Goal: Information Seeking & Learning: Stay updated

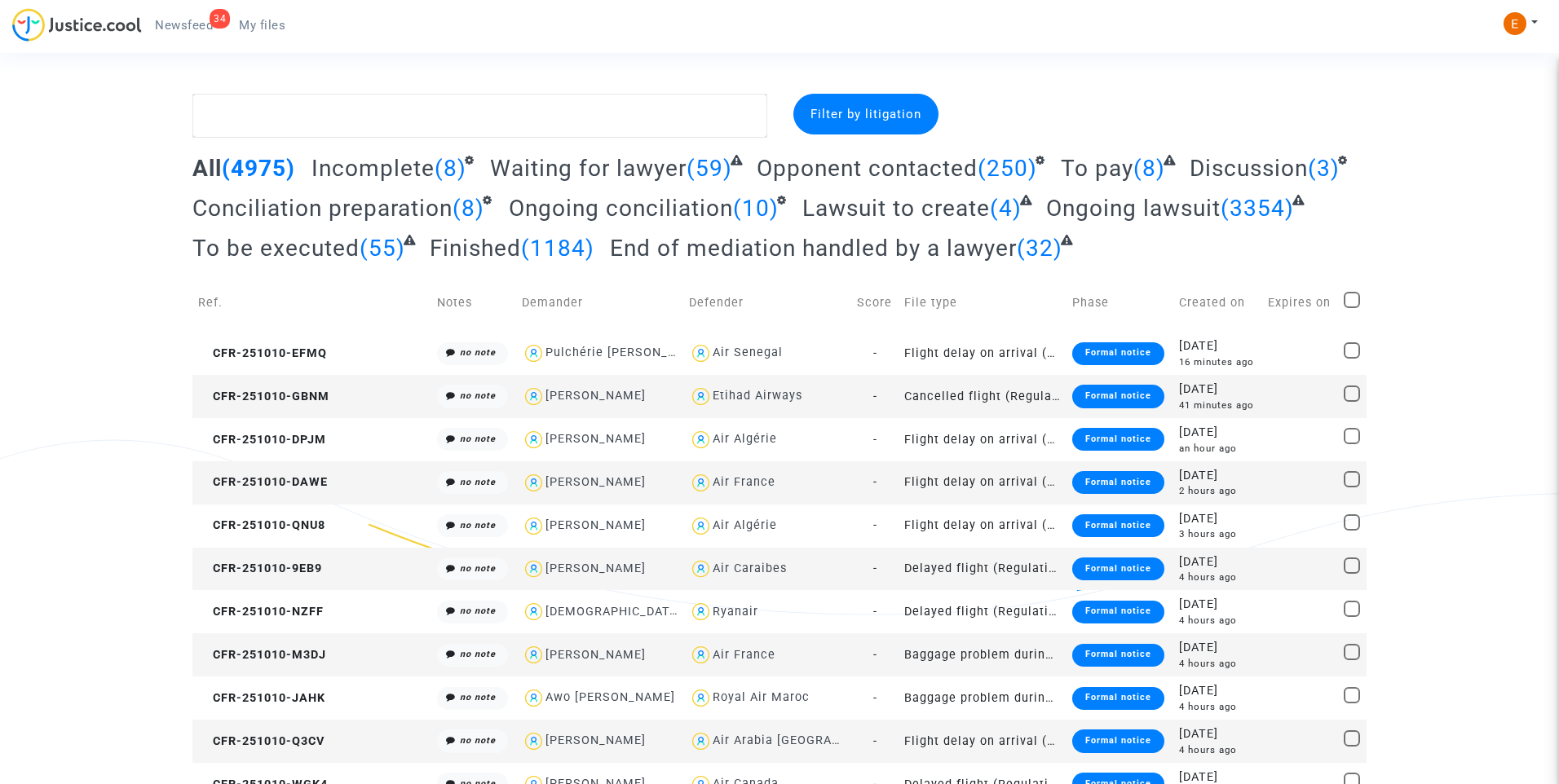
click at [212, 25] on div "34" at bounding box center [219, 19] width 20 height 19
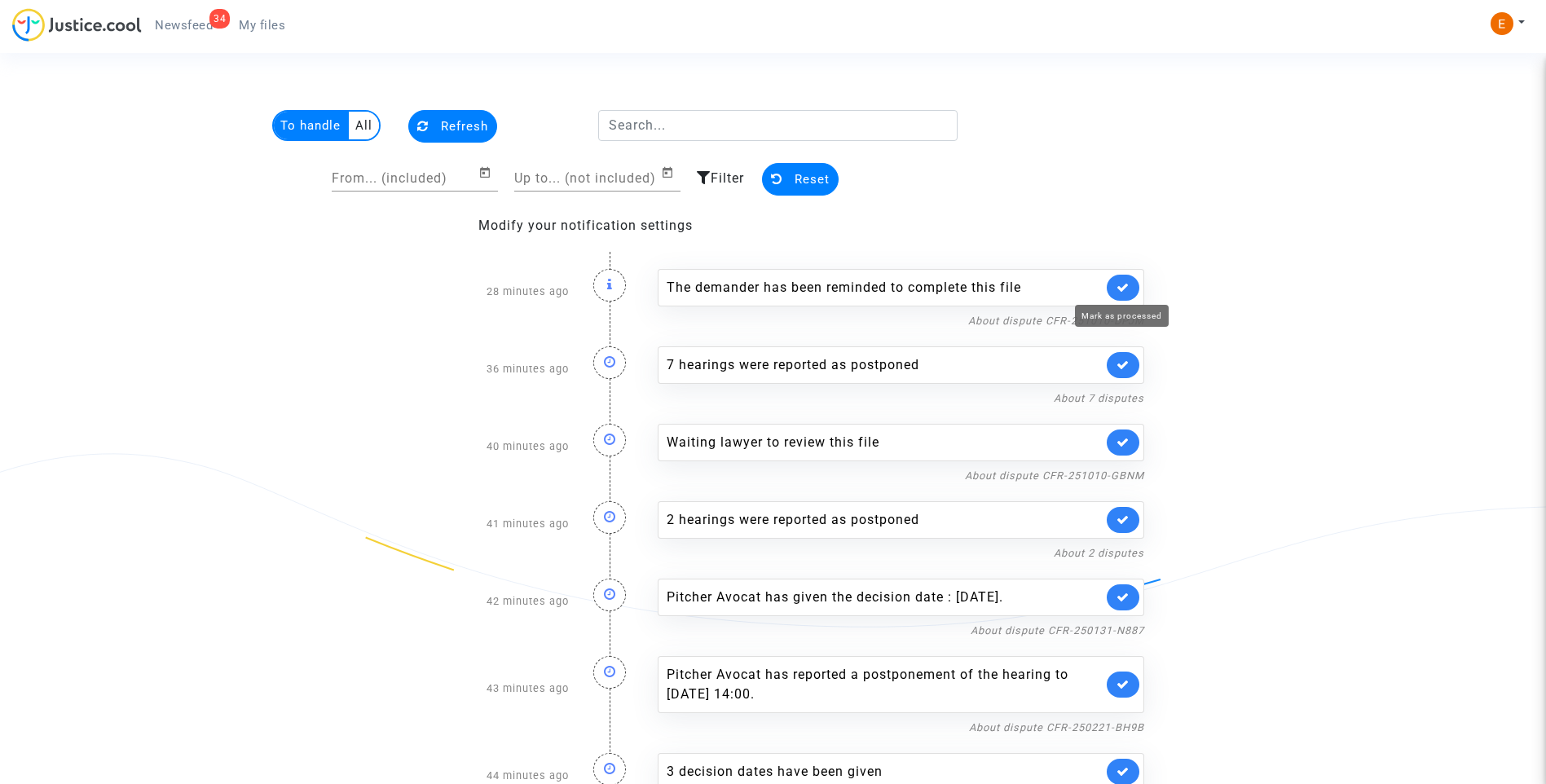
click at [1127, 283] on icon at bounding box center [1123, 287] width 13 height 12
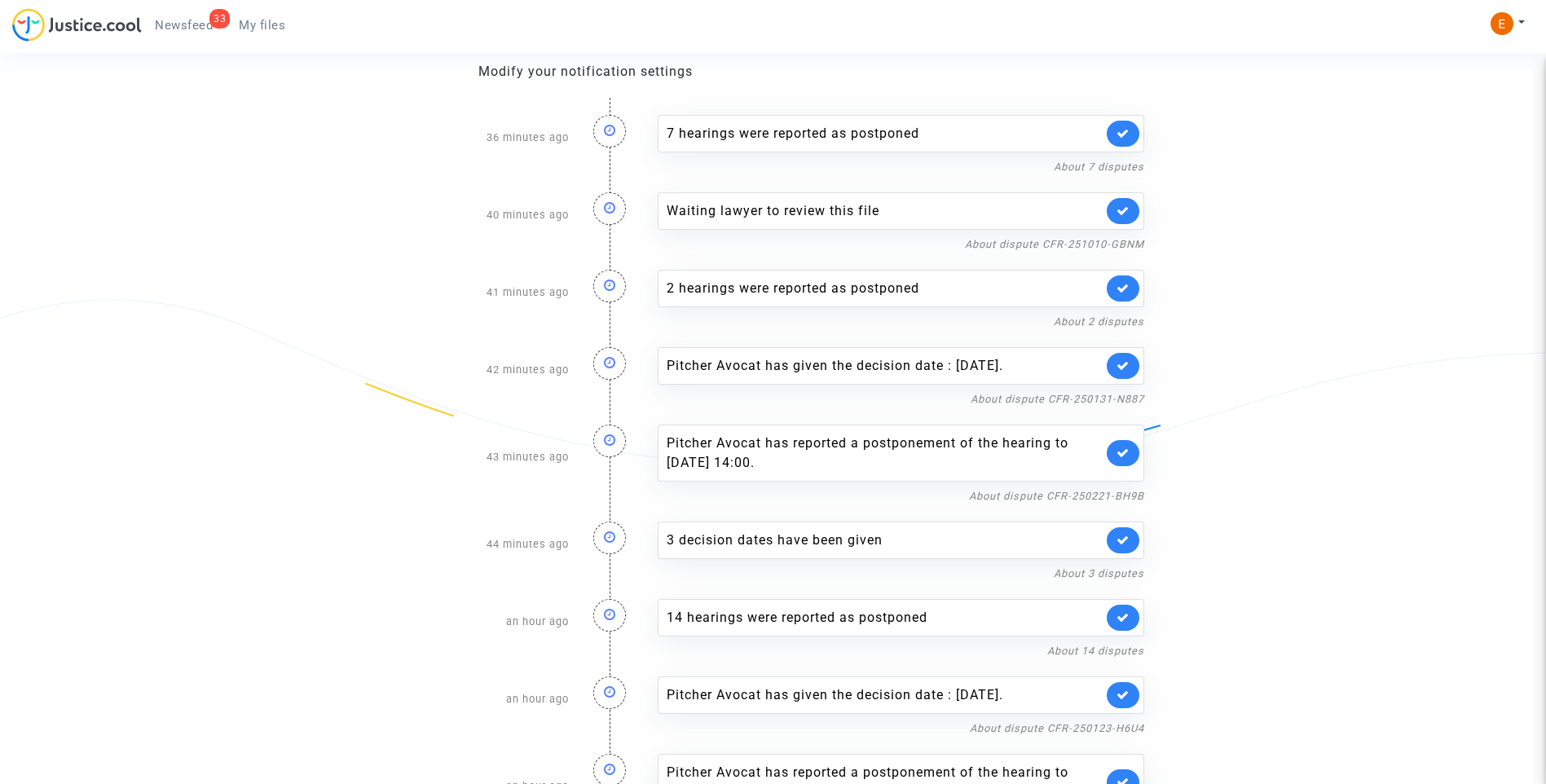
scroll to position [282, 0]
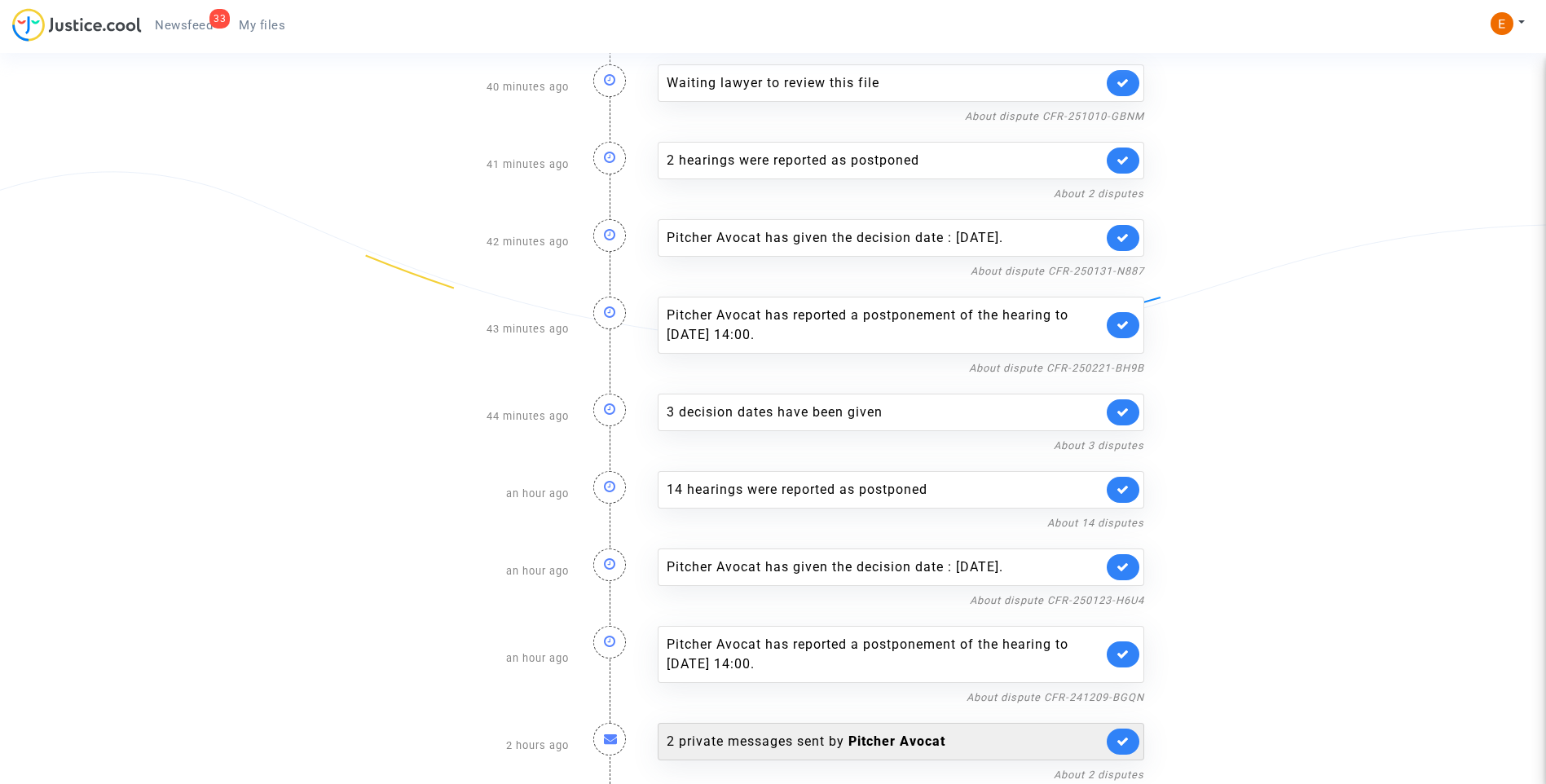
click at [799, 743] on div "2 private messages sent by Pitcher Avocat" at bounding box center [884, 742] width 436 height 19
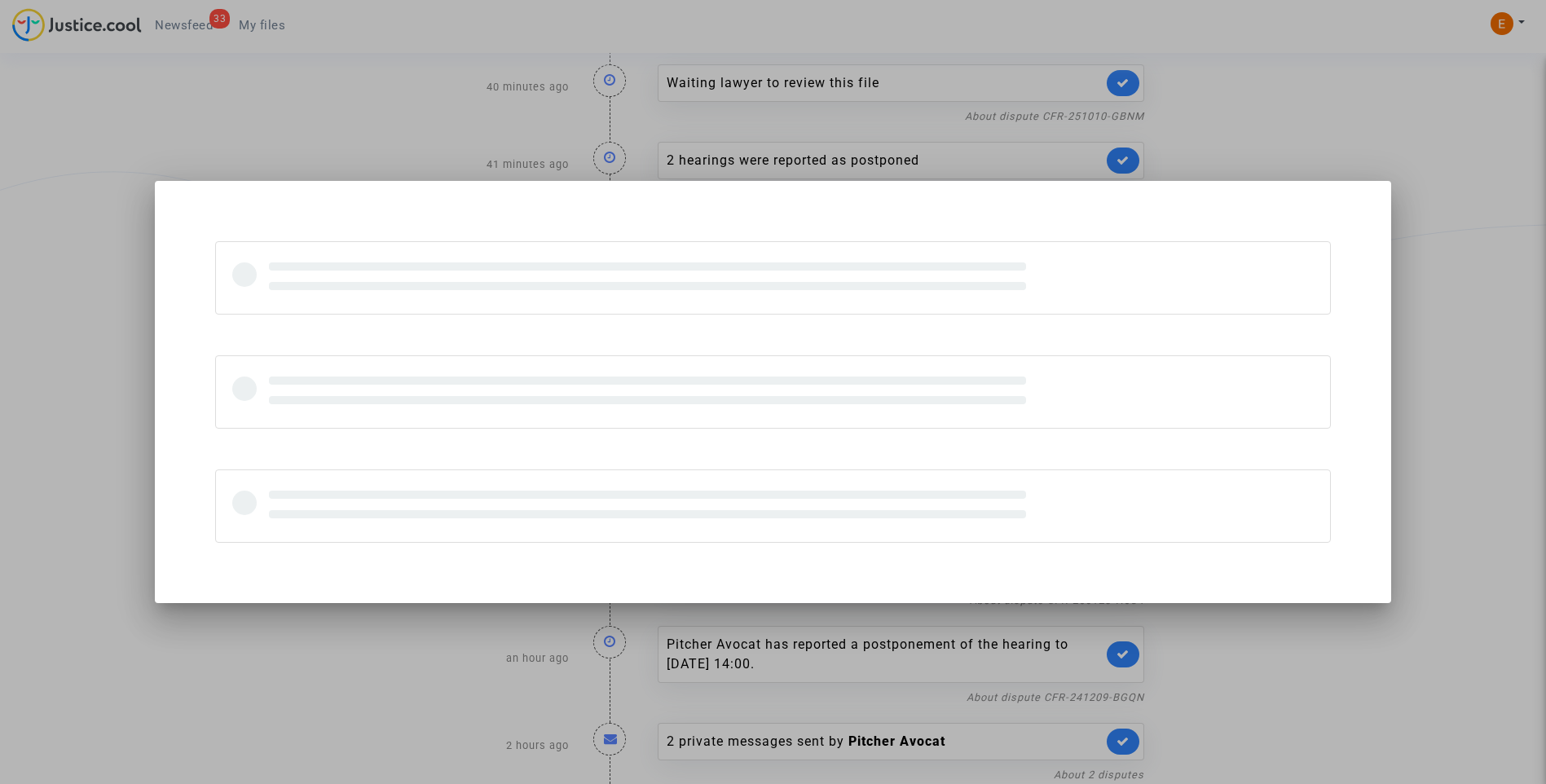
scroll to position [0, 0]
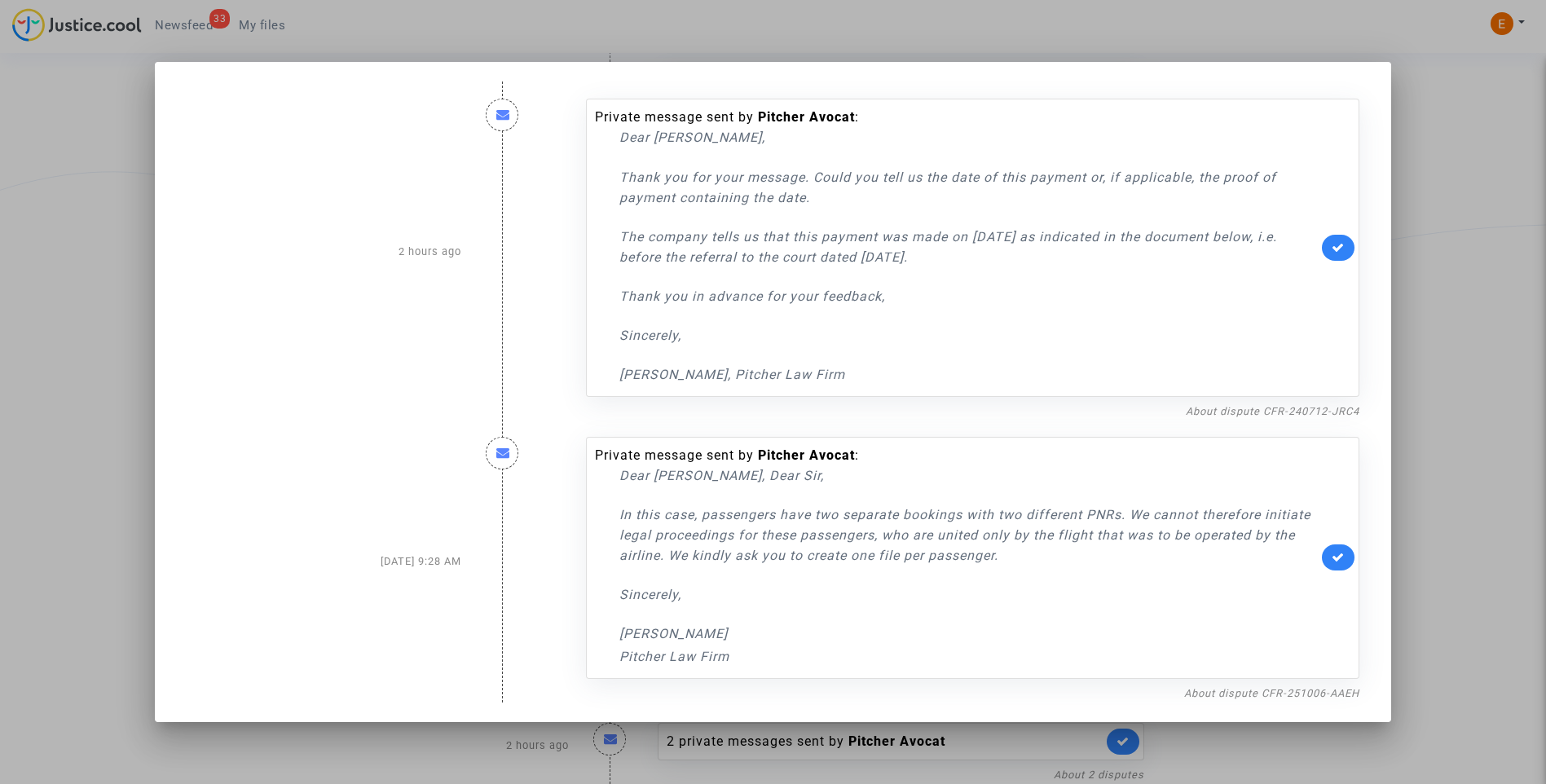
click at [1456, 313] on div at bounding box center [773, 392] width 1546 height 784
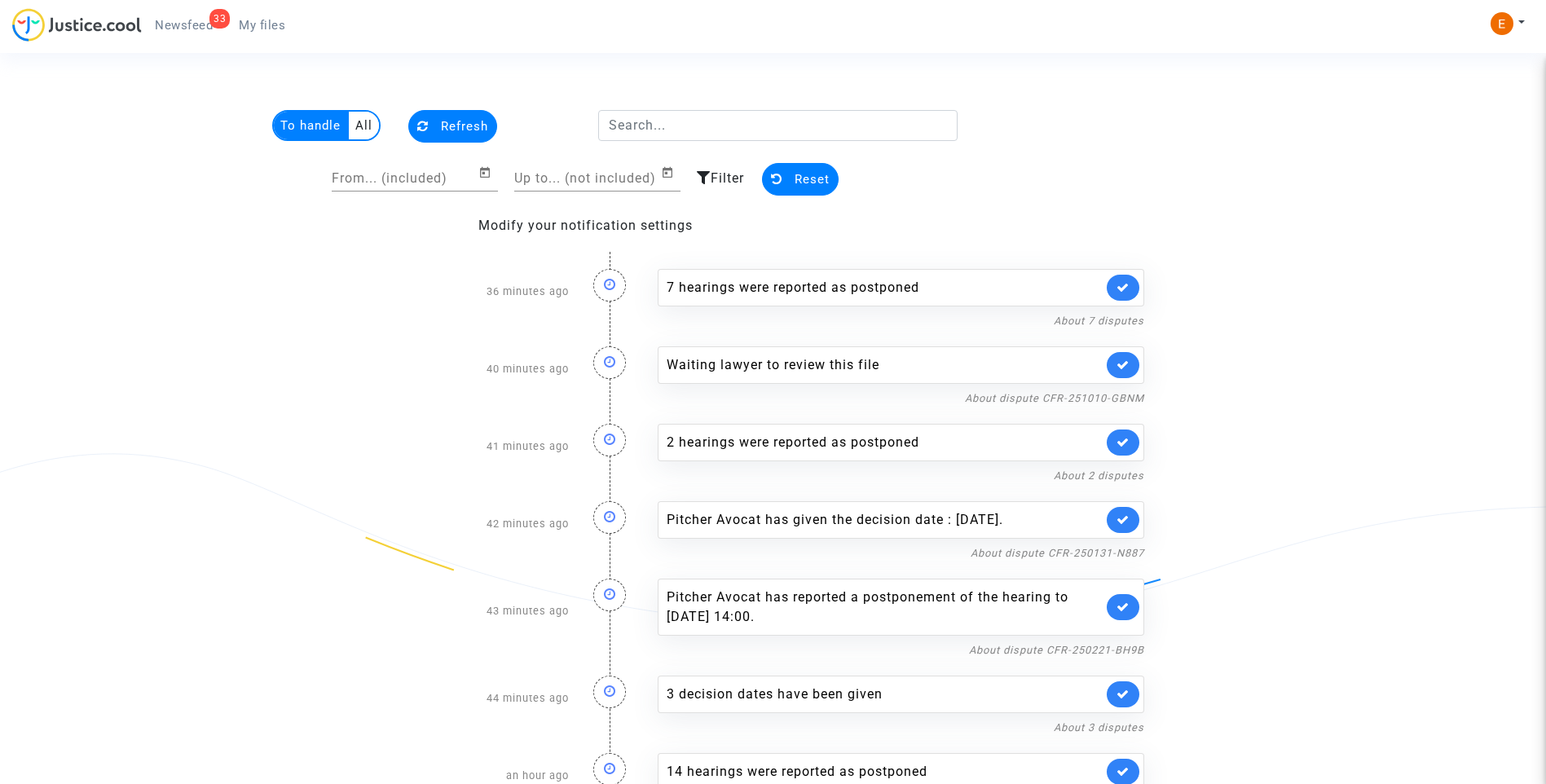
scroll to position [282, 0]
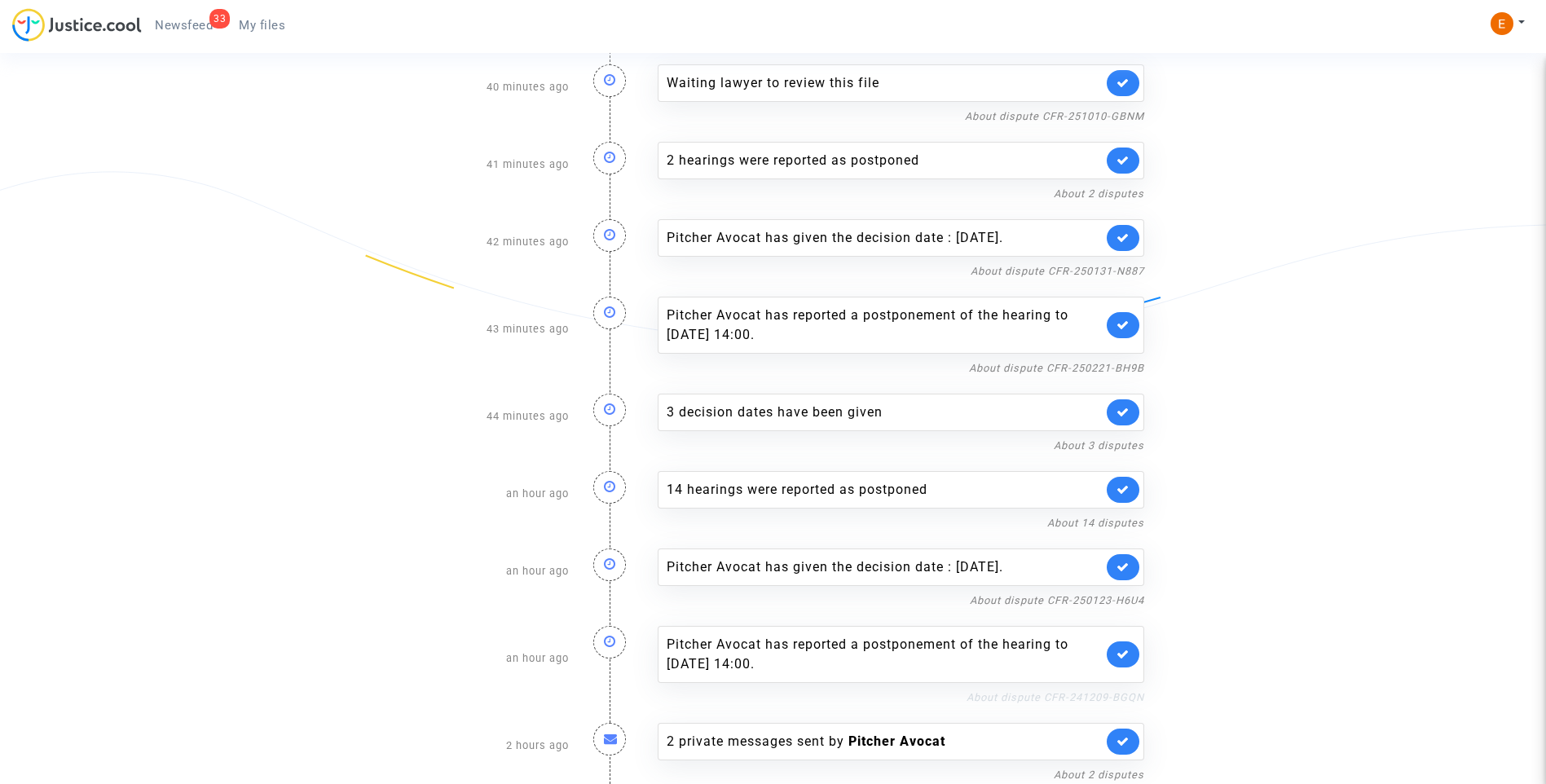
click at [1022, 697] on link "About dispute CFR-241209-BGQN" at bounding box center [1055, 697] width 178 height 12
click at [1126, 655] on icon at bounding box center [1123, 654] width 13 height 12
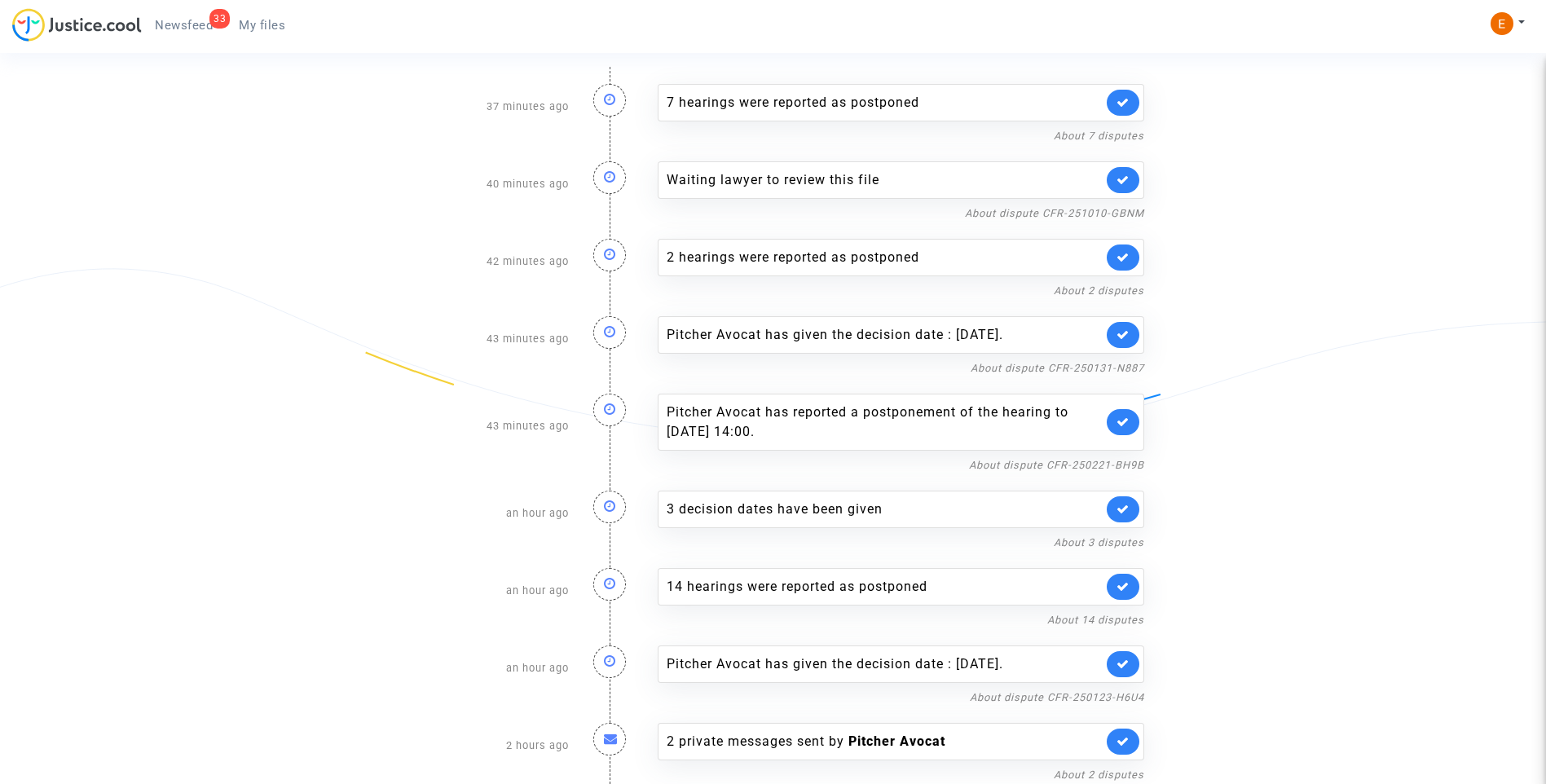
scroll to position [185, 0]
click at [1018, 690] on nf-filterlink "About dispute CFR-250123-H6U4" at bounding box center [1056, 696] width 174 height 16
click at [1022, 695] on link "About dispute CFR-250123-H6U4" at bounding box center [1056, 697] width 174 height 12
click at [1133, 663] on link at bounding box center [1123, 665] width 33 height 27
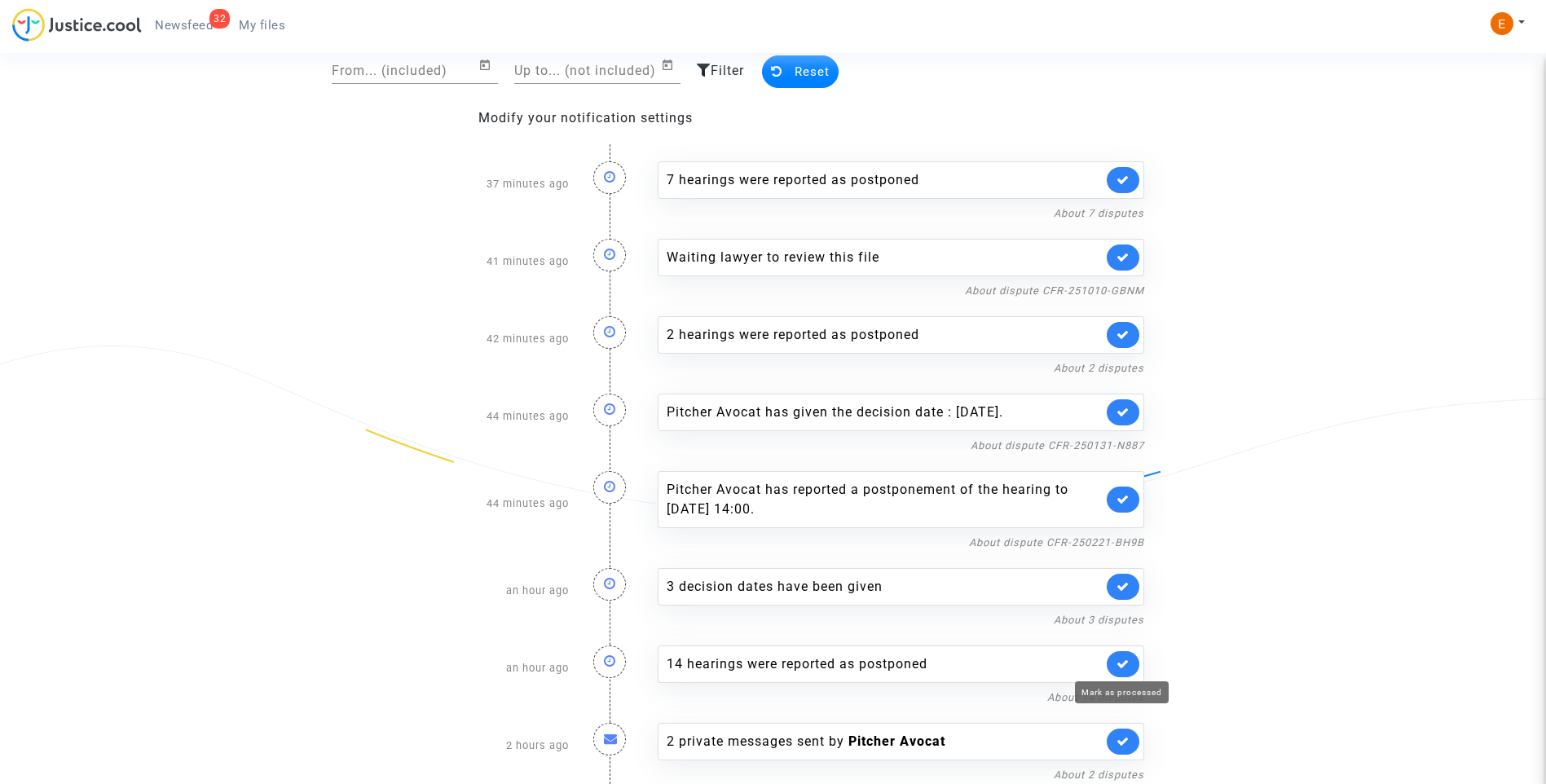
scroll to position [108, 0]
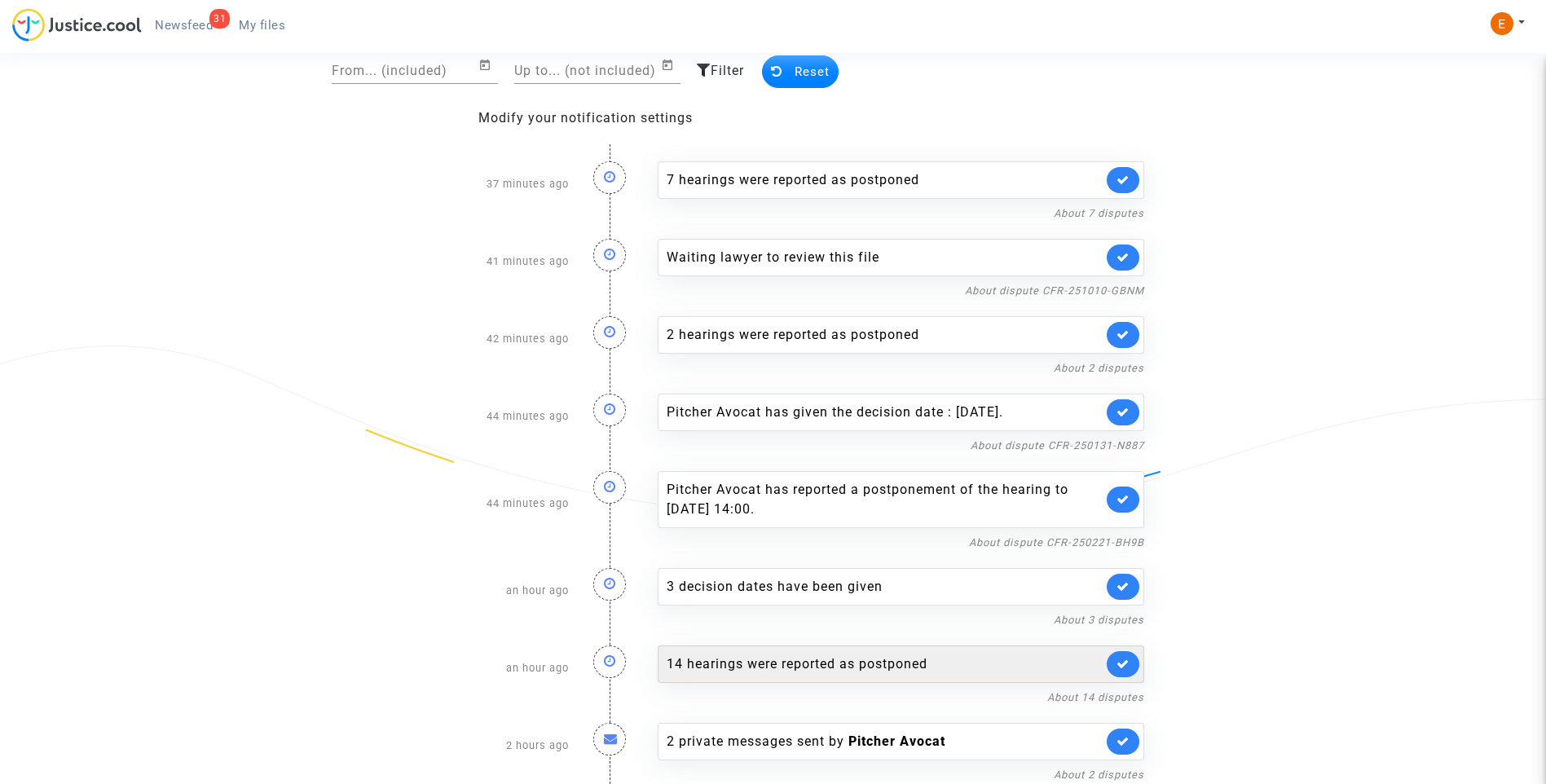
click at [812, 663] on div "14 hearings were reported as postponed" at bounding box center [884, 665] width 436 height 19
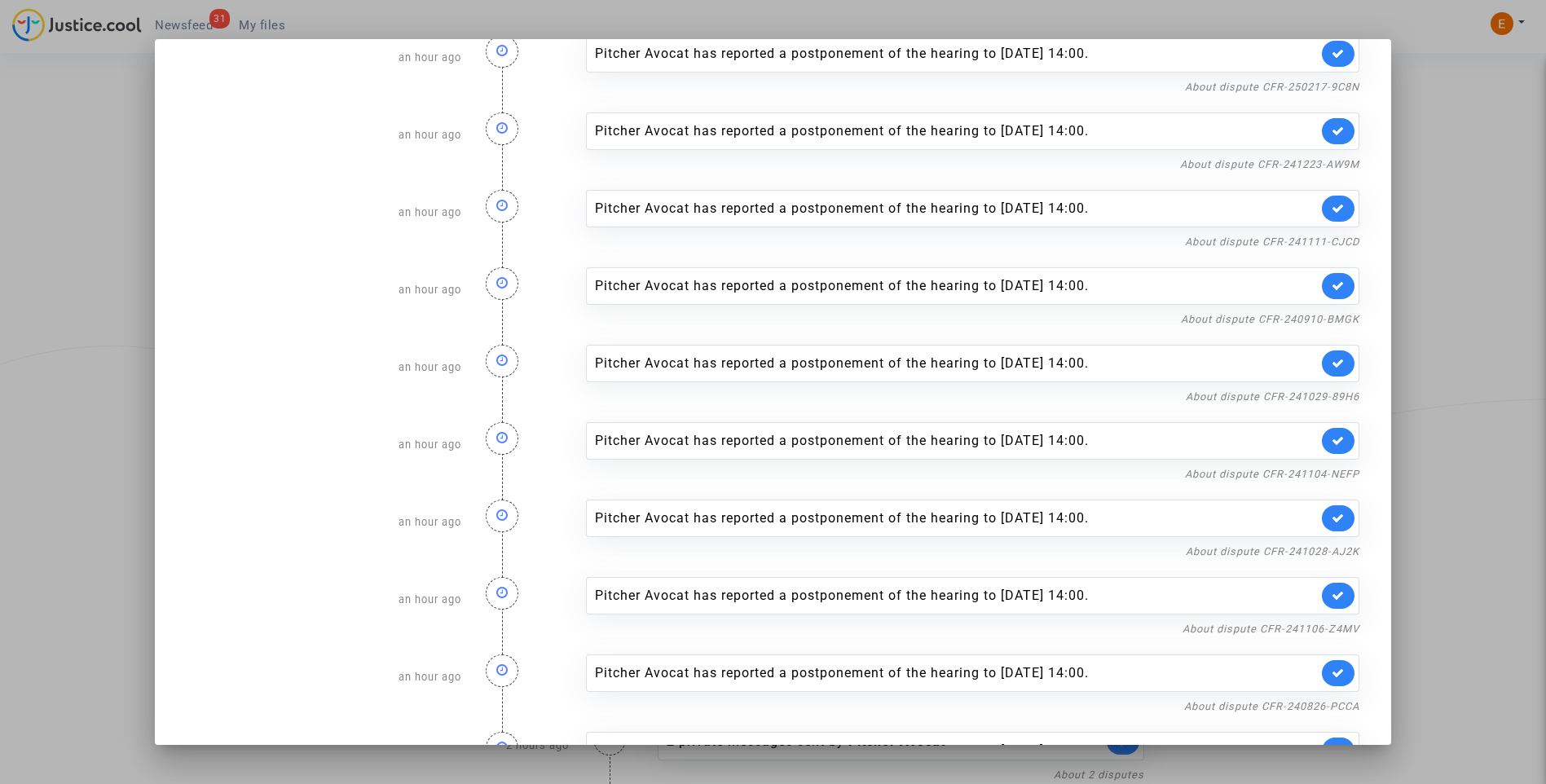
scroll to position [418, 0]
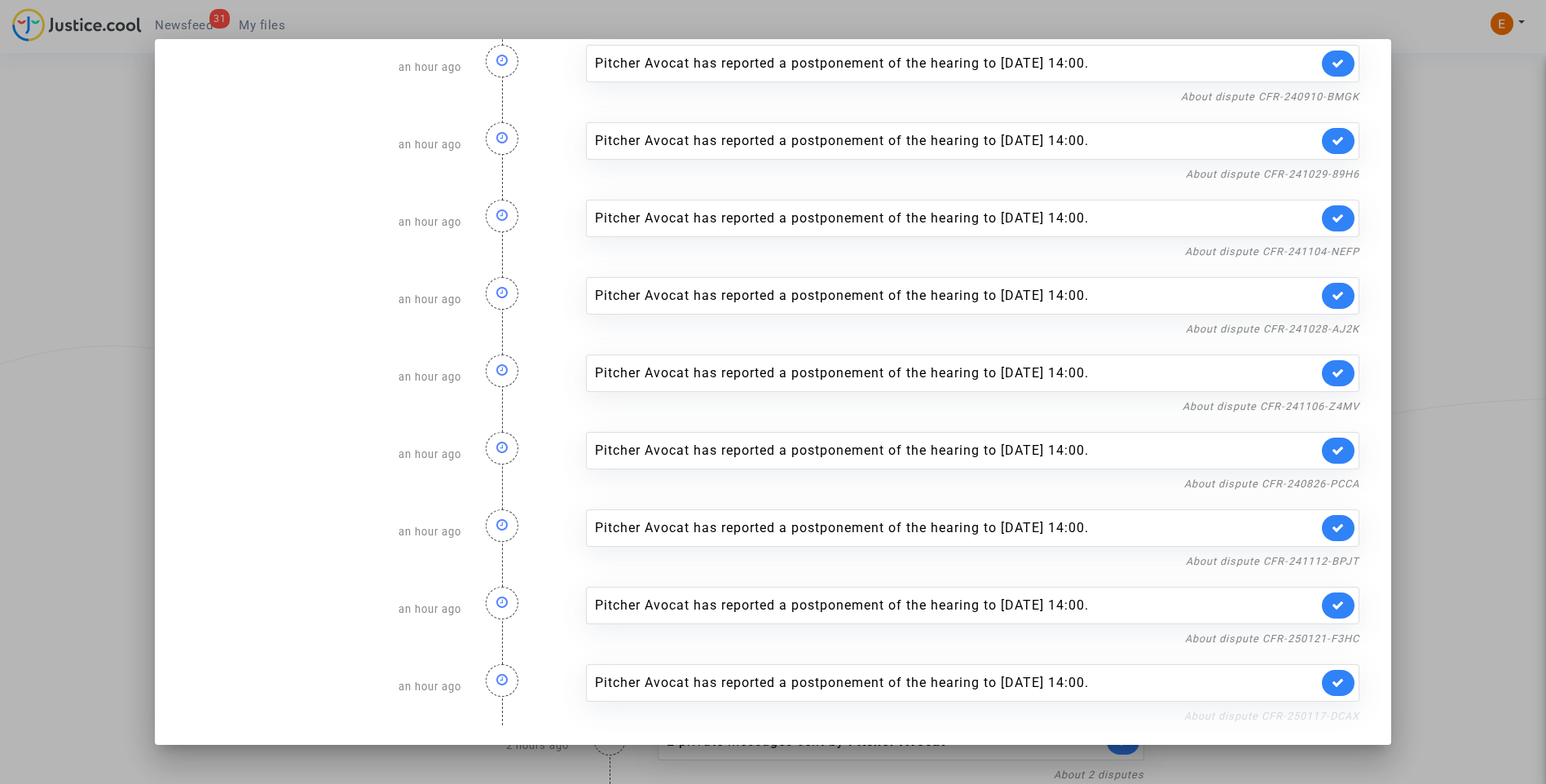
click at [1232, 719] on link "About dispute CFR-250117-DCAX" at bounding box center [1272, 716] width 175 height 12
click at [1338, 679] on link at bounding box center [1338, 683] width 33 height 27
click at [1326, 639] on link "About dispute CFR-250121-F3HC" at bounding box center [1272, 639] width 174 height 12
click at [1339, 603] on link at bounding box center [1338, 605] width 33 height 27
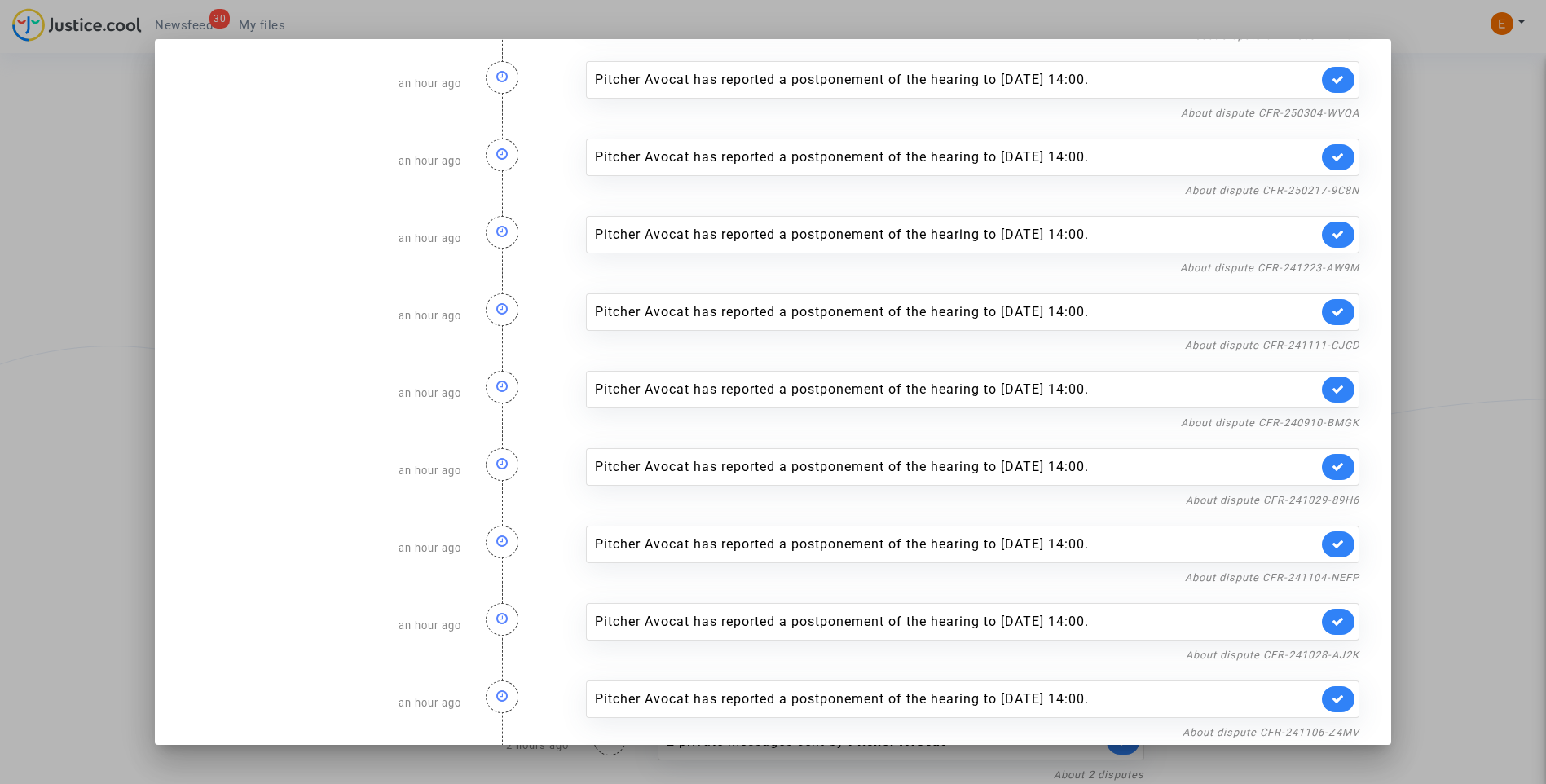
scroll to position [0, 0]
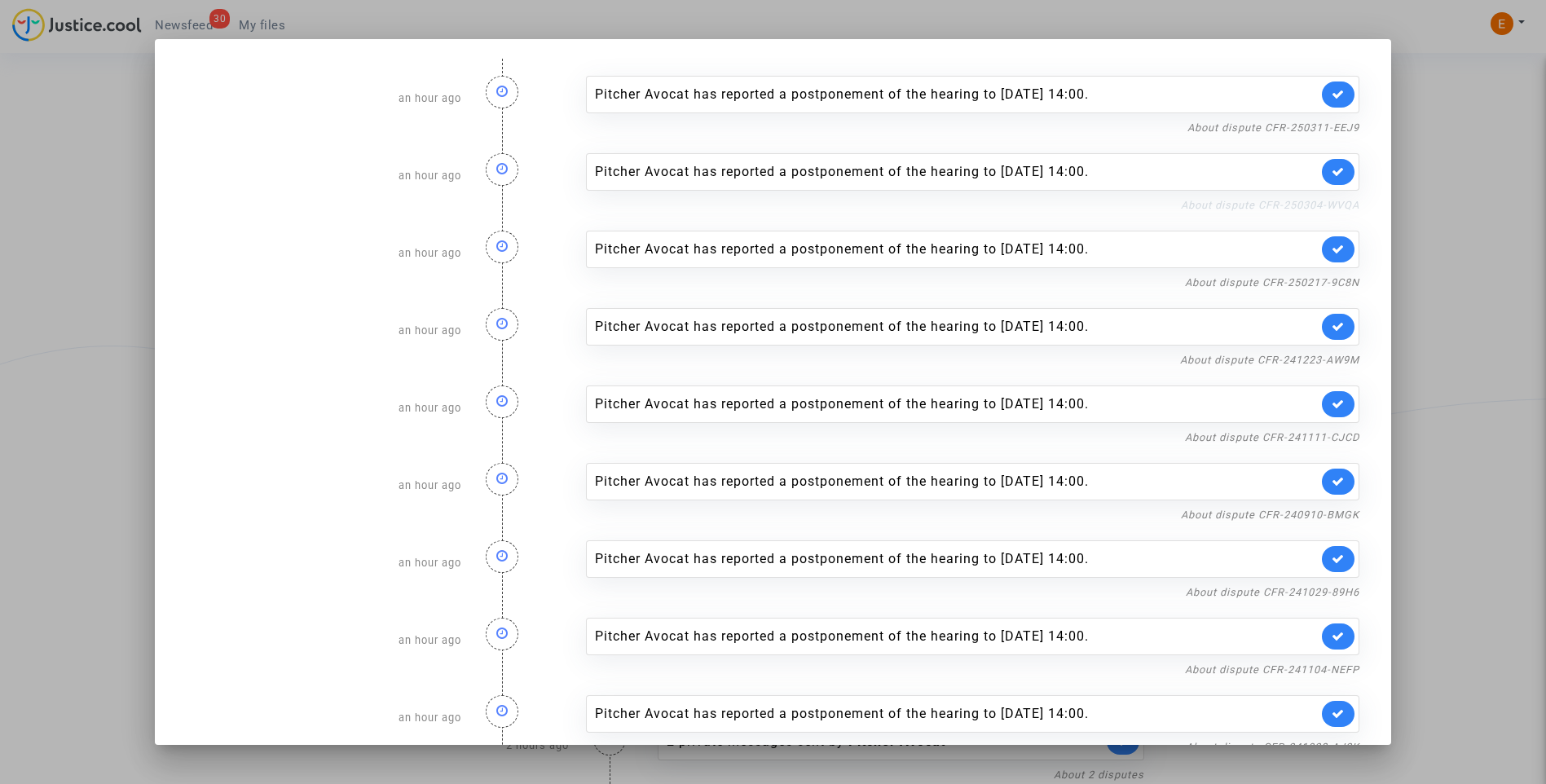
click at [1295, 209] on link "About dispute CFR-250304-WVQA" at bounding box center [1270, 205] width 179 height 12
click at [1337, 177] on icon at bounding box center [1338, 171] width 13 height 12
click at [1318, 131] on link "About dispute CFR-250311-EEJ9" at bounding box center [1274, 127] width 172 height 12
click at [1333, 95] on icon at bounding box center [1338, 95] width 13 height 12
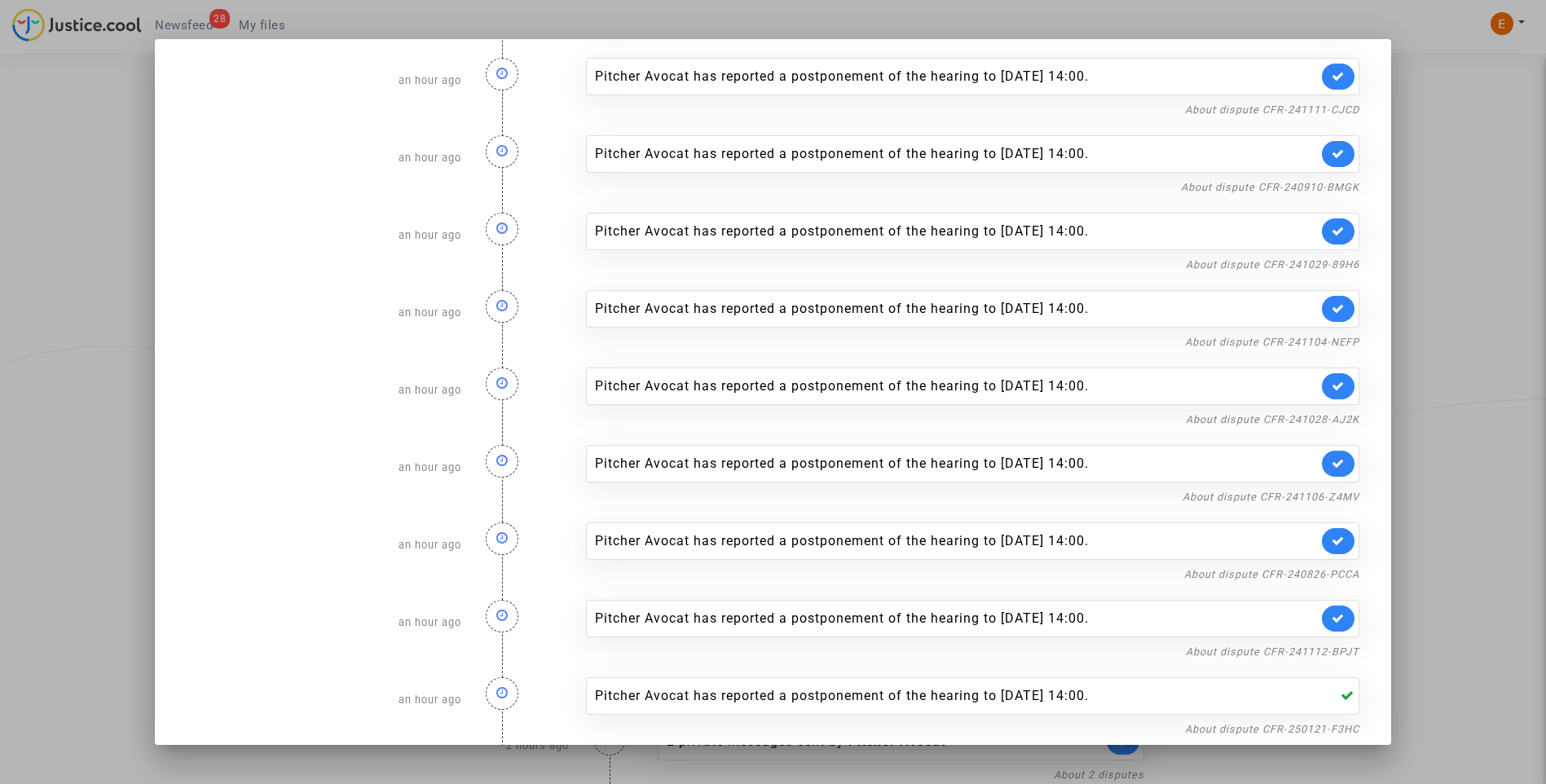
scroll to position [418, 0]
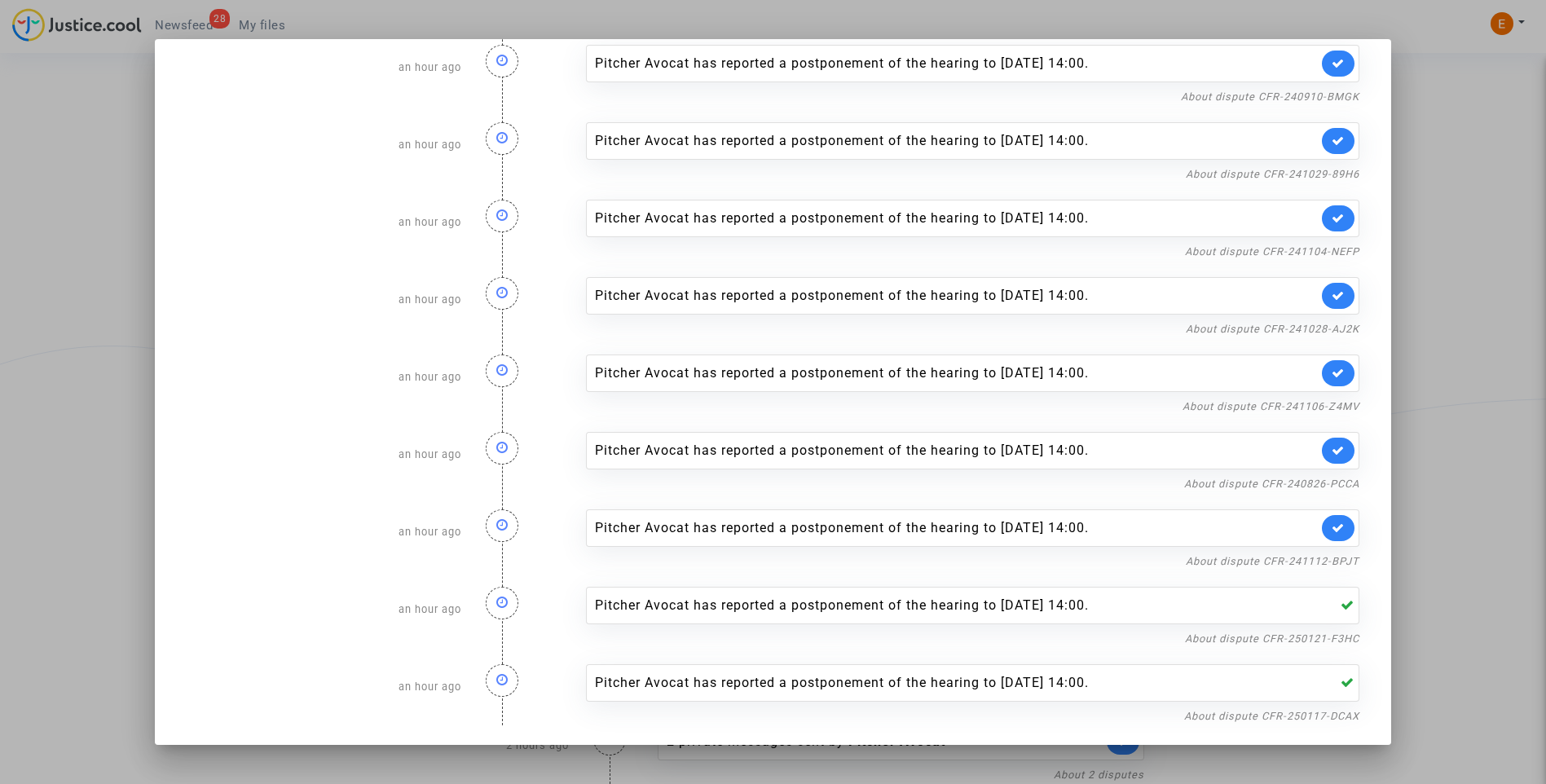
click at [1362, 302] on div "Pitcher Avocat has reported a postponement of the hearing to Jan 7th 2026 at 14…" at bounding box center [973, 300] width 799 height 78
click at [1414, 209] on div at bounding box center [773, 392] width 1546 height 784
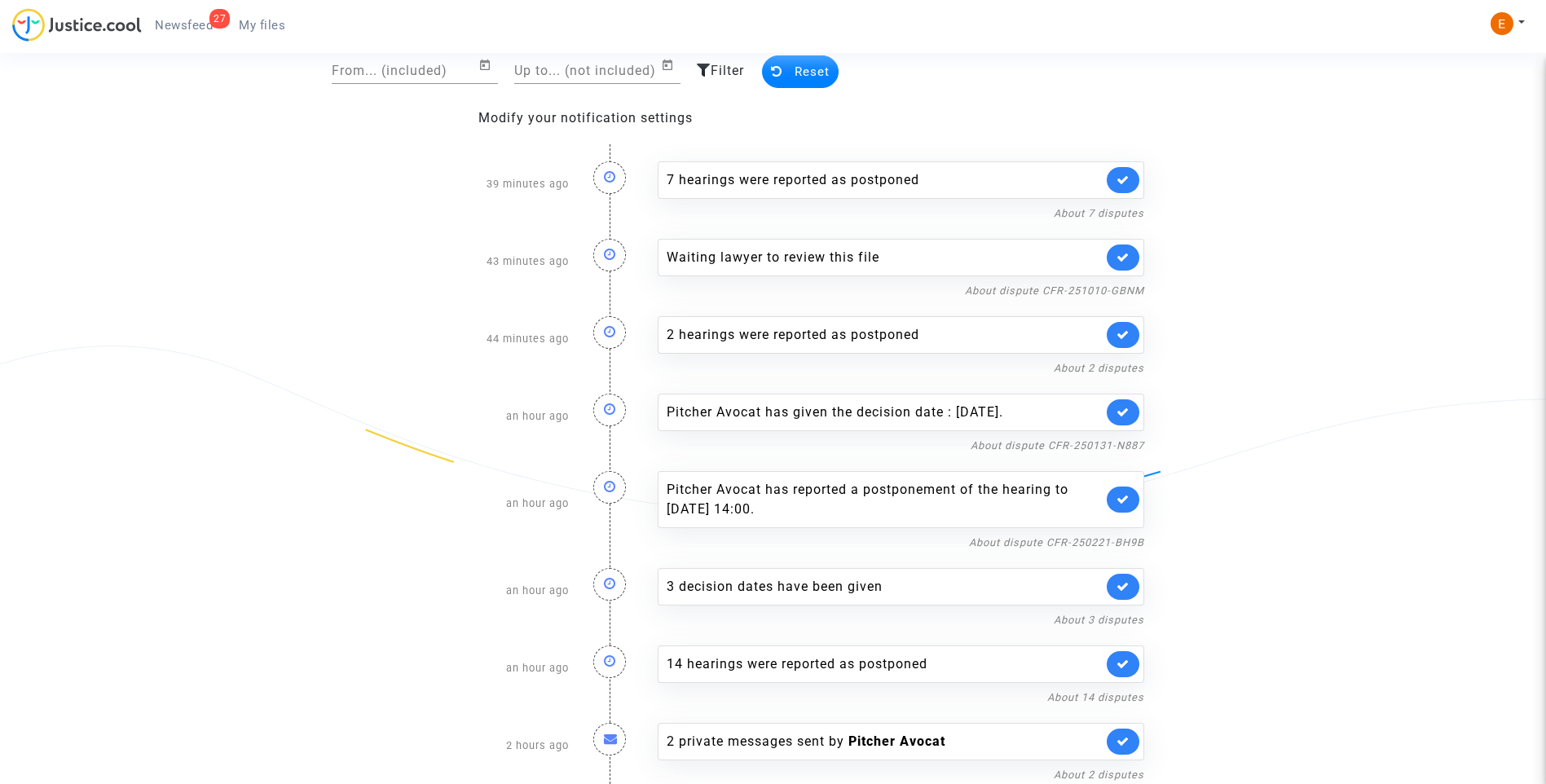
click at [265, 22] on span "My files" at bounding box center [262, 25] width 47 height 15
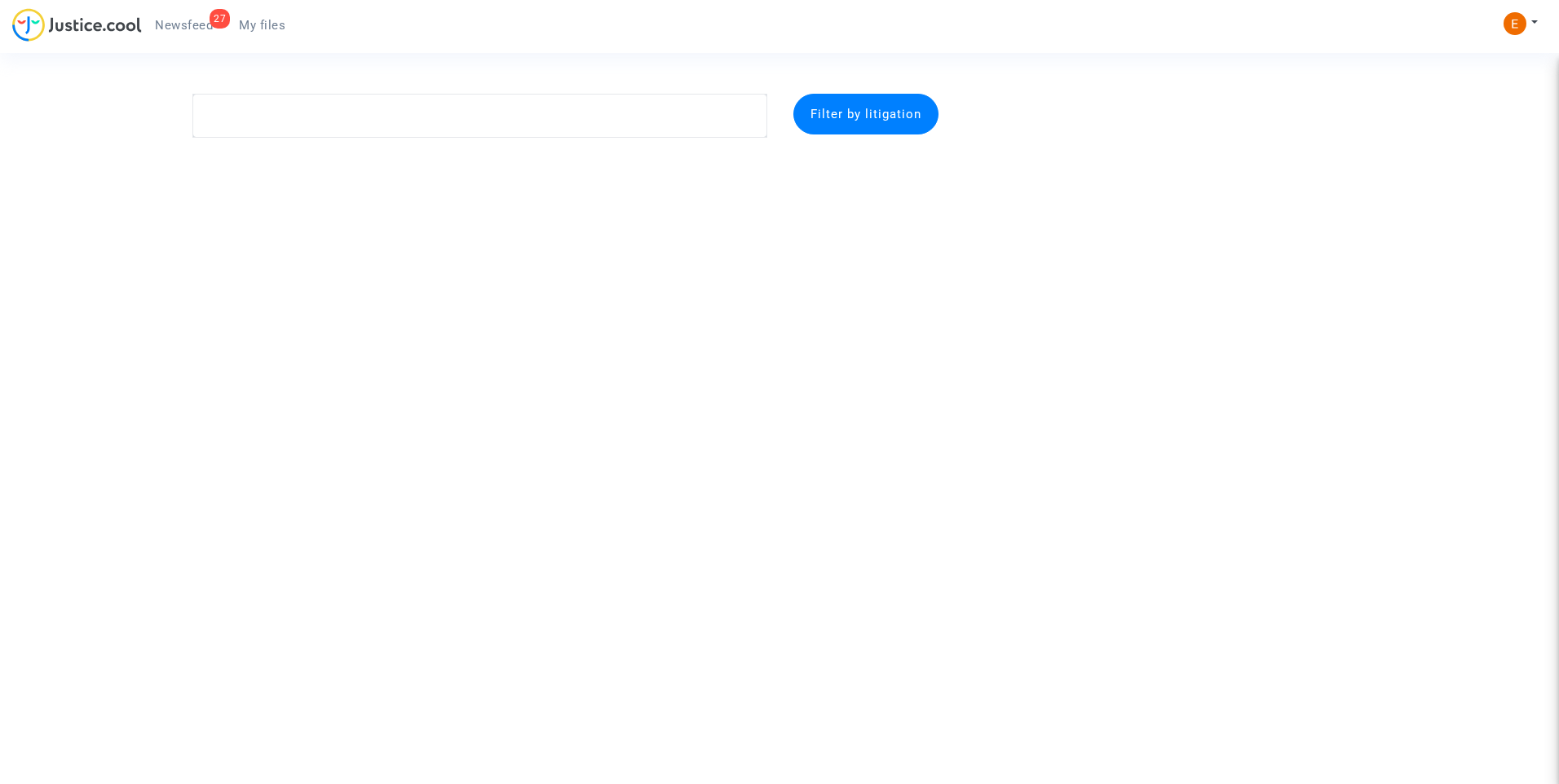
click at [202, 22] on span "Newsfeed" at bounding box center [183, 25] width 57 height 15
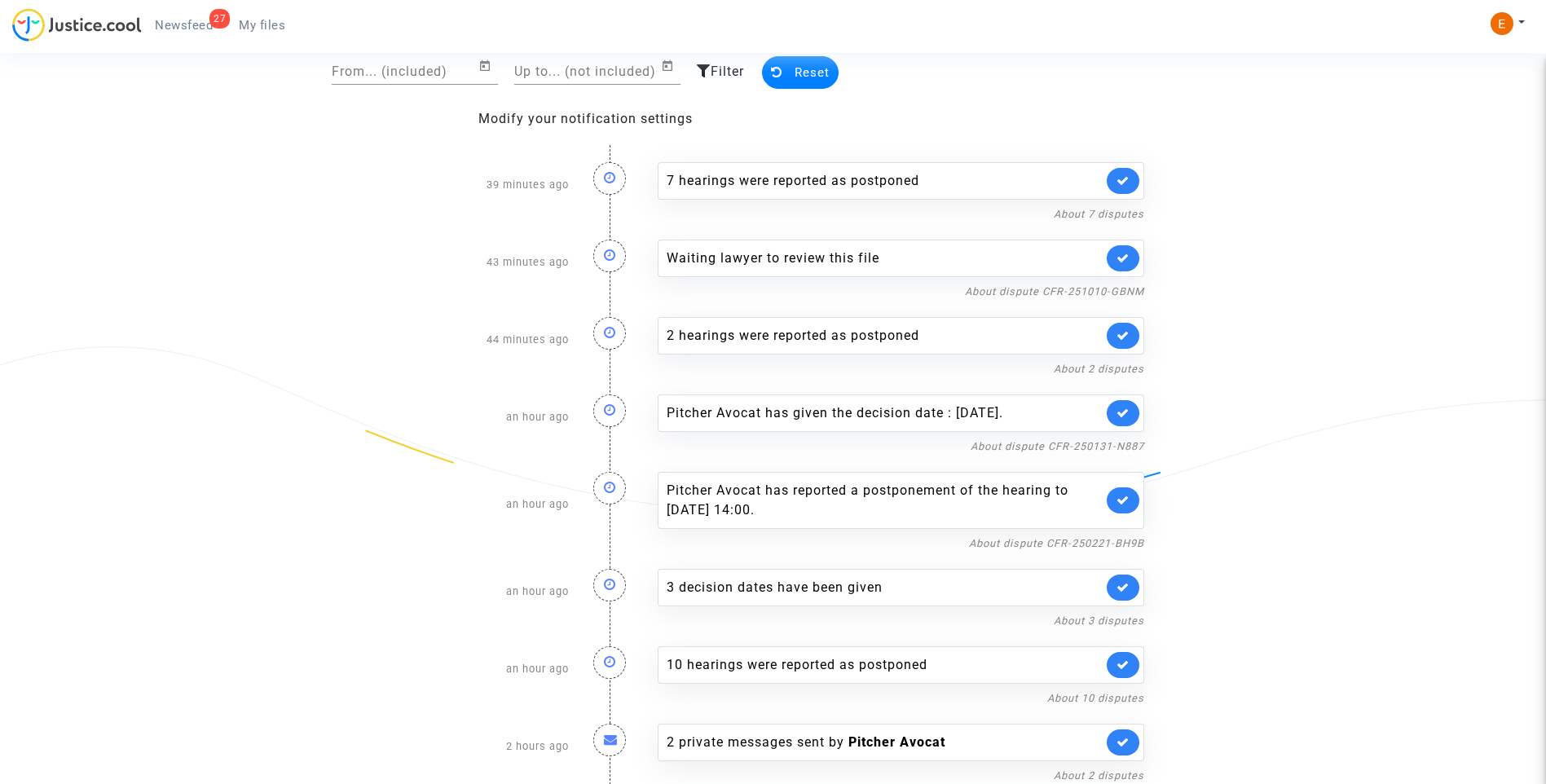
scroll to position [108, 0]
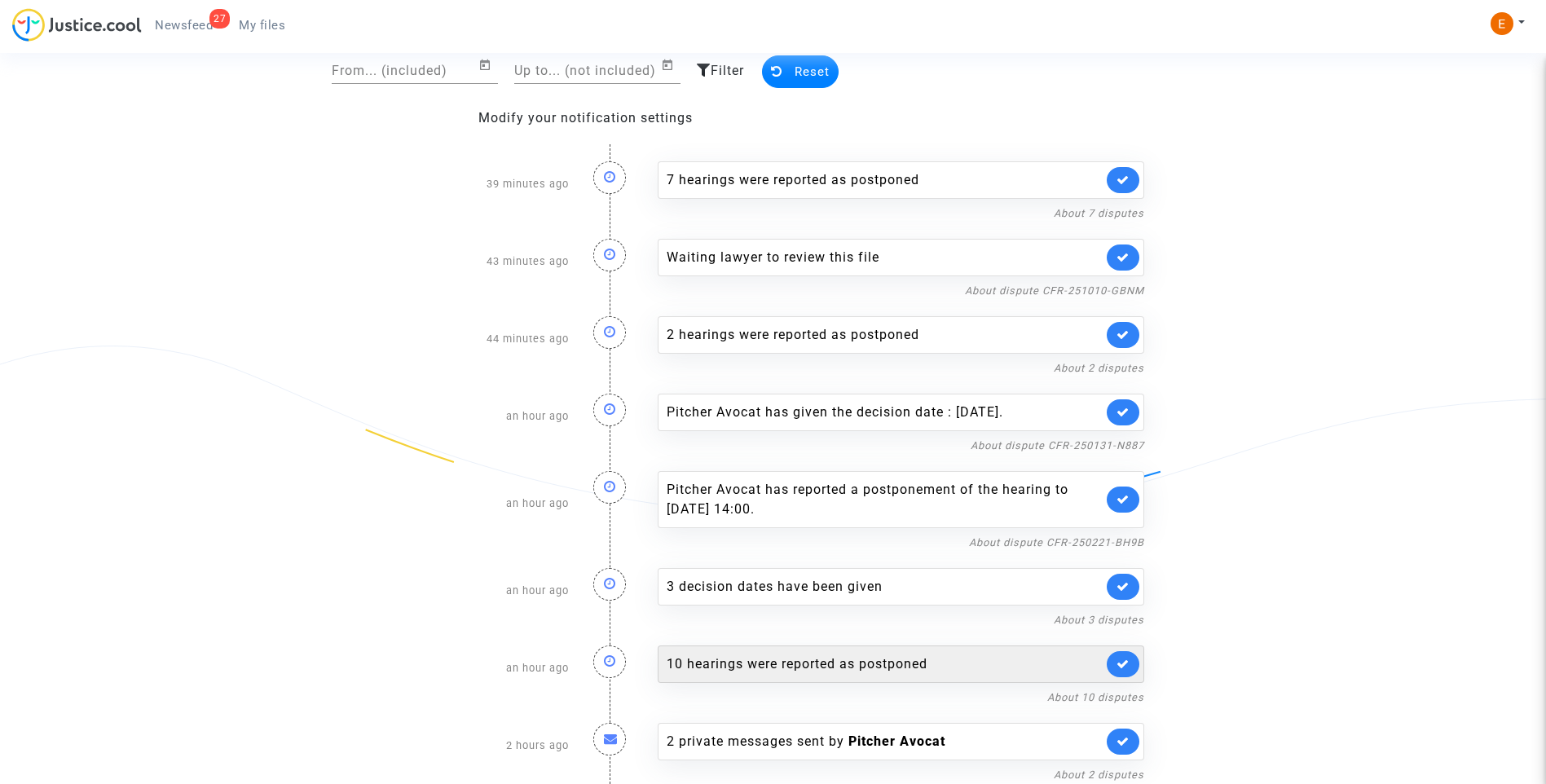
click at [811, 658] on div "10 hearings were reported as postponed" at bounding box center [884, 665] width 436 height 19
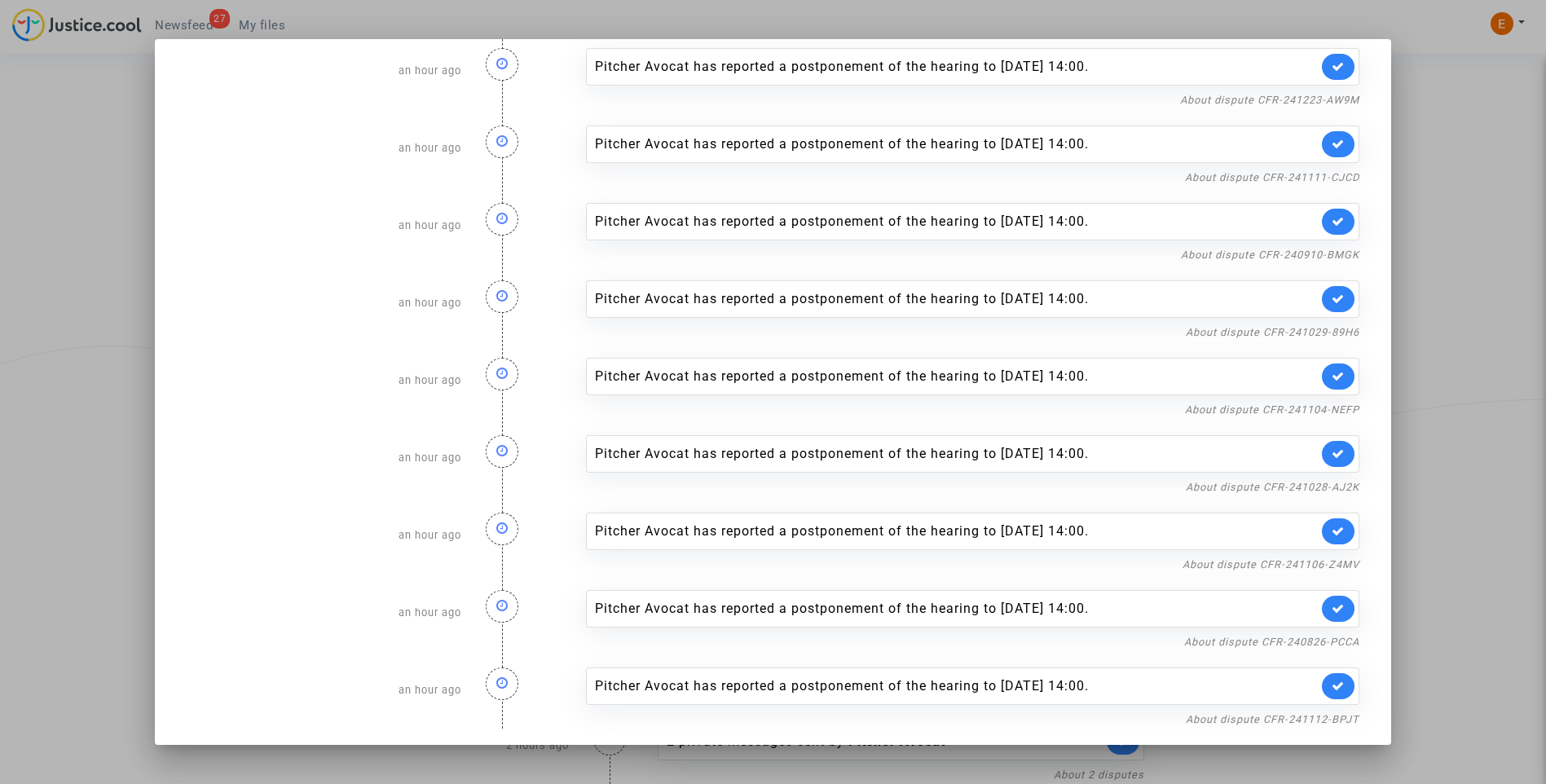
scroll to position [109, 0]
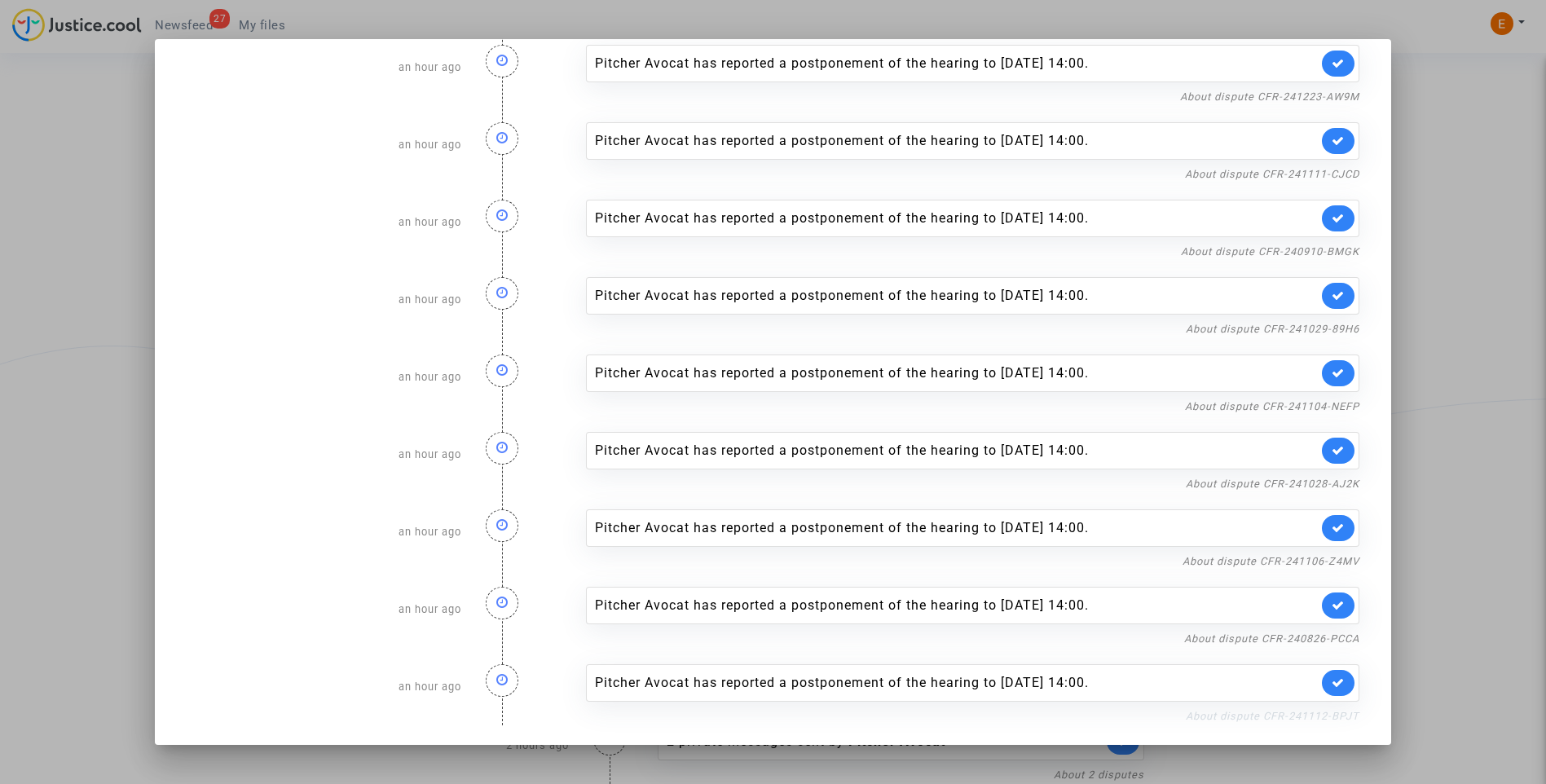
click at [1234, 713] on link "About dispute CFR-241112-BPJT" at bounding box center [1273, 716] width 173 height 12
click at [1333, 678] on icon at bounding box center [1338, 682] width 13 height 12
click at [1337, 640] on link "About dispute CFR-240826-PCCA" at bounding box center [1272, 639] width 175 height 12
click at [1341, 606] on link at bounding box center [1338, 605] width 33 height 27
click at [1335, 561] on link "About dispute CFR-241106-Z4MV" at bounding box center [1271, 561] width 177 height 12
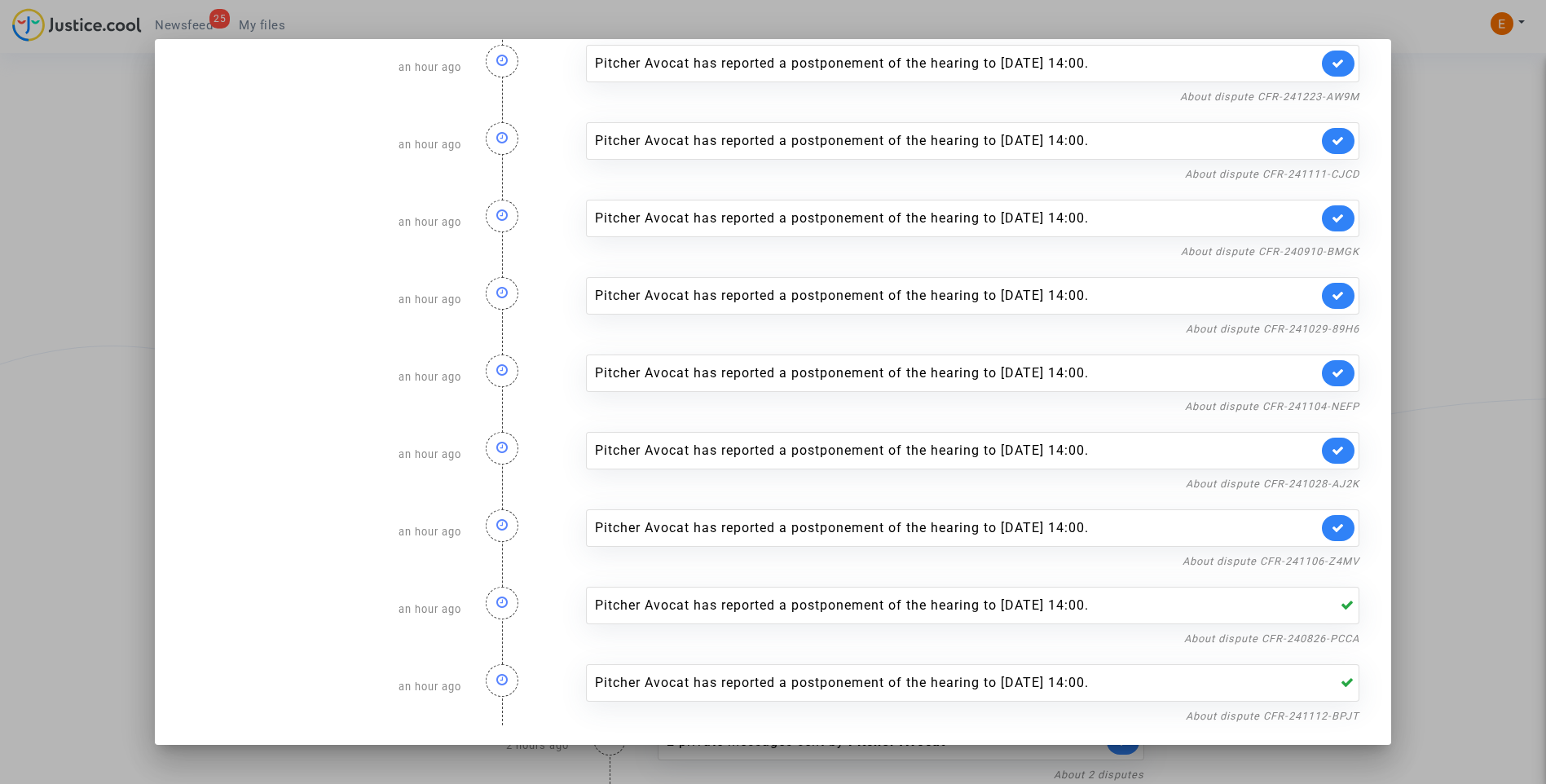
click at [1339, 520] on link at bounding box center [1338, 529] width 33 height 27
click at [1312, 486] on link "About dispute CFR-241028-AJ2K" at bounding box center [1273, 483] width 173 height 12
click at [1332, 445] on icon at bounding box center [1338, 451] width 13 height 12
click at [1263, 408] on link "About dispute CFR-241104-NEFP" at bounding box center [1272, 407] width 174 height 12
click at [1336, 404] on link "About dispute CFR-241104-NEFP" at bounding box center [1272, 407] width 174 height 12
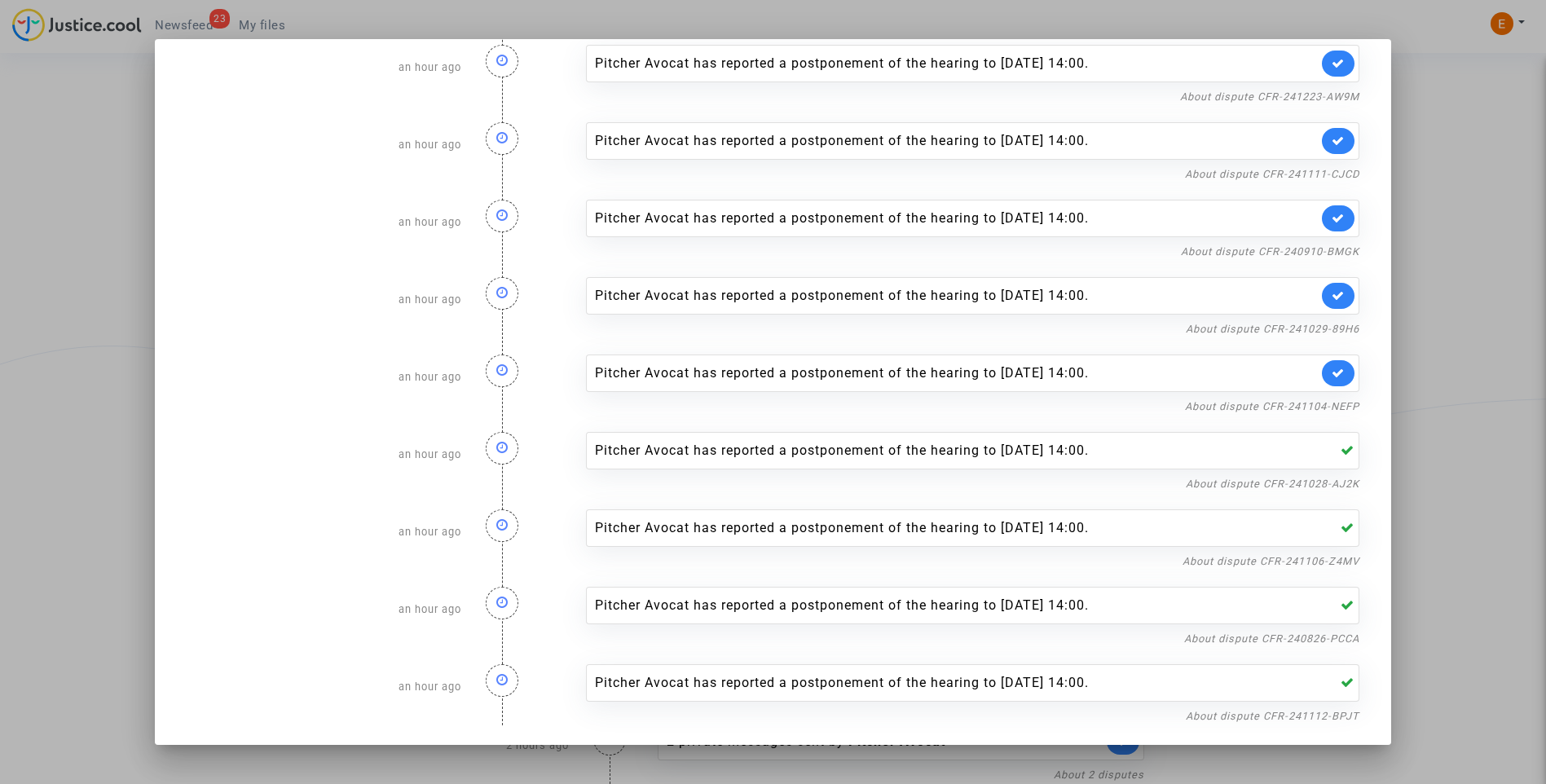
click at [1338, 372] on link at bounding box center [1338, 374] width 33 height 27
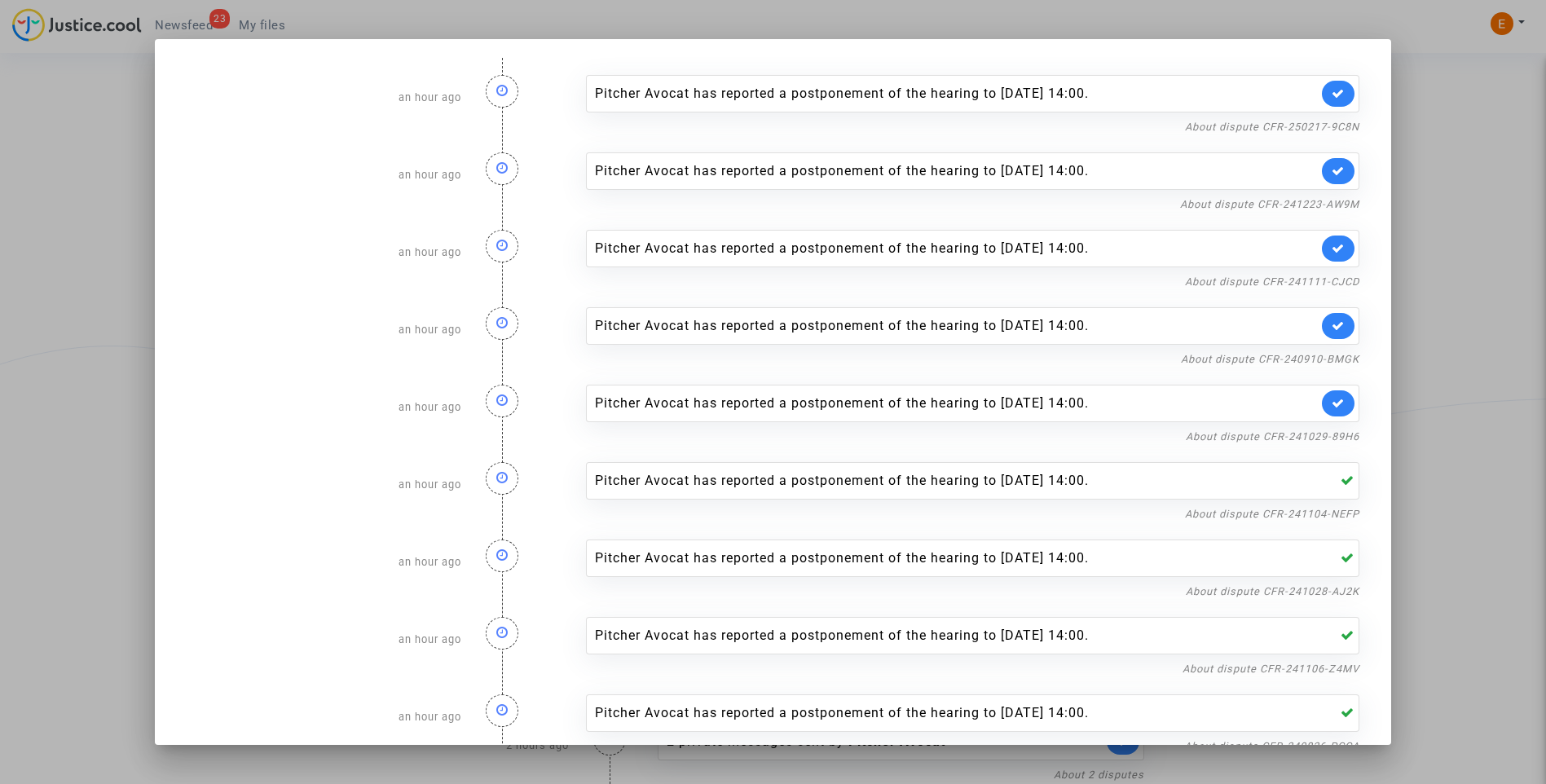
scroll to position [0, 0]
click at [1315, 436] on link "About dispute CFR-241029-89H6" at bounding box center [1273, 438] width 173 height 12
click at [1344, 404] on link at bounding box center [1338, 405] width 33 height 27
click at [1331, 367] on div "About dispute CFR-240910-BMGK" at bounding box center [973, 360] width 774 height 19
click at [1326, 362] on link "About dispute CFR-240910-BMGK" at bounding box center [1270, 360] width 179 height 12
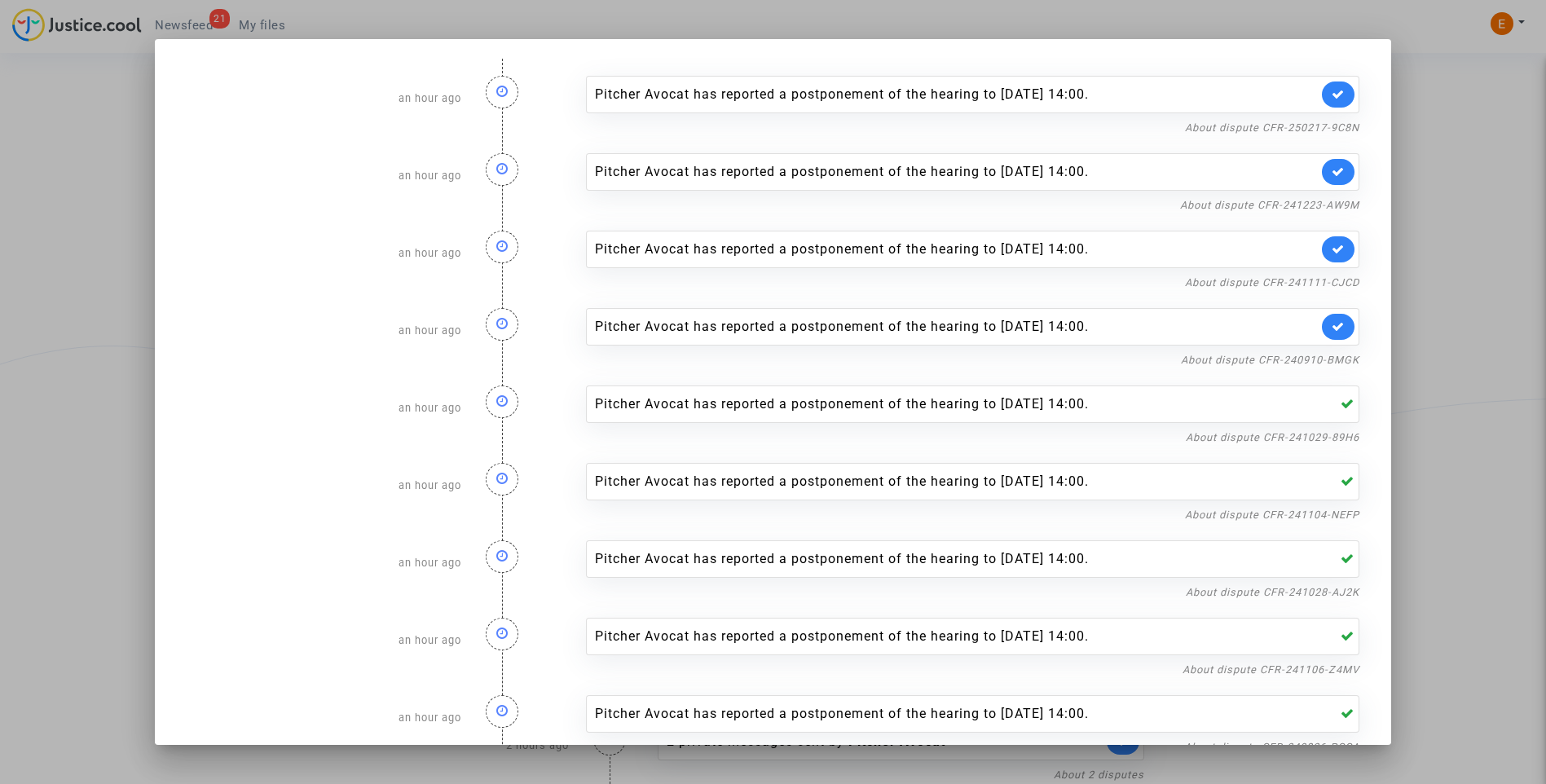
click at [1337, 335] on link at bounding box center [1338, 327] width 33 height 27
click at [1333, 286] on link "About dispute CFR-241111-CJCD" at bounding box center [1272, 283] width 174 height 12
click at [1346, 245] on link at bounding box center [1338, 249] width 33 height 27
click at [1339, 205] on link "About dispute CFR-241223-AW9M" at bounding box center [1269, 205] width 179 height 12
click at [1332, 171] on icon at bounding box center [1338, 171] width 13 height 12
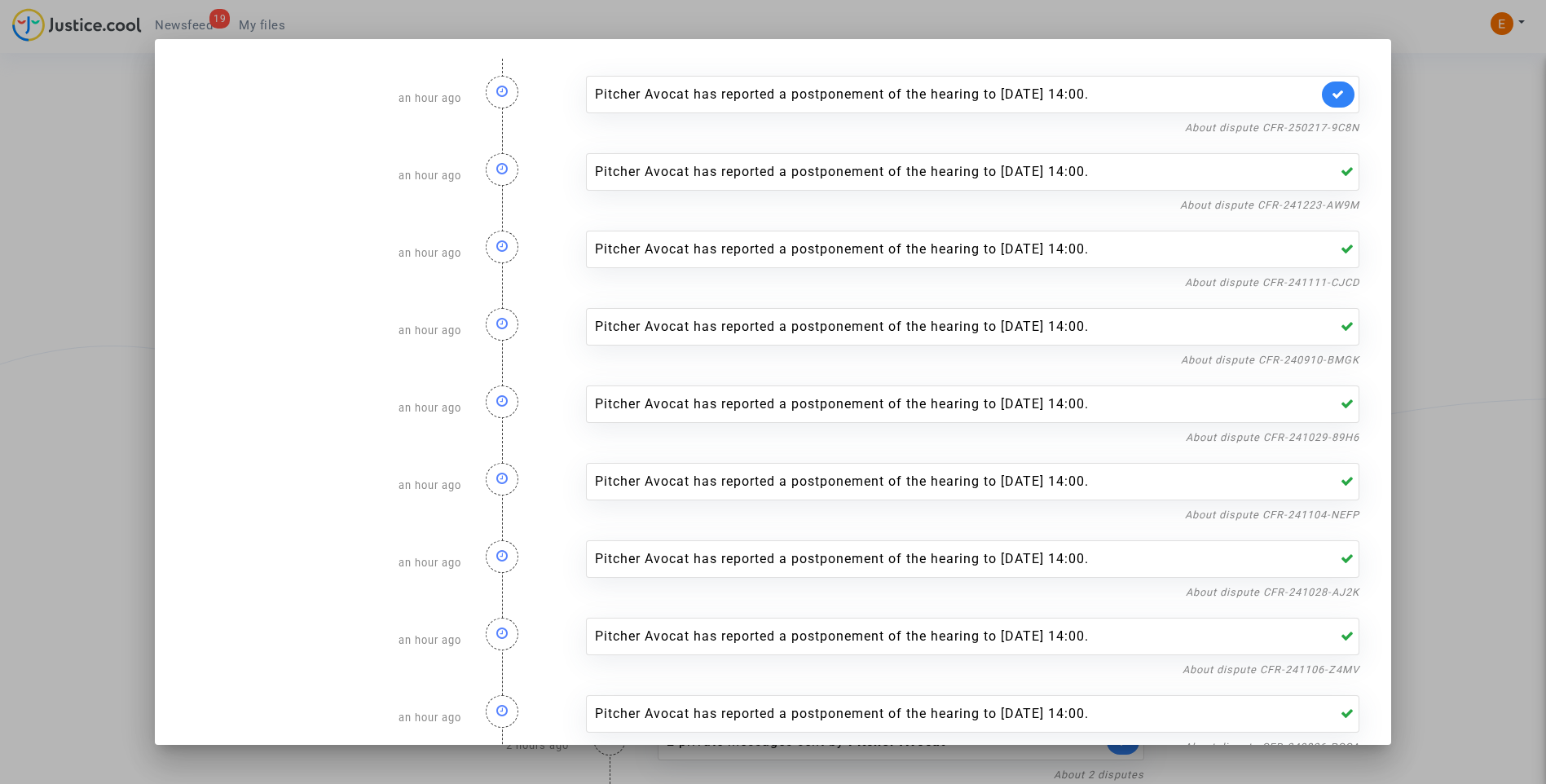
click at [1324, 120] on nf-filterlink "About dispute CFR-250217-9C8N" at bounding box center [1272, 127] width 174 height 16
click at [1226, 126] on link "About dispute CFR-250217-9C8N" at bounding box center [1272, 127] width 174 height 12
click at [1339, 97] on link at bounding box center [1338, 95] width 33 height 27
drag, startPoint x: 1416, startPoint y: 114, endPoint x: 1358, endPoint y: 122, distance: 58.5
click at [1424, 114] on div at bounding box center [773, 392] width 1546 height 784
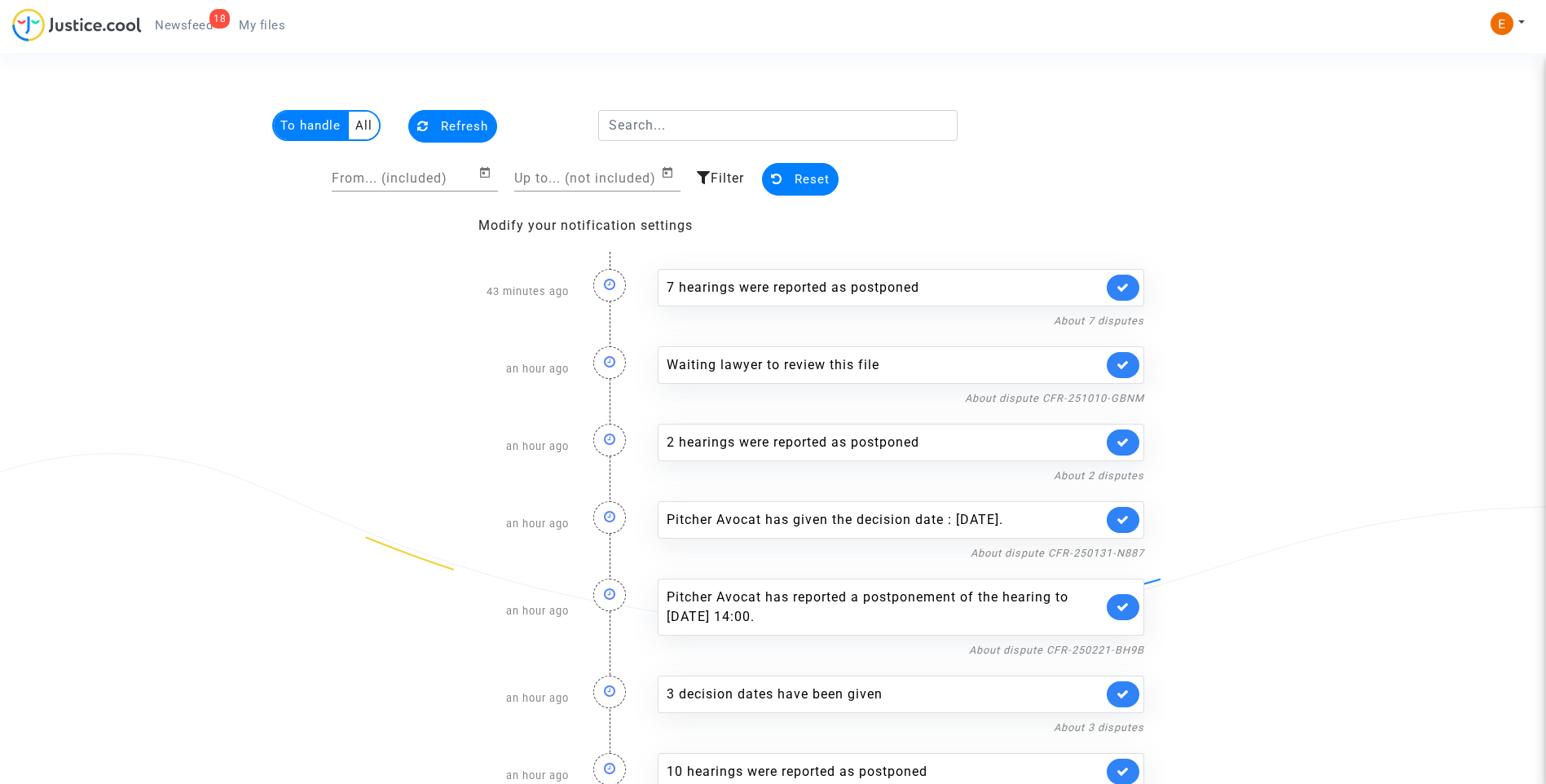
scroll to position [108, 0]
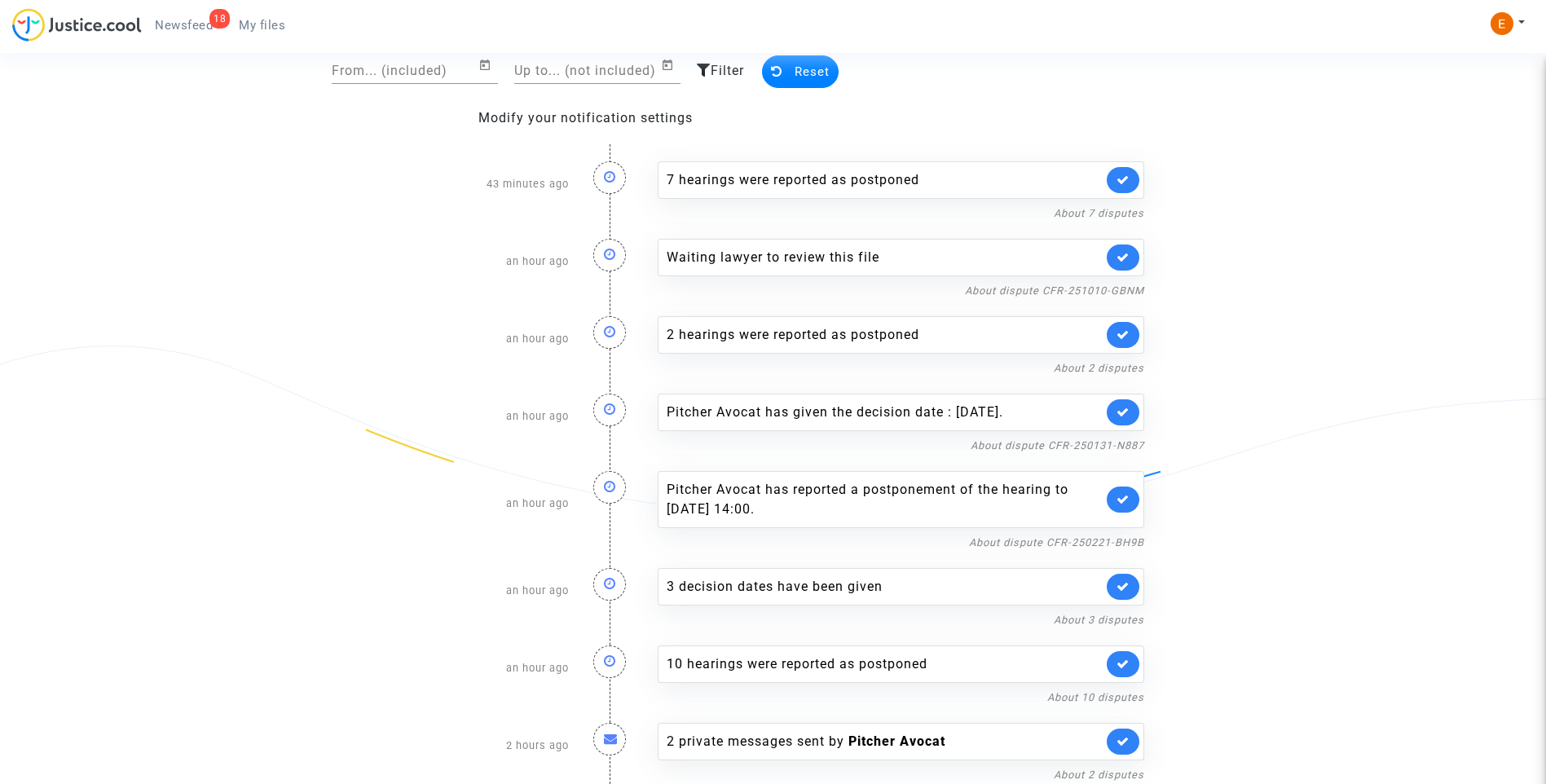
click at [267, 19] on span "My files" at bounding box center [262, 25] width 47 height 15
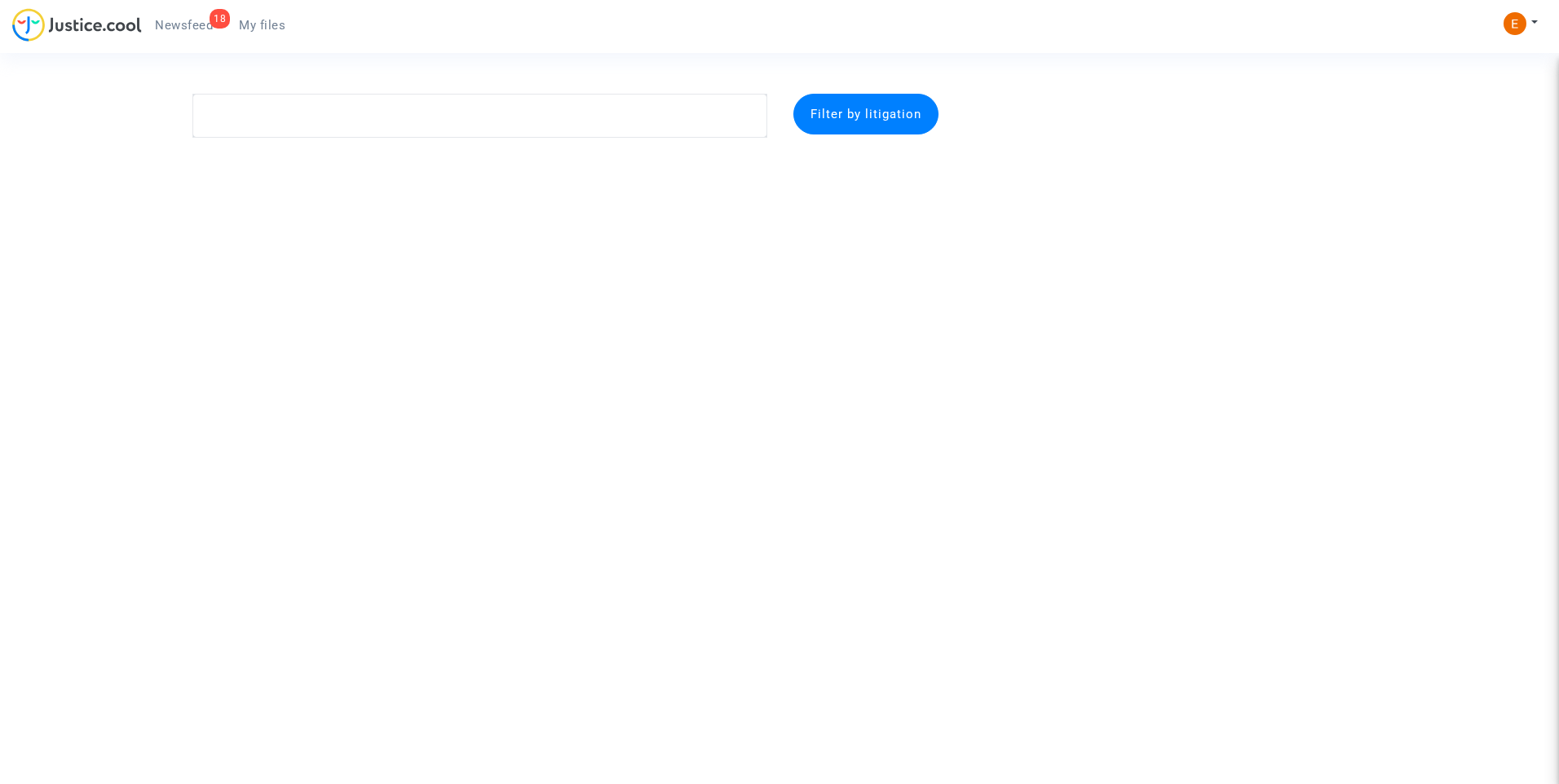
click at [197, 25] on span "Newsfeed" at bounding box center [183, 25] width 57 height 15
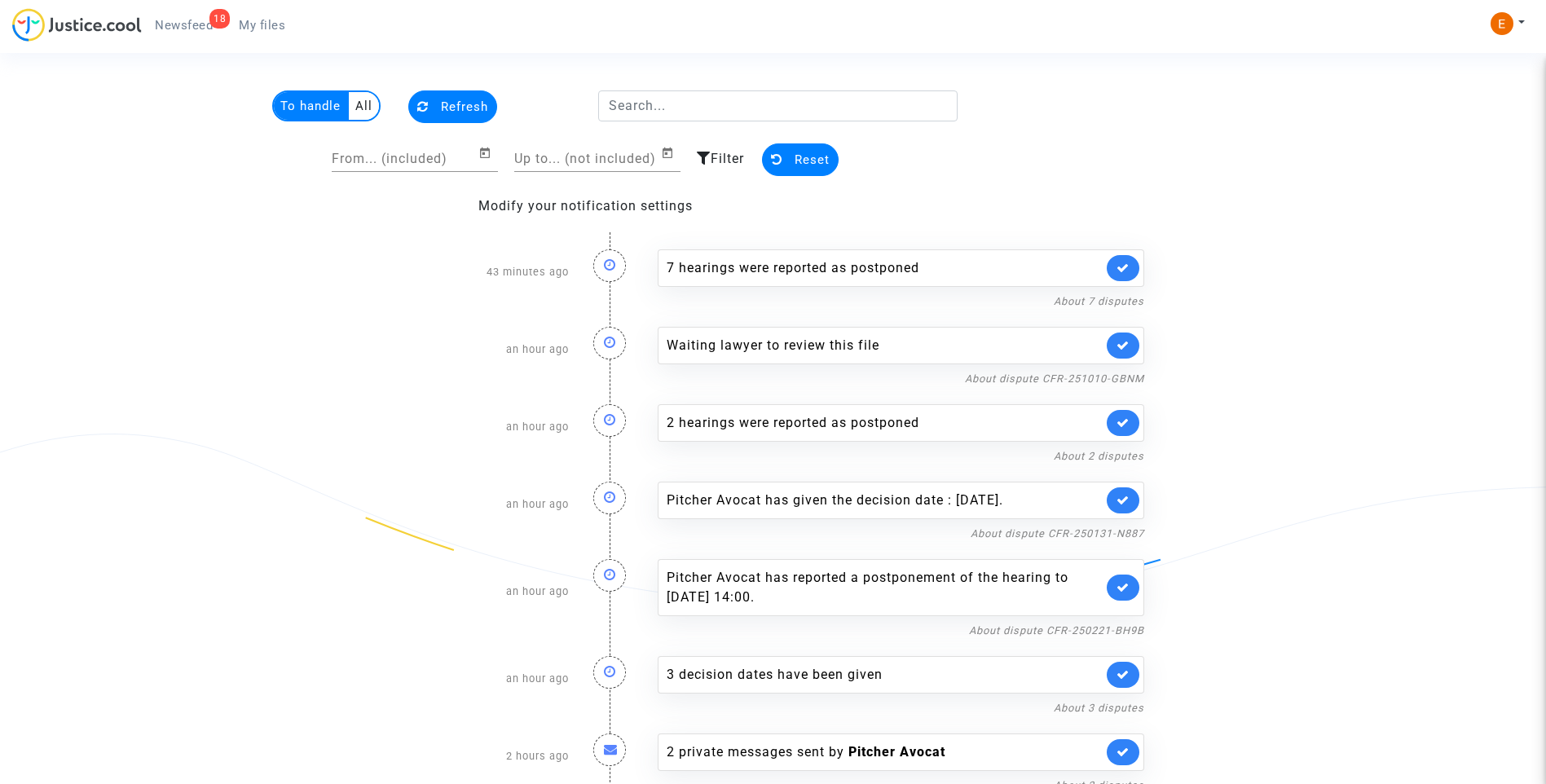
scroll to position [30, 0]
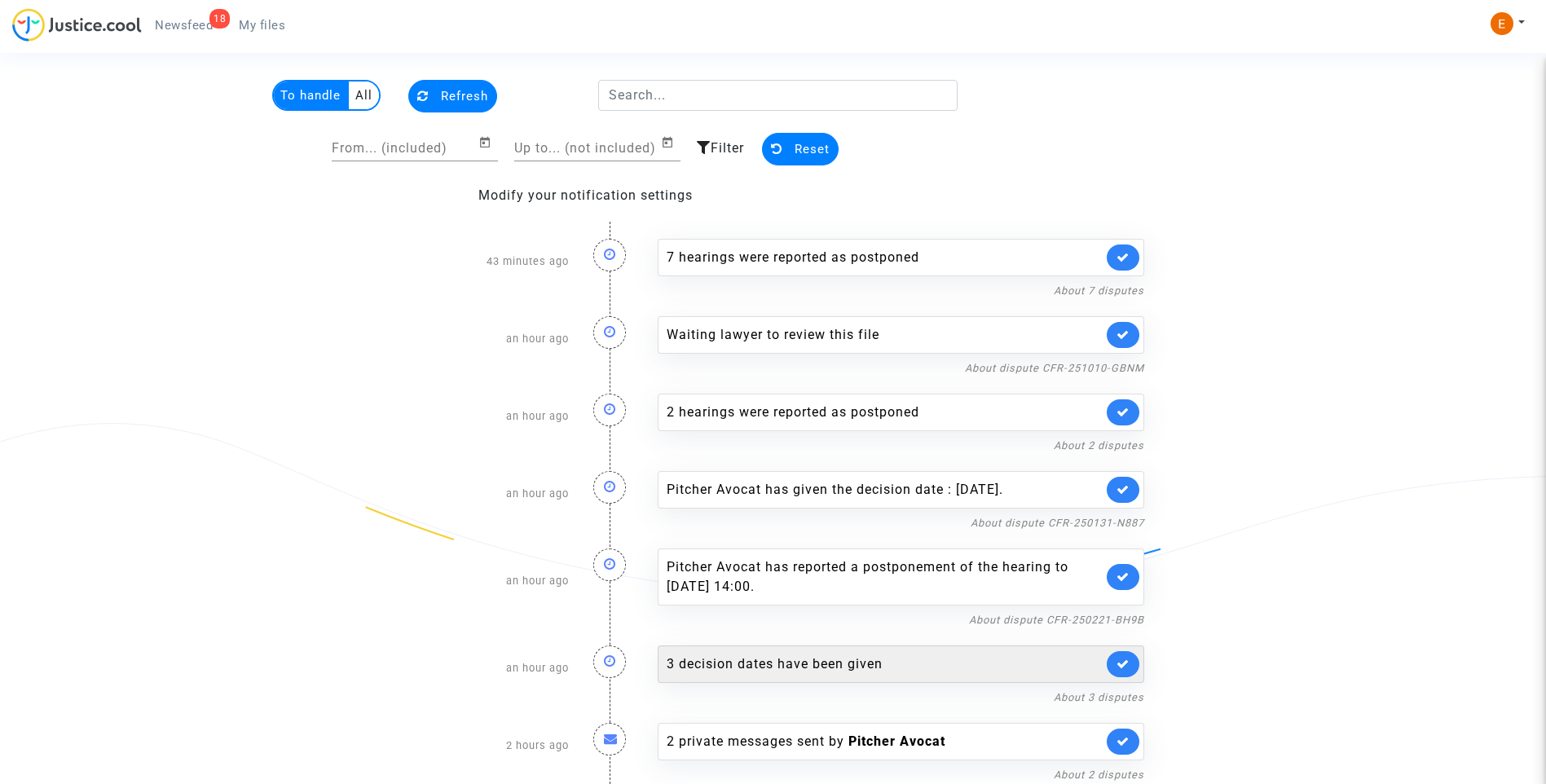
click at [806, 671] on div "3 decision dates have been given" at bounding box center [884, 665] width 436 height 19
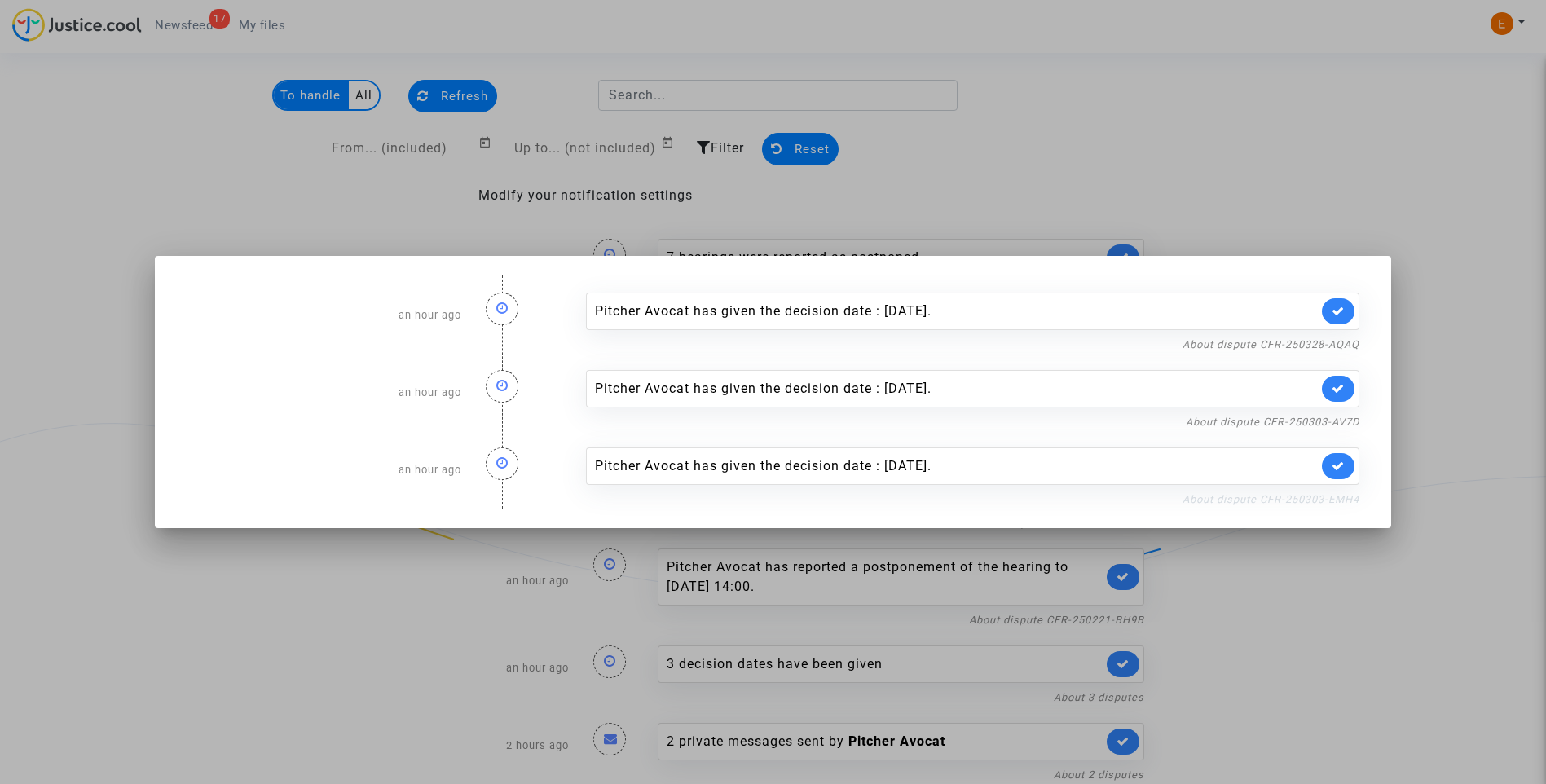
click at [1238, 499] on link "About dispute CFR-250303-EMH4" at bounding box center [1271, 499] width 177 height 12
click at [1345, 473] on link at bounding box center [1338, 467] width 33 height 27
click at [1337, 422] on link "About dispute CFR-250303-AV7D" at bounding box center [1273, 422] width 173 height 12
click at [1337, 395] on link at bounding box center [1338, 389] width 33 height 27
click at [1337, 340] on link "About dispute CFR-250328-AQAQ" at bounding box center [1271, 345] width 177 height 12
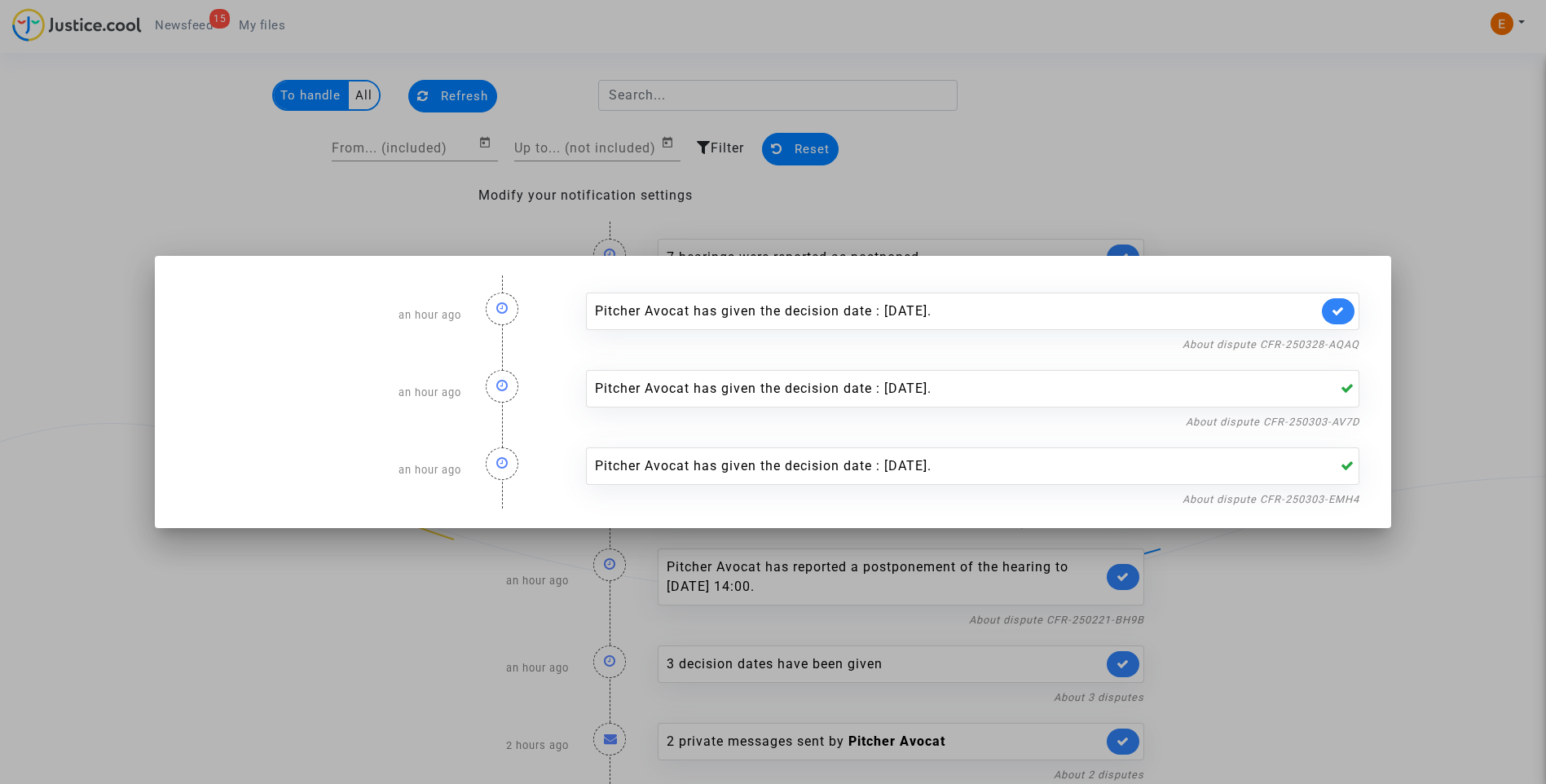
click at [1352, 323] on link at bounding box center [1338, 312] width 33 height 27
click at [1337, 225] on div at bounding box center [773, 392] width 1546 height 784
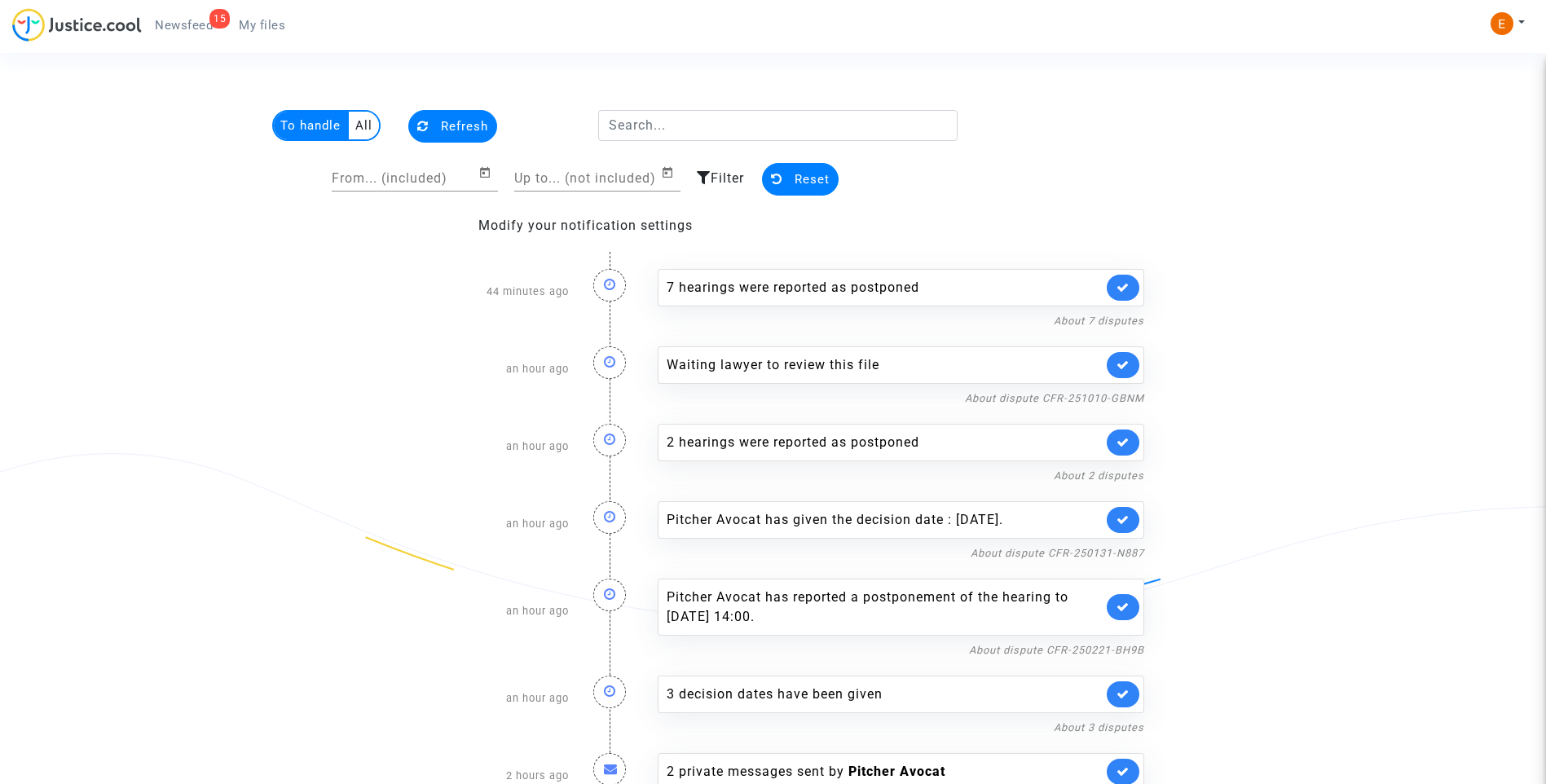
scroll to position [30, 0]
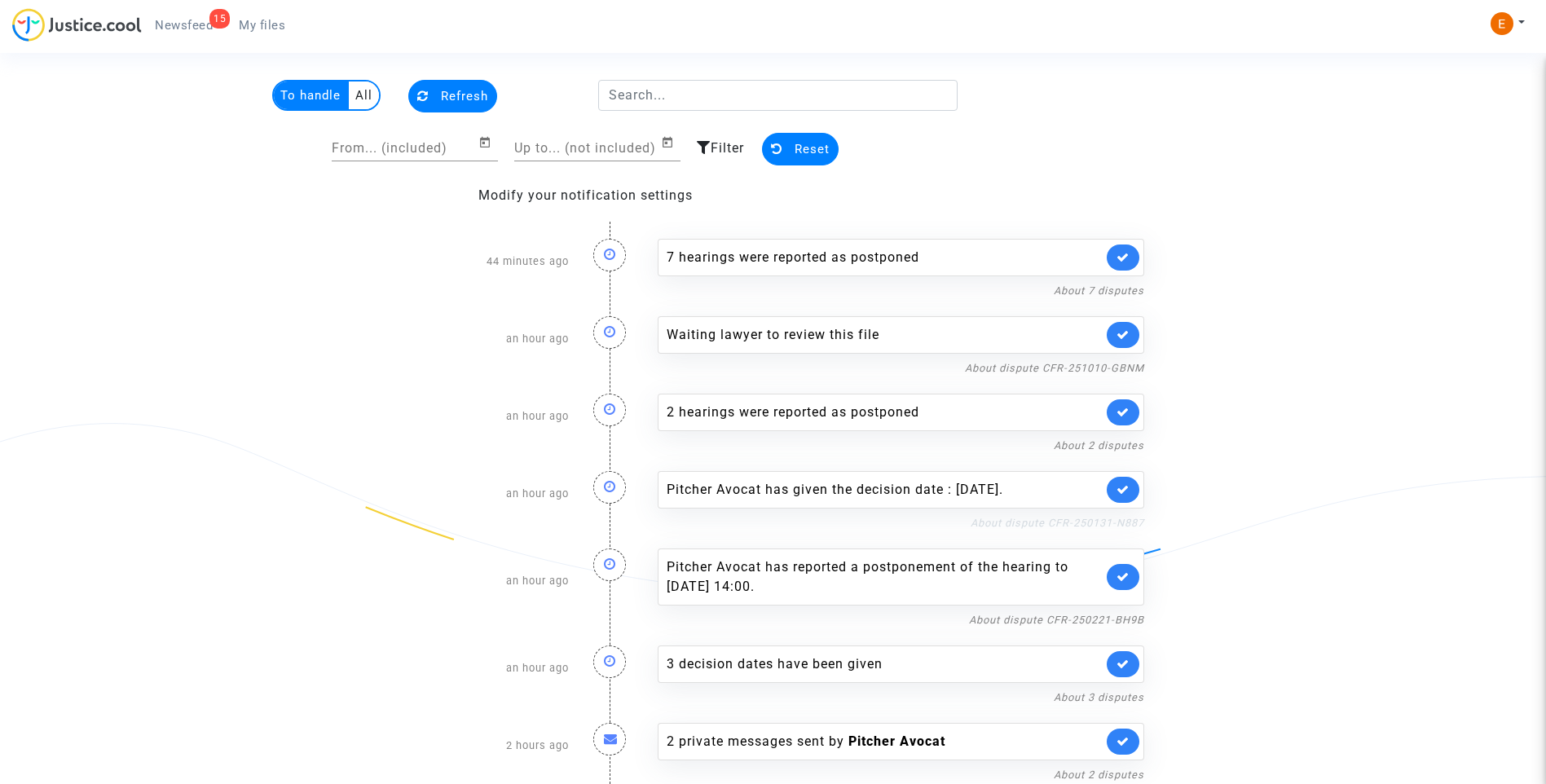
click at [983, 525] on link "About dispute CFR-250131-N887" at bounding box center [1057, 523] width 173 height 12
click at [1130, 492] on link at bounding box center [1123, 491] width 33 height 27
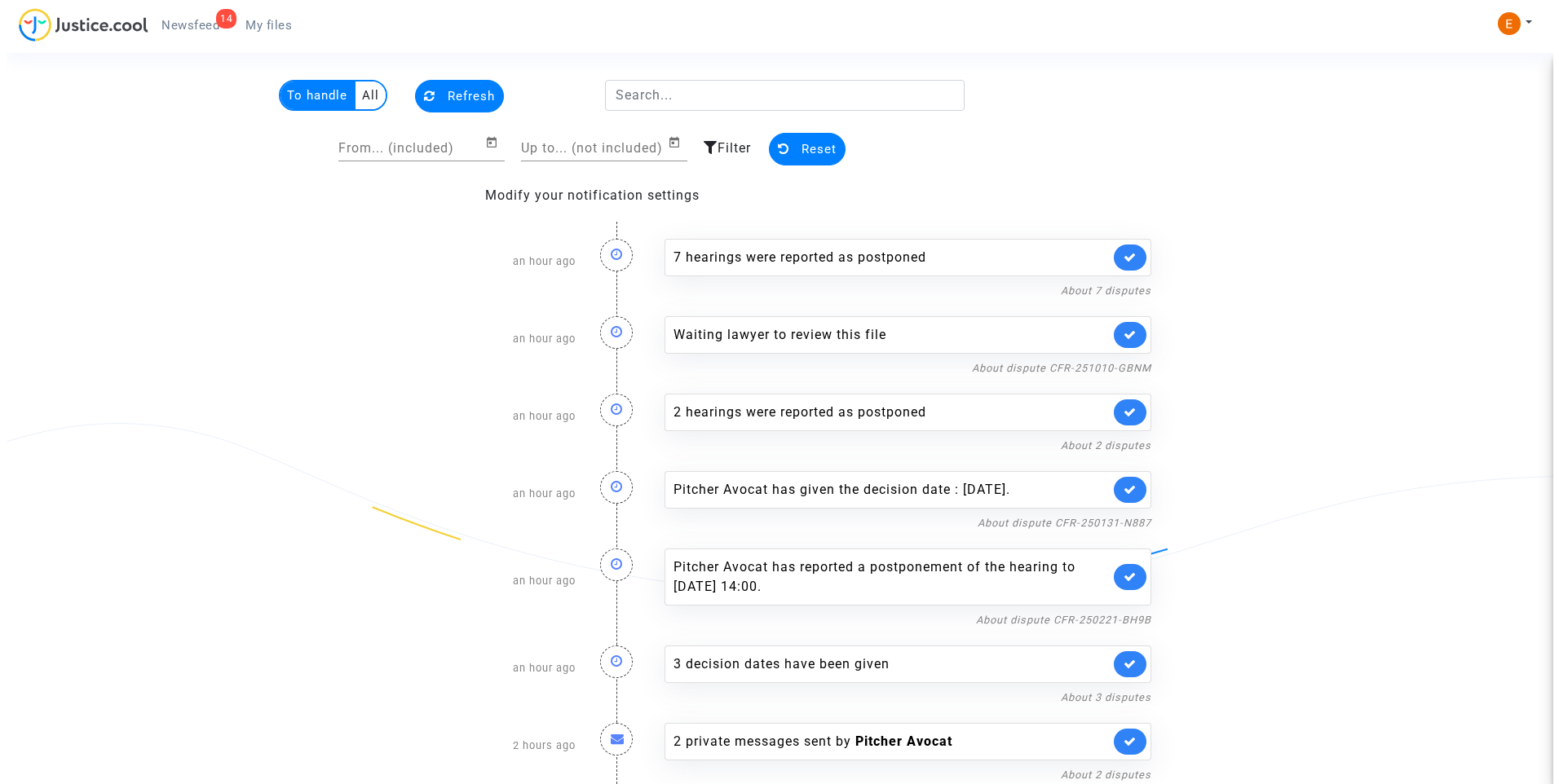
scroll to position [0, 0]
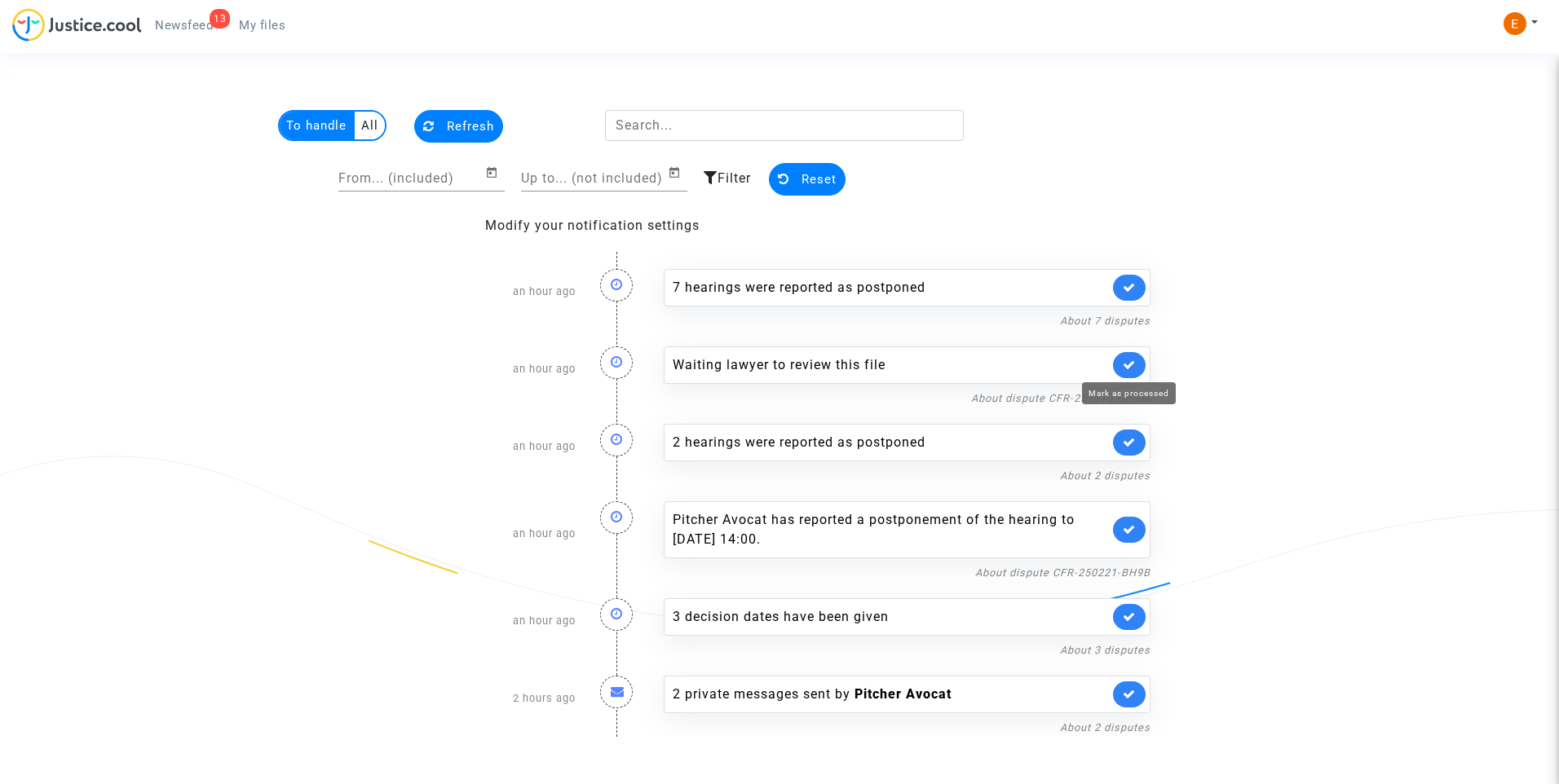
click at [1132, 362] on icon at bounding box center [1129, 365] width 13 height 12
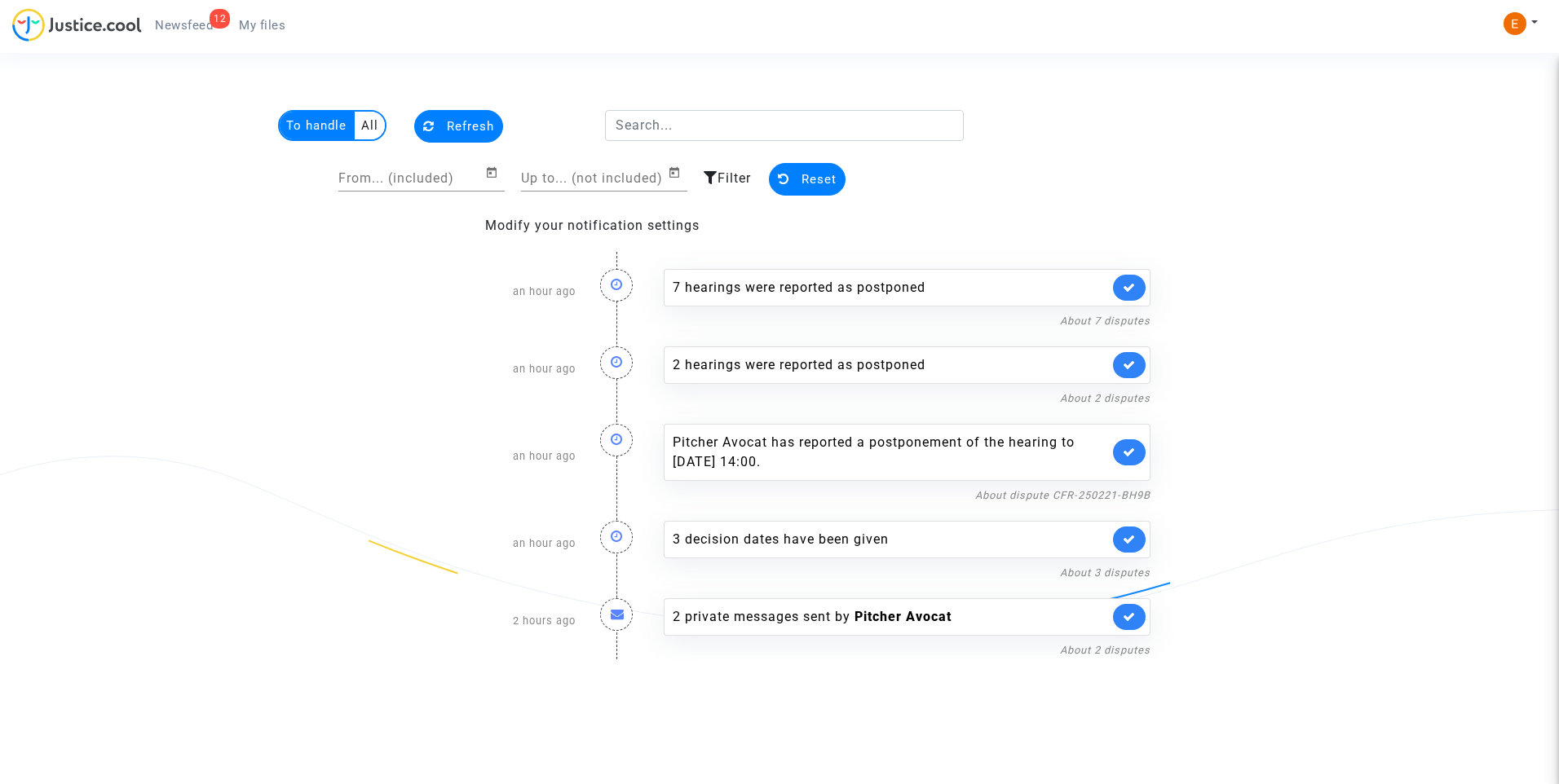
click at [256, 17] on link "My files" at bounding box center [262, 26] width 73 height 25
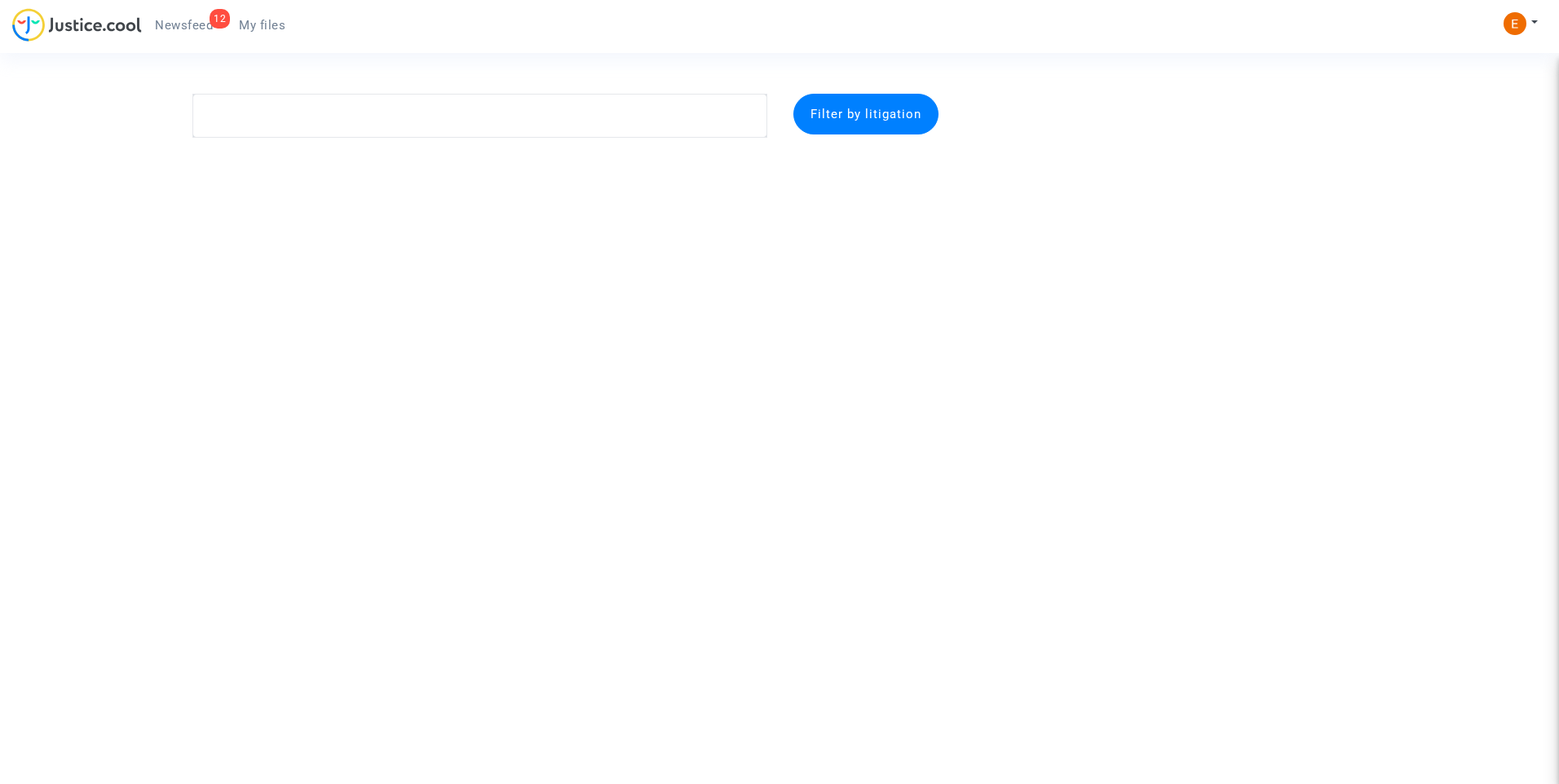
click at [184, 22] on span "Newsfeed" at bounding box center [183, 25] width 57 height 15
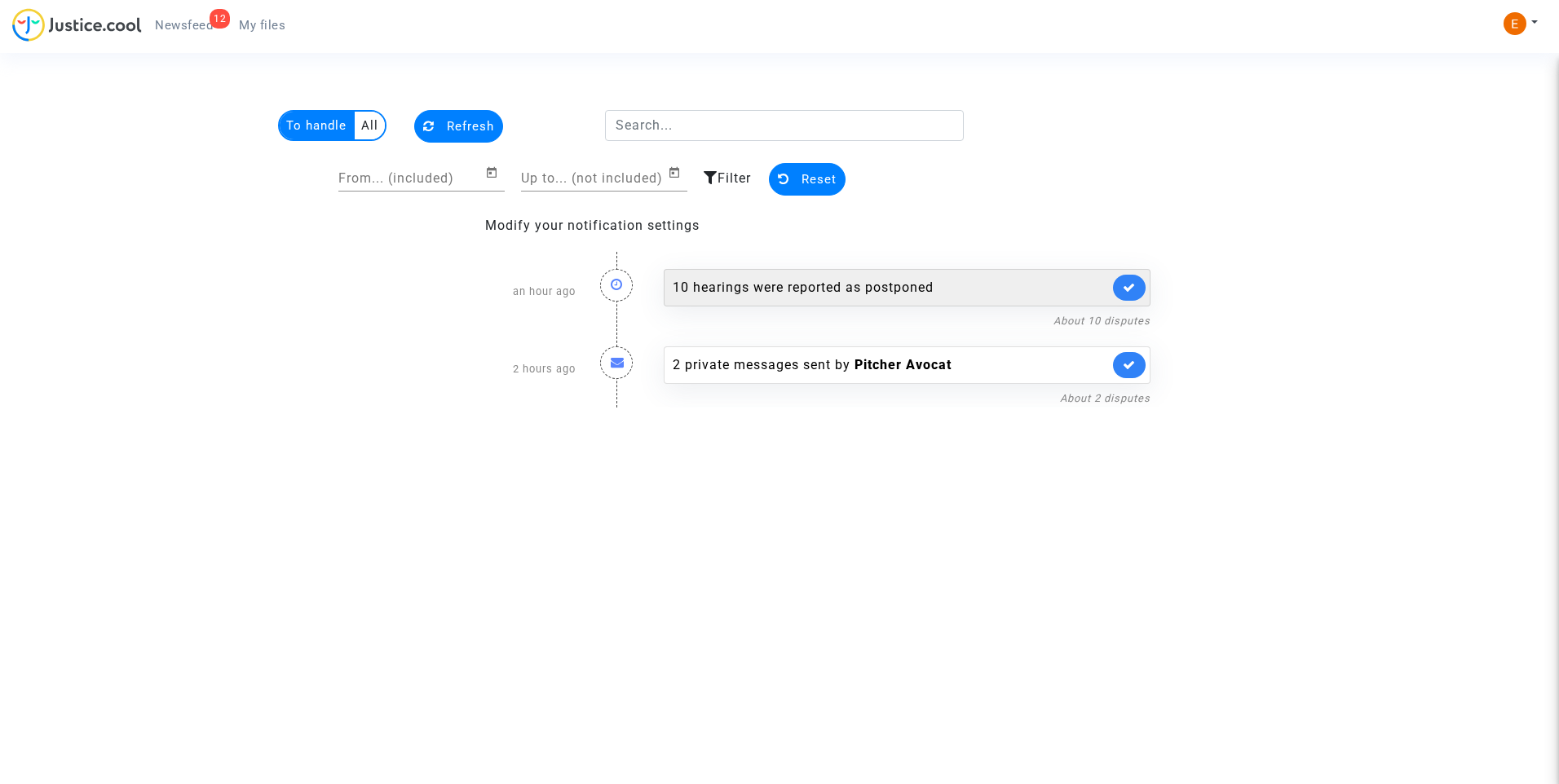
click at [836, 287] on div "10 hearings were reported as postponed" at bounding box center [890, 287] width 436 height 19
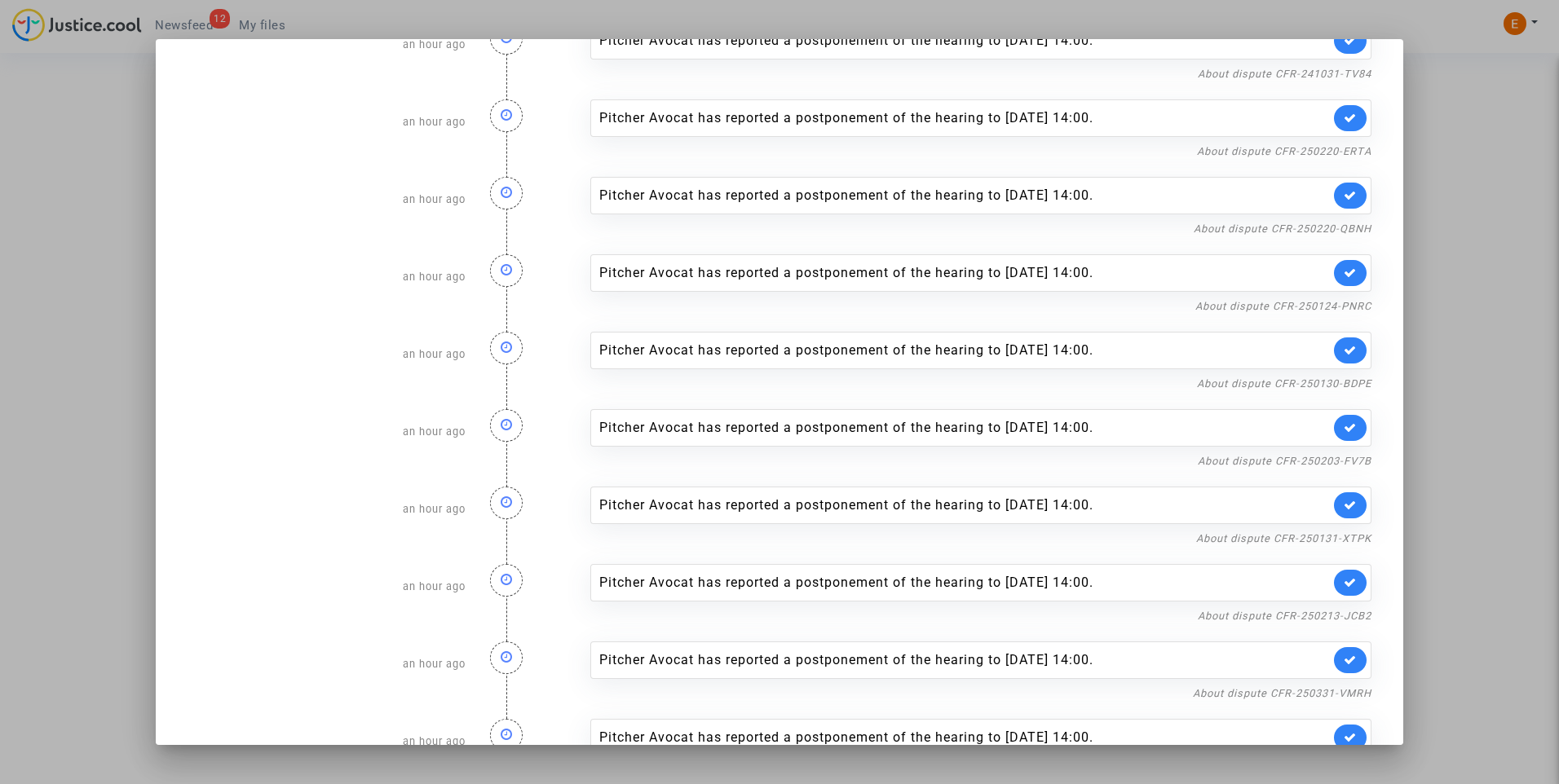
scroll to position [109, 0]
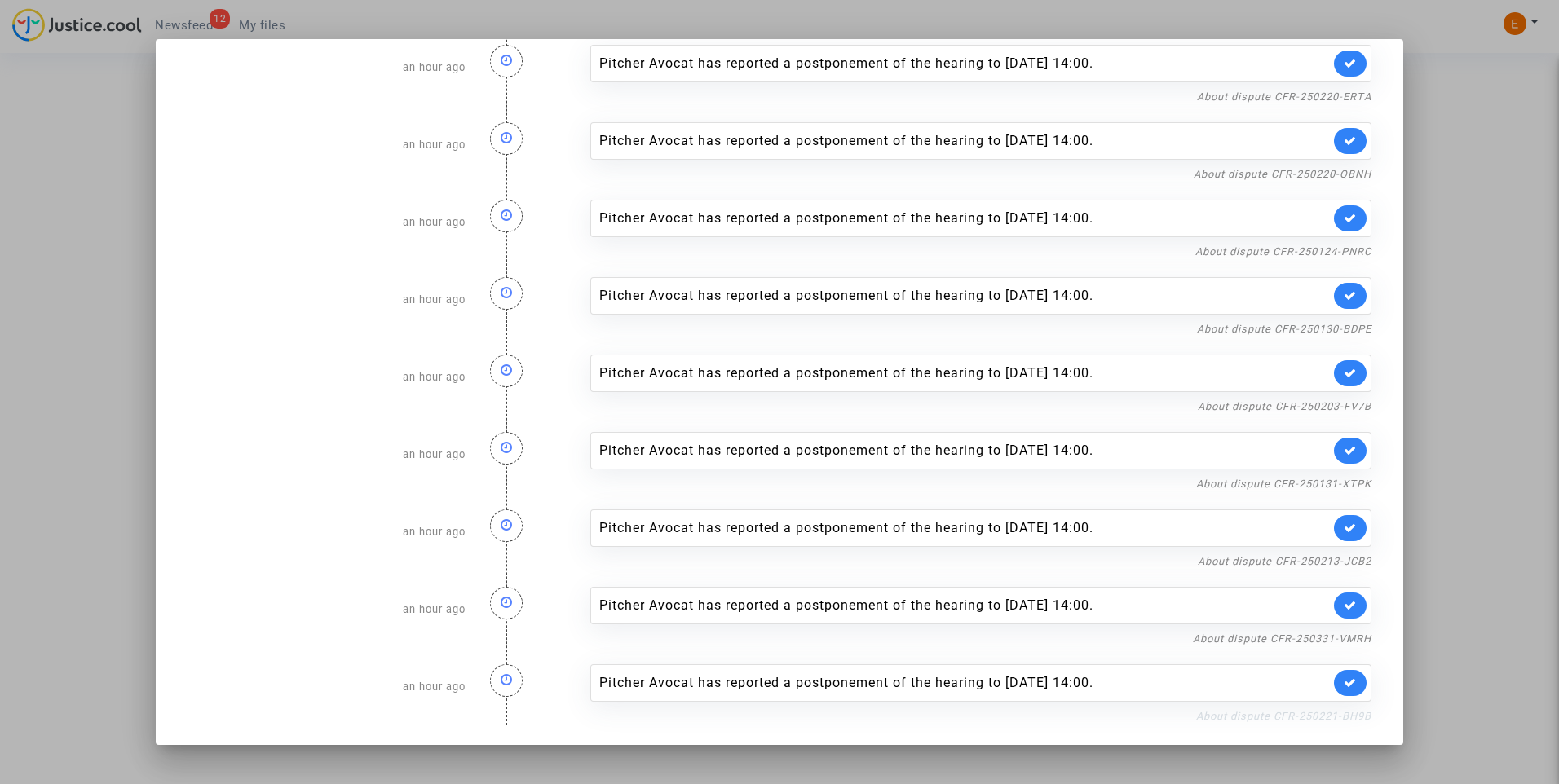
click at [1281, 719] on link "About dispute CFR-250221-BH9B" at bounding box center [1284, 716] width 175 height 12
click at [1344, 681] on icon at bounding box center [1350, 682] width 13 height 12
click at [1326, 639] on link "About dispute CFR-250331-VMRH" at bounding box center [1282, 639] width 179 height 12
drag, startPoint x: 1332, startPoint y: 586, endPoint x: 1340, endPoint y: 600, distance: 16.1
click at [1335, 586] on div "Pitcher Avocat has reported a postponement of the hearing to Dec 3rd 2025 at 14…" at bounding box center [981, 610] width 806 height 78
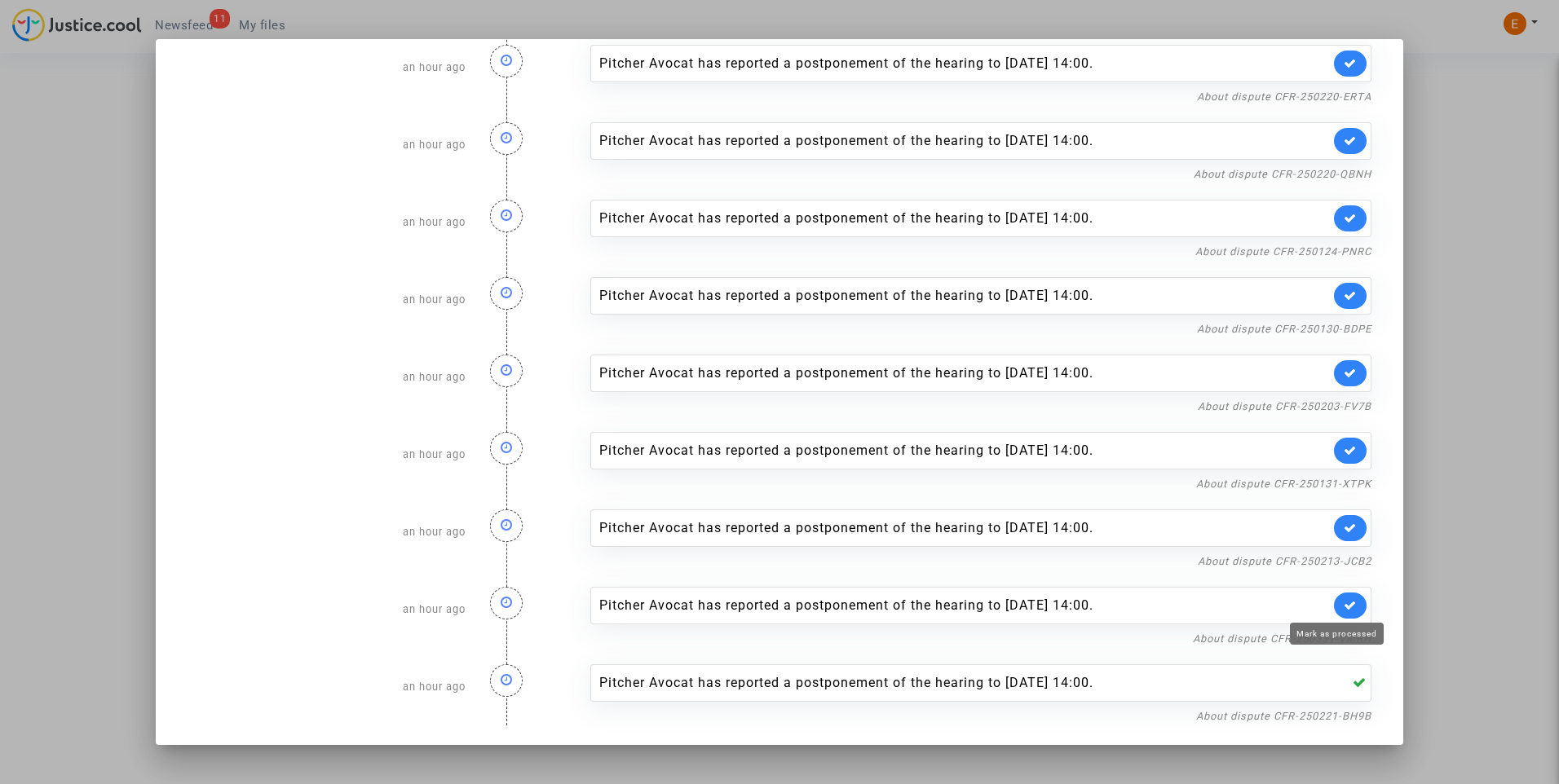
click at [1344, 609] on icon at bounding box center [1350, 605] width 13 height 12
click at [1323, 564] on link "About dispute CFR-250213-JCB2" at bounding box center [1285, 561] width 173 height 12
click at [1344, 526] on icon at bounding box center [1350, 528] width 13 height 12
click at [1325, 489] on link "About dispute CFR-250131-XTPK" at bounding box center [1284, 483] width 175 height 12
click at [1348, 448] on link at bounding box center [1350, 451] width 33 height 27
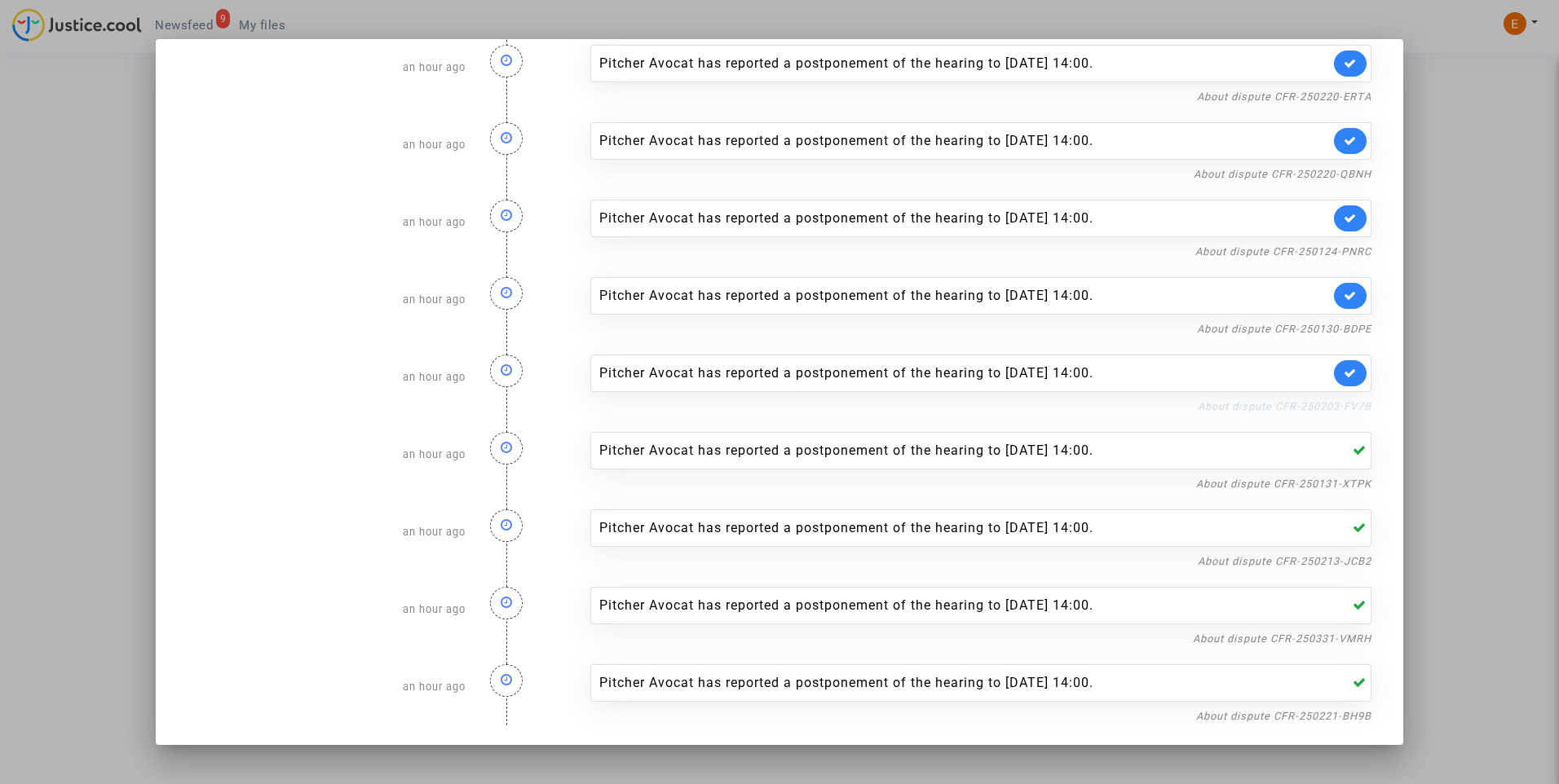
click at [1340, 407] on link "About dispute CFR-250203-FV7B" at bounding box center [1285, 407] width 173 height 12
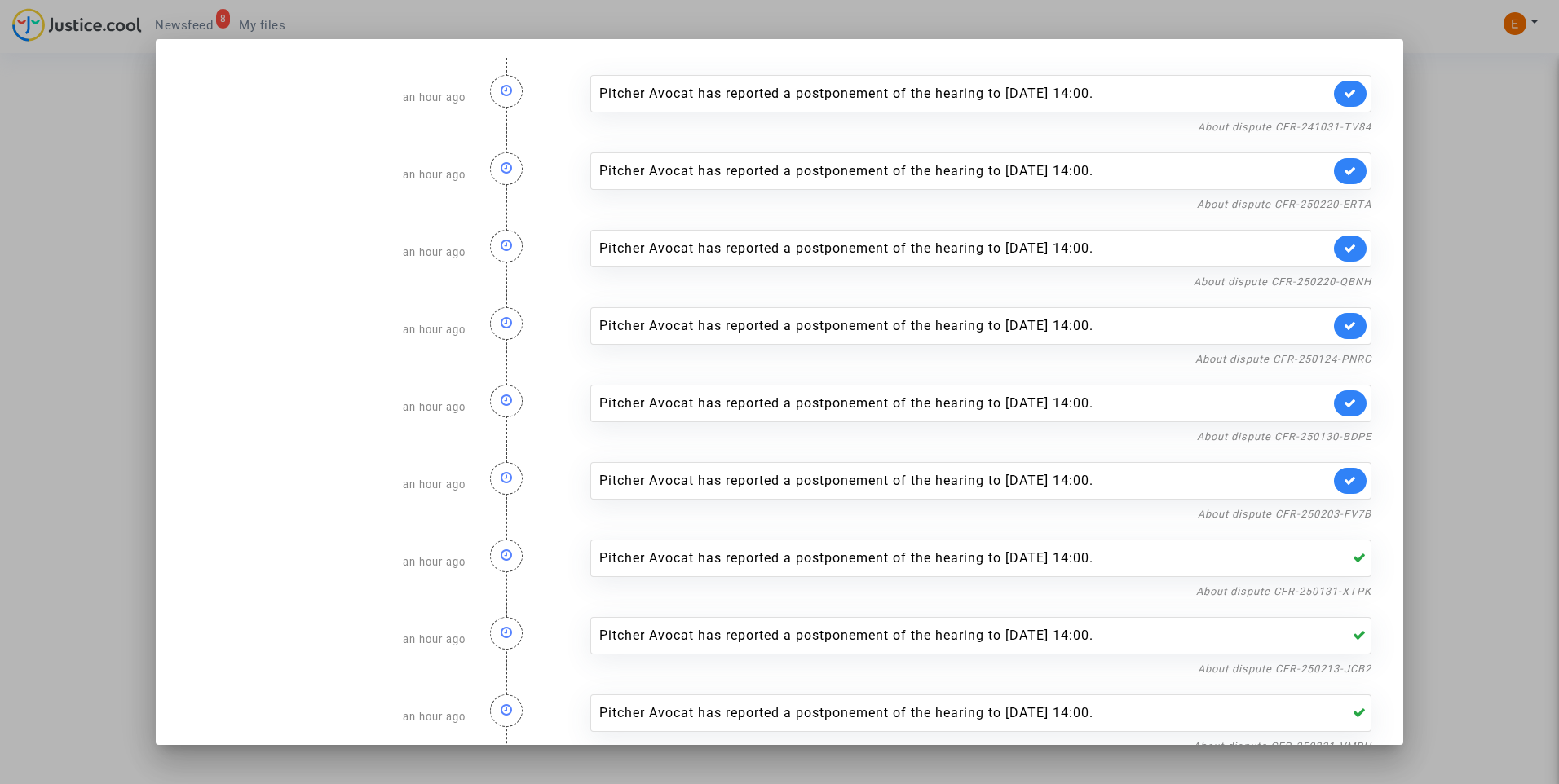
scroll to position [0, 0]
click at [1312, 516] on link "About dispute CFR-250203-FV7B" at bounding box center [1285, 514] width 173 height 12
click at [1344, 488] on icon at bounding box center [1350, 482] width 13 height 12
click at [1445, 339] on div at bounding box center [779, 392] width 1559 height 784
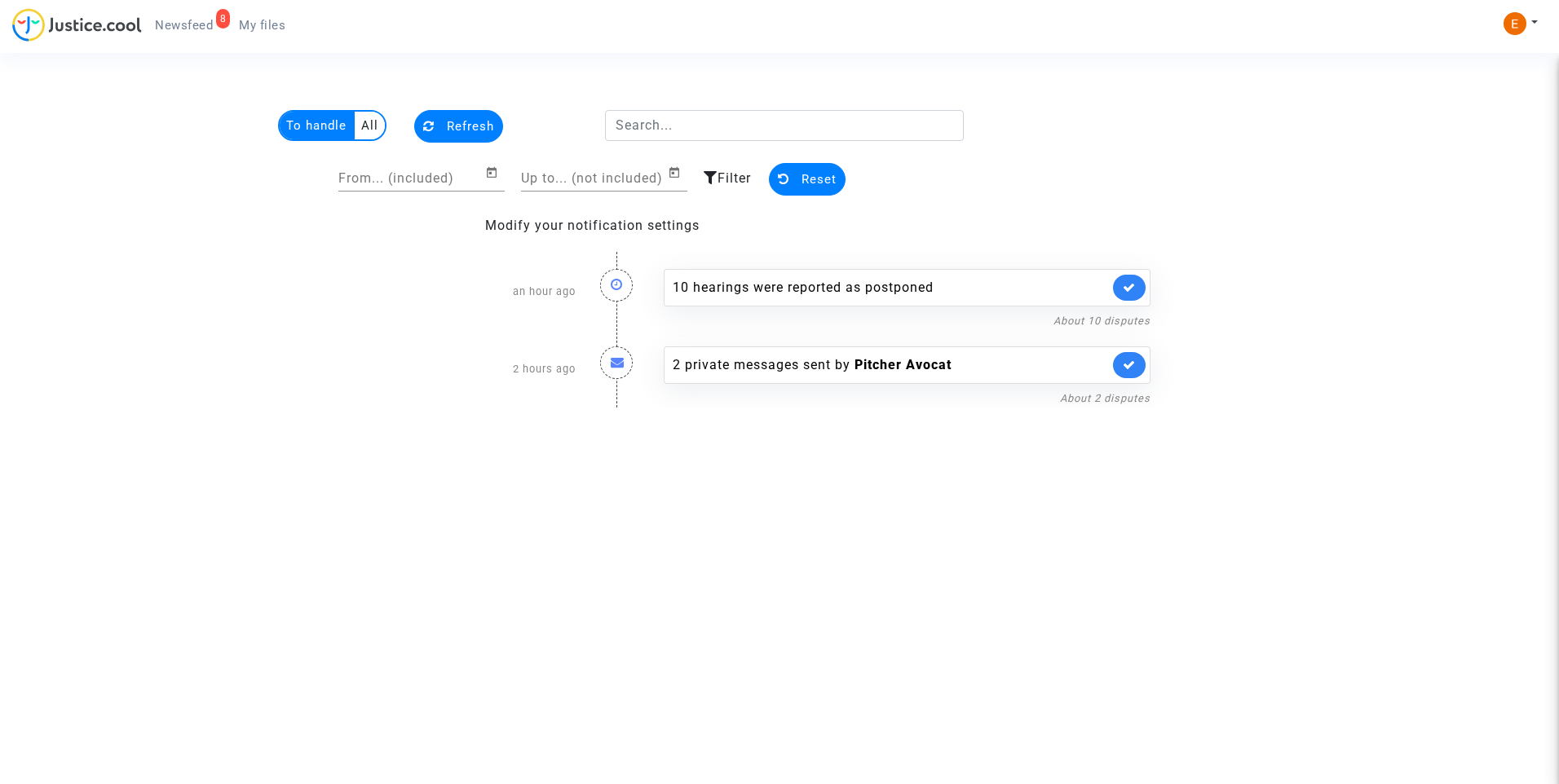
drag, startPoint x: 257, startPoint y: 25, endPoint x: 219, endPoint y: 25, distance: 38.0
click at [257, 25] on span "My files" at bounding box center [262, 25] width 47 height 15
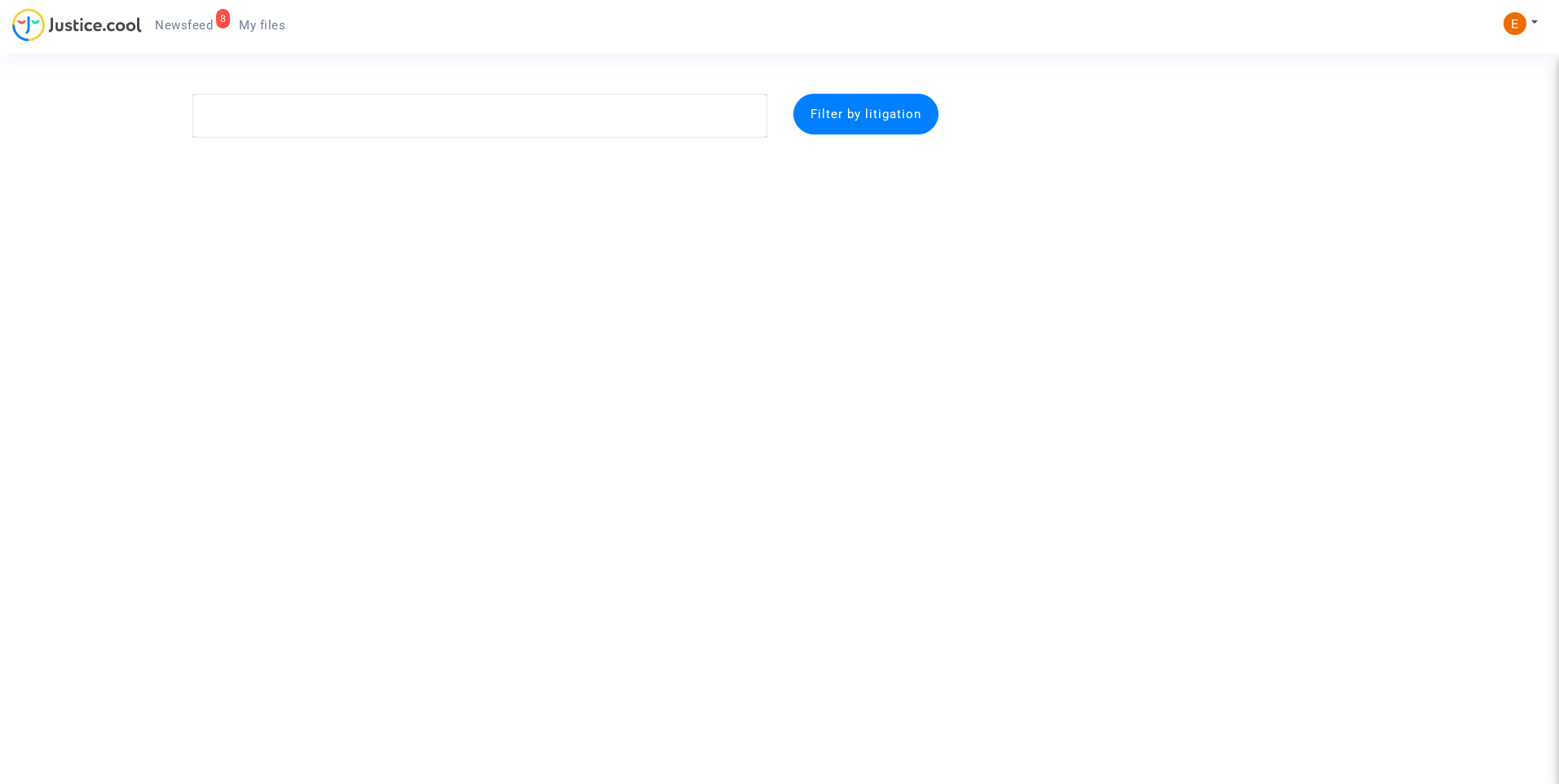
click at [190, 22] on span "Newsfeed" at bounding box center [183, 25] width 57 height 15
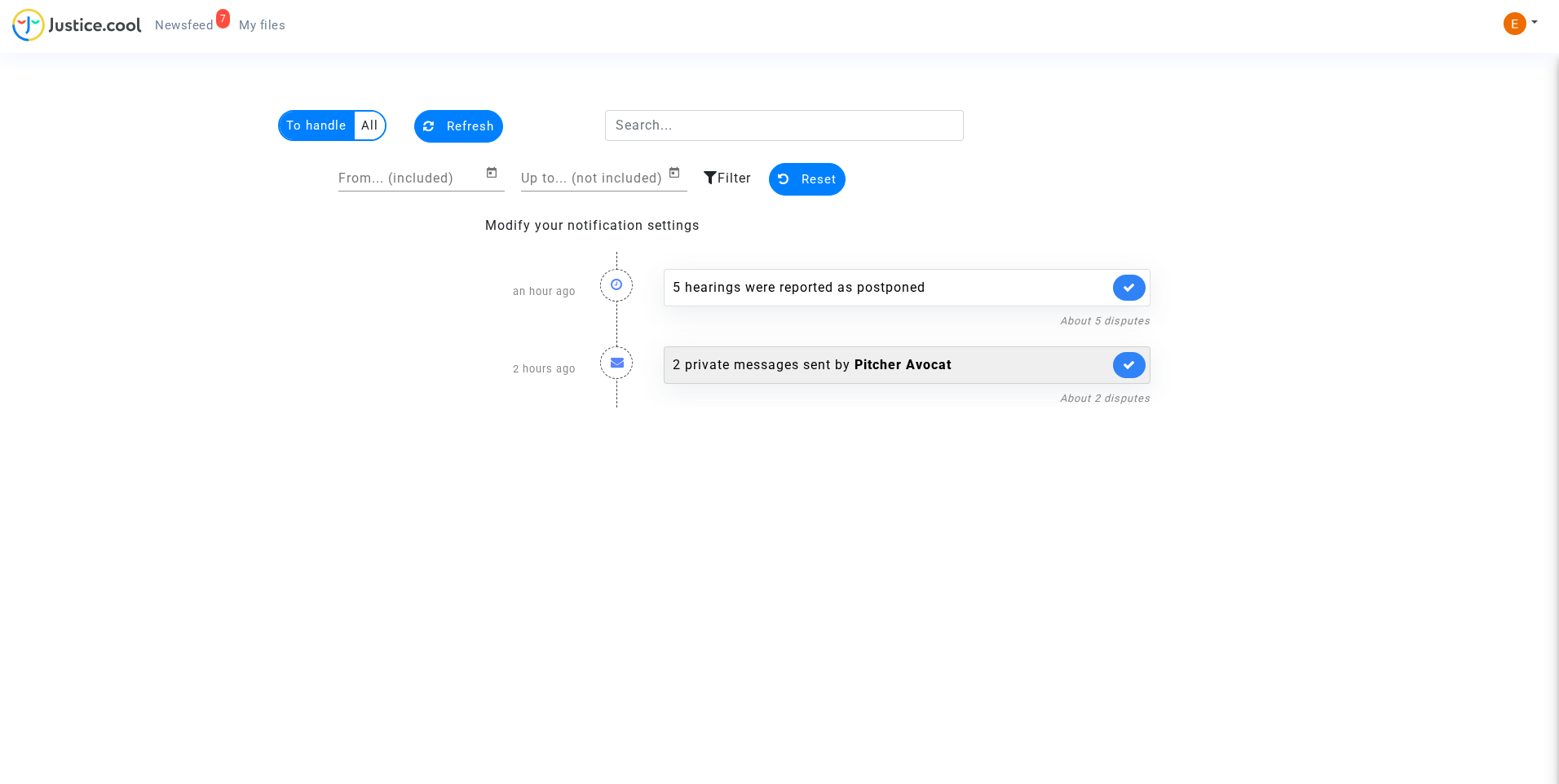
click at [761, 365] on div "2 private messages sent by Pitcher Avocat" at bounding box center [890, 365] width 436 height 19
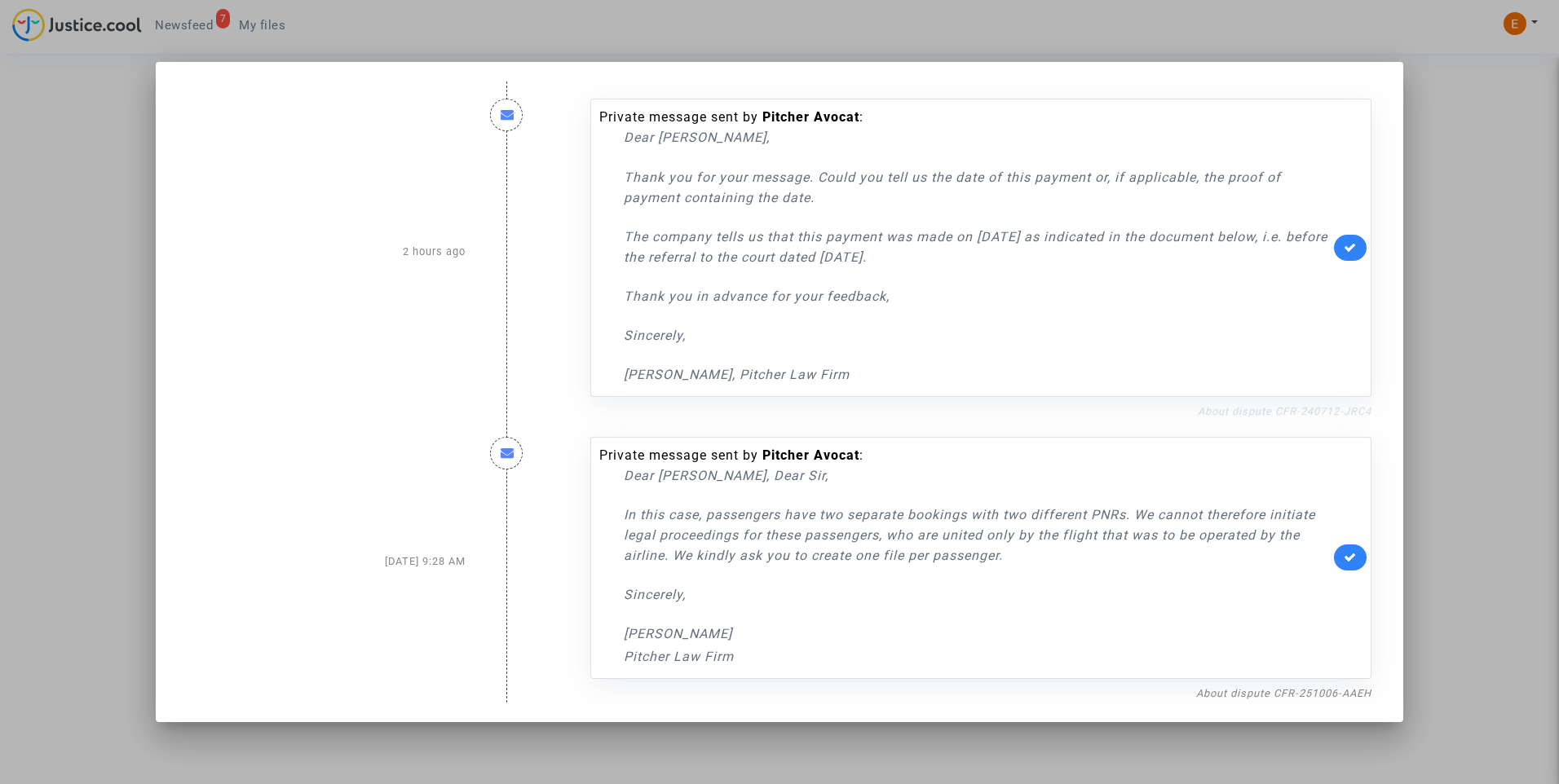
click at [1282, 414] on link "About dispute CFR-240712-JRC4" at bounding box center [1285, 411] width 173 height 12
click at [1352, 252] on icon at bounding box center [1350, 247] width 13 height 12
click at [1444, 273] on div at bounding box center [779, 392] width 1559 height 784
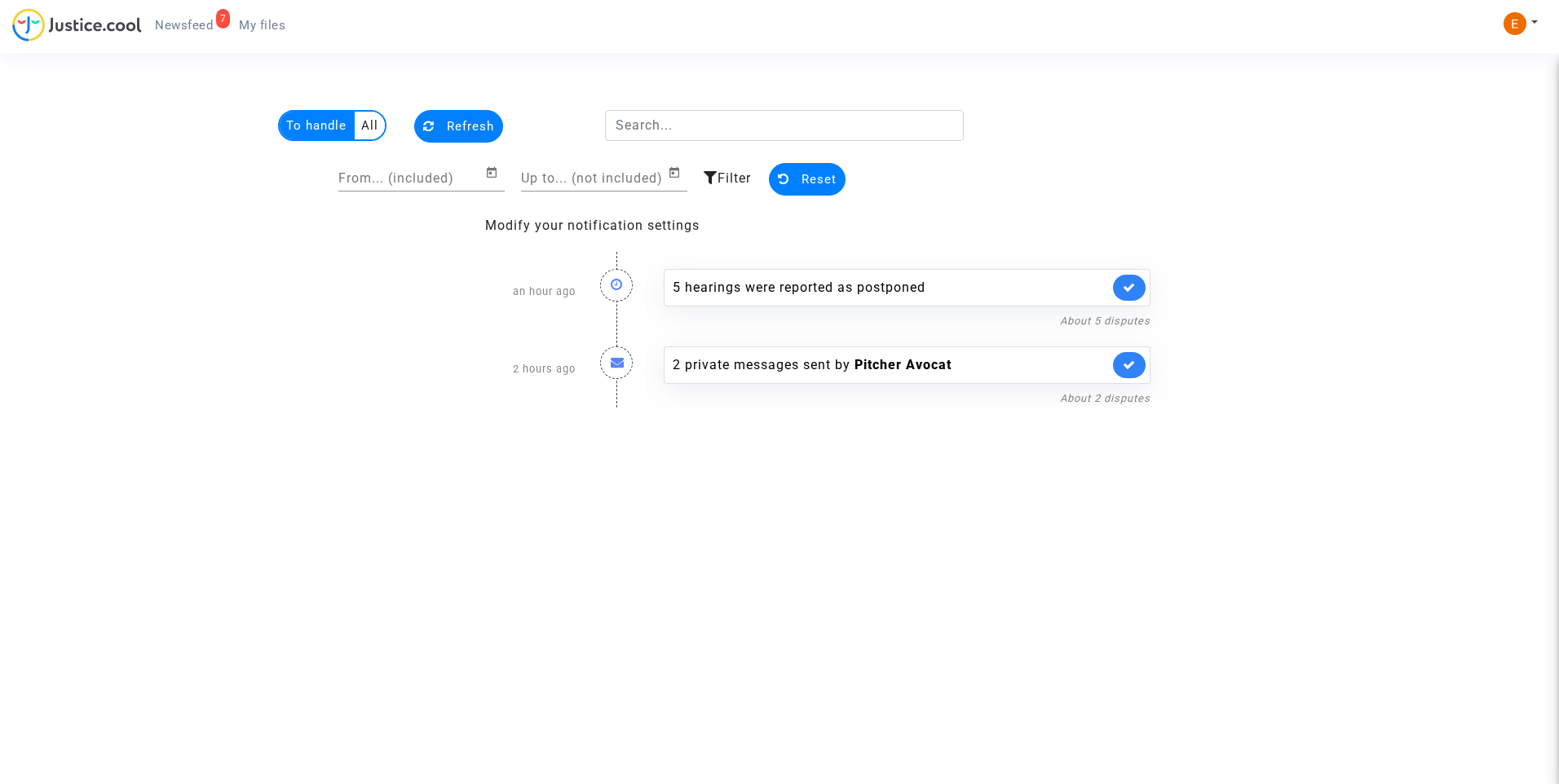
click at [261, 19] on span "My files" at bounding box center [262, 25] width 47 height 15
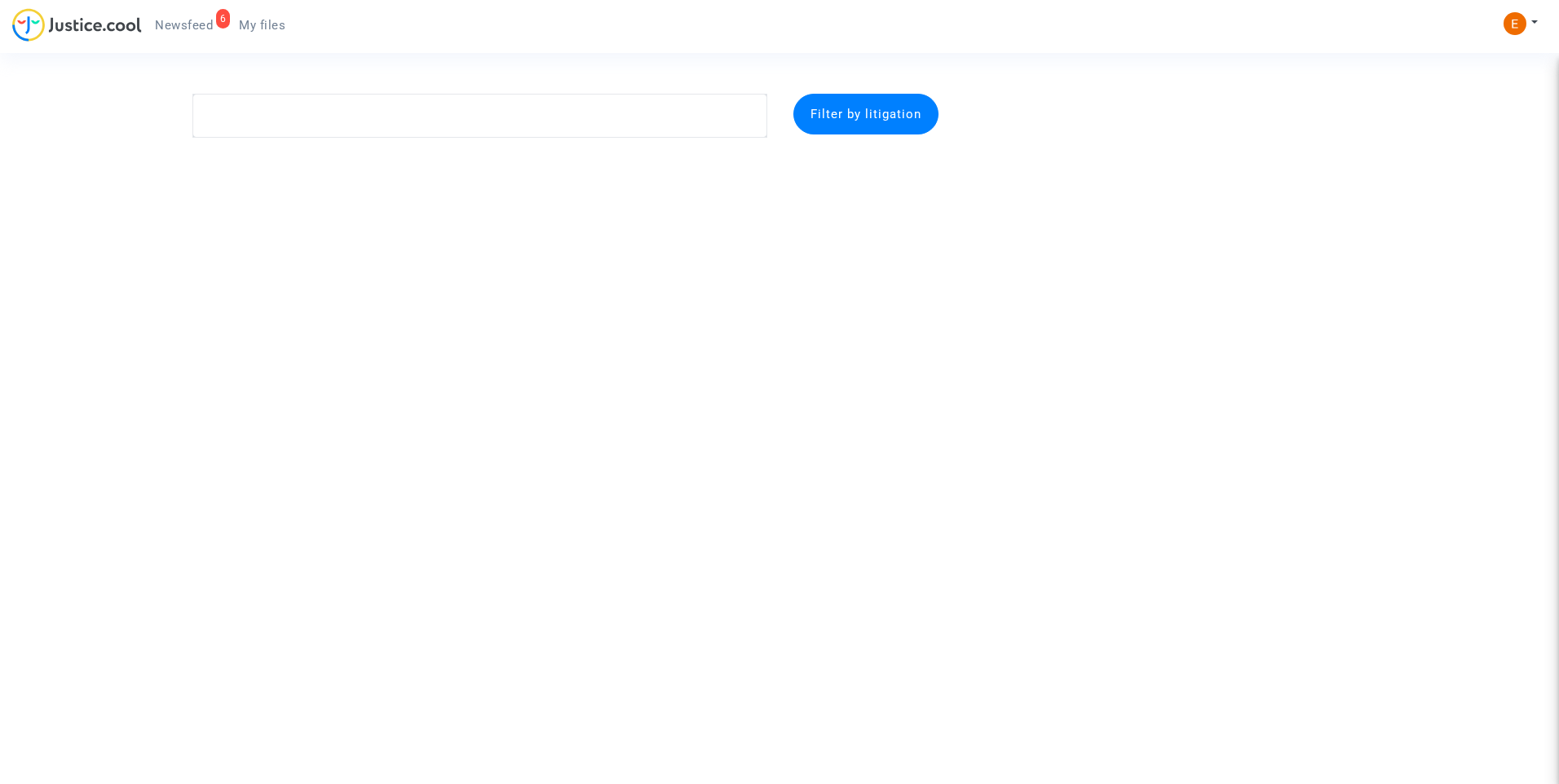
click at [206, 16] on link "6 Newsfeed" at bounding box center [183, 26] width 84 height 25
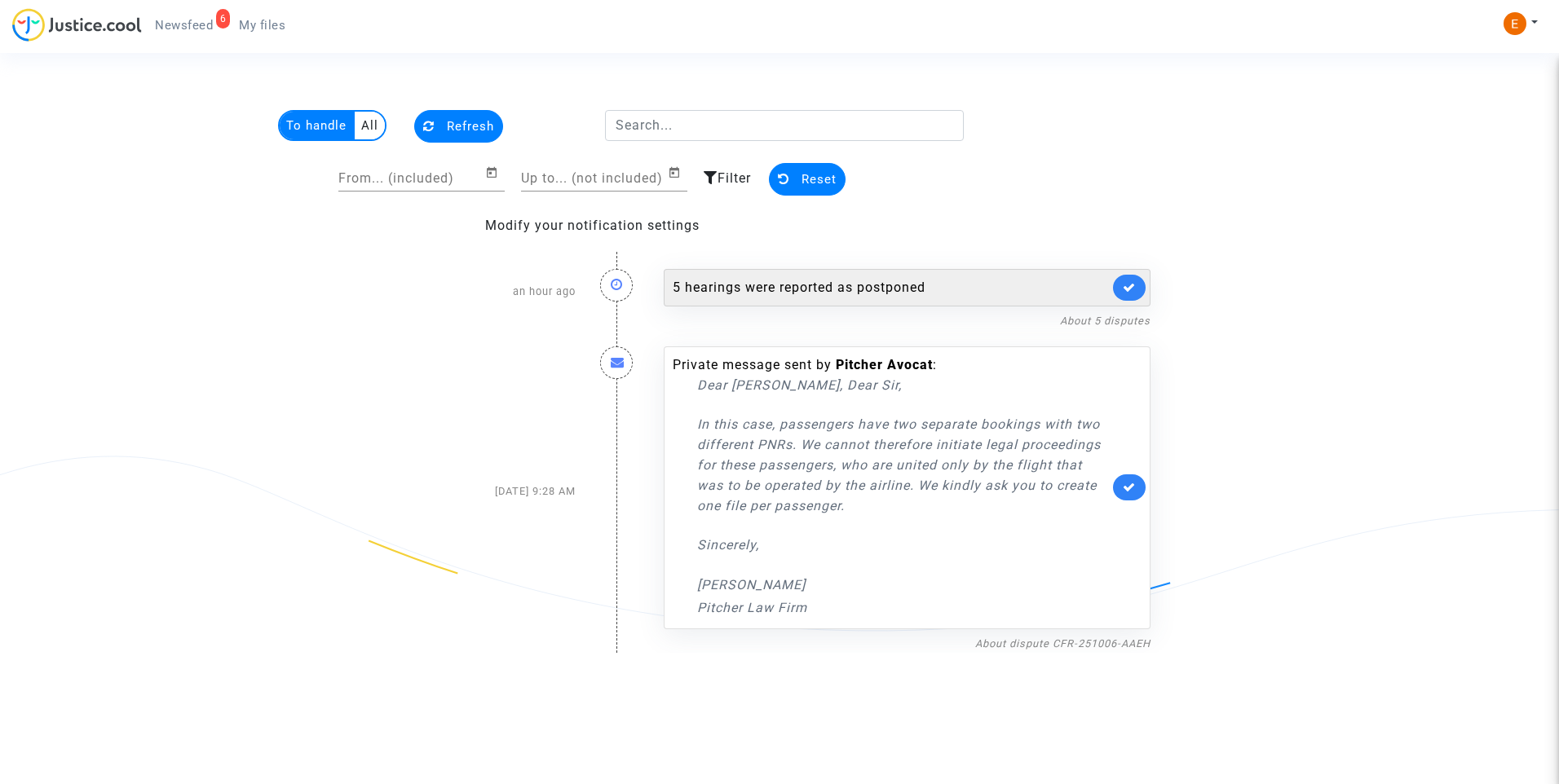
click at [840, 297] on div "5 hearings were reported as postponed" at bounding box center [890, 287] width 436 height 19
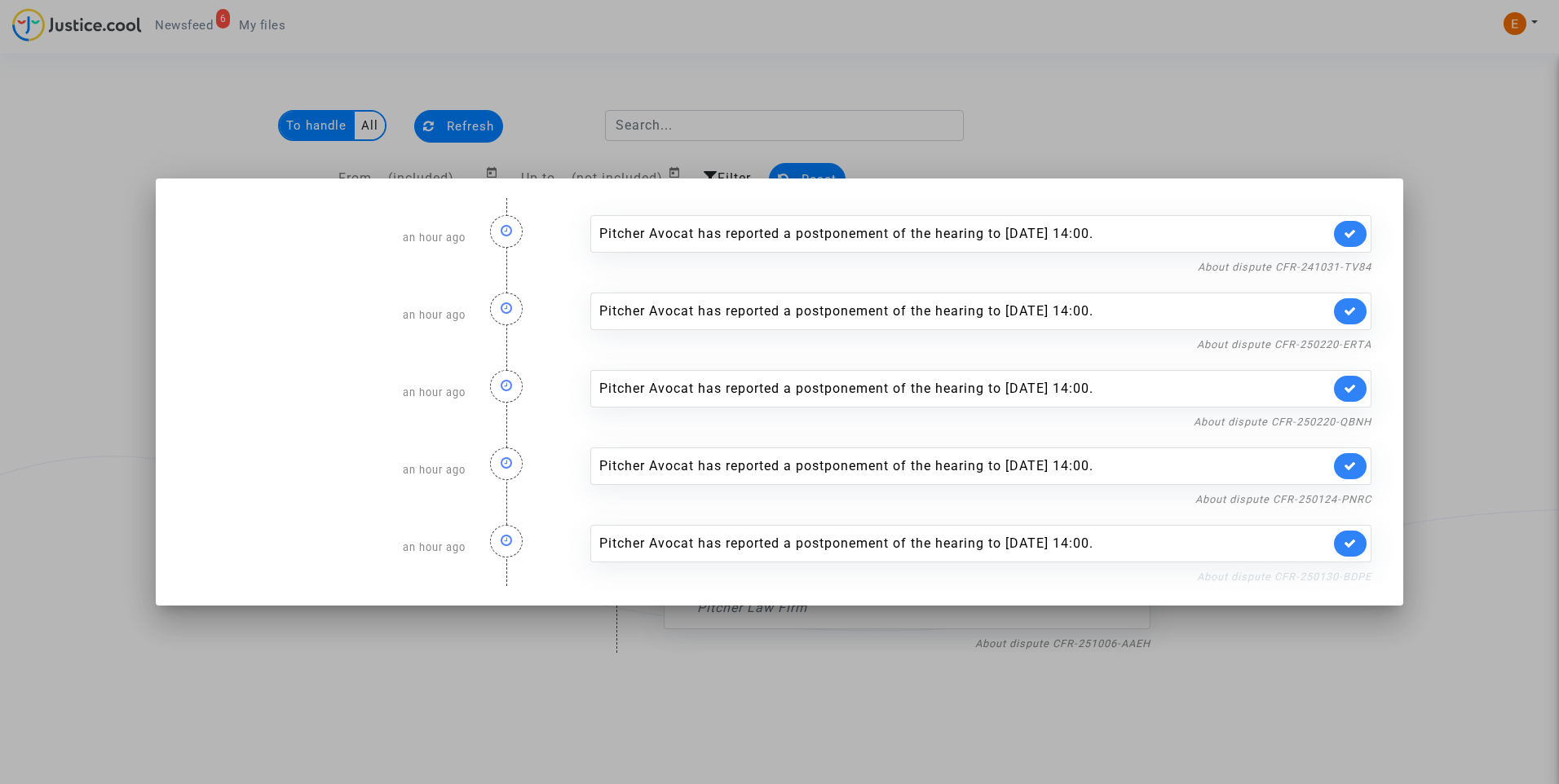
click at [1288, 572] on link "About dispute CFR-250130-BDPE" at bounding box center [1284, 577] width 174 height 12
click at [1349, 543] on icon at bounding box center [1350, 544] width 13 height 12
click at [1344, 495] on link "About dispute CFR-250124-PNRC" at bounding box center [1283, 499] width 176 height 12
click at [1357, 459] on link at bounding box center [1350, 467] width 33 height 27
click at [1348, 417] on link "About dispute CFR-250220-QBNH" at bounding box center [1282, 422] width 178 height 12
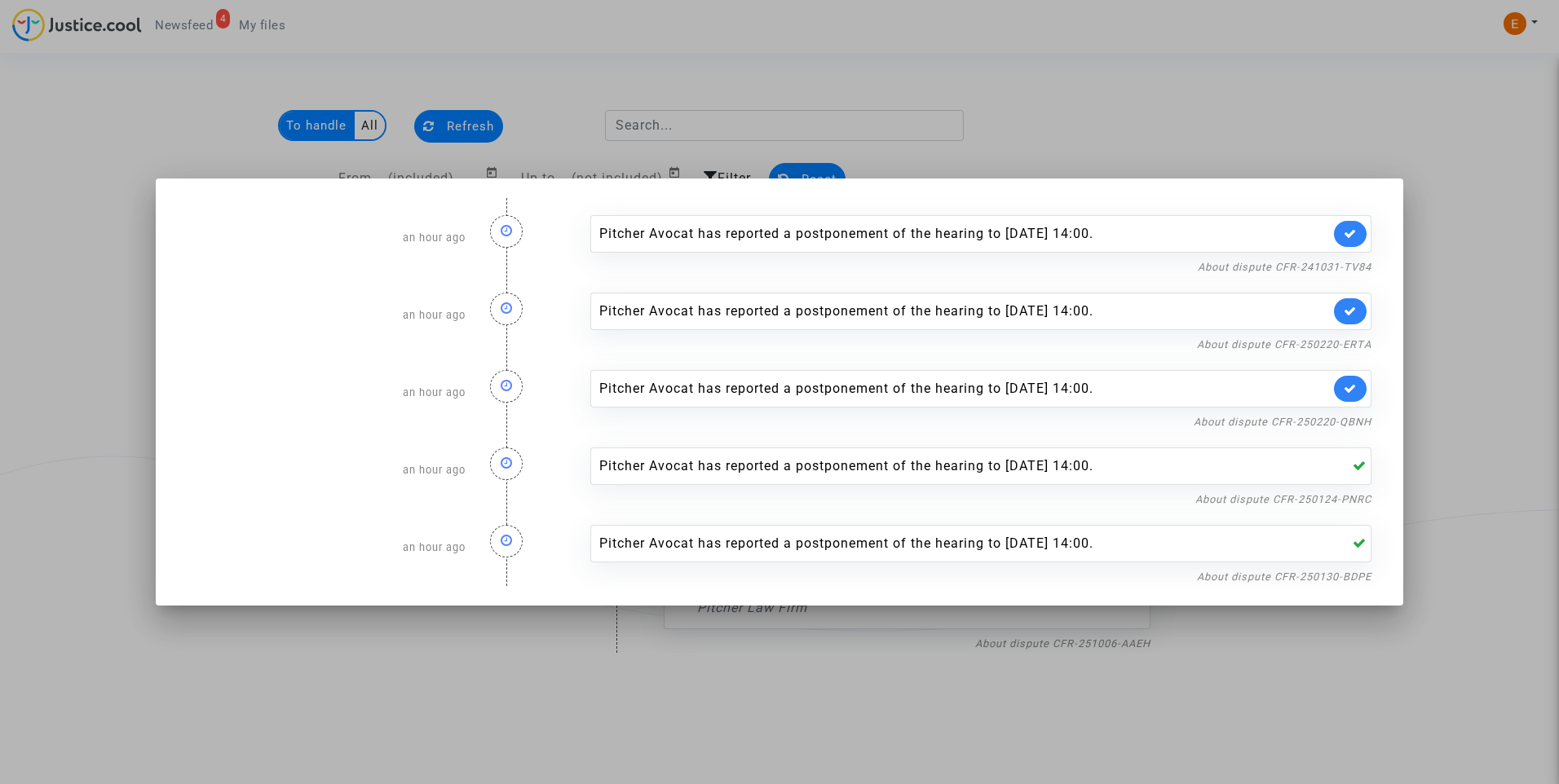
click at [1345, 393] on icon at bounding box center [1350, 389] width 13 height 12
click at [1355, 344] on link "About dispute CFR-250220-ERTA" at bounding box center [1284, 345] width 174 height 12
click at [1354, 304] on link at bounding box center [1350, 312] width 33 height 27
click at [1356, 265] on link "About dispute CFR-241031-TV84" at bounding box center [1285, 267] width 173 height 12
click at [1345, 244] on link at bounding box center [1350, 234] width 33 height 27
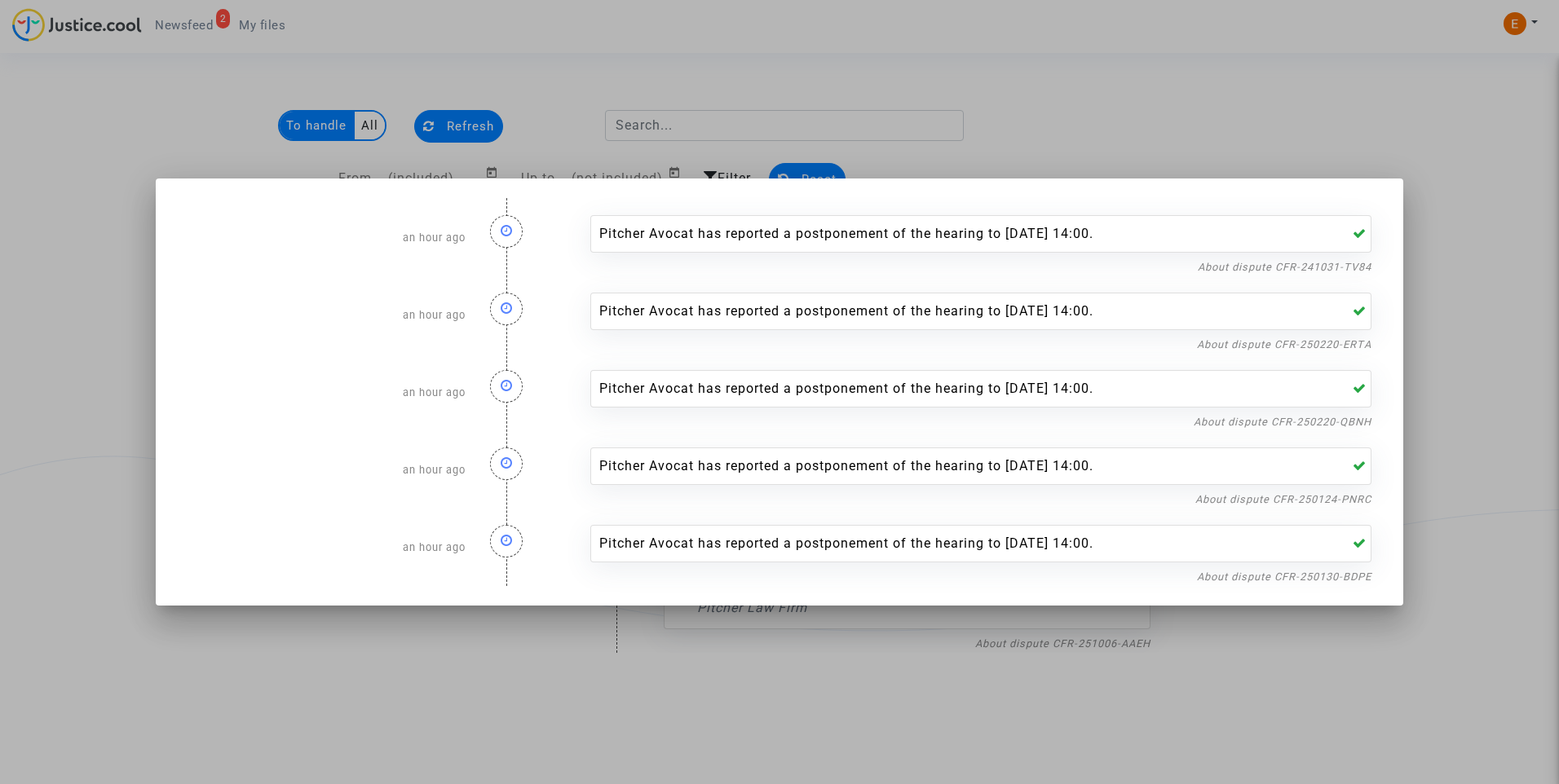
drag, startPoint x: 1303, startPoint y: 138, endPoint x: 949, endPoint y: 108, distance: 355.3
click at [1303, 137] on div at bounding box center [779, 392] width 1559 height 784
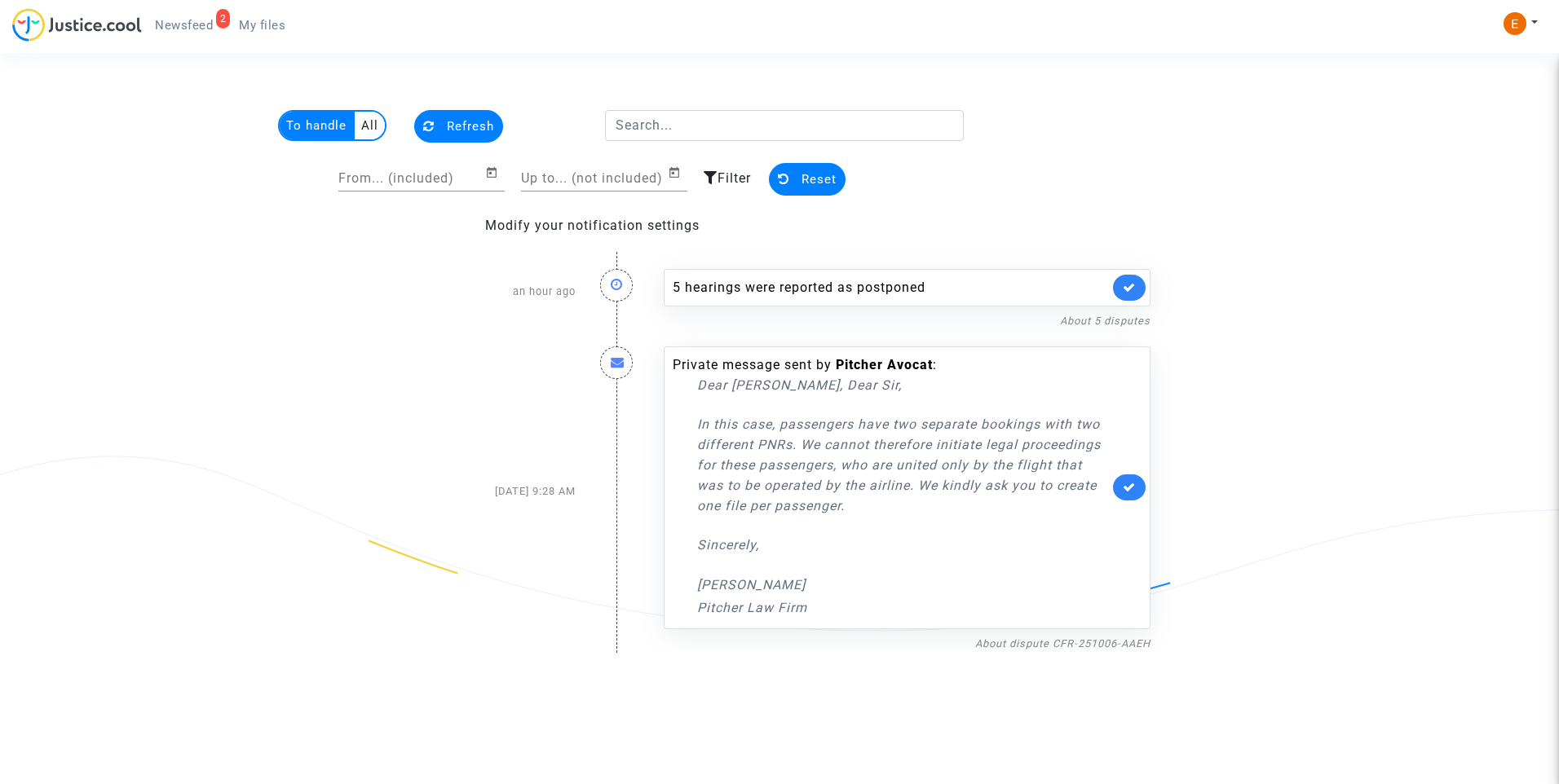
drag, startPoint x: 281, startPoint y: 15, endPoint x: 269, endPoint y: 18, distance: 12.4
click at [280, 16] on link "My files" at bounding box center [262, 26] width 73 height 25
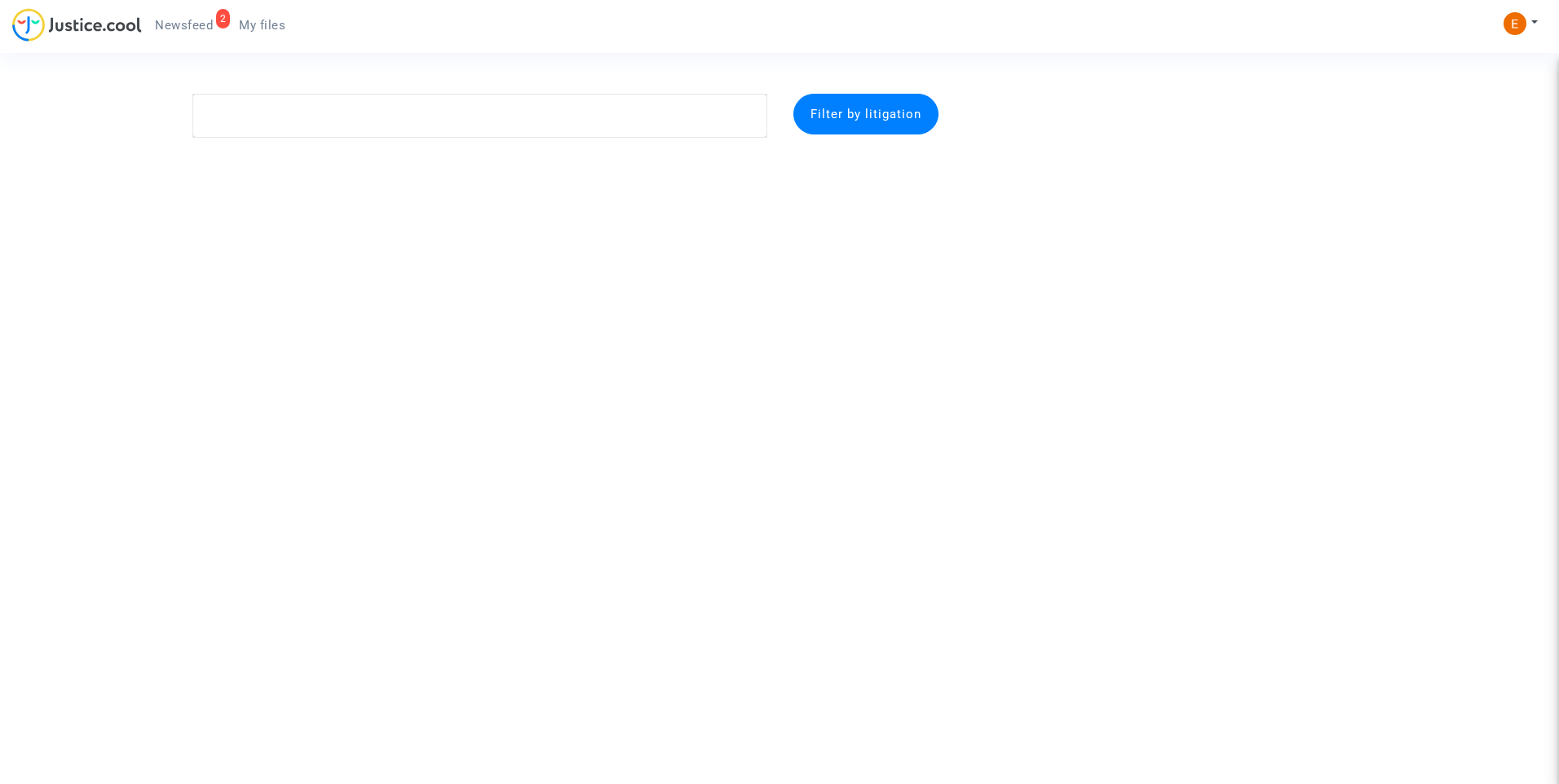
click at [202, 16] on link "2 Newsfeed" at bounding box center [183, 26] width 84 height 25
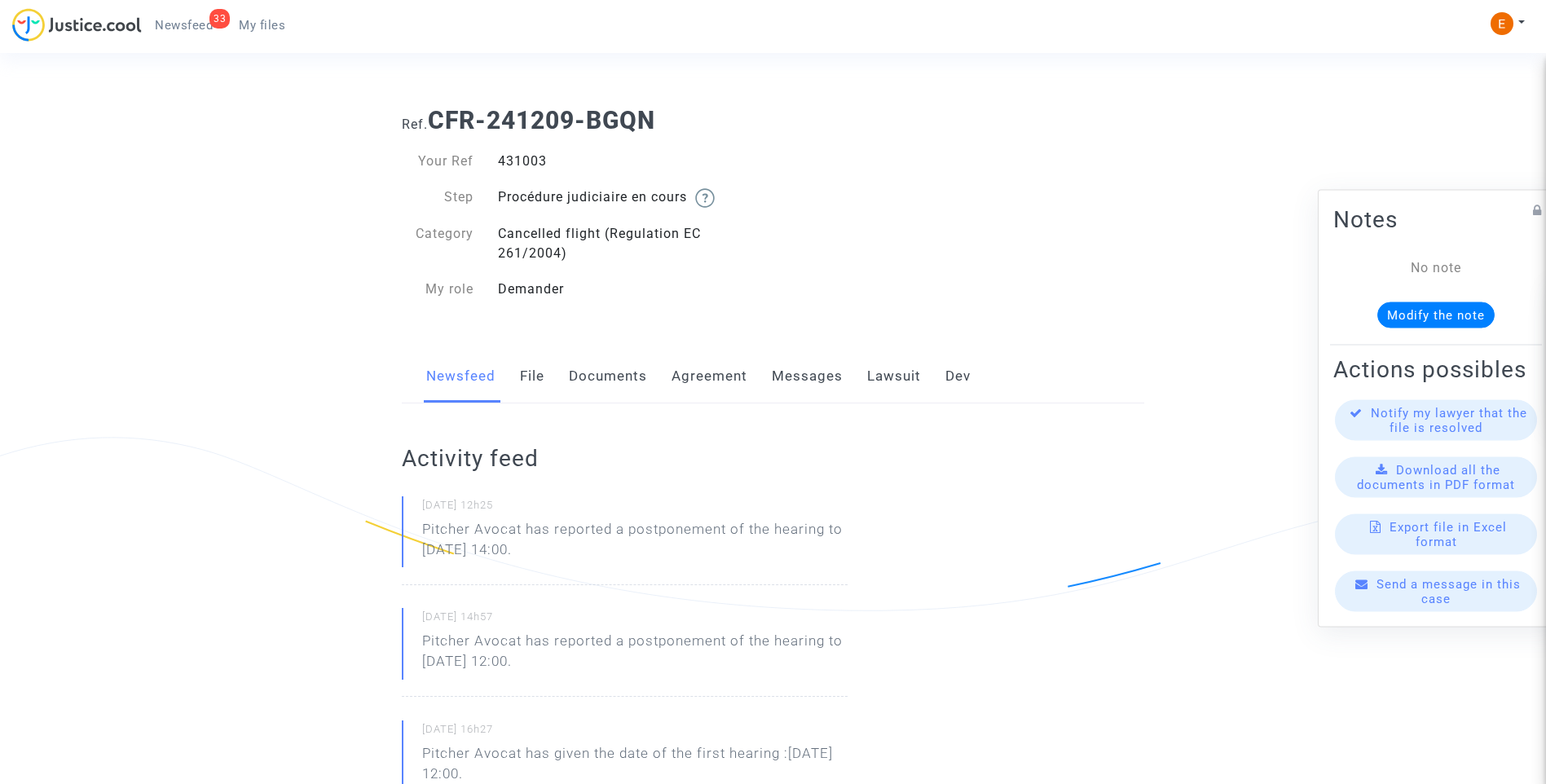
click at [527, 157] on div "431003" at bounding box center [630, 162] width 288 height 19
copy div "431003"
drag, startPoint x: 613, startPoint y: 556, endPoint x: 407, endPoint y: 536, distance: 207.0
click at [407, 536] on div "10/10/2025 - 12h25 Pitcher Avocat has reported a postponement of the hearing to…" at bounding box center [625, 541] width 446 height 89
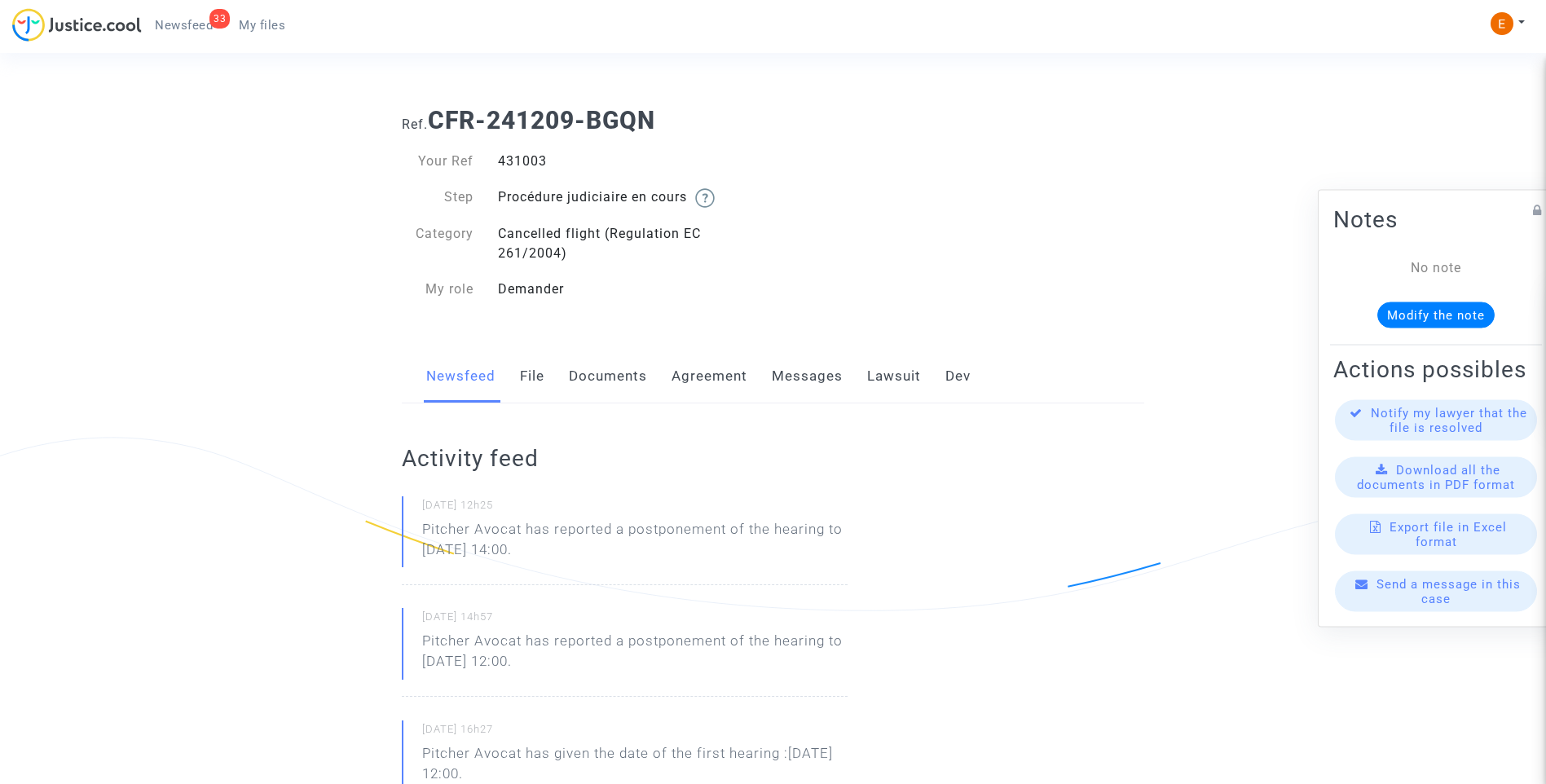
drag, startPoint x: 407, startPoint y: 536, endPoint x: 435, endPoint y: 529, distance: 28.9
click at [529, 524] on p "Pitcher Avocat ha informado de un aplazamiento de la audiencia hasta el 3 de di…" at bounding box center [635, 543] width 425 height 49
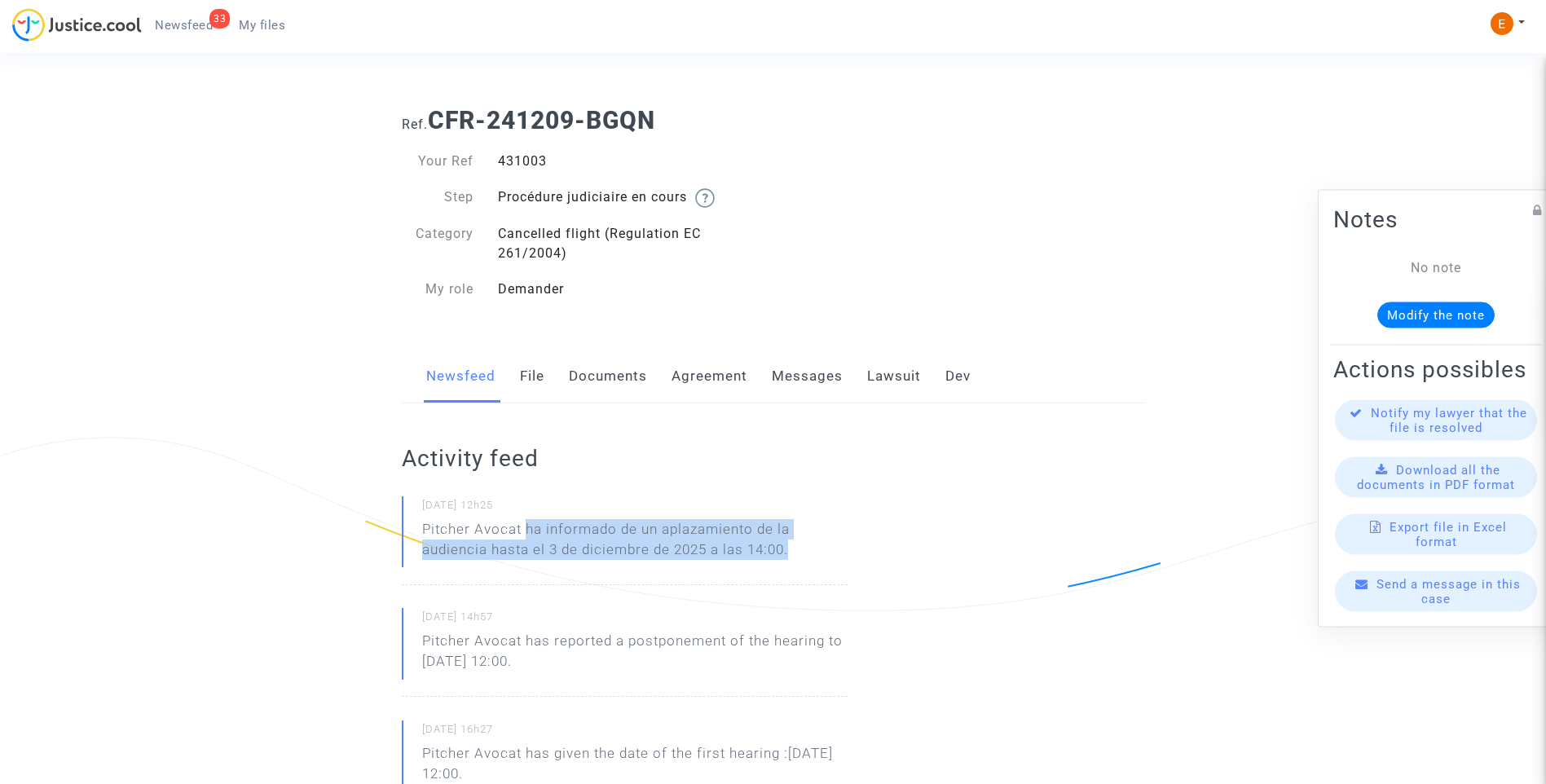
drag, startPoint x: 528, startPoint y: 529, endPoint x: 814, endPoint y: 551, distance: 286.8
click at [814, 551] on p "Pitcher Avocat ha informado de un aplazamiento de la audiencia hasta el 3 de di…" at bounding box center [635, 543] width 425 height 49
drag, startPoint x: 814, startPoint y: 551, endPoint x: 773, endPoint y: 544, distance: 41.6
copy p "ha informado de un aplazamiento de la audiencia hasta el 3 de diciembre de 2025…"
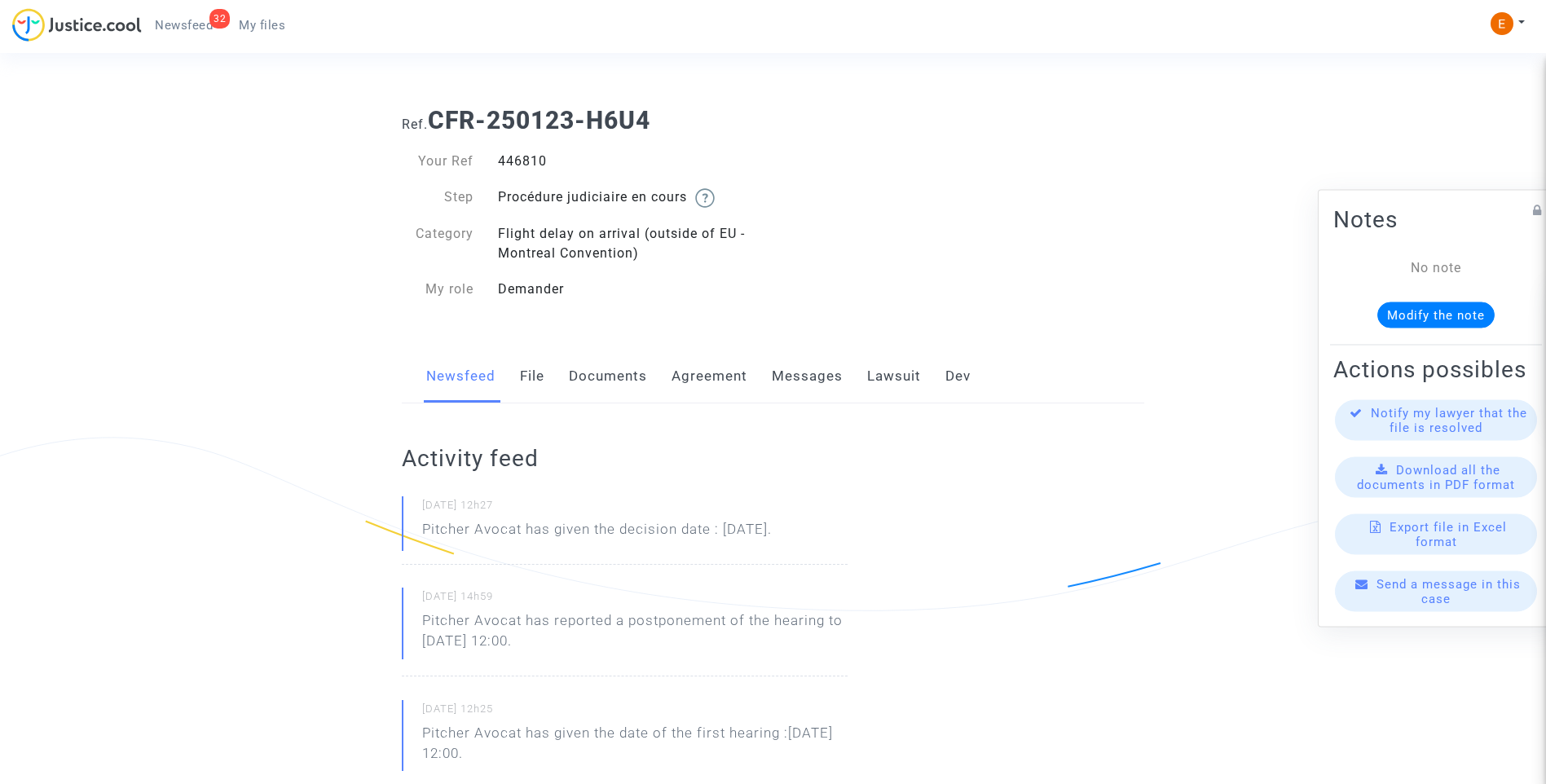
click at [538, 160] on div "446810" at bounding box center [630, 162] width 288 height 19
copy div "446810"
drag, startPoint x: 883, startPoint y: 532, endPoint x: 405, endPoint y: 544, distance: 478.2
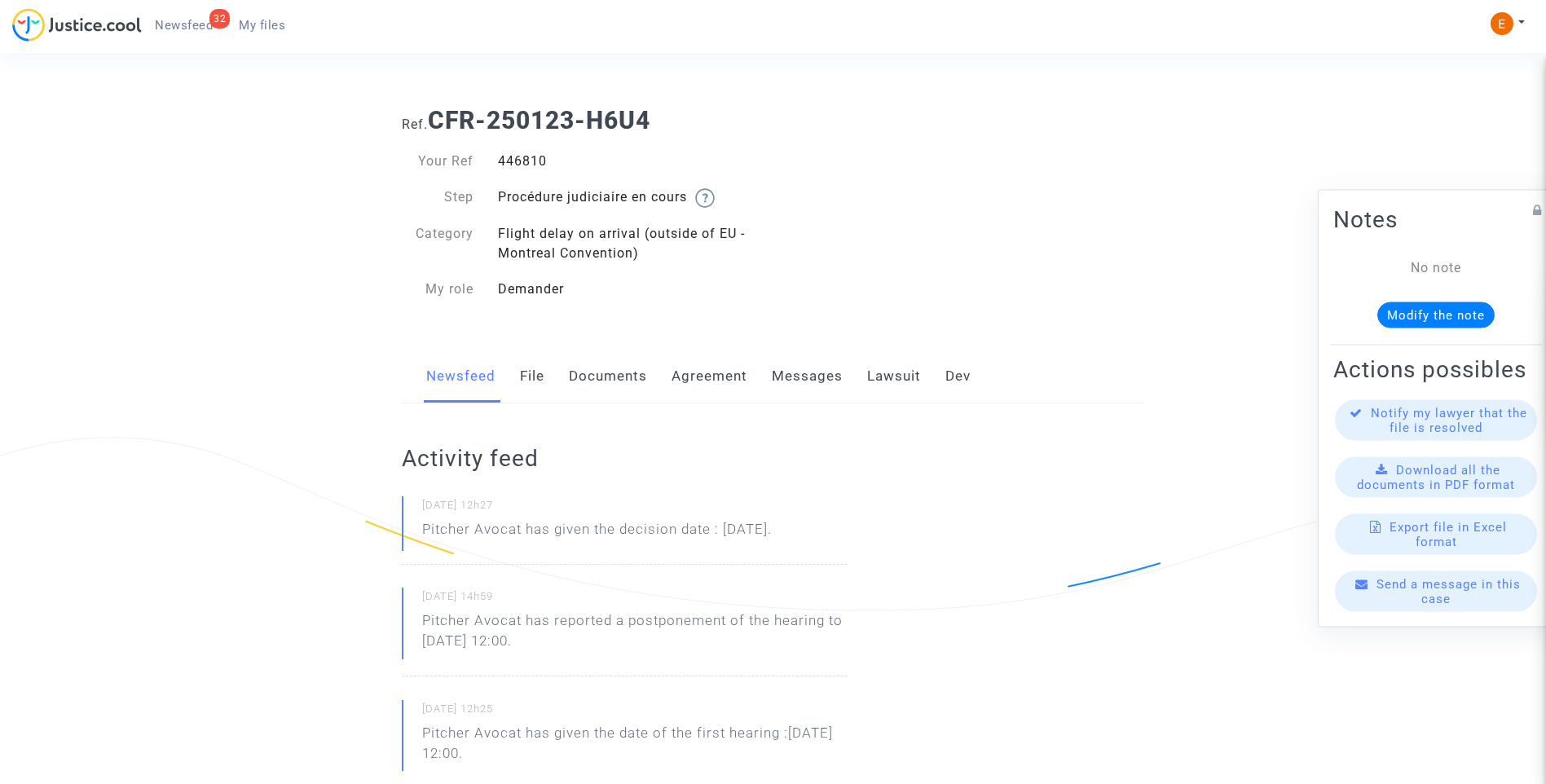
drag, startPoint x: 405, startPoint y: 544, endPoint x: 449, endPoint y: 533, distance: 45.4
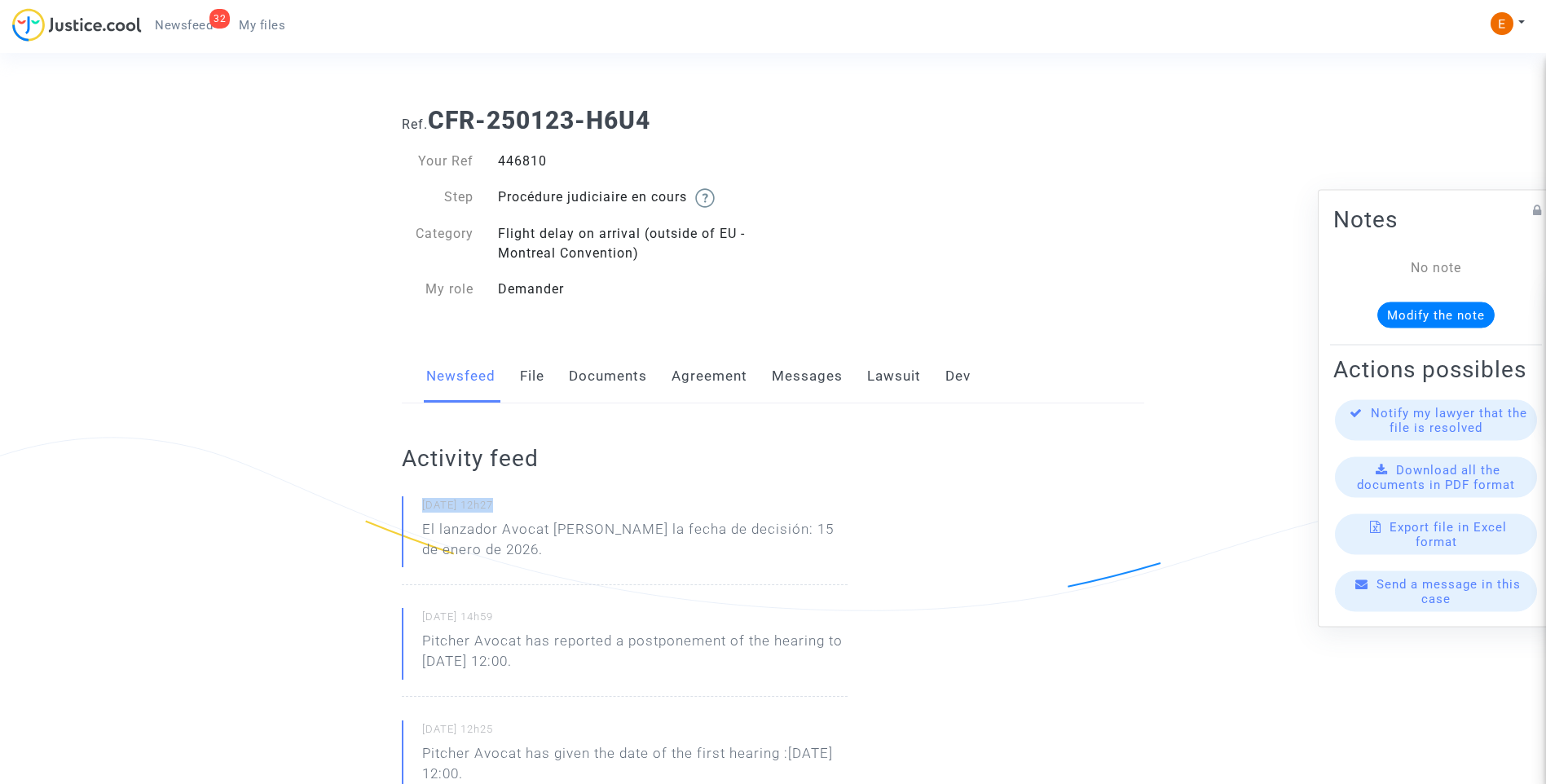
click at [546, 535] on p "El lanzador Avocat ha dado la fecha de decisión: 15 de enero de 2026." at bounding box center [635, 543] width 425 height 49
drag, startPoint x: 552, startPoint y: 529, endPoint x: 586, endPoint y: 558, distance: 44.7
click at [586, 558] on p "El lanzador Avocat ha dado la fecha de decisión: 15 de enero de 2026." at bounding box center [635, 543] width 425 height 49
drag, startPoint x: 586, startPoint y: 558, endPoint x: 581, endPoint y: 531, distance: 27.5
copy p "ha dado la fecha de decisión: 15 de enero de 2026."
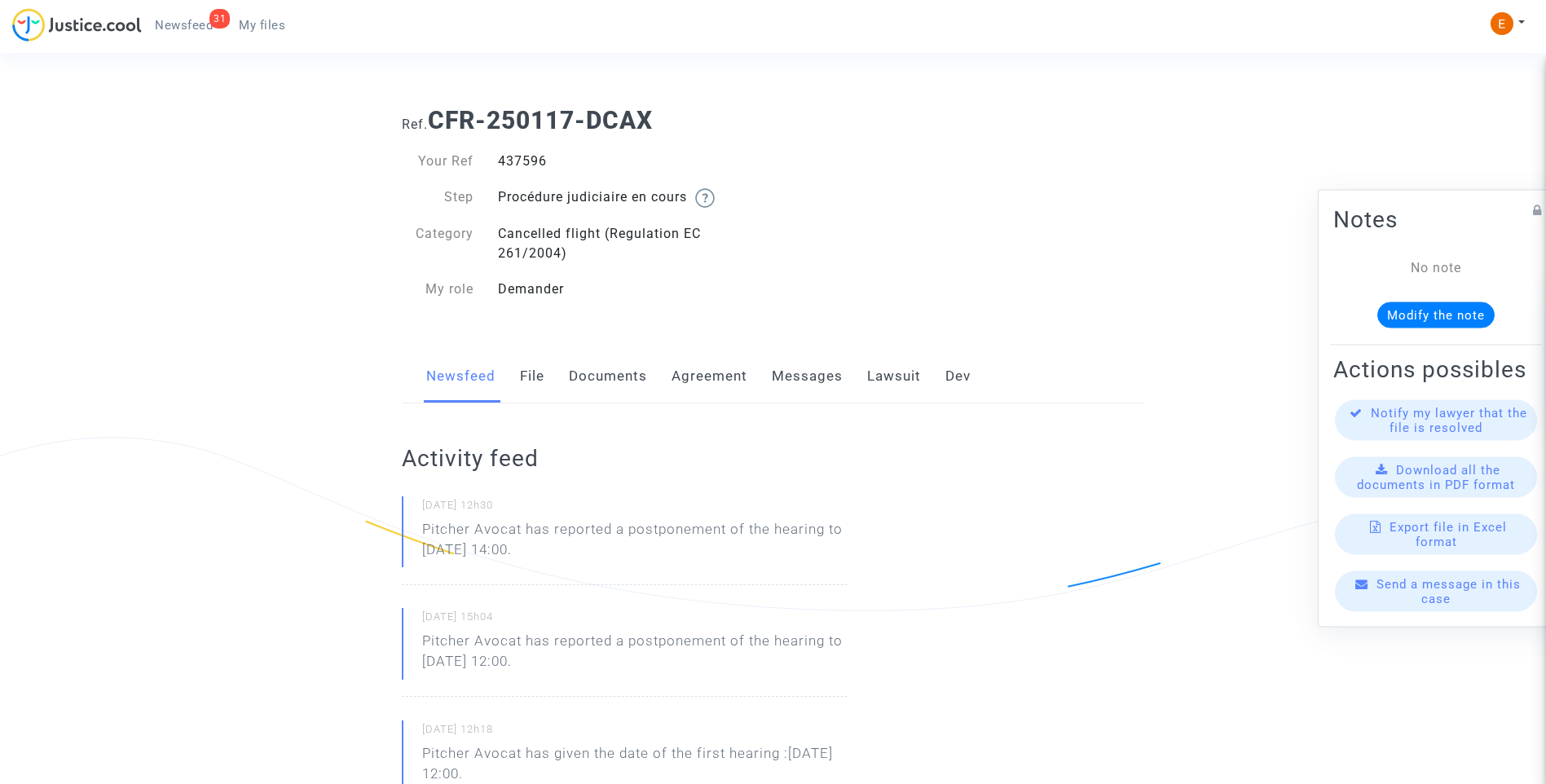
drag, startPoint x: 620, startPoint y: 552, endPoint x: 372, endPoint y: 535, distance: 248.6
drag, startPoint x: 372, startPoint y: 535, endPoint x: 456, endPoint y: 528, distance: 84.3
click at [529, 531] on p "Pitcher Avocat ha informado de un aplazamiento de la audiencia hasta el 3 de di…" at bounding box center [635, 543] width 425 height 49
click at [527, 525] on p "Pitcher Avocat ha informado de un aplazamiento de la audiencia hasta el 3 de di…" at bounding box center [635, 543] width 425 height 49
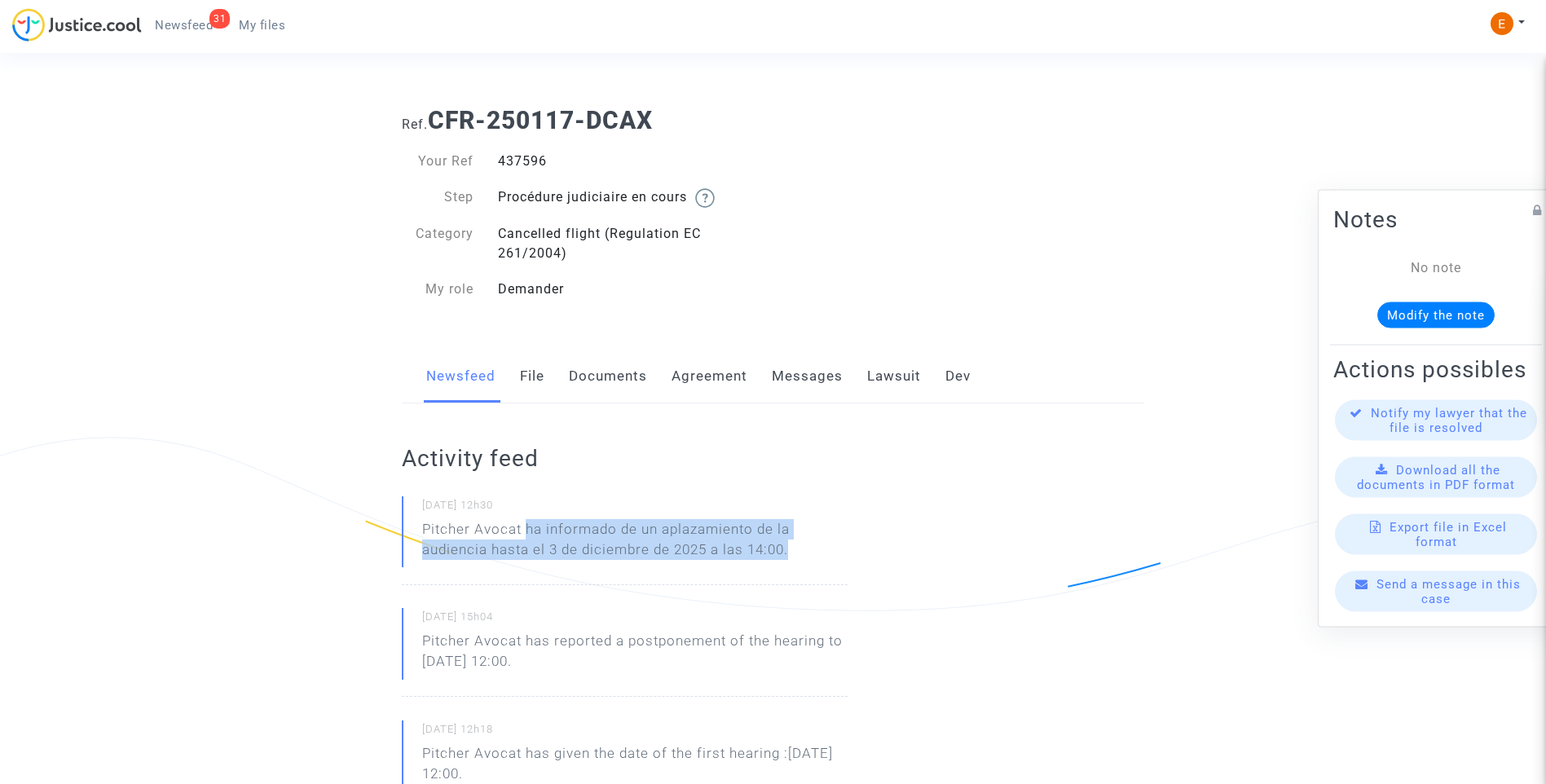
drag, startPoint x: 528, startPoint y: 526, endPoint x: 861, endPoint y: 538, distance: 333.2
drag, startPoint x: 861, startPoint y: 538, endPoint x: 750, endPoint y: 534, distance: 111.1
copy p "ha informado de un aplazamiento de la audiencia hasta el 3 de diciembre de 2025…"
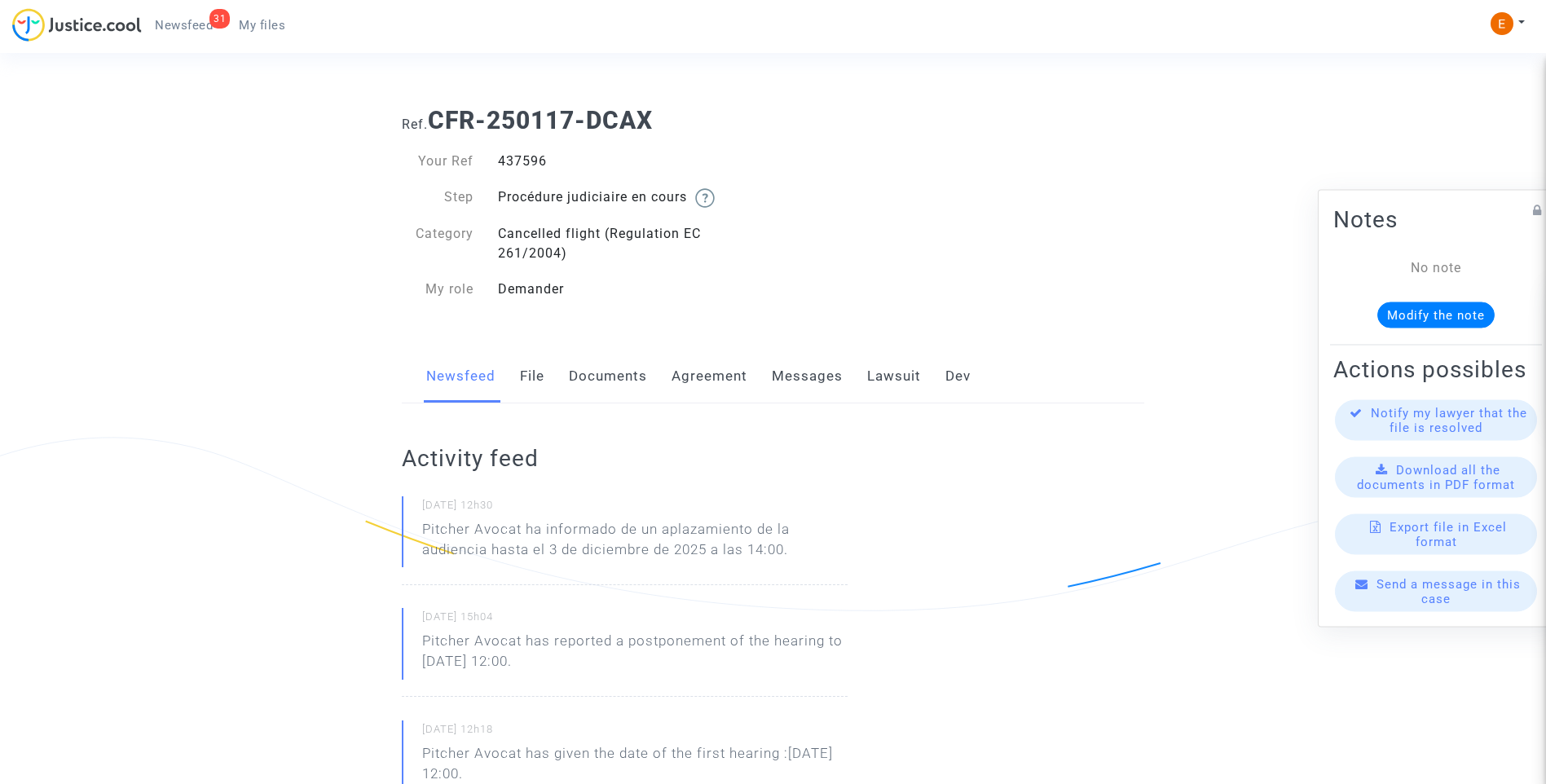
click at [534, 162] on div "437596" at bounding box center [630, 162] width 288 height 19
copy div "437596"
drag, startPoint x: 0, startPoint y: 0, endPoint x: 509, endPoint y: 159, distance: 533.3
click at [509, 159] on div "431225" at bounding box center [630, 162] width 288 height 19
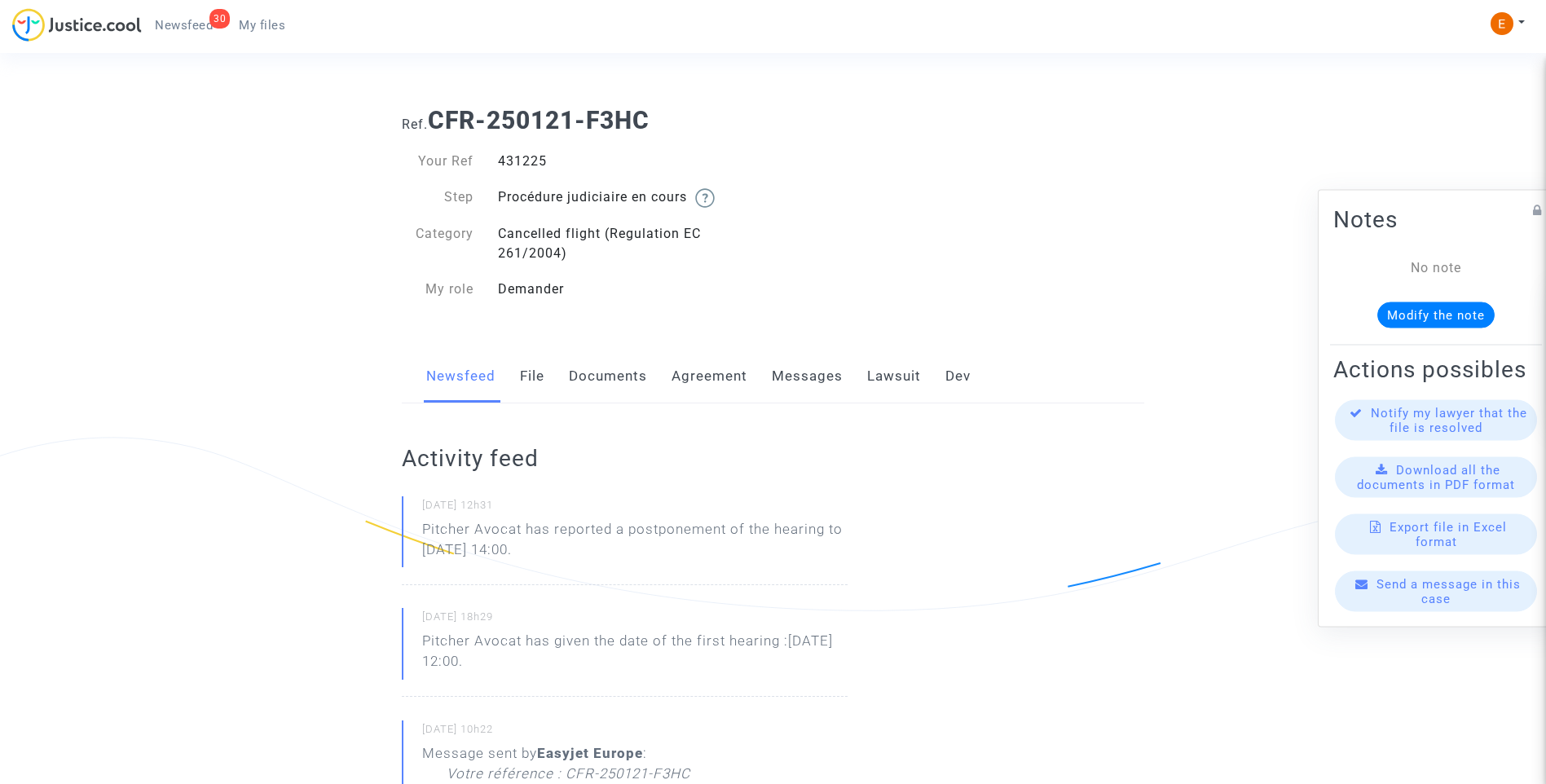
click at [509, 159] on div "431225" at bounding box center [630, 162] width 288 height 19
copy div "431225"
drag, startPoint x: 0, startPoint y: 0, endPoint x: 526, endPoint y: 165, distance: 551.3
click at [526, 165] on div "461201" at bounding box center [630, 162] width 288 height 19
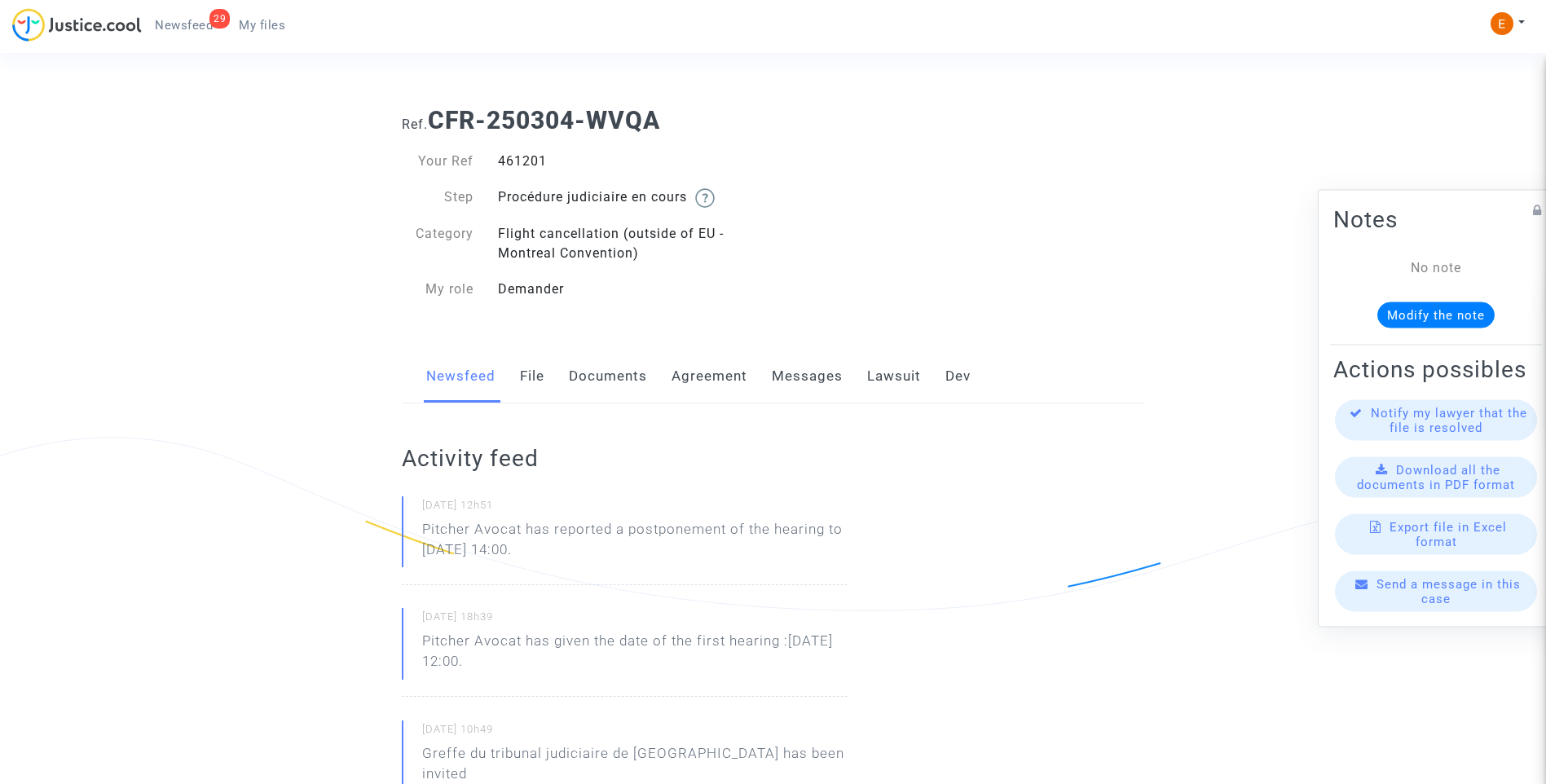
copy div "461201"
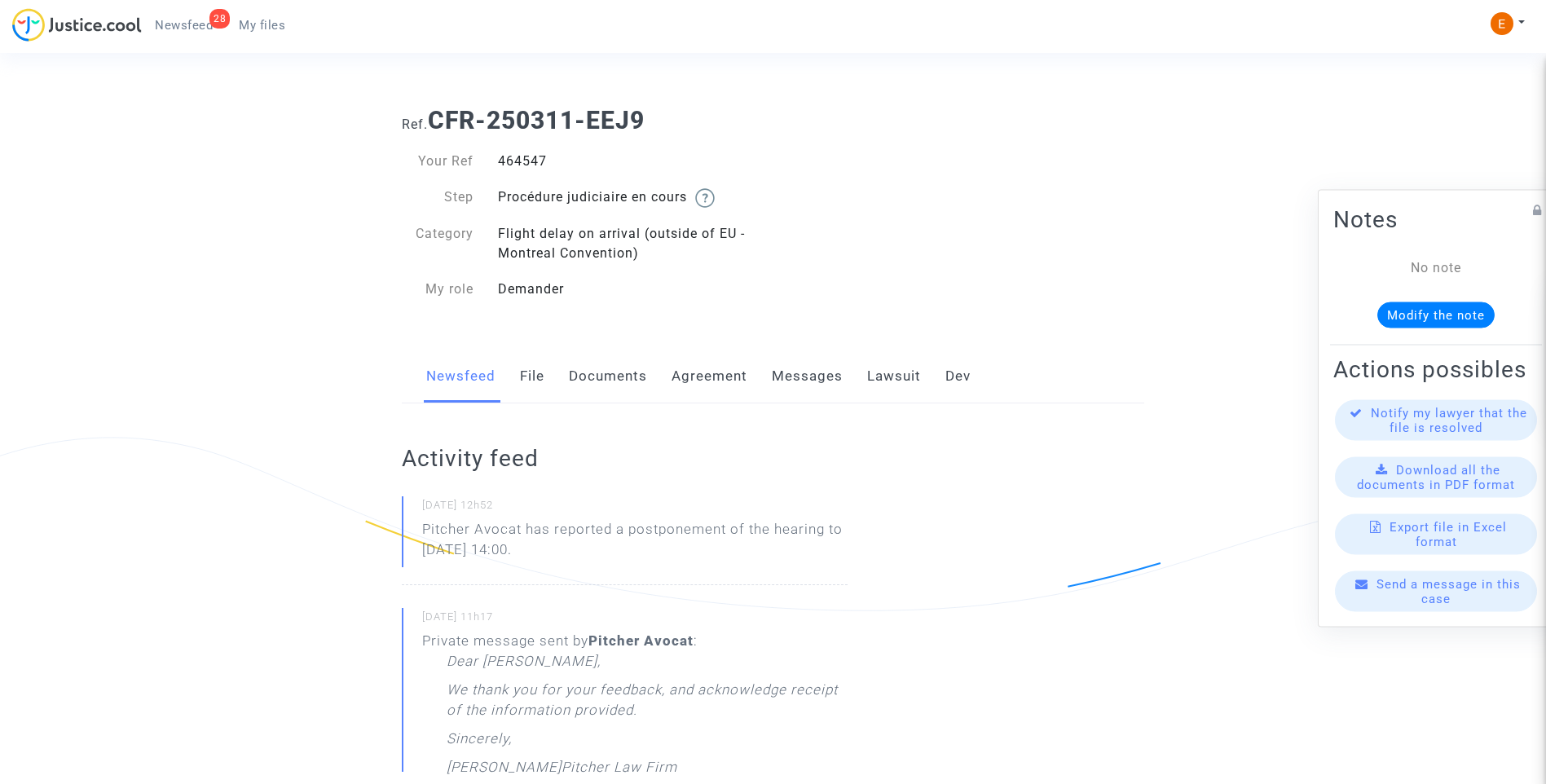
drag, startPoint x: 0, startPoint y: 0, endPoint x: 503, endPoint y: 156, distance: 526.6
click at [503, 156] on div "464547" at bounding box center [630, 162] width 288 height 19
copy div "464547"
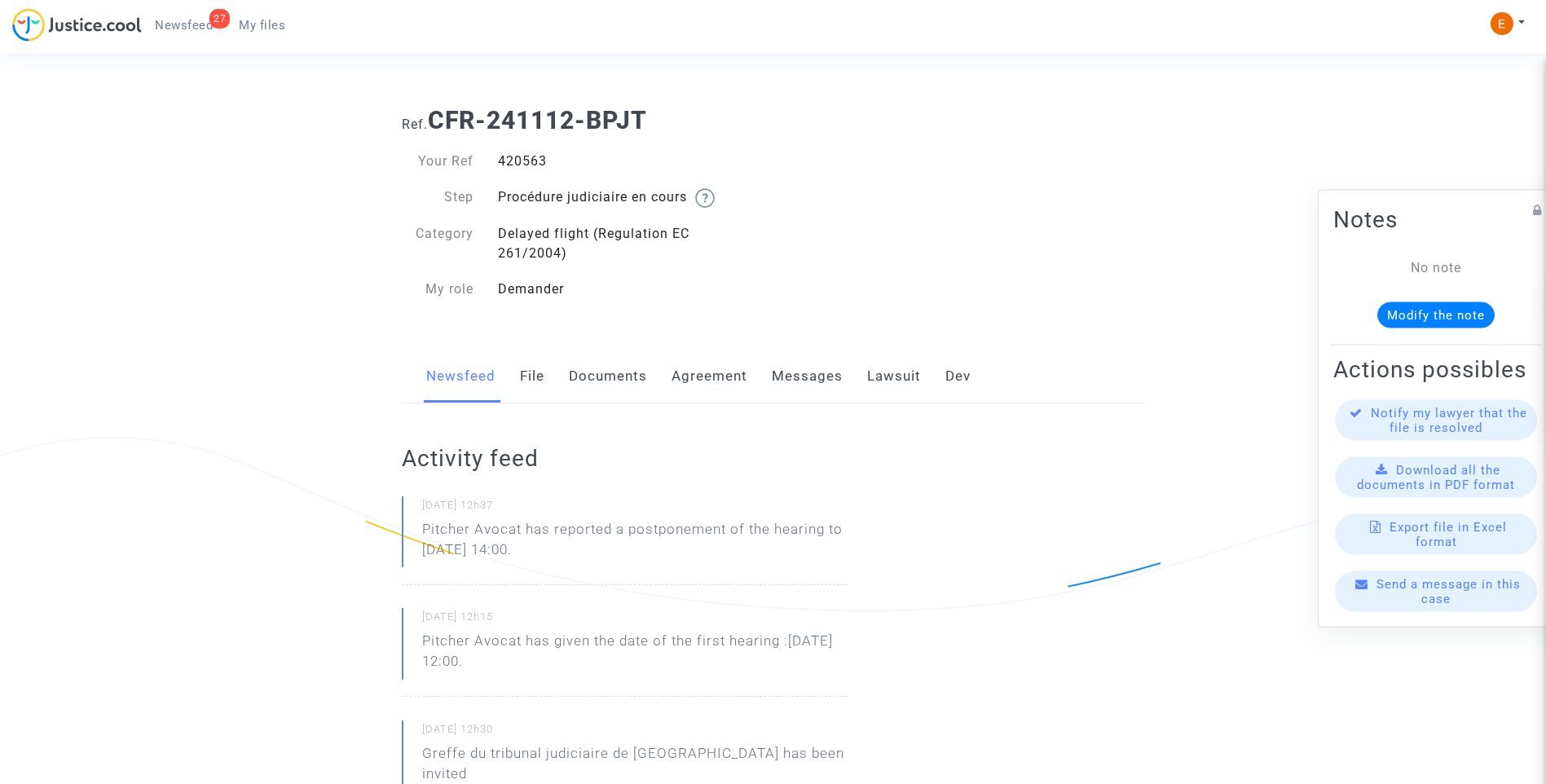
click at [537, 155] on div "420563" at bounding box center [630, 162] width 288 height 19
copy div "420563"
drag, startPoint x: 643, startPoint y: 561, endPoint x: 400, endPoint y: 548, distance: 243.3
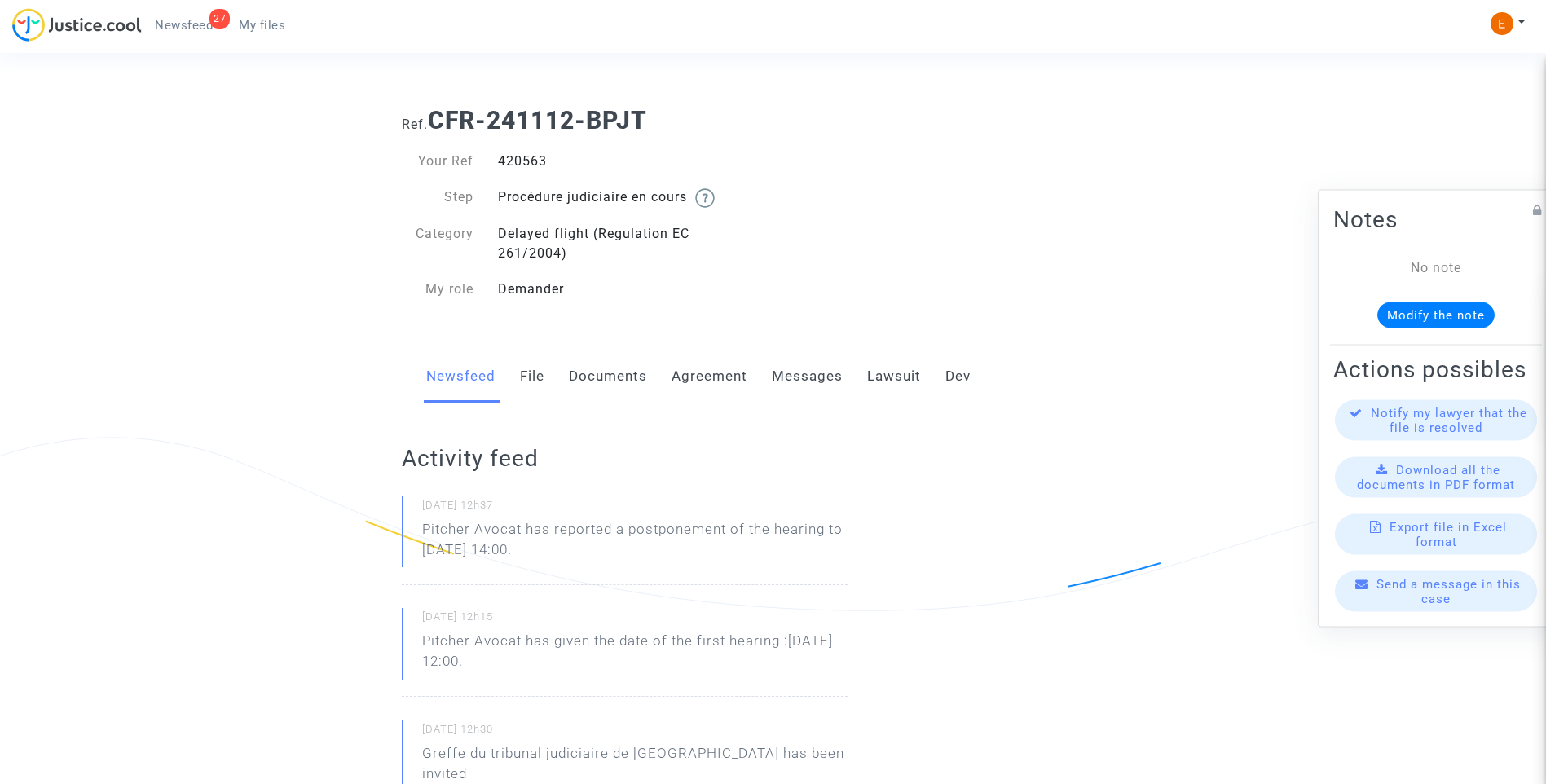
drag, startPoint x: 400, startPoint y: 548, endPoint x: 464, endPoint y: 542, distance: 64.3
click at [537, 536] on p "Pitcher Avocat ha informado de un aplazamiento de la audiencia hasta el 7 de en…" at bounding box center [635, 543] width 425 height 49
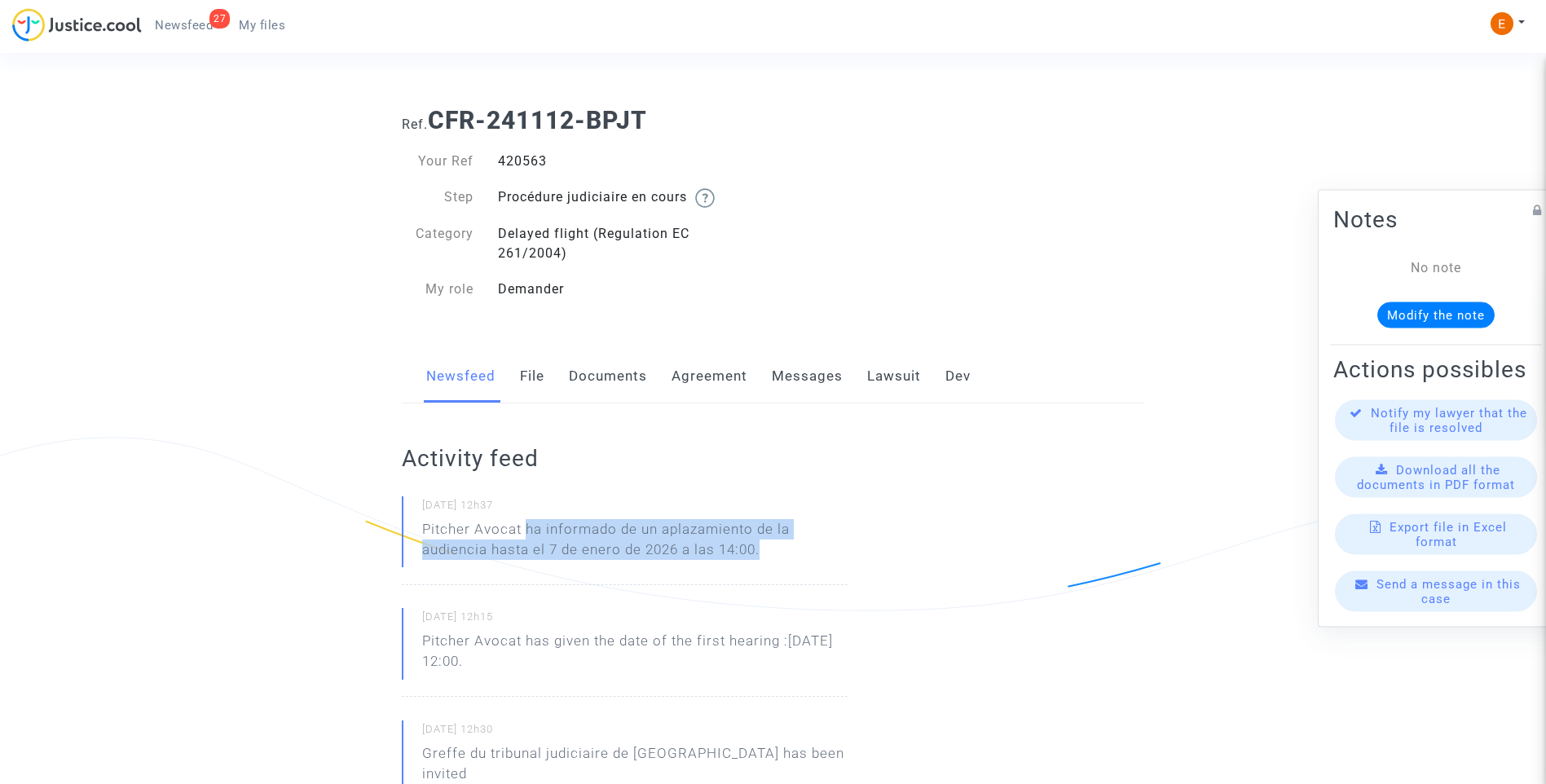
drag, startPoint x: 529, startPoint y: 527, endPoint x: 765, endPoint y: 545, distance: 236.7
click at [765, 545] on p "Pitcher Avocat ha informado de un aplazamiento de la audiencia hasta el 7 de en…" at bounding box center [635, 543] width 425 height 49
drag, startPoint x: 765, startPoint y: 545, endPoint x: 748, endPoint y: 550, distance: 17.7
copy p "ha informado de un aplazamiento de la audiencia hasta el 7 de enero de 2026 a l…"
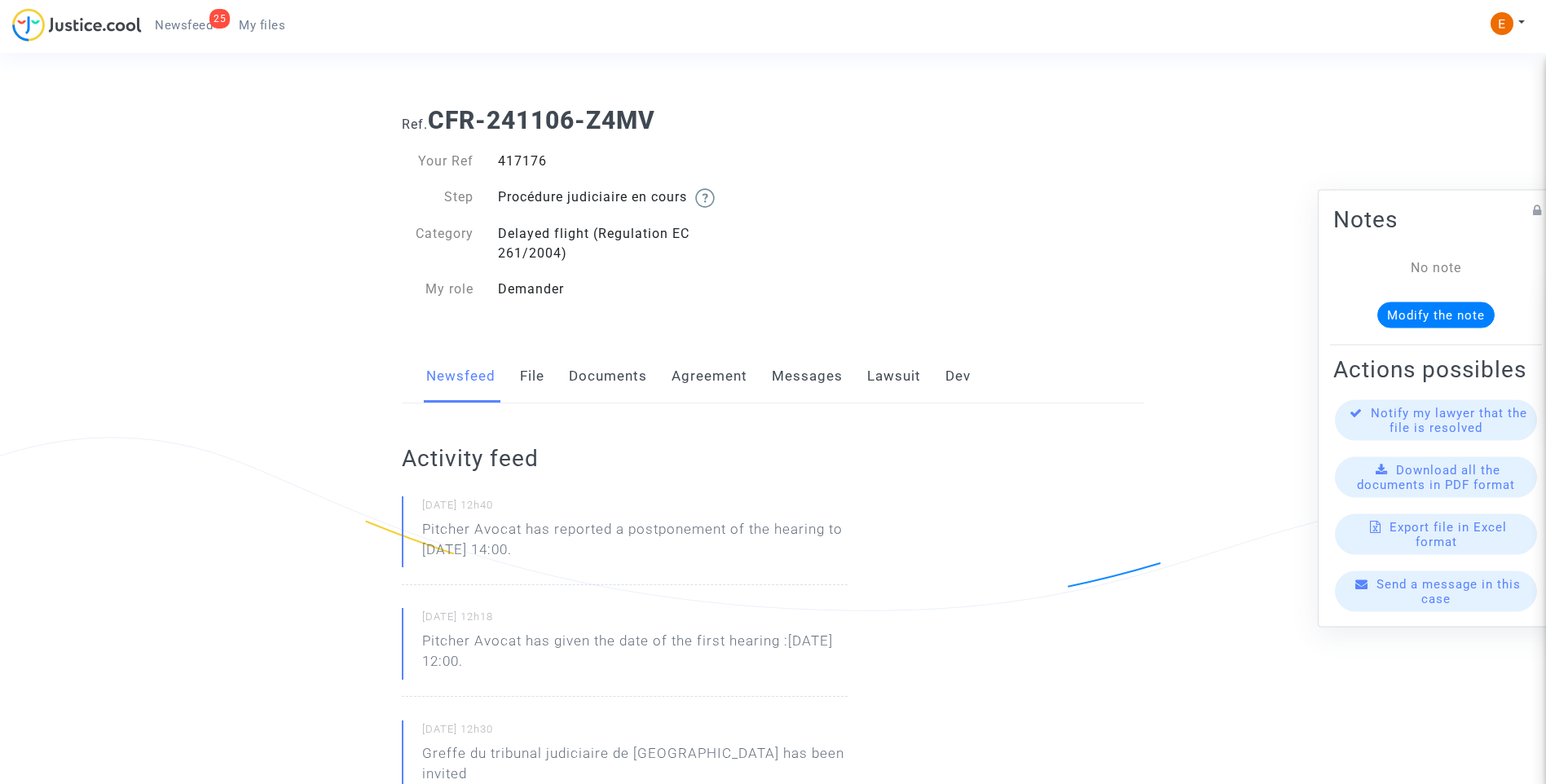
click at [514, 162] on div "417176" at bounding box center [630, 162] width 288 height 19
copy div "417176"
click at [519, 159] on div "417801" at bounding box center [630, 162] width 288 height 19
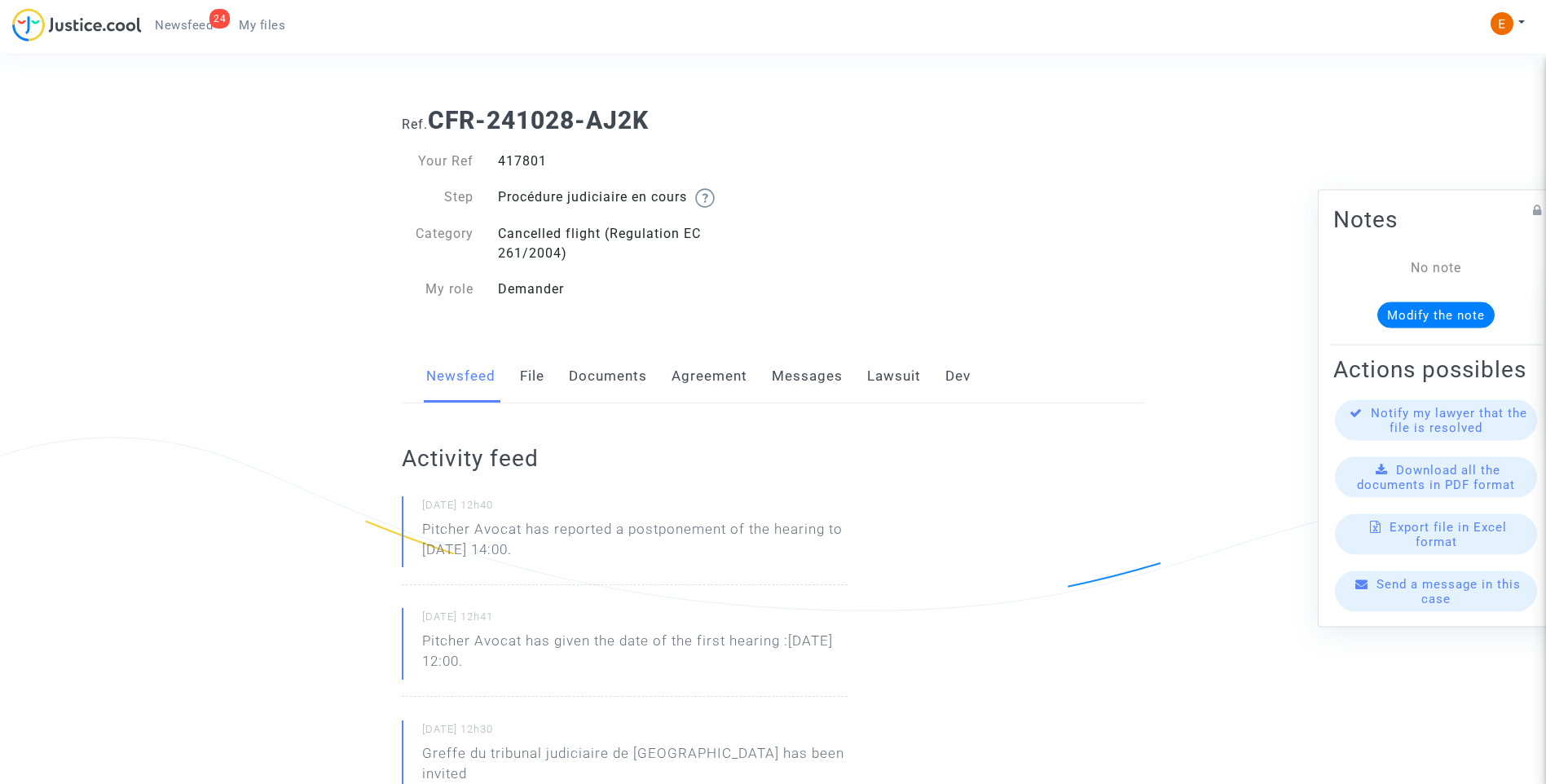
copy div "417801"
click at [519, 158] on div "417284" at bounding box center [630, 162] width 288 height 19
copy div "417284"
click at [520, 155] on div "417284" at bounding box center [630, 162] width 288 height 19
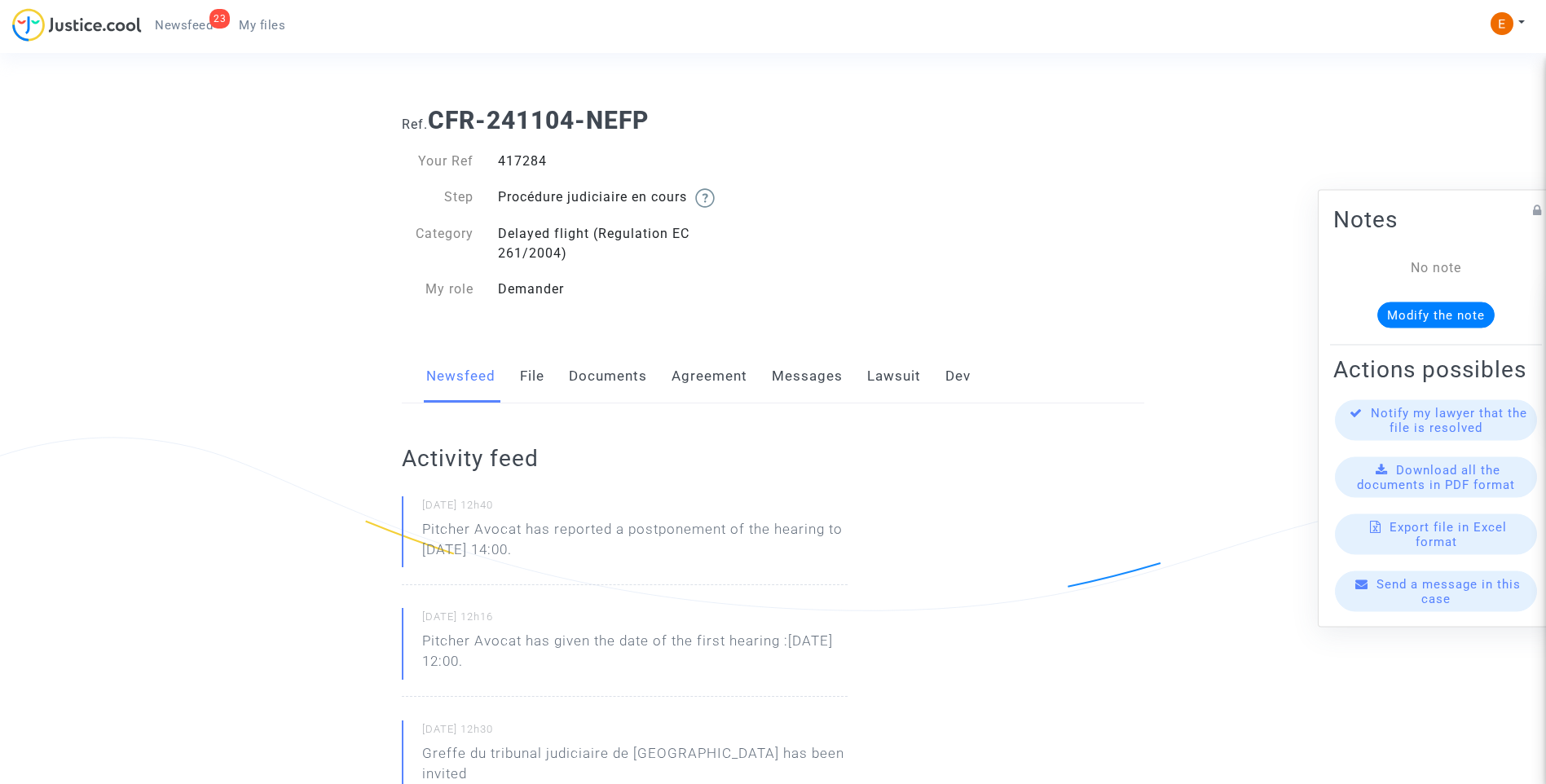
click at [520, 155] on div "417284" at bounding box center [630, 162] width 288 height 19
copy div "417284"
click at [528, 161] on div "409784" at bounding box center [630, 162] width 288 height 19
copy div "409784"
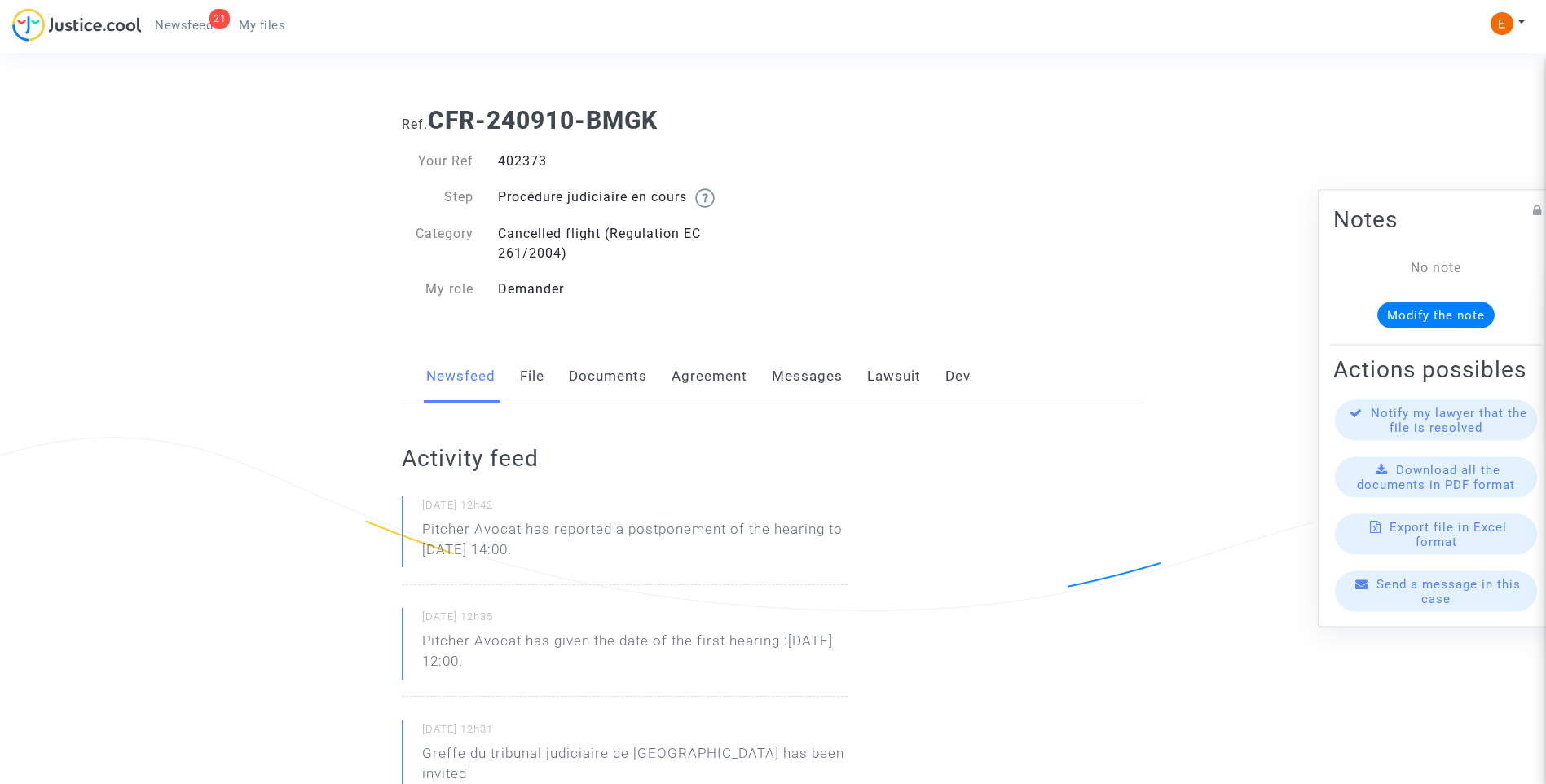
drag, startPoint x: 0, startPoint y: 0, endPoint x: 537, endPoint y: 163, distance: 561.2
click at [537, 163] on div "402373" at bounding box center [630, 162] width 288 height 19
copy div "402373"
drag, startPoint x: 0, startPoint y: 0, endPoint x: 529, endPoint y: 159, distance: 552.4
click at [529, 159] on div "431371" at bounding box center [630, 162] width 288 height 19
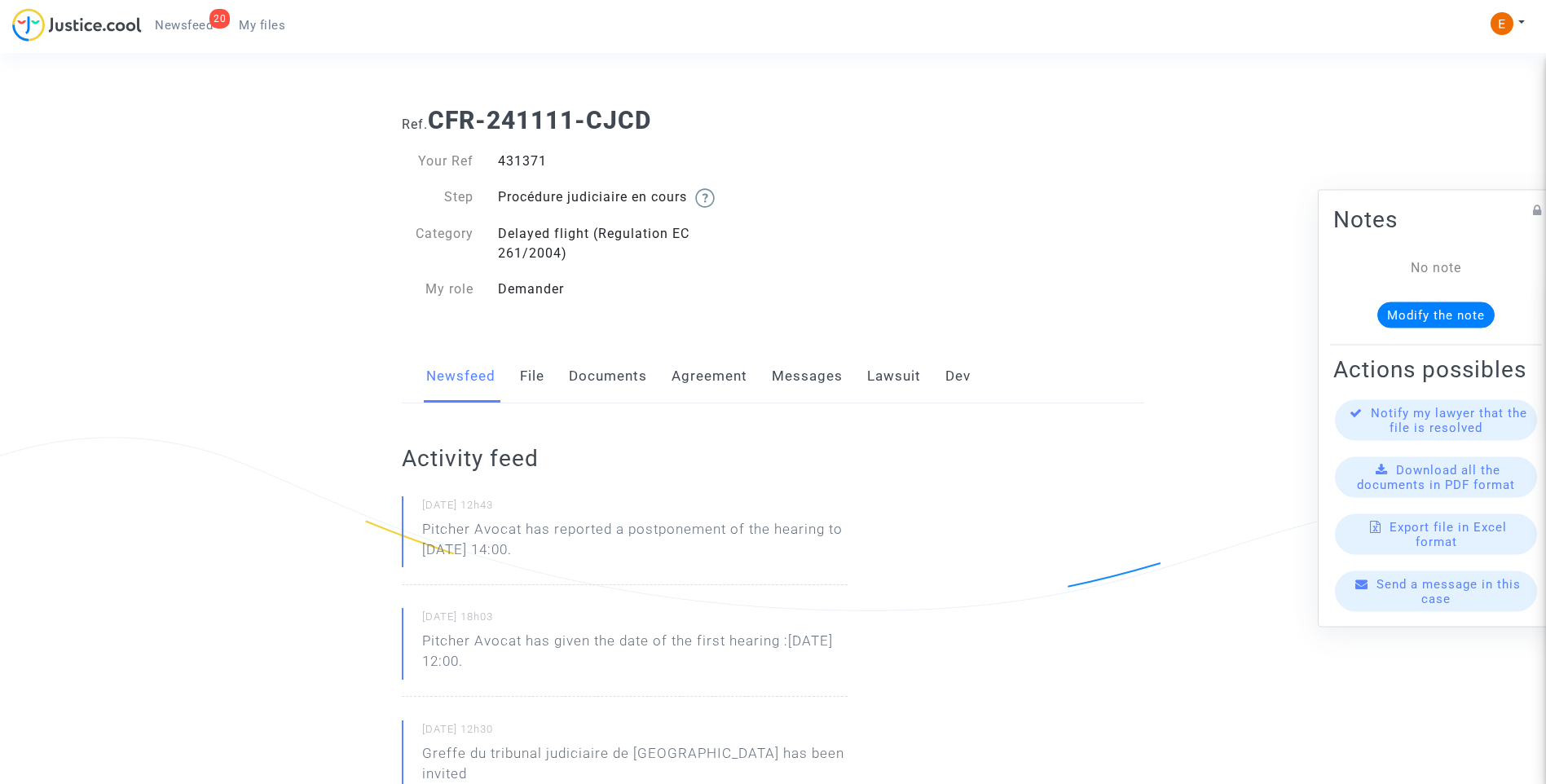
click at [529, 159] on div "431371" at bounding box center [630, 162] width 288 height 19
copy div "431371"
drag, startPoint x: 0, startPoint y: 0, endPoint x: 517, endPoint y: 160, distance: 541.2
click at [517, 160] on div "444534" at bounding box center [630, 162] width 288 height 19
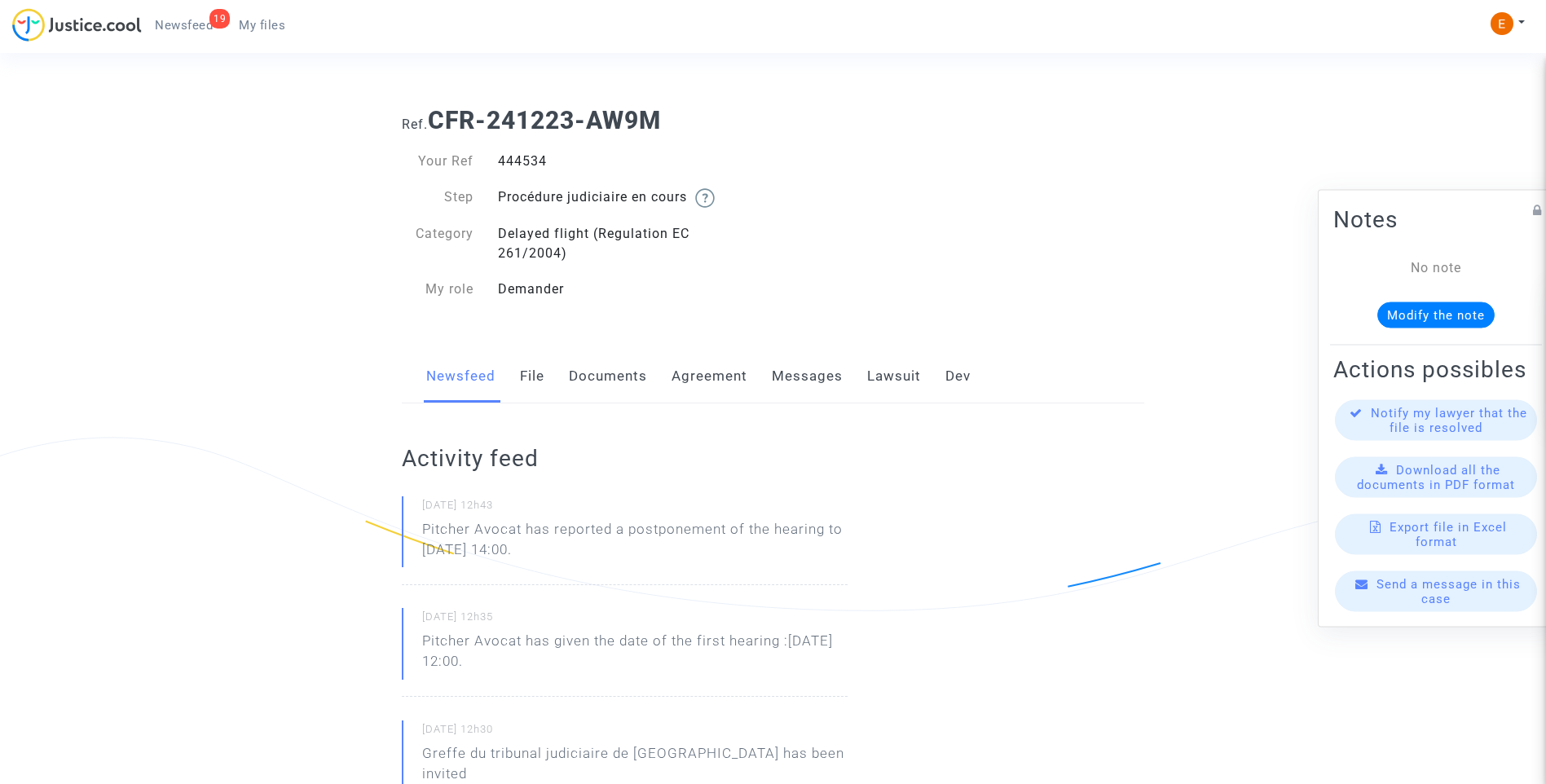
copy div "444534"
click at [508, 162] on div "461148" at bounding box center [630, 162] width 288 height 19
copy div "461148"
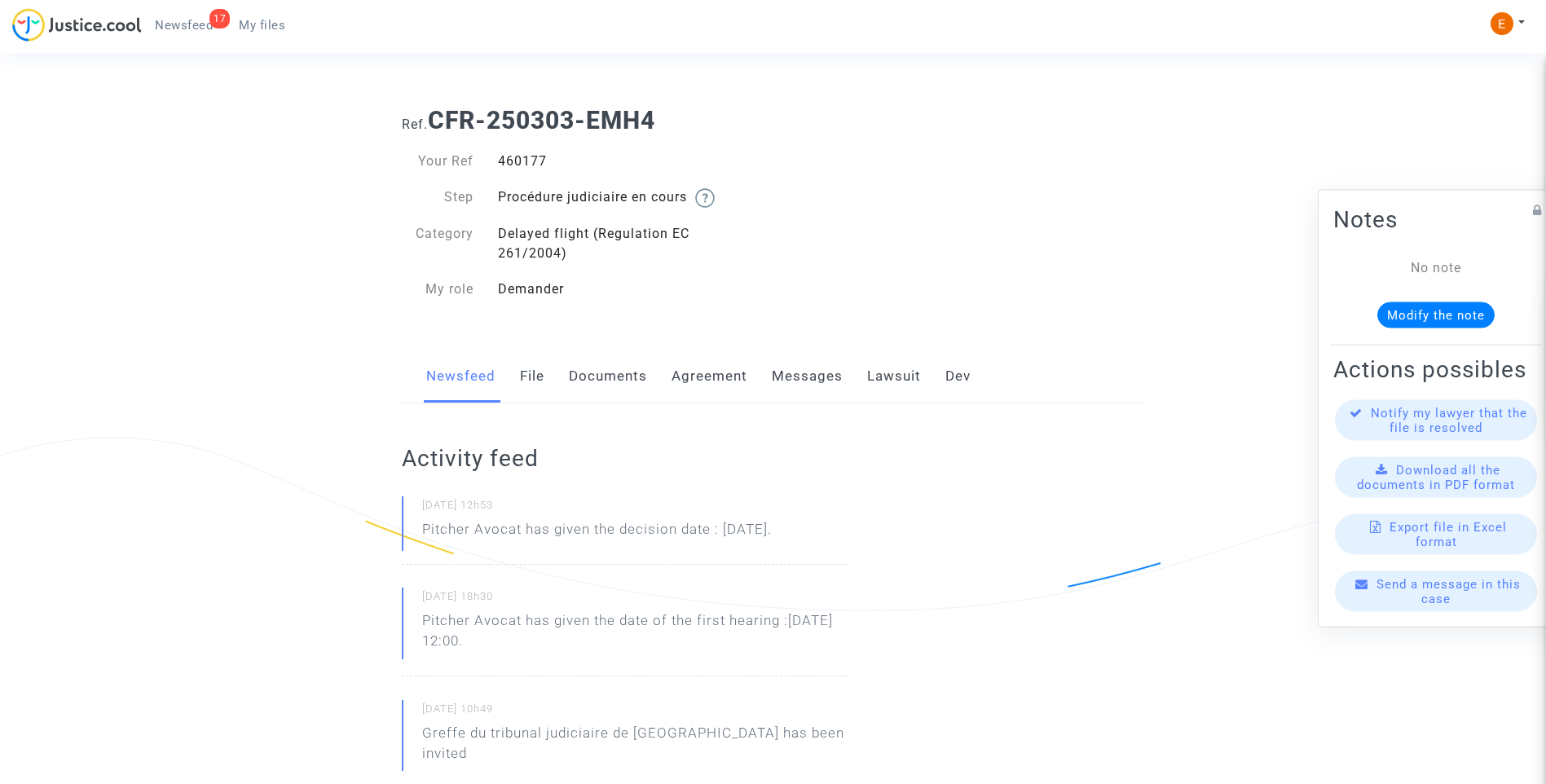
drag, startPoint x: 0, startPoint y: 0, endPoint x: 515, endPoint y: 159, distance: 539.0
click at [515, 159] on div "460177" at bounding box center [630, 162] width 288 height 19
copy div "460177"
drag, startPoint x: 916, startPoint y: 525, endPoint x: 383, endPoint y: 545, distance: 533.4
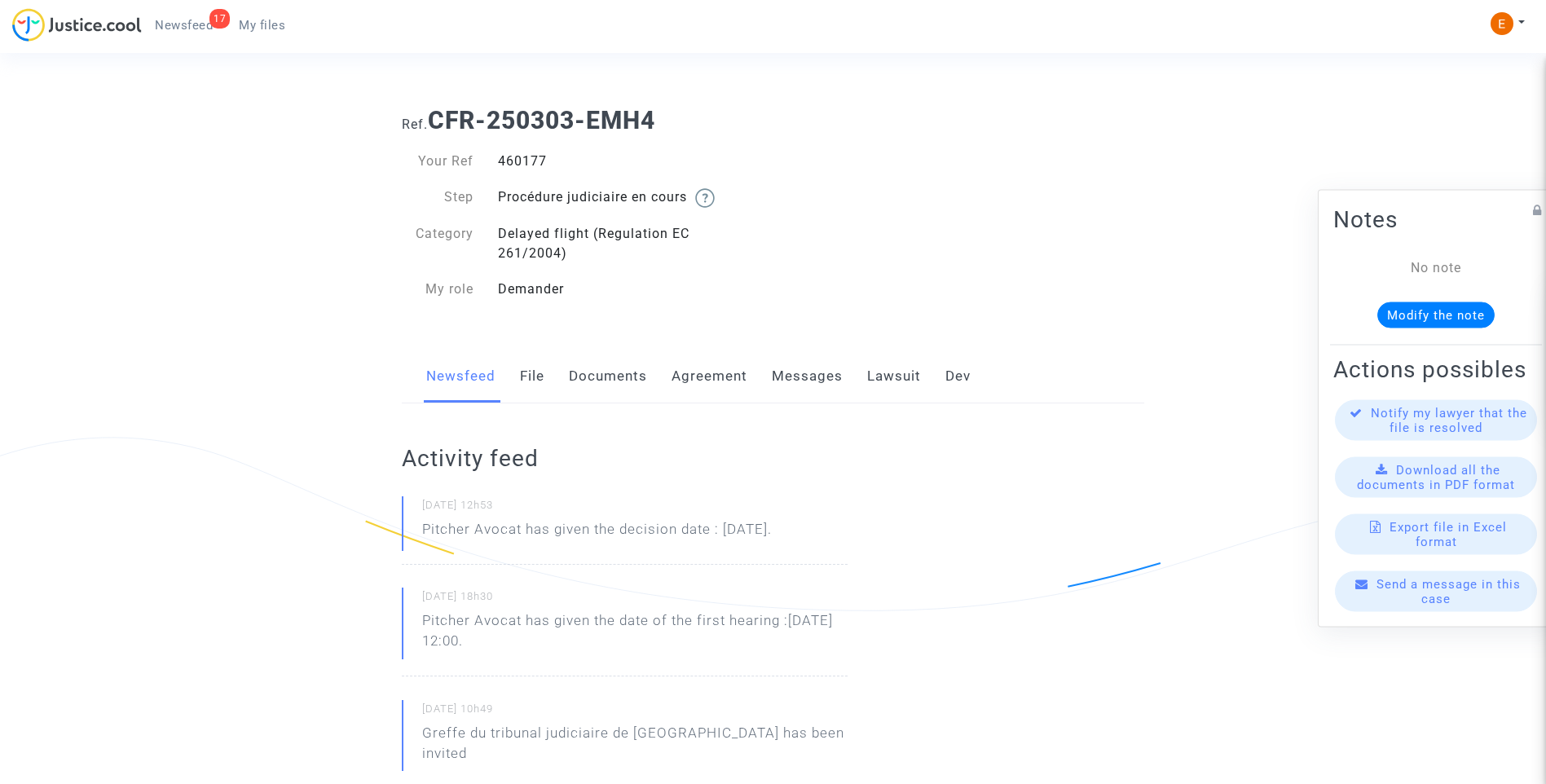
drag, startPoint x: 383, startPoint y: 545, endPoint x: 446, endPoint y: 532, distance: 64.3
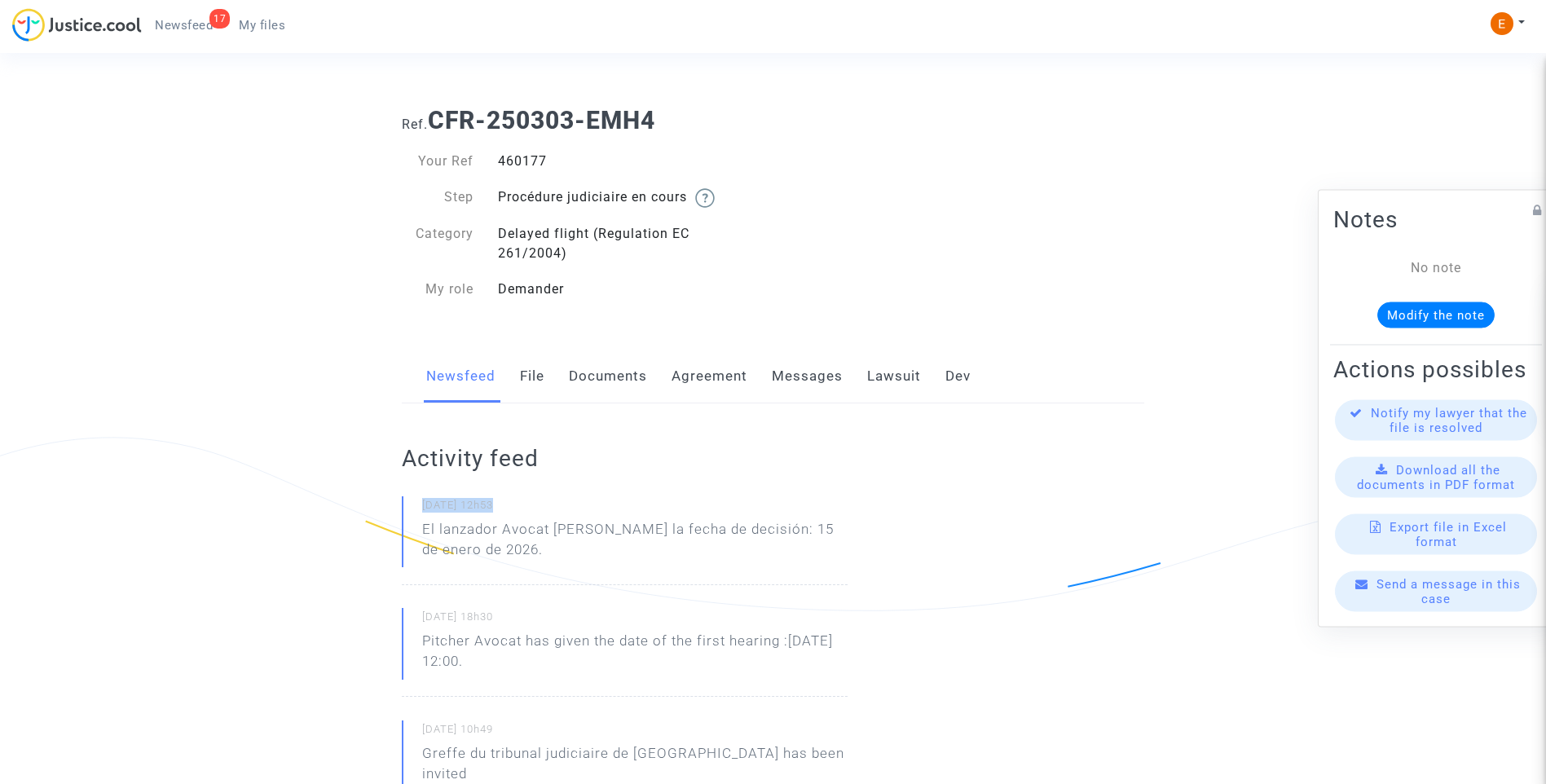
click at [560, 533] on p "El lanzador Avocat ha dado la fecha de decisión: 15 de enero de 2026." at bounding box center [635, 543] width 425 height 49
drag, startPoint x: 553, startPoint y: 529, endPoint x: 613, endPoint y: 548, distance: 62.9
click at [613, 548] on p "El lanzador Avocat ha dado la fecha de decisión: 15 de enero de 2026." at bounding box center [635, 543] width 425 height 49
drag, startPoint x: 613, startPoint y: 548, endPoint x: 591, endPoint y: 533, distance: 26.6
copy p "ha dado la fecha de decisión: 15 de enero de 2026."
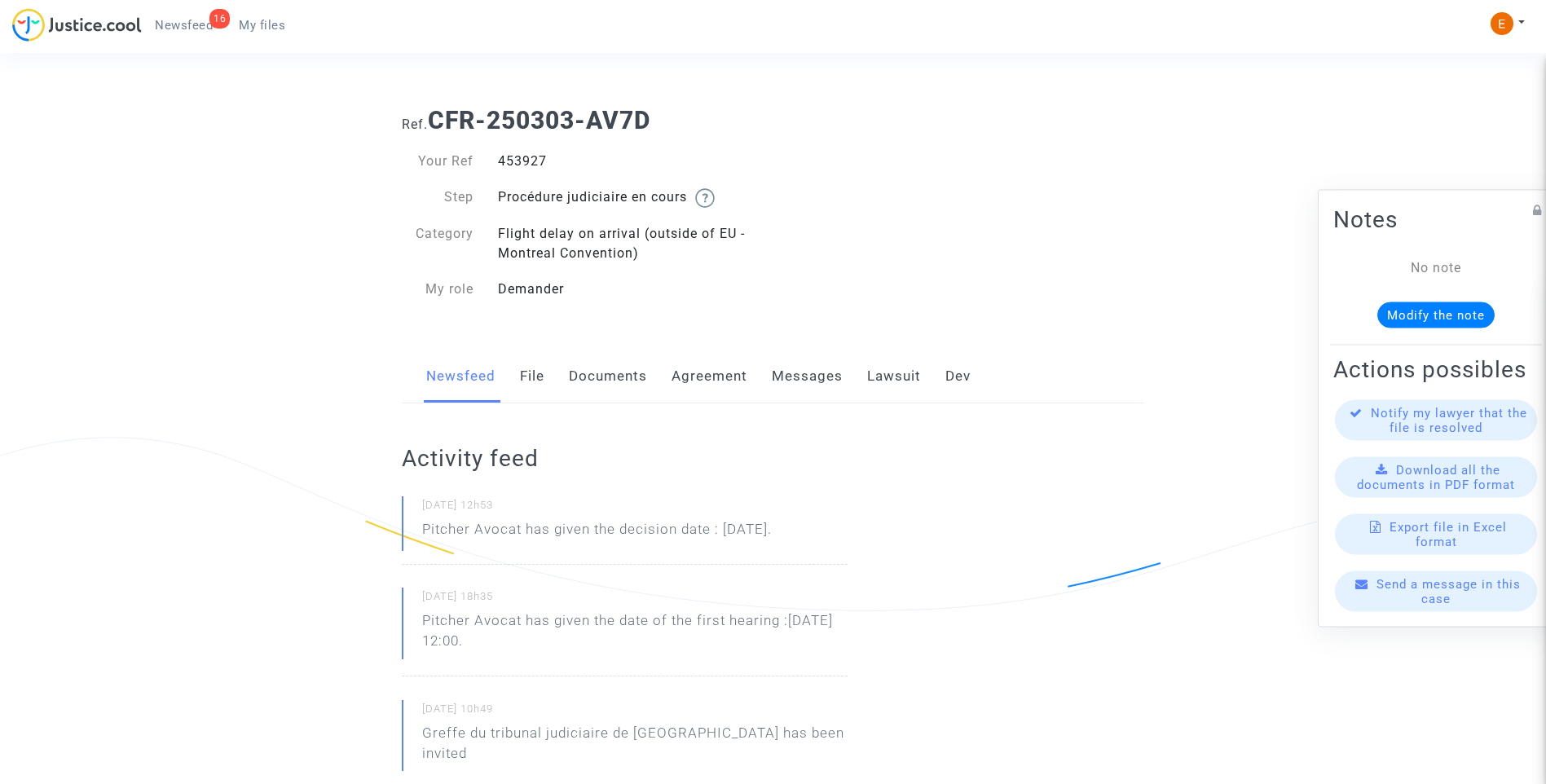
click at [520, 161] on div "453927" at bounding box center [630, 162] width 288 height 19
copy div "453927"
drag, startPoint x: 0, startPoint y: 0, endPoint x: 531, endPoint y: 157, distance: 553.7
drag, startPoint x: 0, startPoint y: 0, endPoint x: 524, endPoint y: 152, distance: 545.6
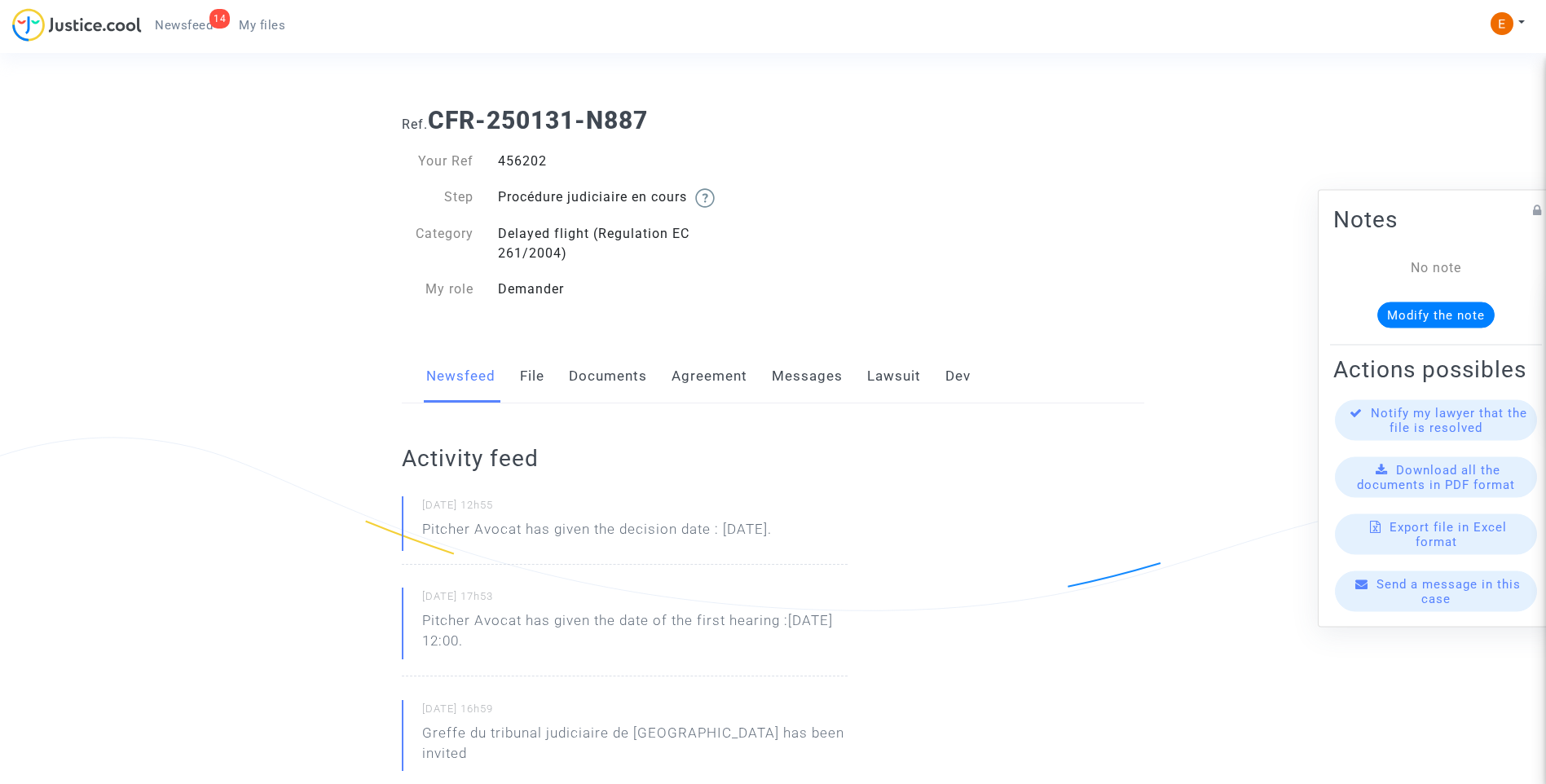
click at [524, 152] on div "456202" at bounding box center [630, 162] width 288 height 19
copy div "456202"
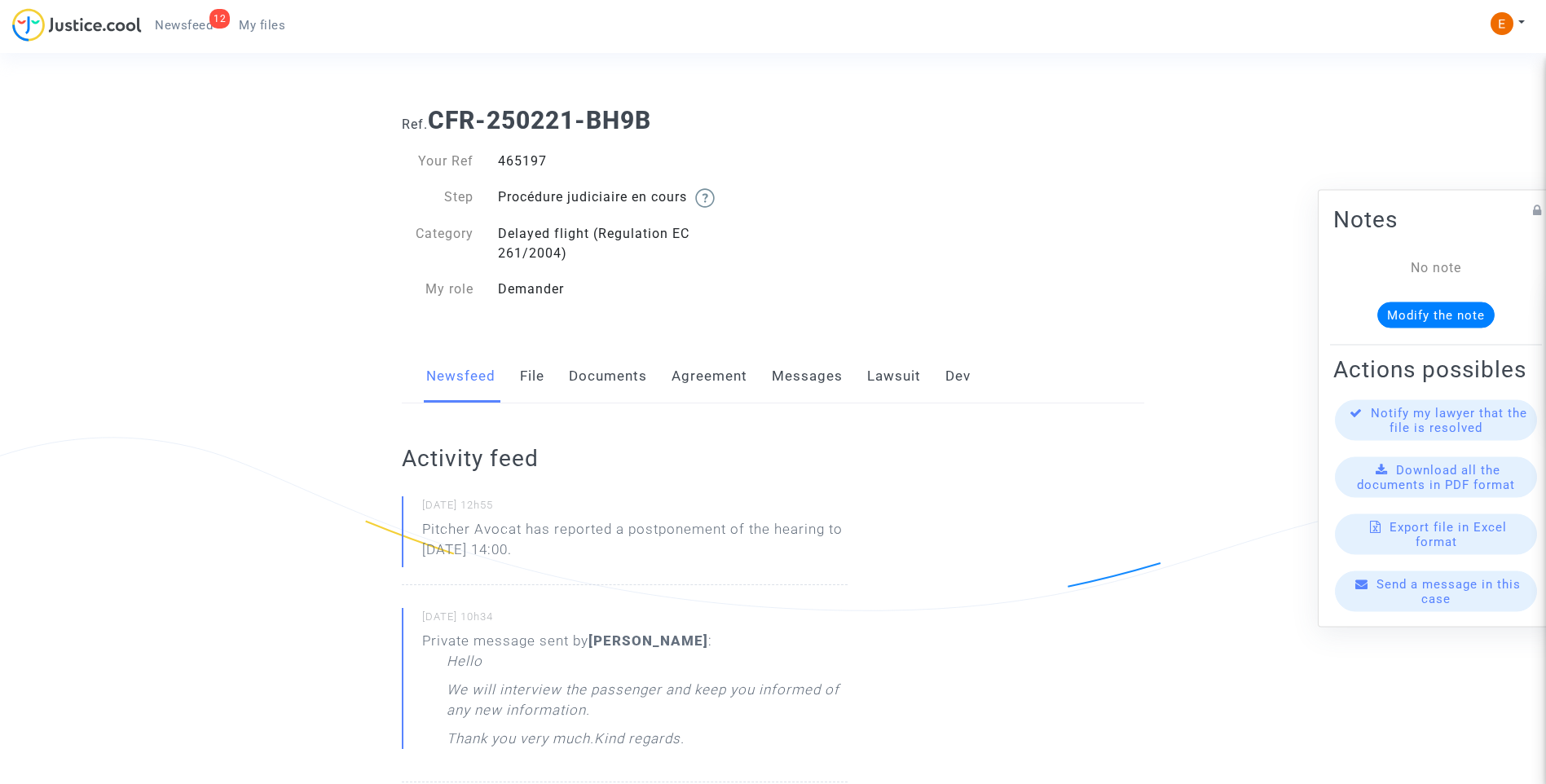
click at [501, 163] on div "465197" at bounding box center [630, 162] width 288 height 19
copy div "465197"
drag, startPoint x: 635, startPoint y: 552, endPoint x: 397, endPoint y: 527, distance: 239.3
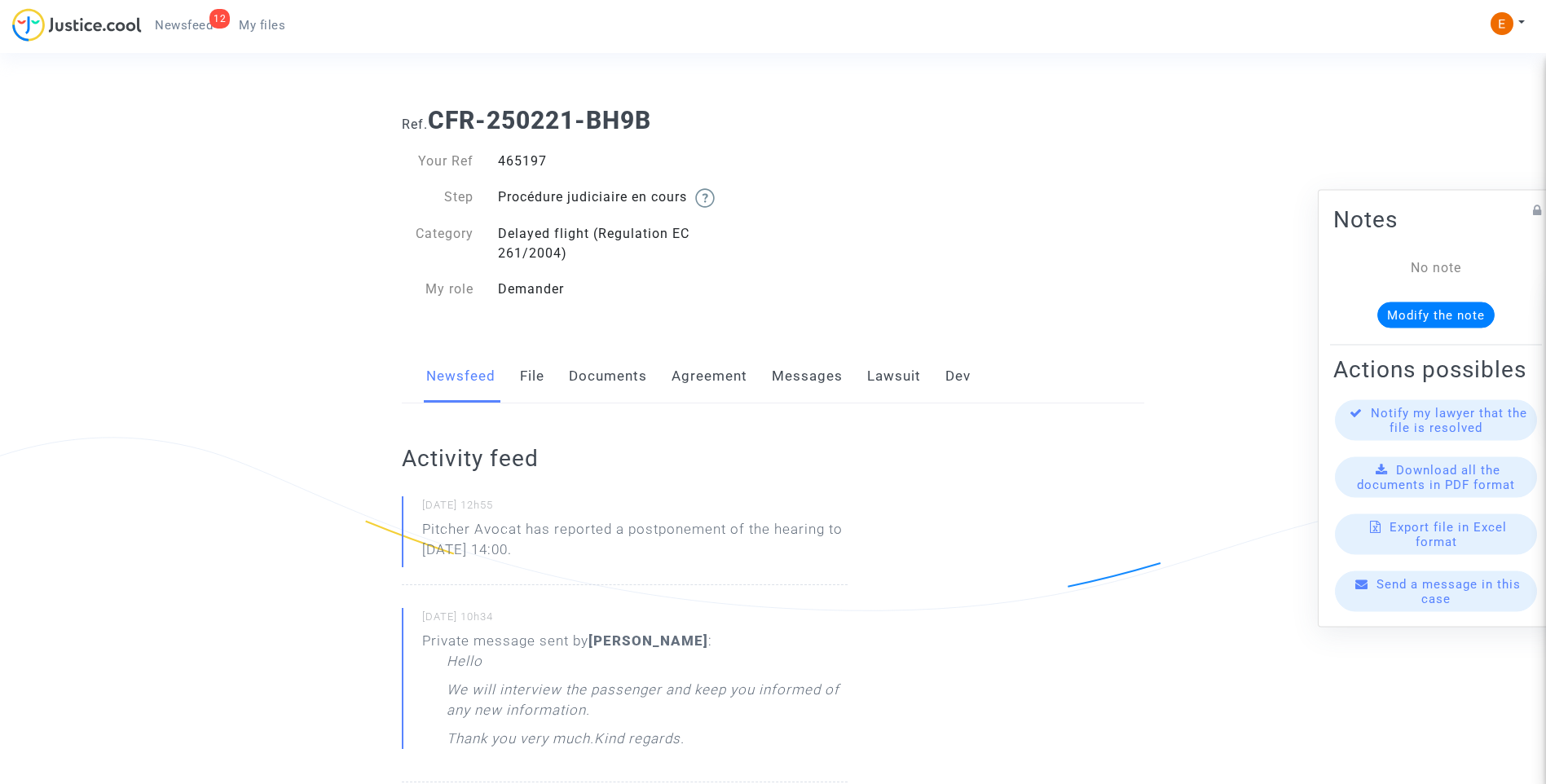
drag, startPoint x: 397, startPoint y: 527, endPoint x: 488, endPoint y: 538, distance: 91.7
click at [530, 524] on p "Pitcher Avocat ha informado de un aplazamiento de la audiencia hasta el 3 de di…" at bounding box center [635, 543] width 425 height 49
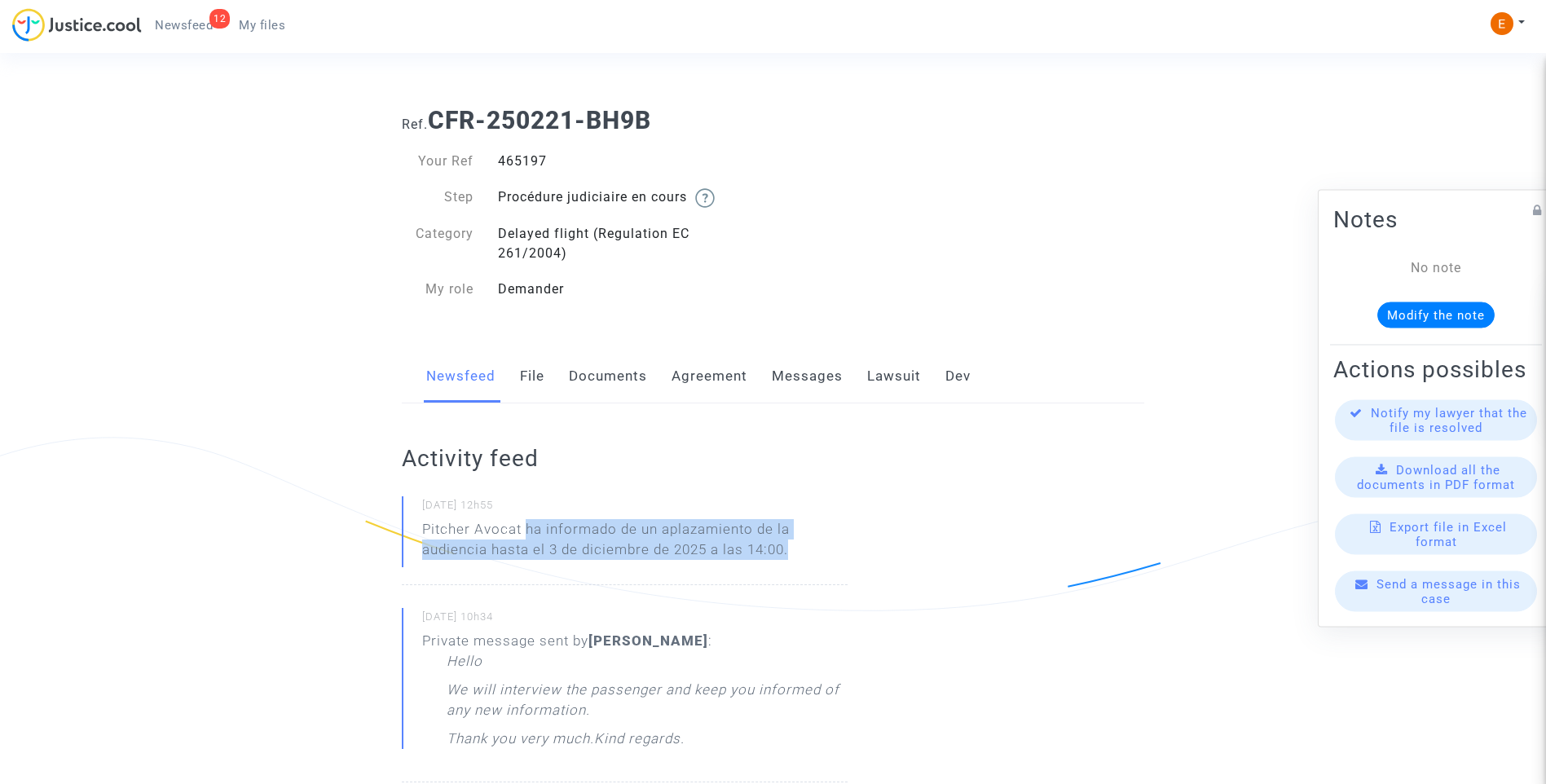
drag, startPoint x: 526, startPoint y: 526, endPoint x: 938, endPoint y: 546, distance: 412.5
drag, startPoint x: 938, startPoint y: 546, endPoint x: 771, endPoint y: 536, distance: 167.3
copy p "ha informado de un aplazamiento de la audiencia hasta el 3 de diciembre de 2025…"
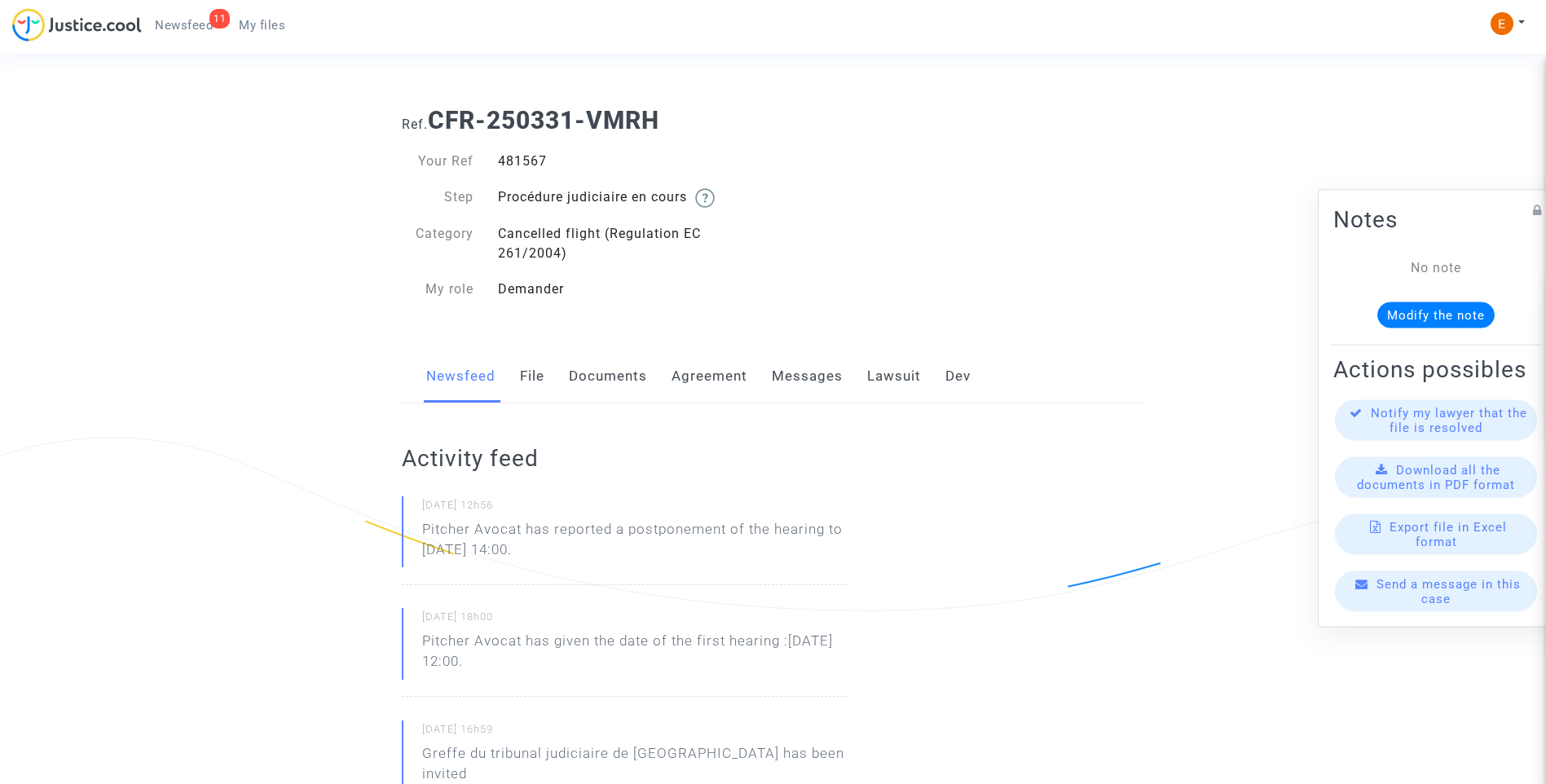
click at [527, 163] on div "481567" at bounding box center [630, 162] width 288 height 19
copy div "481567"
drag, startPoint x: 0, startPoint y: 0, endPoint x: 526, endPoint y: 164, distance: 551.0
click at [526, 164] on div "448095" at bounding box center [630, 162] width 288 height 19
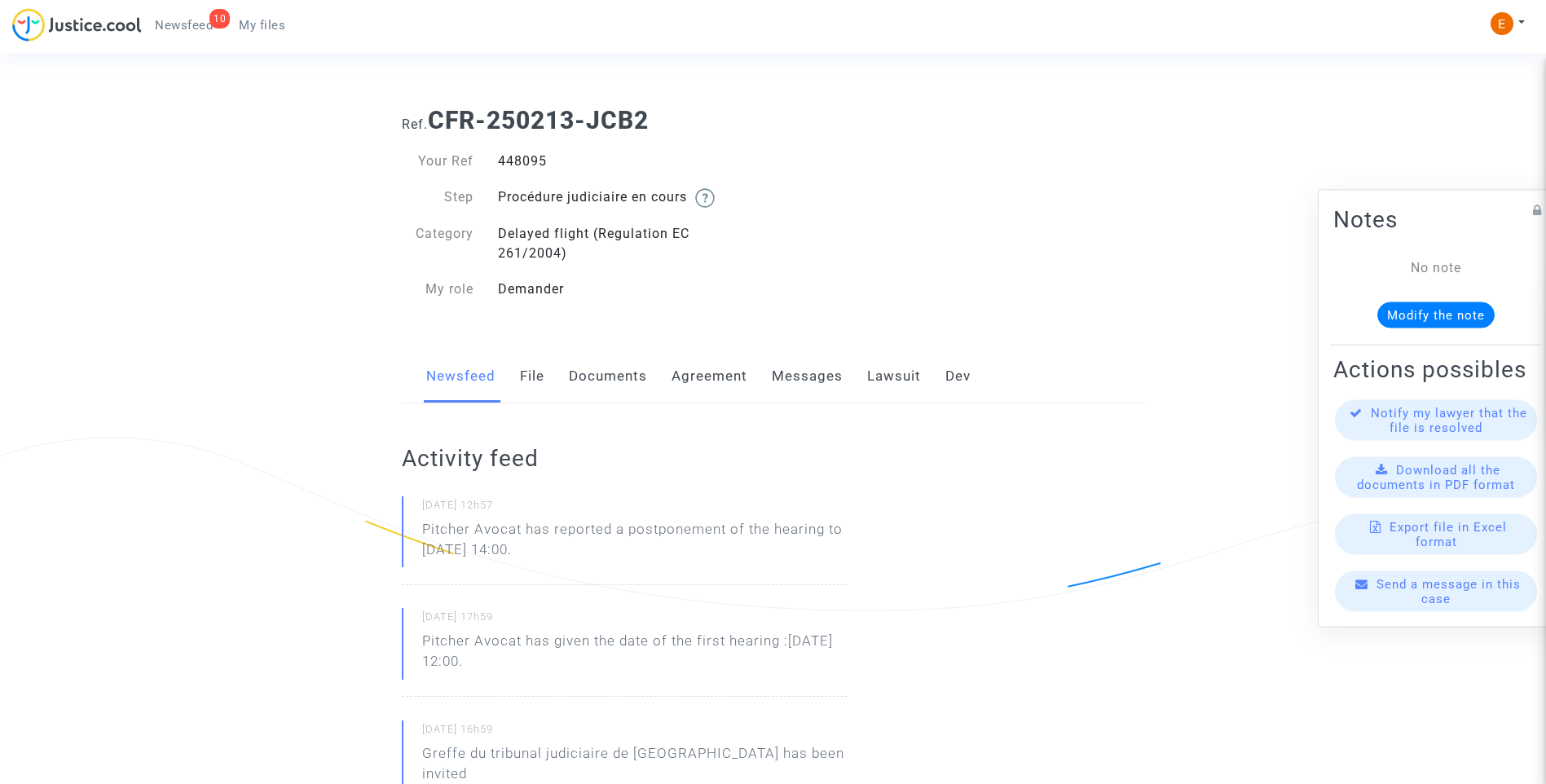
click at [526, 164] on div "448095" at bounding box center [630, 162] width 288 height 19
copy div "448095"
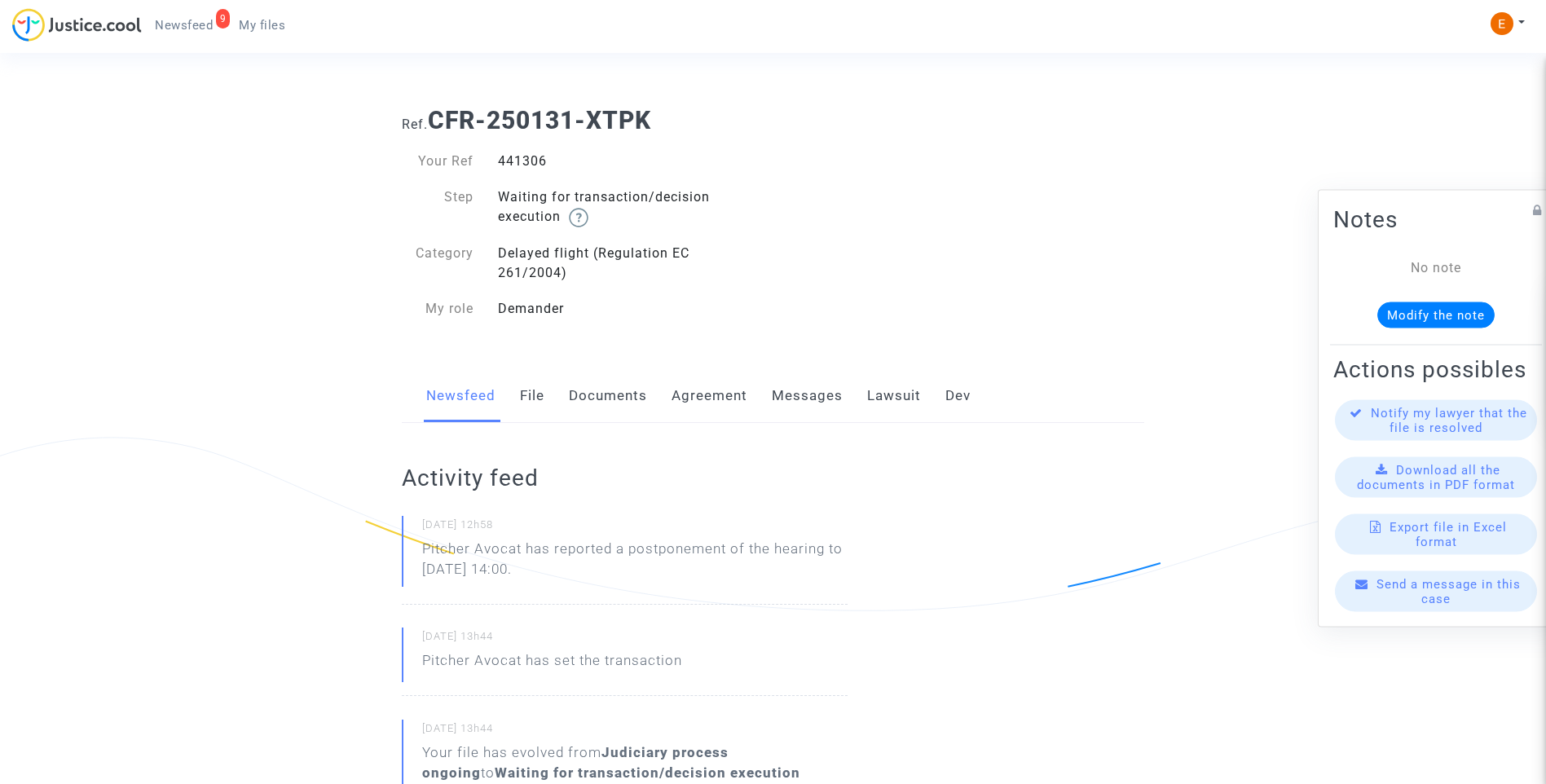
click at [525, 166] on div "441306" at bounding box center [630, 162] width 288 height 19
copy div "441306"
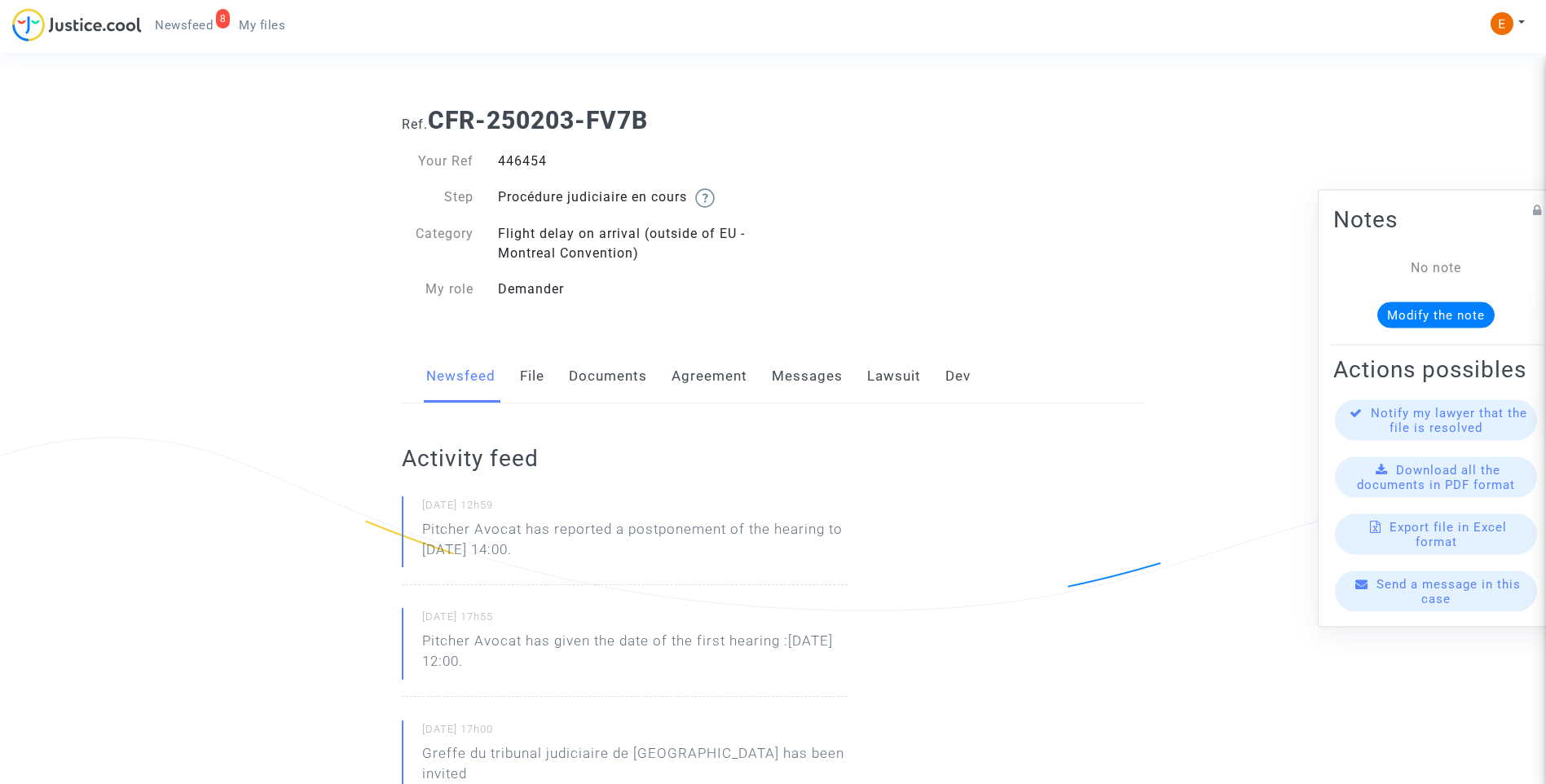
click at [529, 160] on div "446454" at bounding box center [630, 162] width 288 height 19
drag, startPoint x: 0, startPoint y: 0, endPoint x: 529, endPoint y: 160, distance: 552.7
click at [529, 160] on div "446454" at bounding box center [630, 162] width 288 height 19
copy div "446454"
click at [522, 154] on div "446454" at bounding box center [630, 162] width 288 height 19
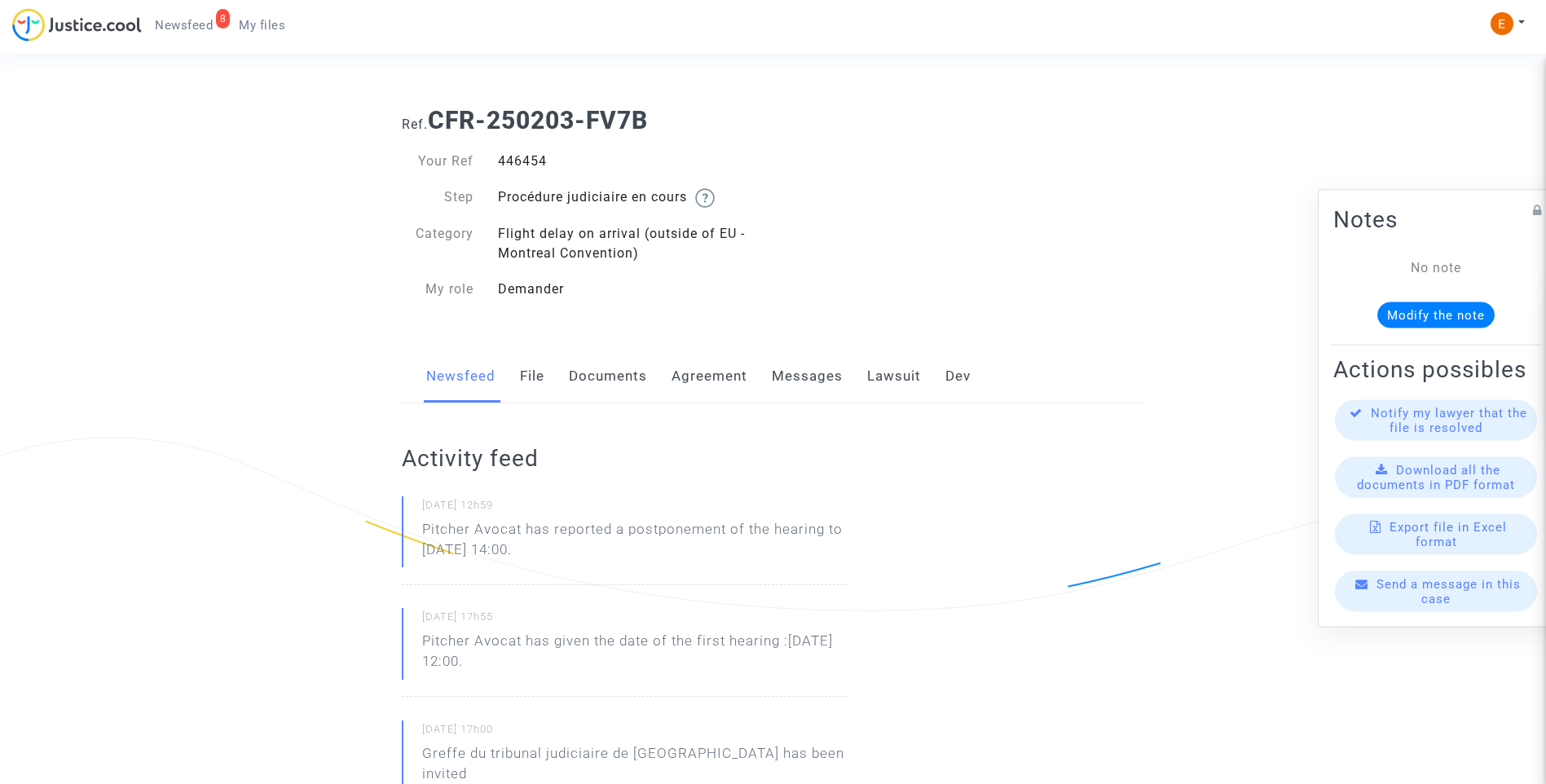
click at [522, 154] on div "446454" at bounding box center [630, 162] width 288 height 19
copy div "446454"
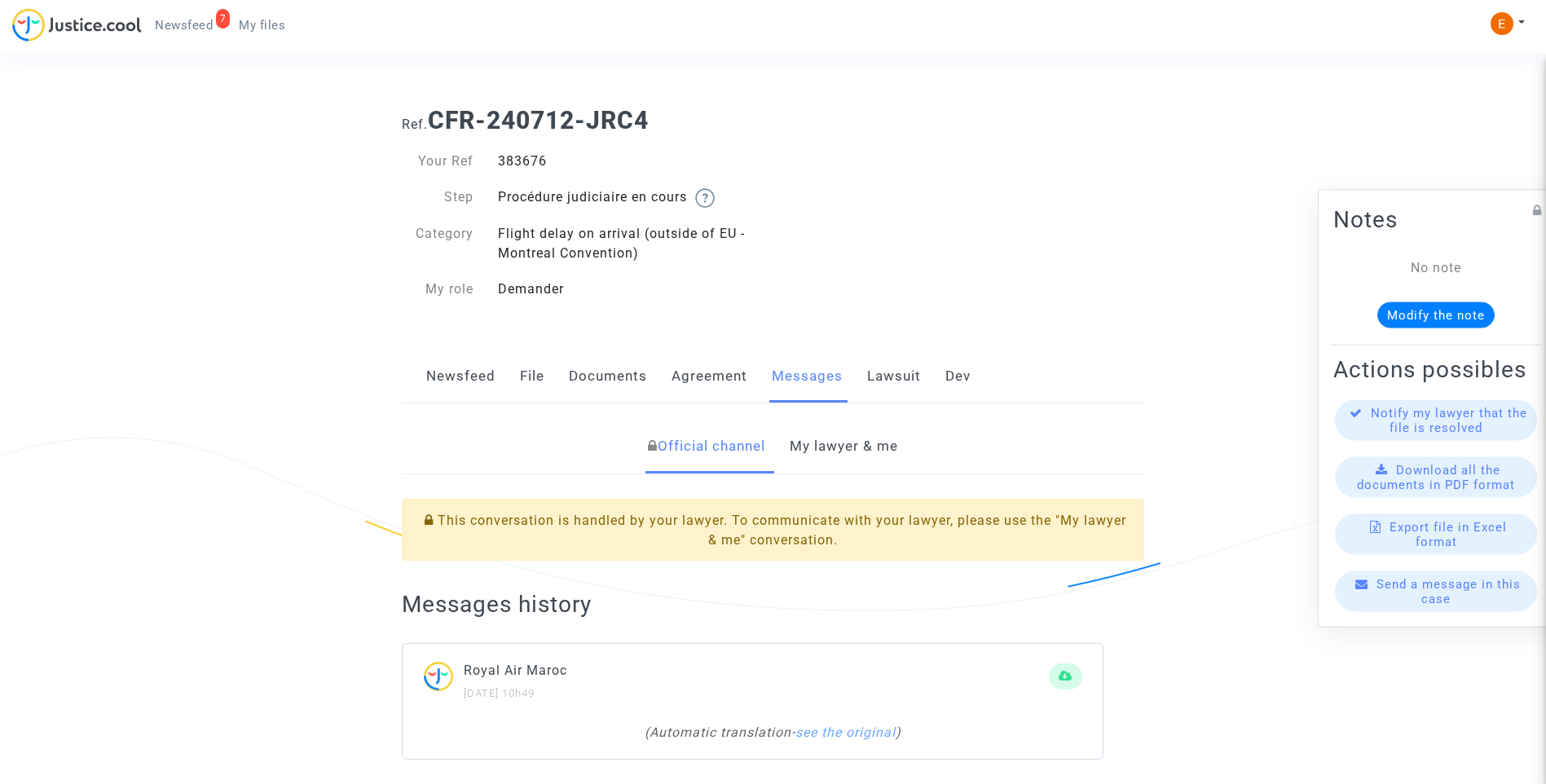
click at [511, 163] on div "383676" at bounding box center [630, 162] width 288 height 19
copy div "383676"
click at [845, 447] on link "My lawyer & me" at bounding box center [844, 446] width 109 height 54
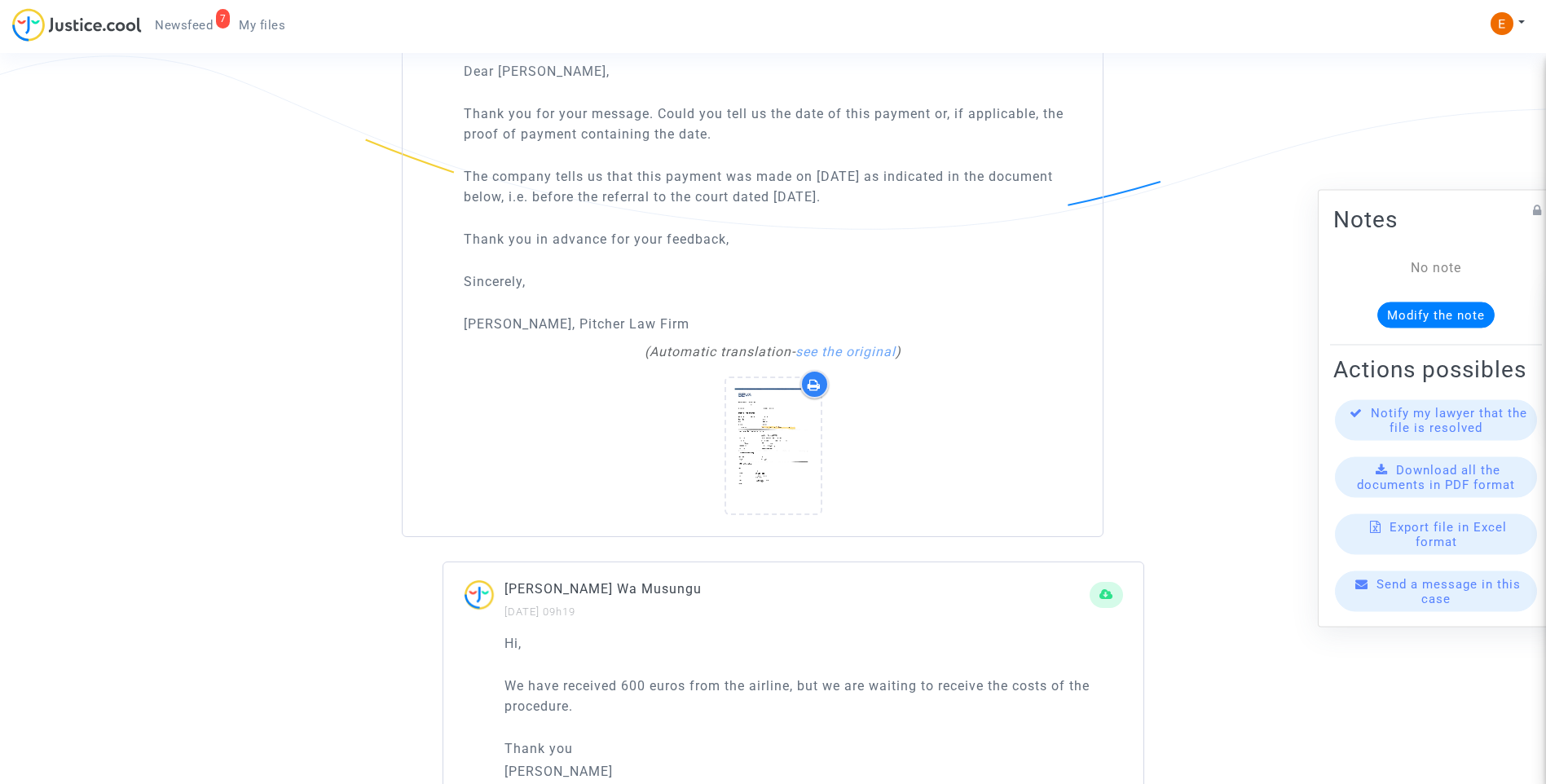
scroll to position [1202, 0]
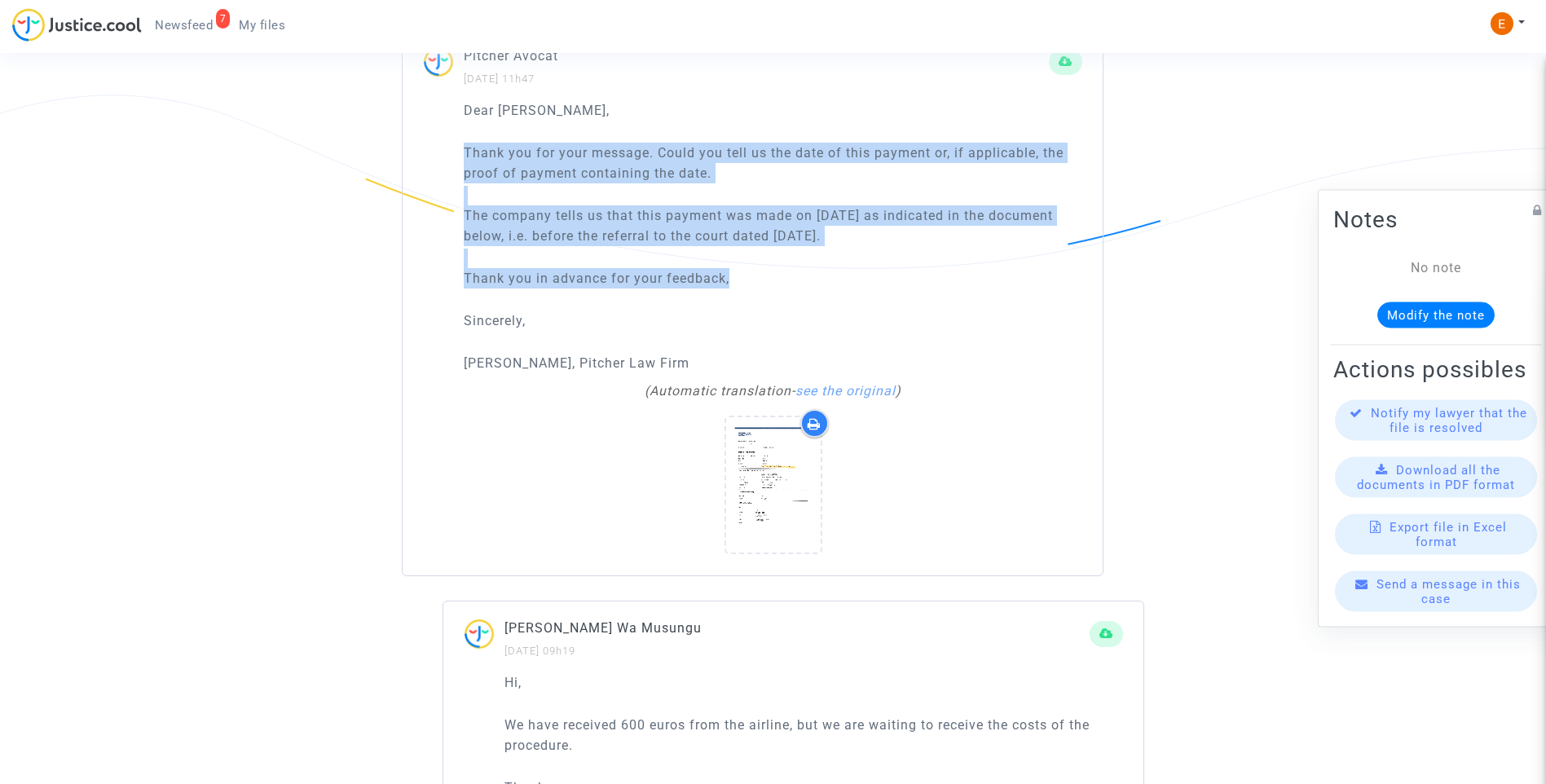
drag, startPoint x: 466, startPoint y: 157, endPoint x: 994, endPoint y: 278, distance: 541.7
click at [994, 278] on div "Dear Madam, Thank you for your message. Could you tell us the date of this paym…" at bounding box center [773, 237] width 619 height 274
drag, startPoint x: 994, startPoint y: 278, endPoint x: 775, endPoint y: 216, distance: 227.6
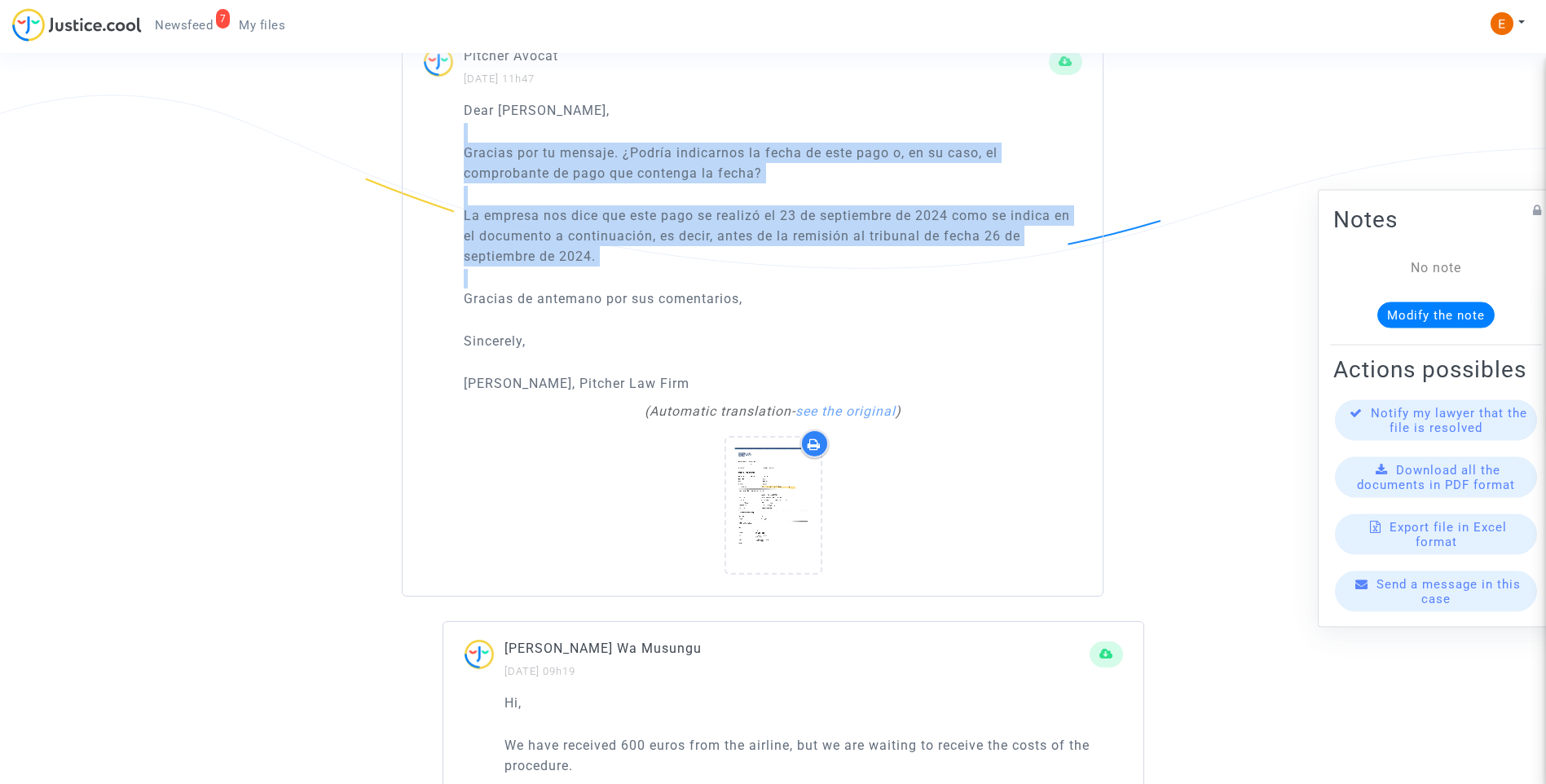
click at [833, 281] on div "Dear Madam, Gracias por tu mensaje. ¿Podría indicarnos la fecha de este pago o,…" at bounding box center [773, 247] width 619 height 294
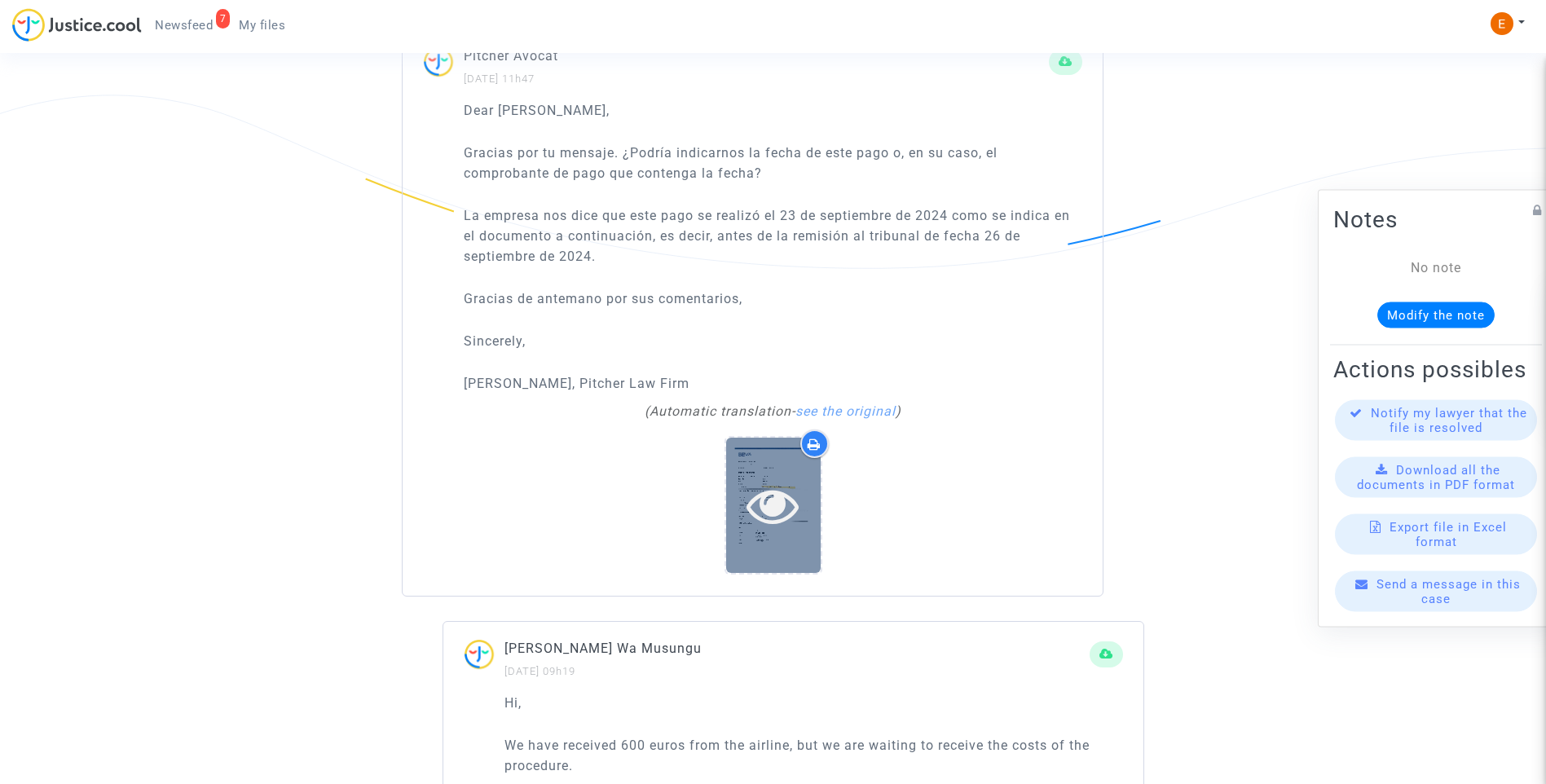
click at [788, 499] on icon at bounding box center [773, 505] width 53 height 52
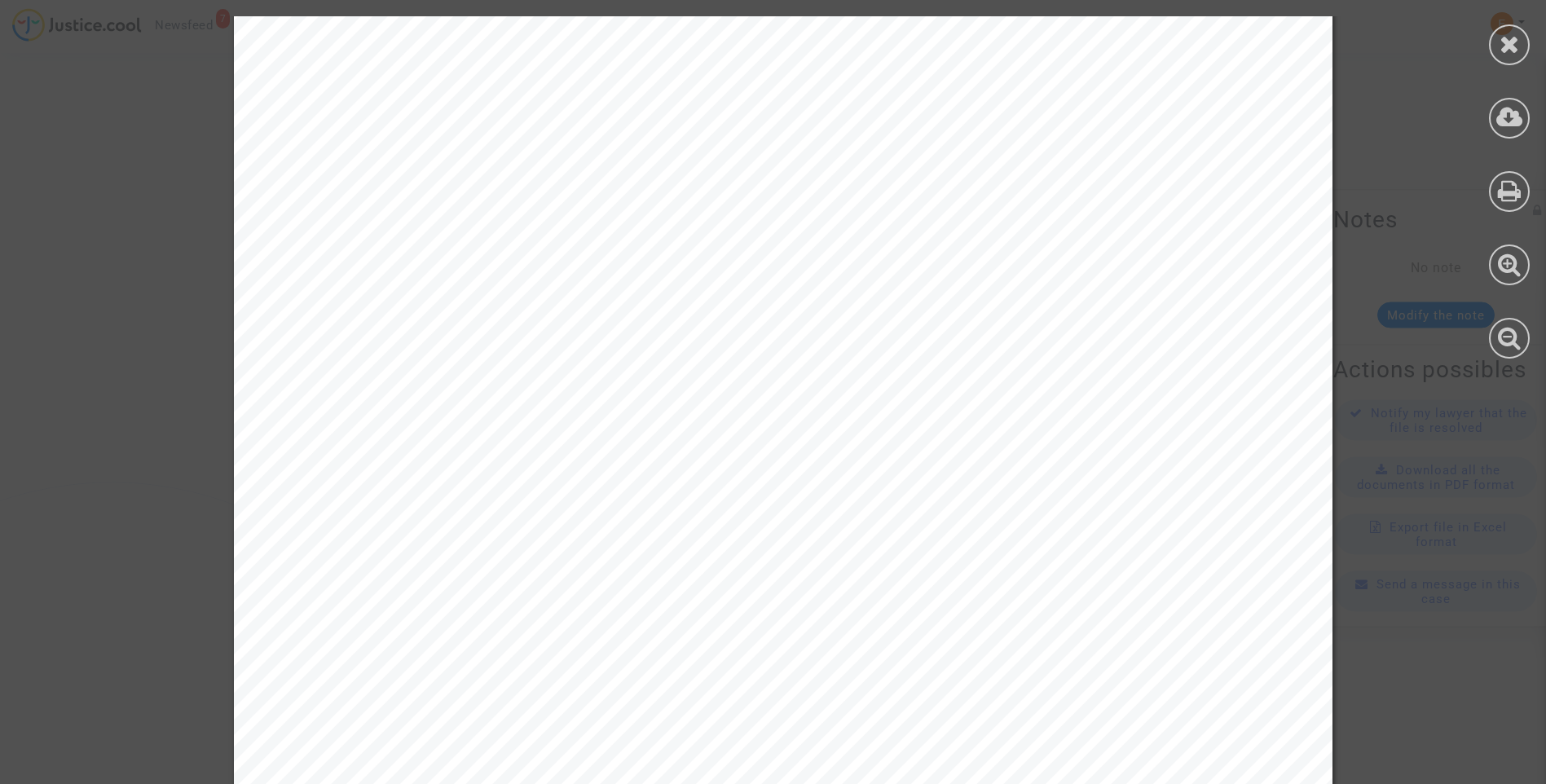
scroll to position [0, 0]
click at [1506, 43] on icon at bounding box center [1510, 44] width 20 height 25
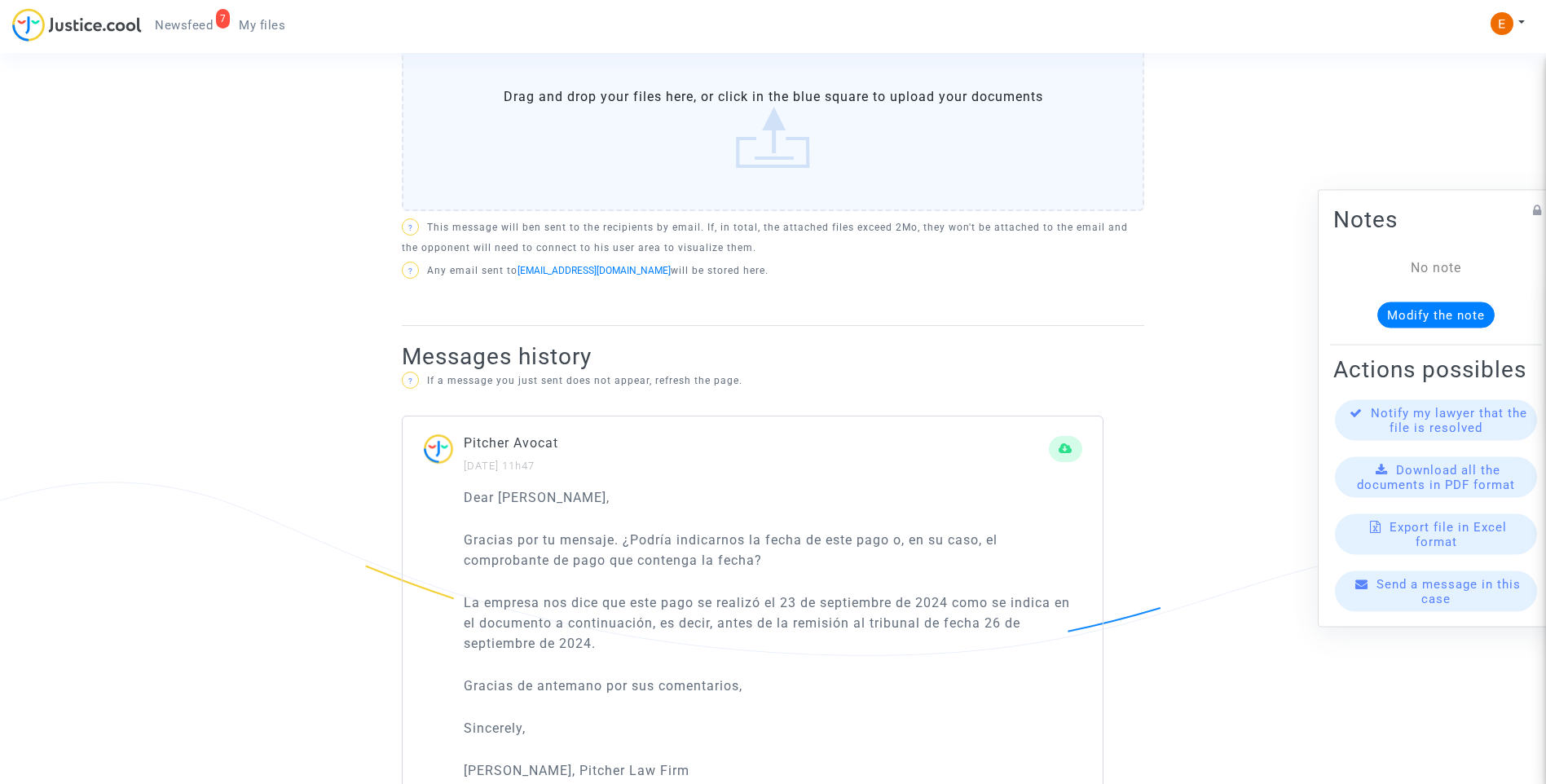
scroll to position [978, 0]
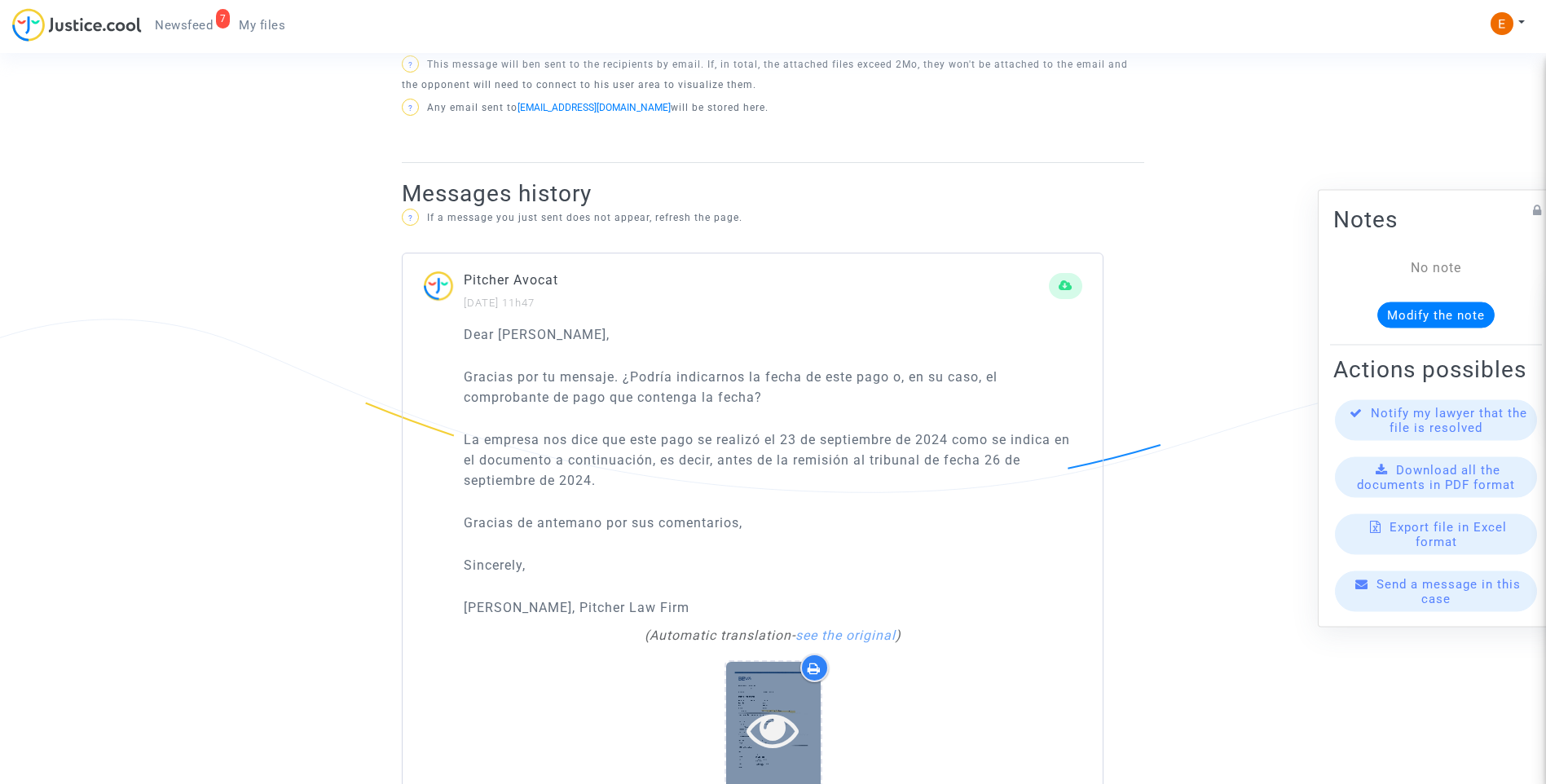
click at [783, 725] on icon at bounding box center [773, 729] width 53 height 52
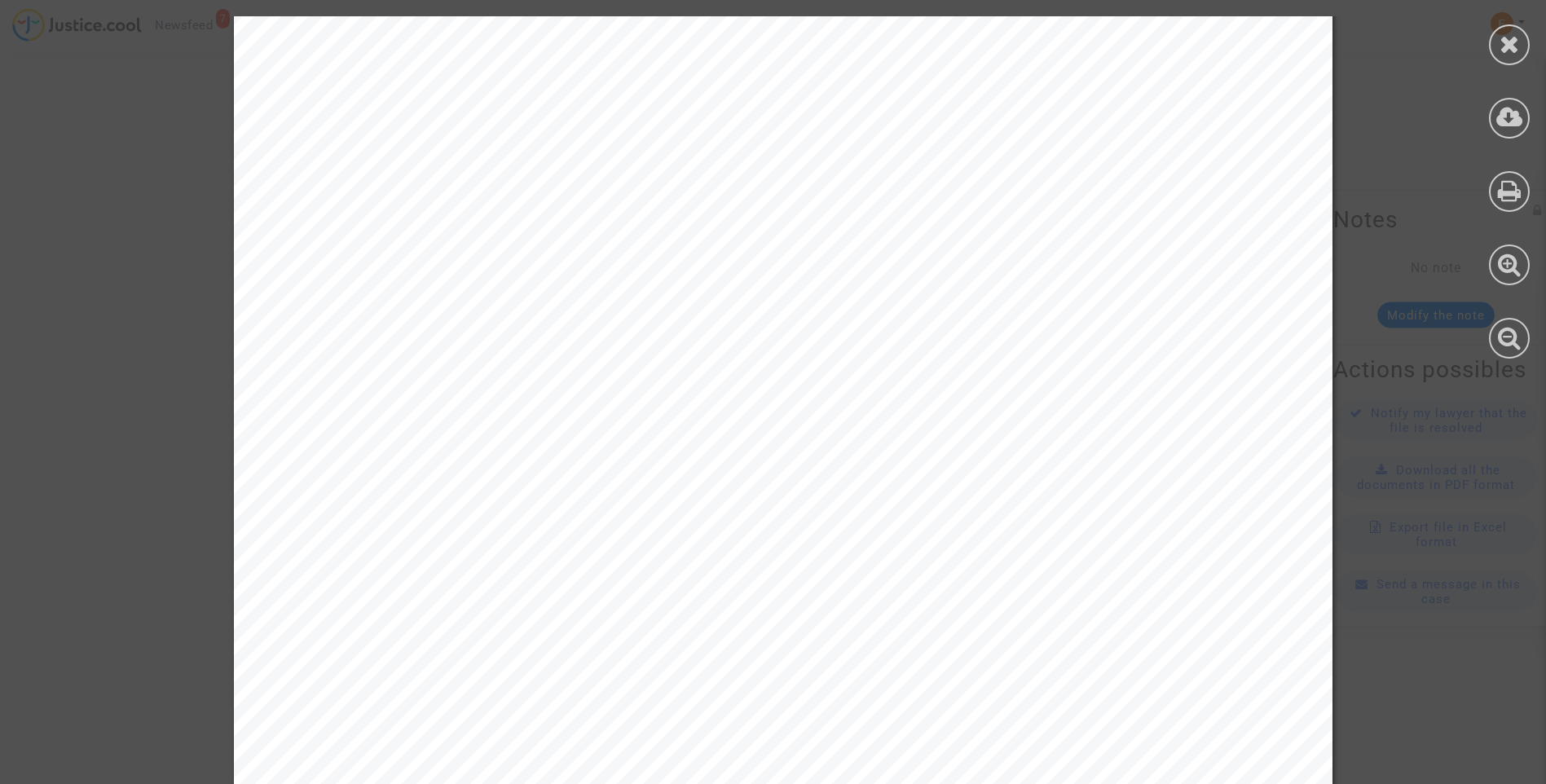
scroll to position [326, 0]
click at [1504, 42] on icon at bounding box center [1510, 44] width 20 height 25
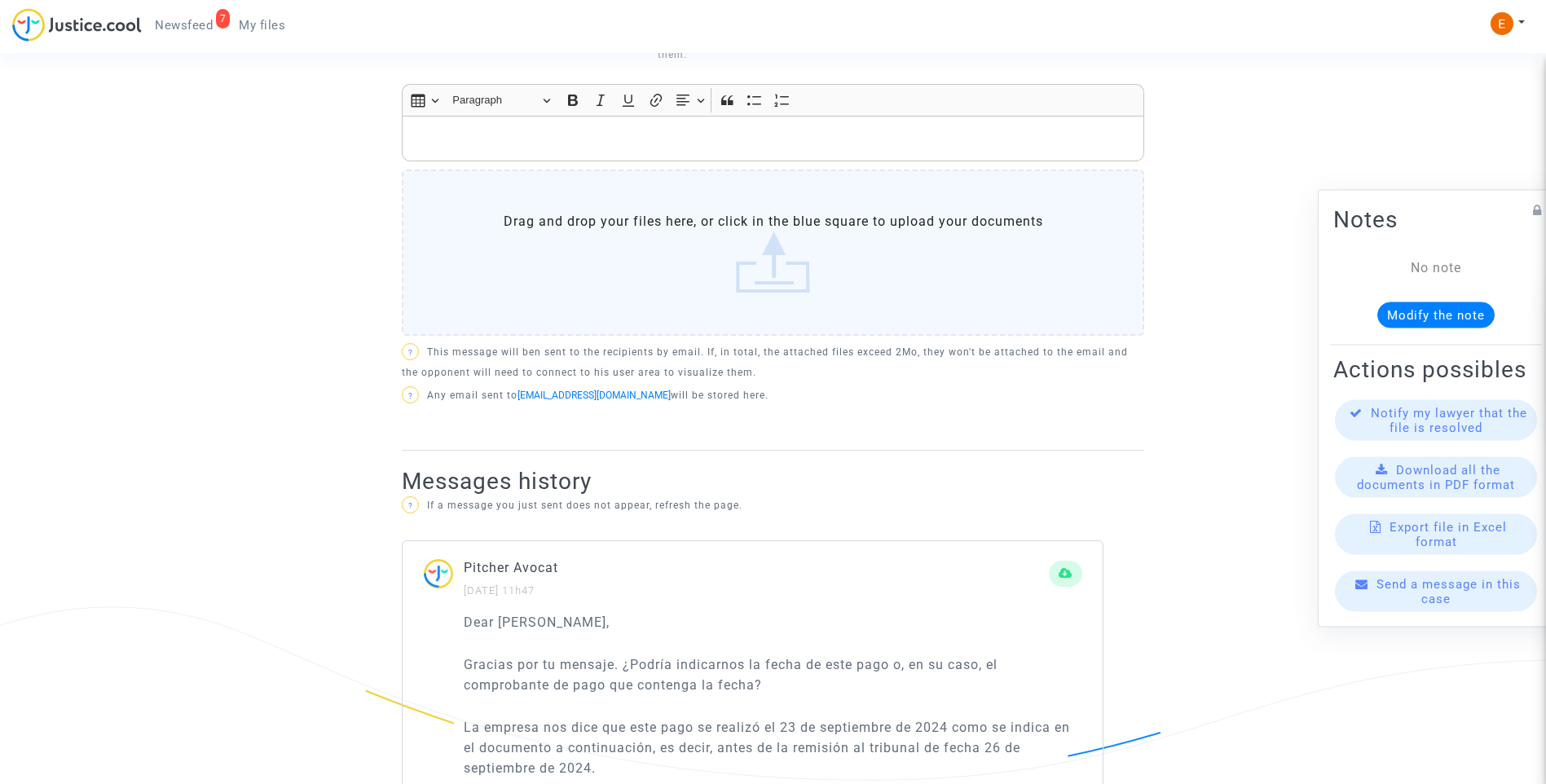
scroll to position [652, 0]
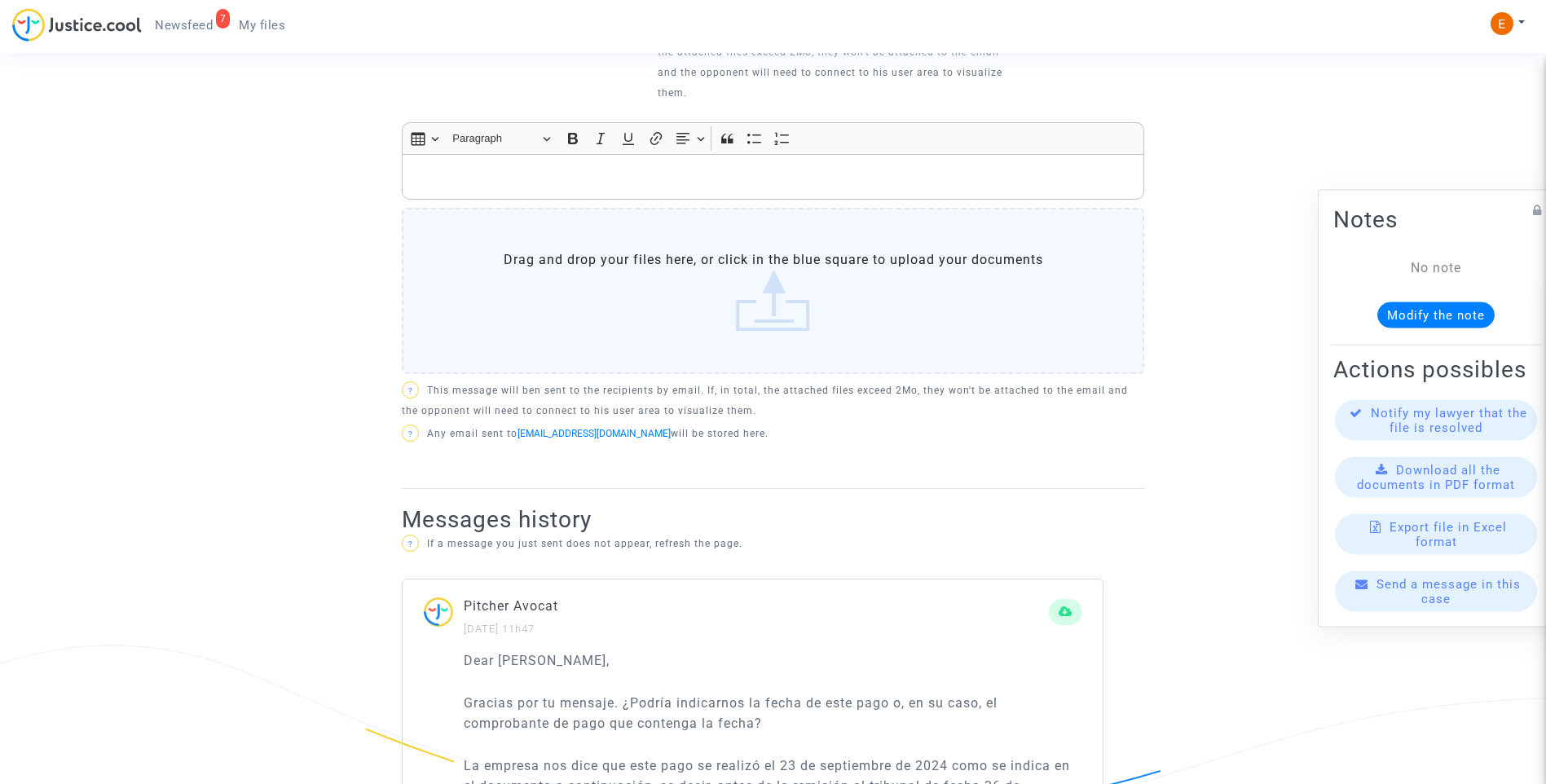
click at [546, 195] on div "Rich Text Editor, main" at bounding box center [773, 177] width 743 height 46
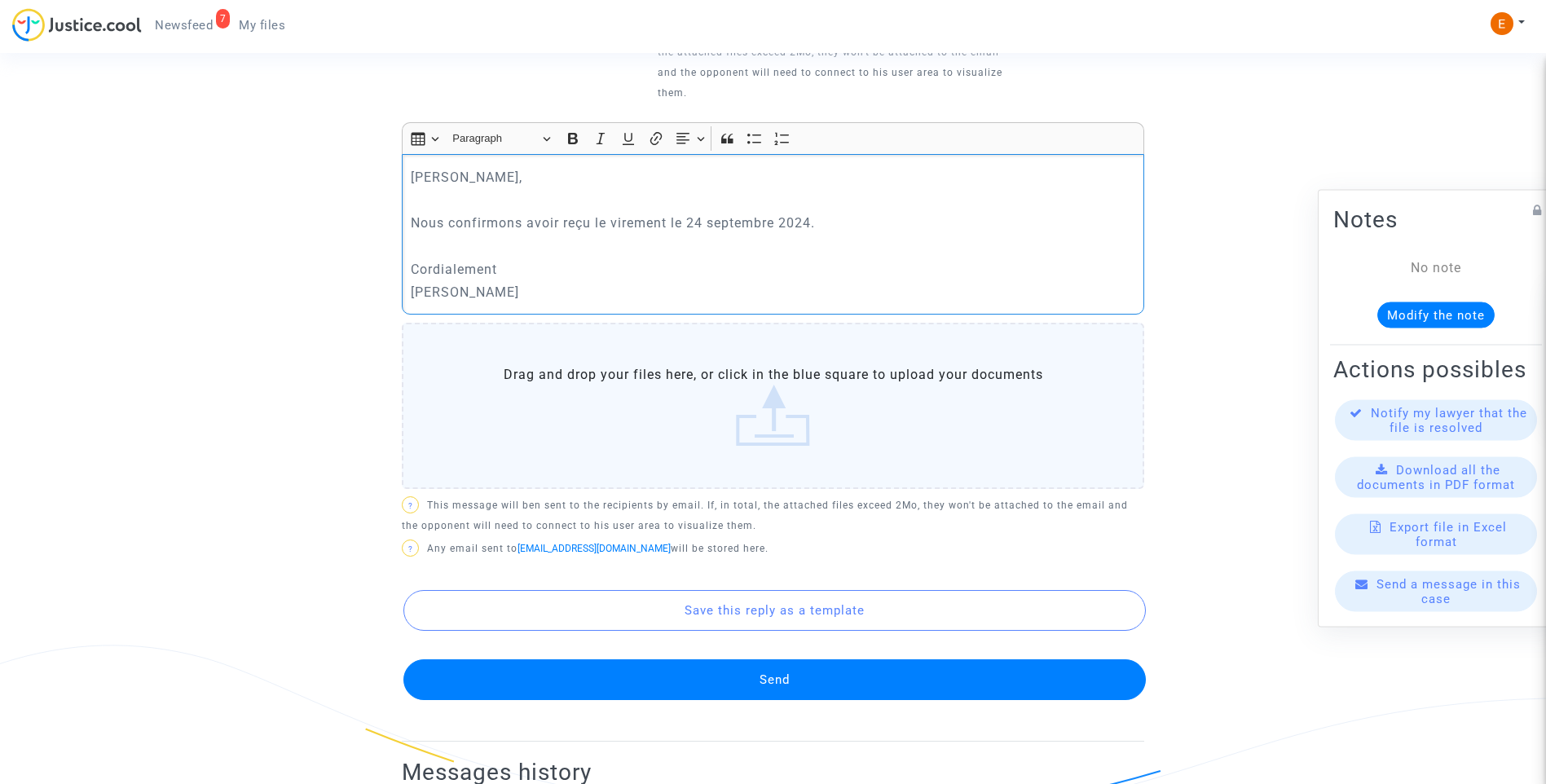
click at [783, 680] on button "Send" at bounding box center [775, 680] width 743 height 41
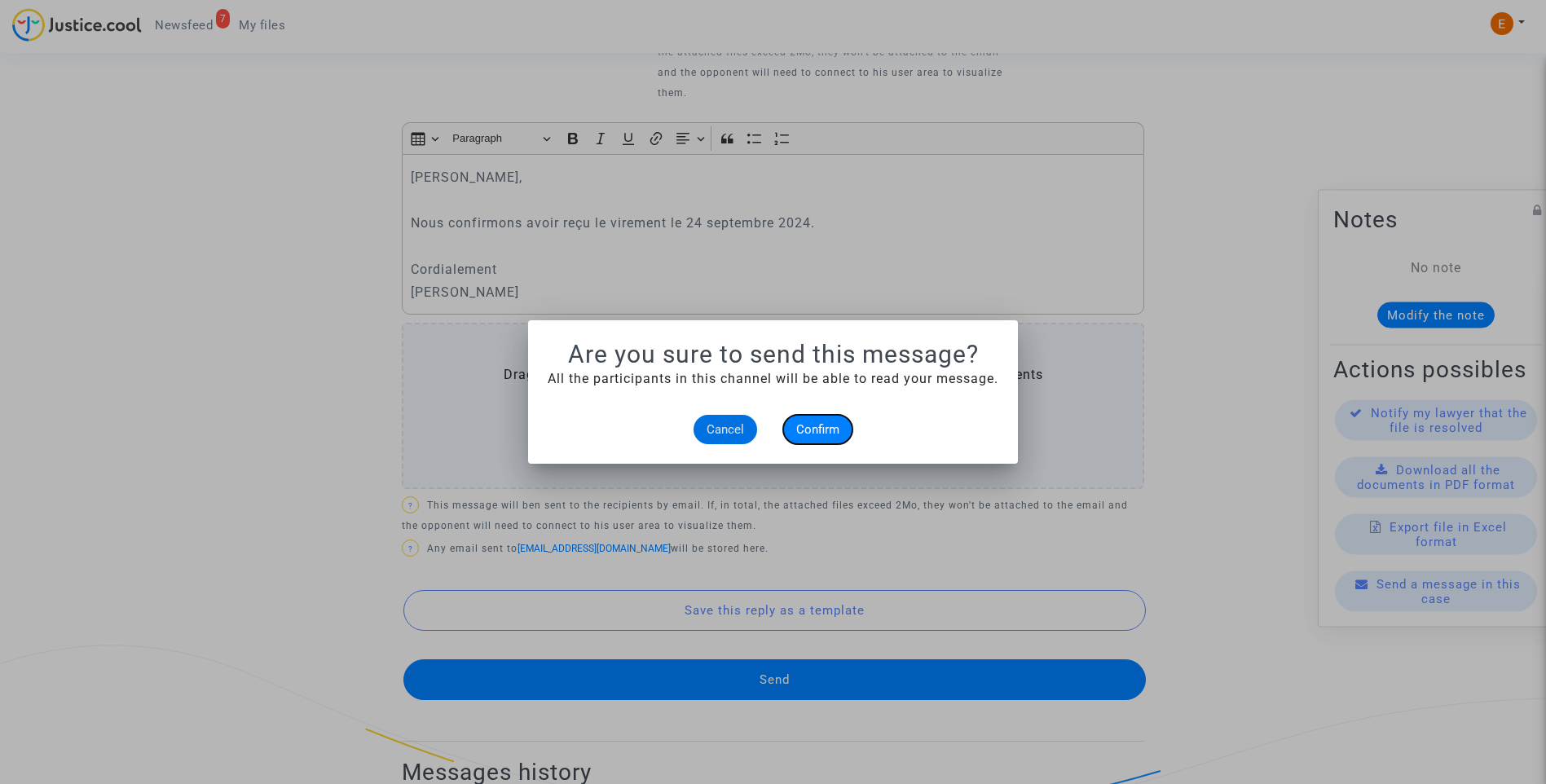
click at [826, 430] on span "Confirm" at bounding box center [818, 430] width 43 height 15
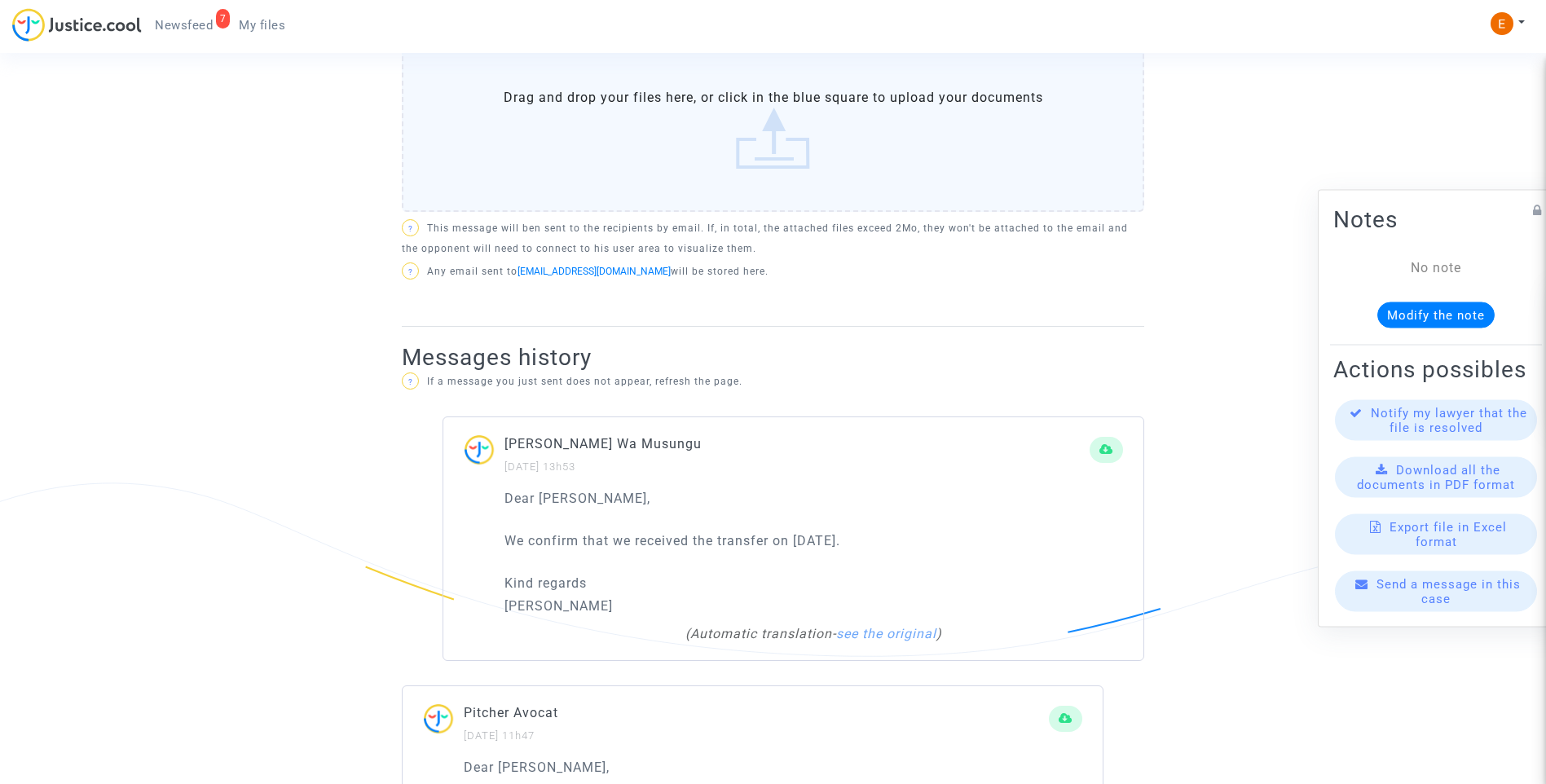
scroll to position [815, 0]
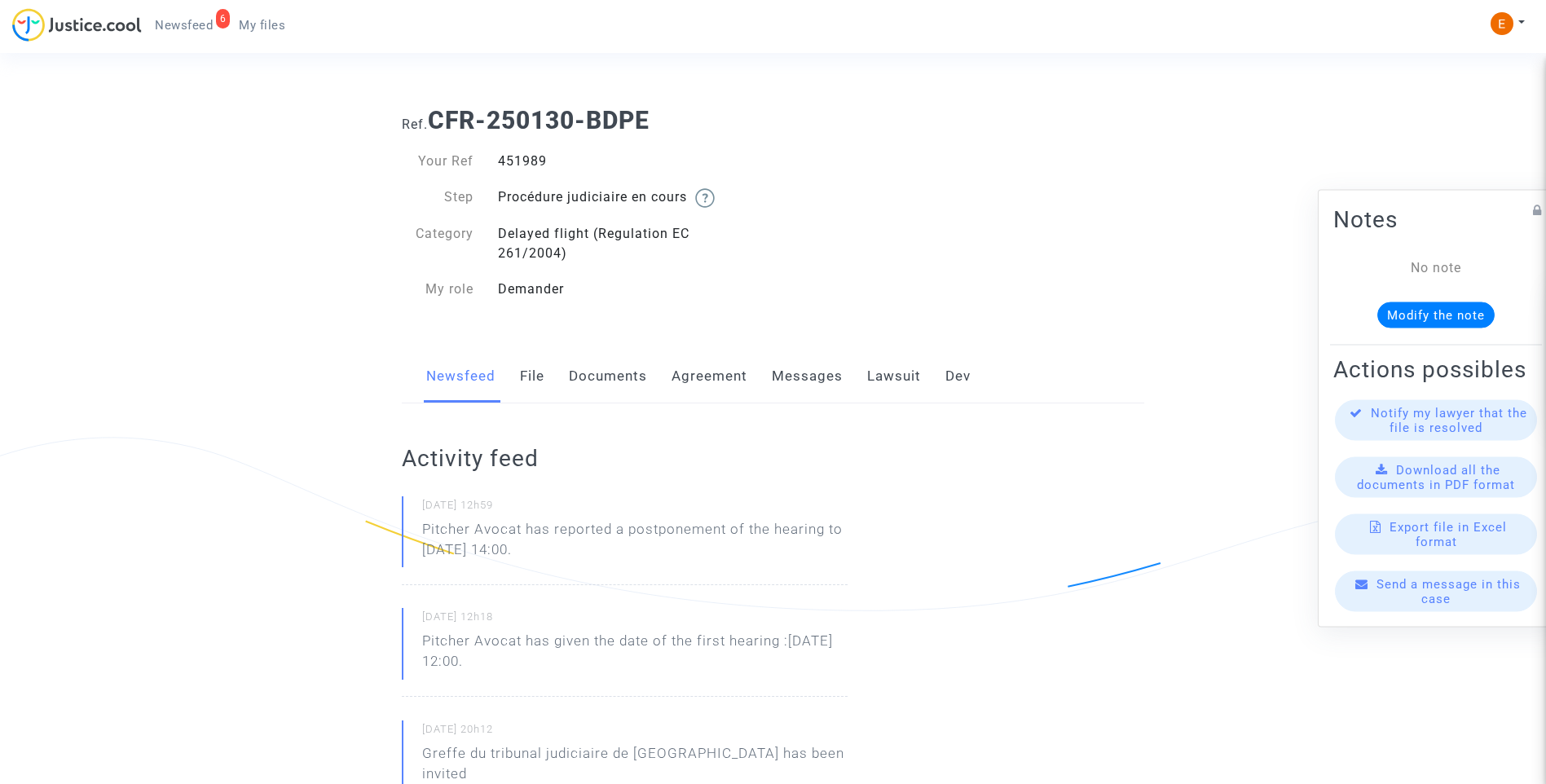
drag, startPoint x: 0, startPoint y: 0, endPoint x: 533, endPoint y: 159, distance: 556.2
drag, startPoint x: 666, startPoint y: 554, endPoint x: 405, endPoint y: 537, distance: 261.6
click at [405, 537] on div "[DATE] 12h59 Pitcher Avocat has reported a postponement of the hearing to [DATE…" at bounding box center [625, 541] width 446 height 89
drag, startPoint x: 405, startPoint y: 537, endPoint x: 444, endPoint y: 537, distance: 39.0
click at [535, 521] on p "Pitcher Avocat has reported a postponement of the hearing to [DATE] 14:00." at bounding box center [635, 543] width 425 height 49
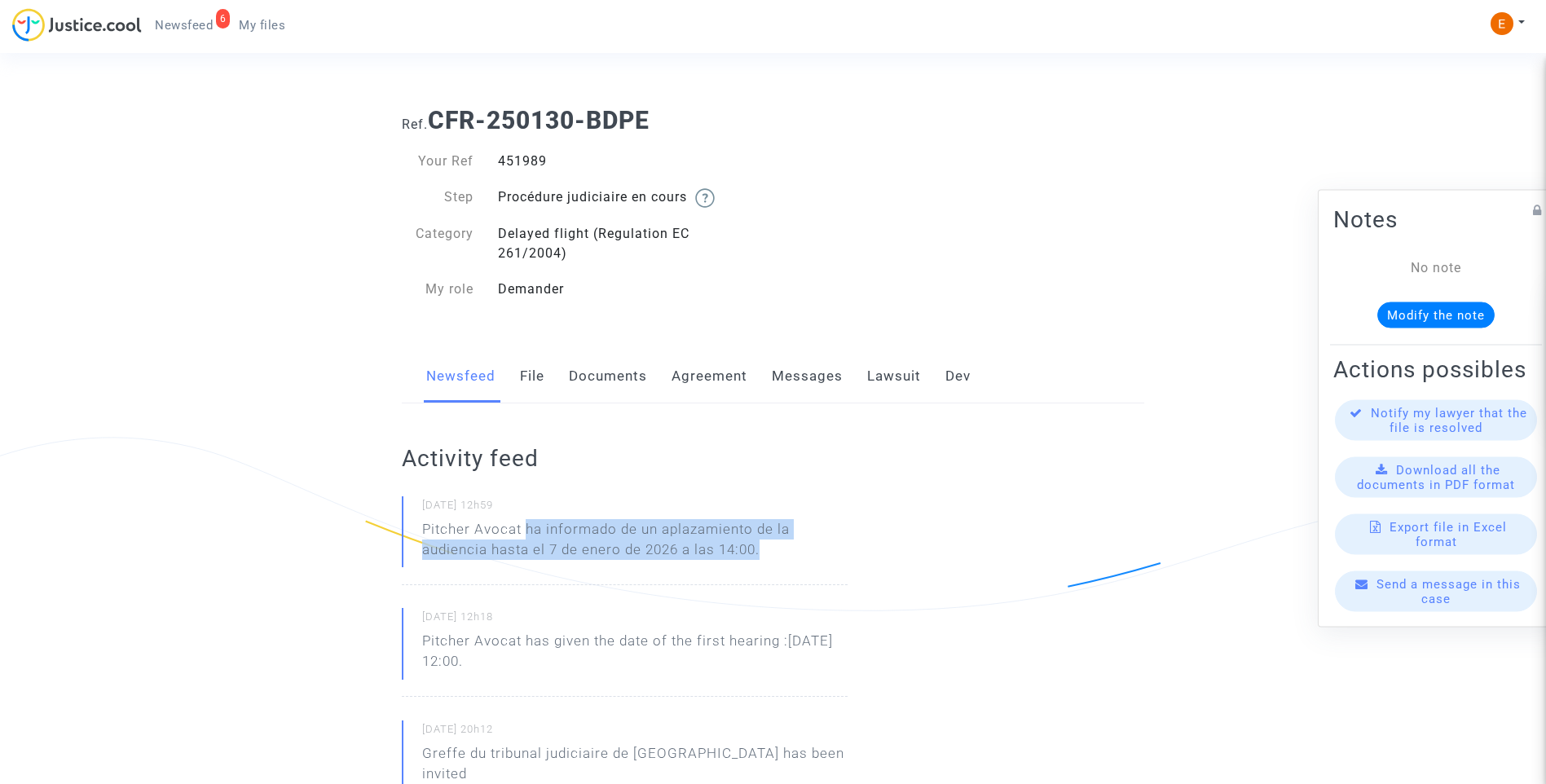
drag, startPoint x: 527, startPoint y: 528, endPoint x: 832, endPoint y: 549, distance: 305.7
click at [832, 549] on p "Pitcher Avocat ha informado de un aplazamiento de la audiencia hasta el 7 de en…" at bounding box center [635, 543] width 425 height 49
drag, startPoint x: 832, startPoint y: 549, endPoint x: 712, endPoint y: 532, distance: 121.2
copy p "ha informado de un aplazamiento de la audiencia hasta el 7 de enero de 2026 a l…"
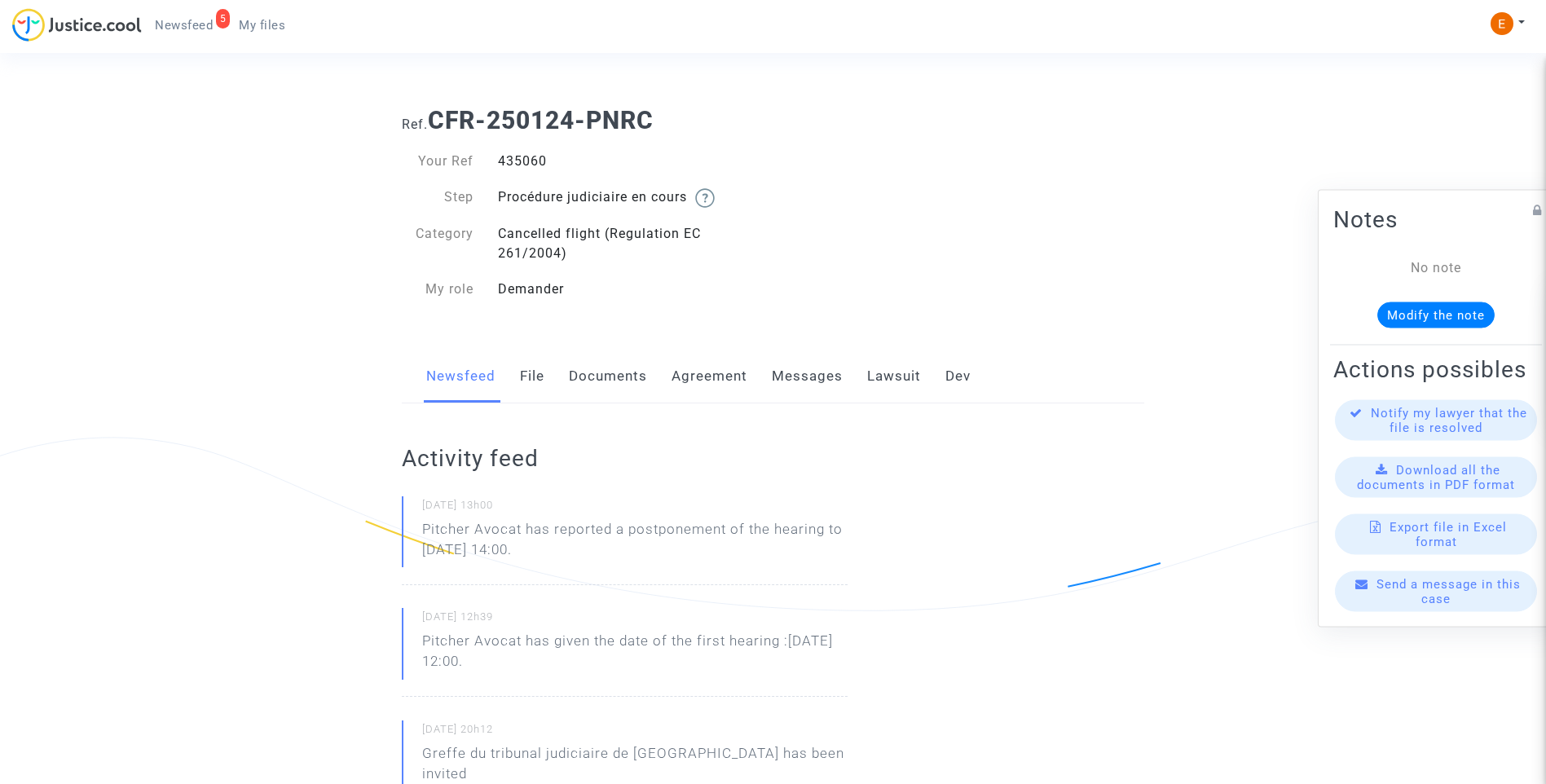
click at [537, 164] on div "435060" at bounding box center [630, 162] width 288 height 19
copy div "435060"
click at [536, 165] on div "448472" at bounding box center [630, 162] width 288 height 19
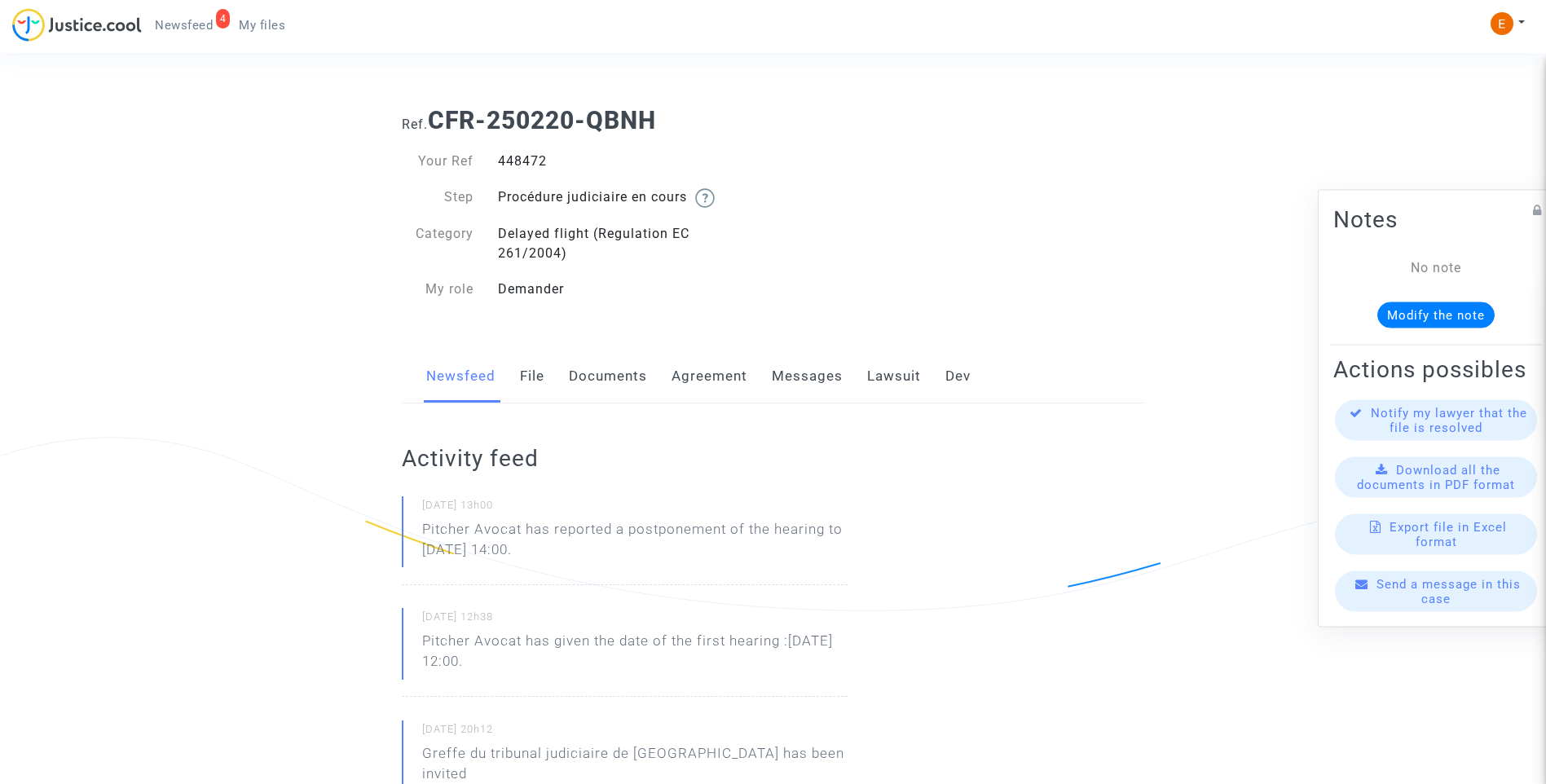
copy div "448472"
drag, startPoint x: 0, startPoint y: 0, endPoint x: 547, endPoint y: 164, distance: 571.1
click at [547, 164] on div "448728" at bounding box center [630, 162] width 288 height 19
click at [537, 162] on div "448728" at bounding box center [630, 162] width 288 height 19
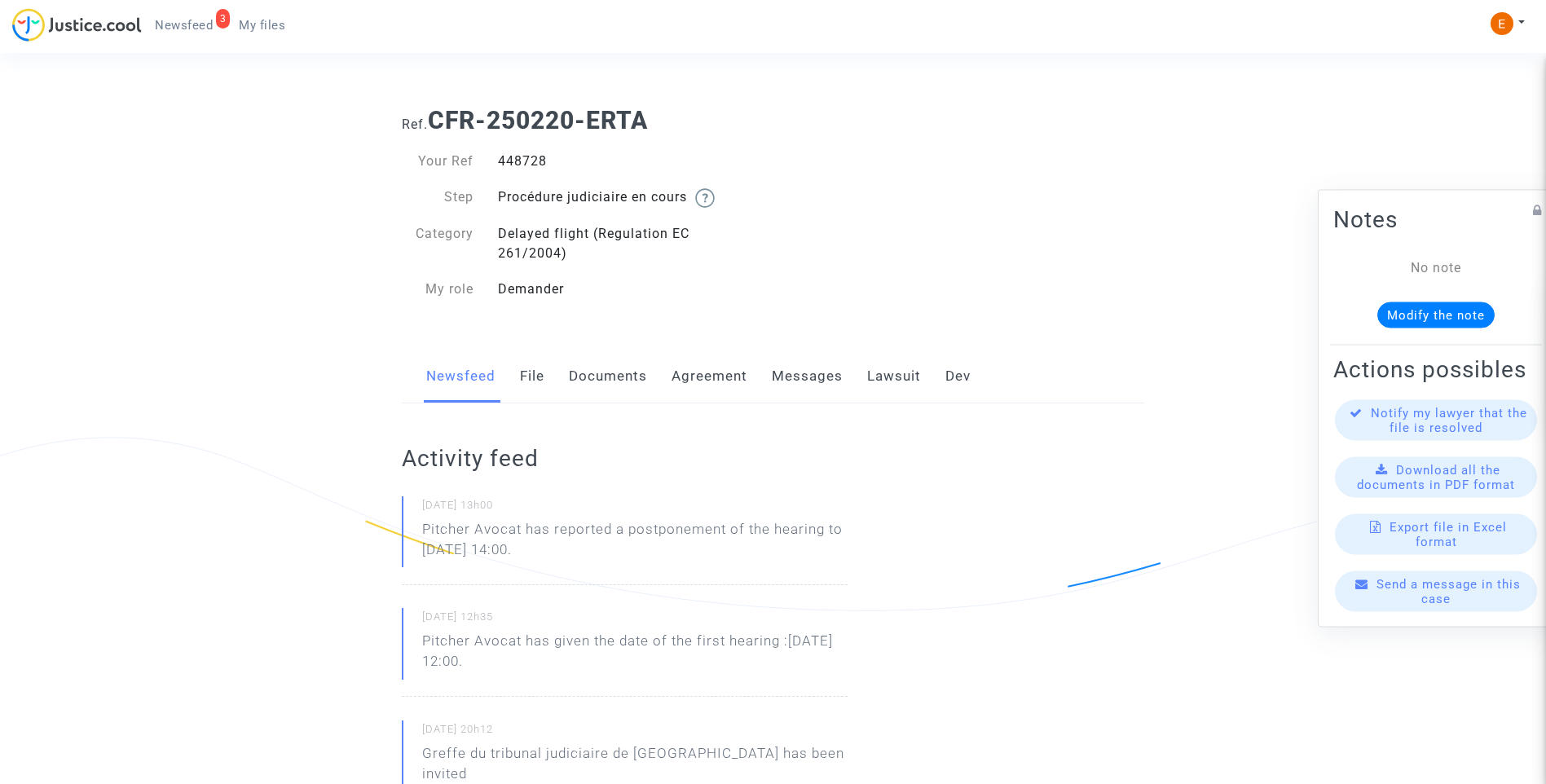
copy div "448728"
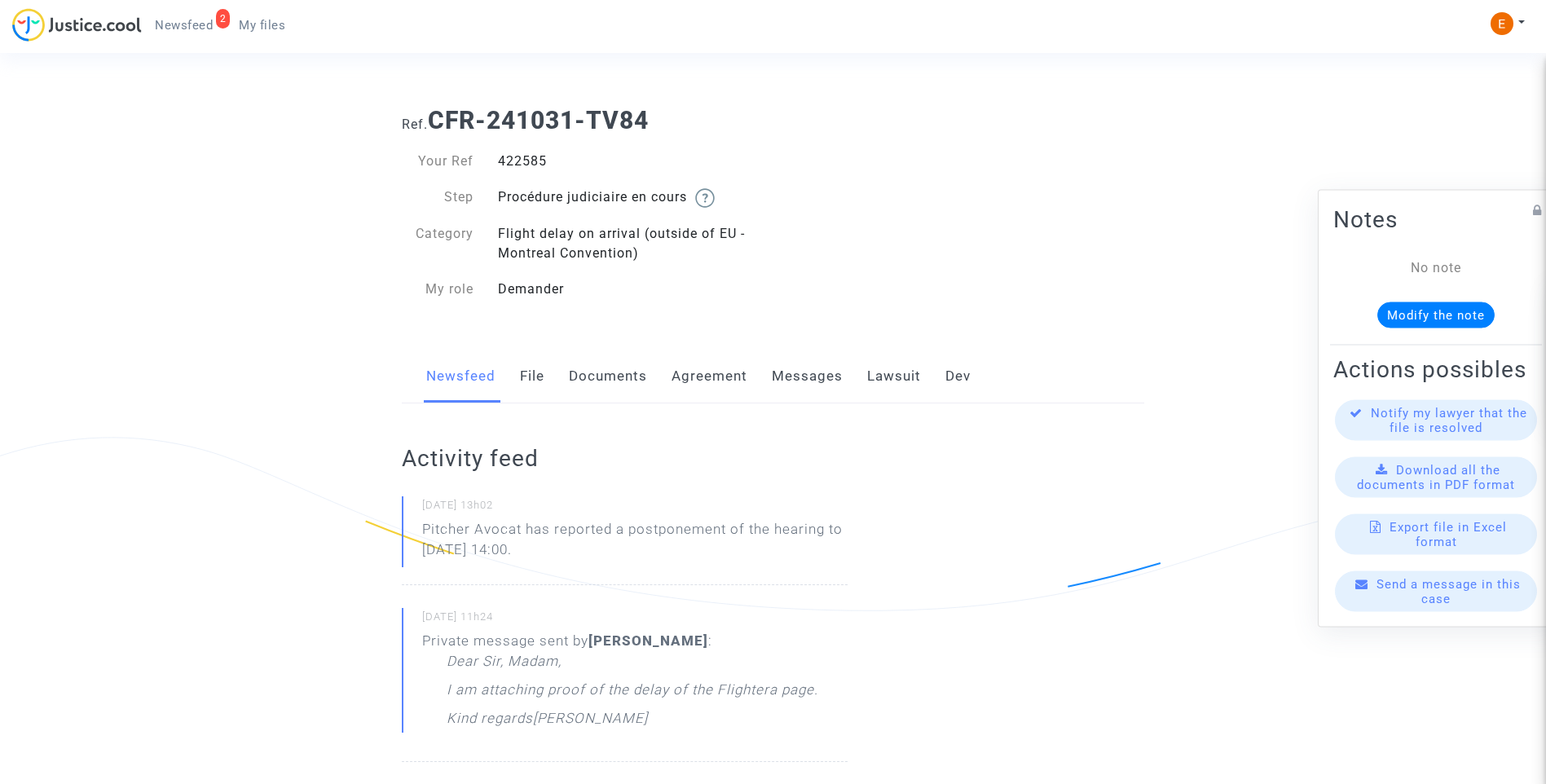
drag, startPoint x: 0, startPoint y: 0, endPoint x: 539, endPoint y: 163, distance: 563.1
click at [539, 163] on div "422585" at bounding box center [630, 162] width 288 height 19
copy div "422585"
